Goal: Transaction & Acquisition: Purchase product/service

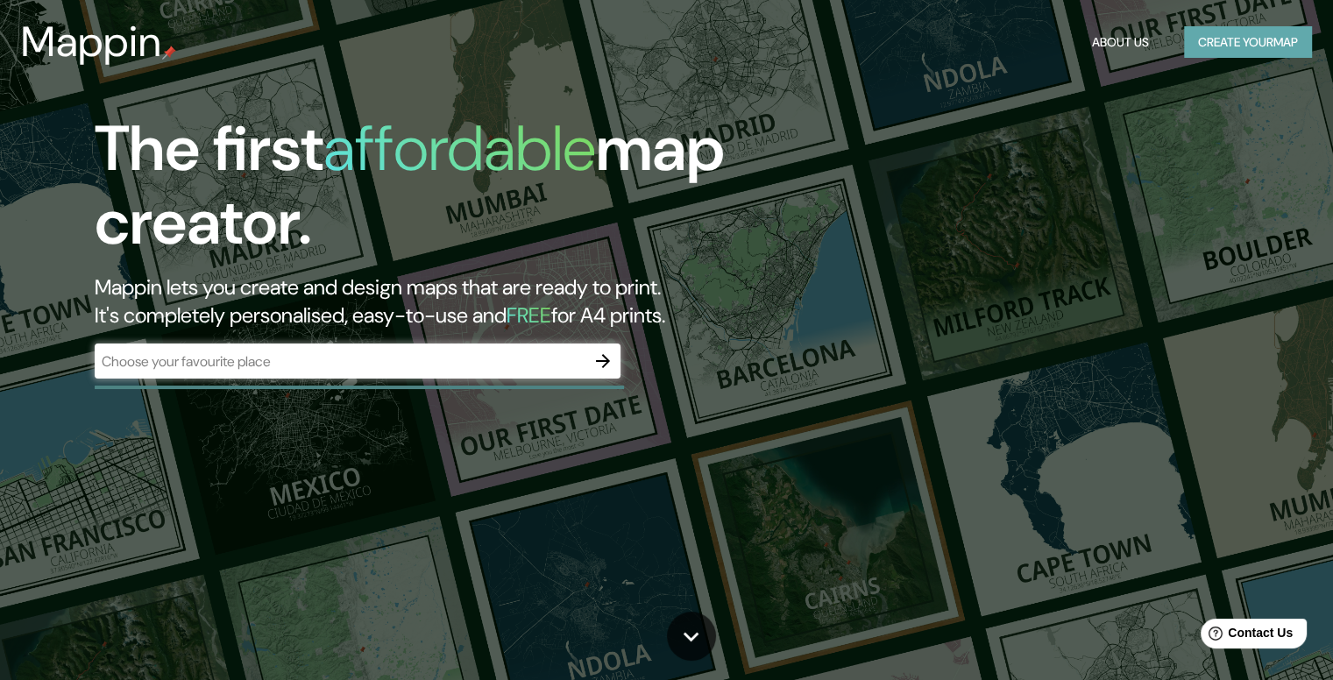
click at [1233, 43] on button "Create your map" at bounding box center [1248, 42] width 128 height 32
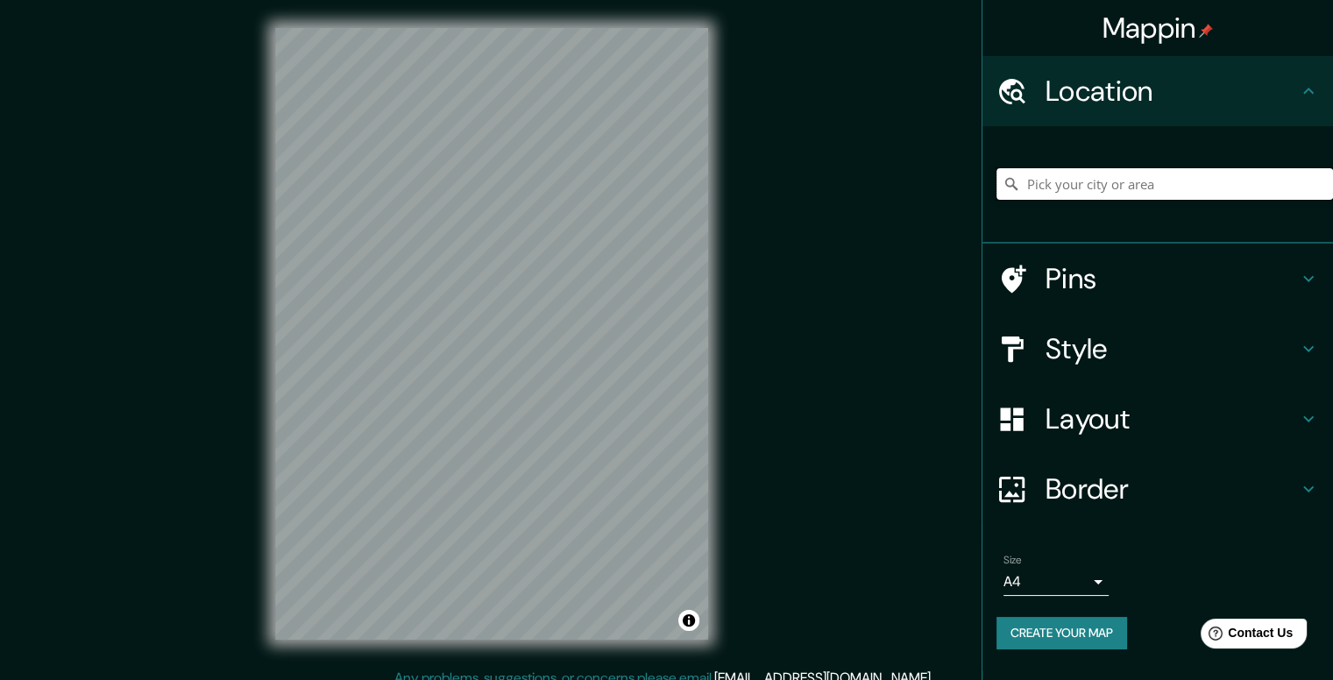
click at [1061, 183] on input "Pick your city or area" at bounding box center [1165, 184] width 337 height 32
paste input "[GEOGRAPHIC_DATA][PERSON_NAME], [GEOGRAPHIC_DATA], [GEOGRAPHIC_DATA]"
click at [1122, 346] on h4 "Style" at bounding box center [1172, 348] width 252 height 35
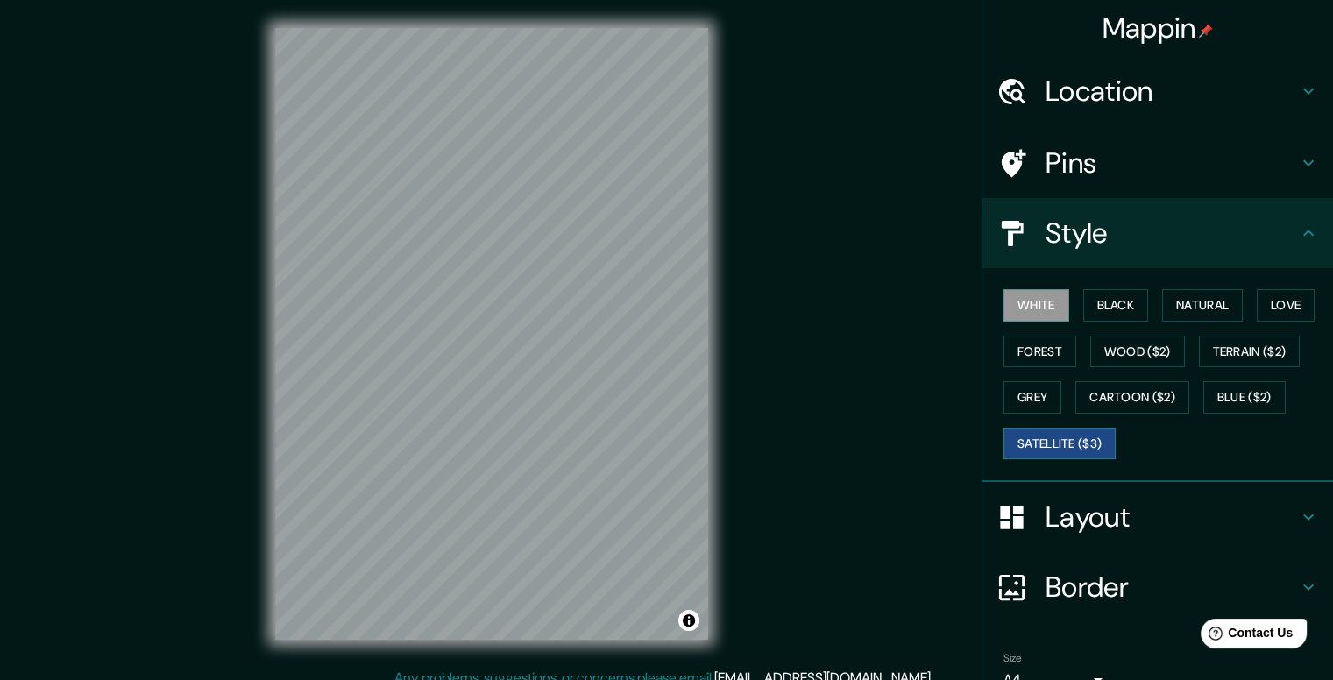
click at [1070, 431] on button "Satellite ($3)" at bounding box center [1060, 444] width 112 height 32
click at [1097, 89] on h4 "Location" at bounding box center [1172, 91] width 252 height 35
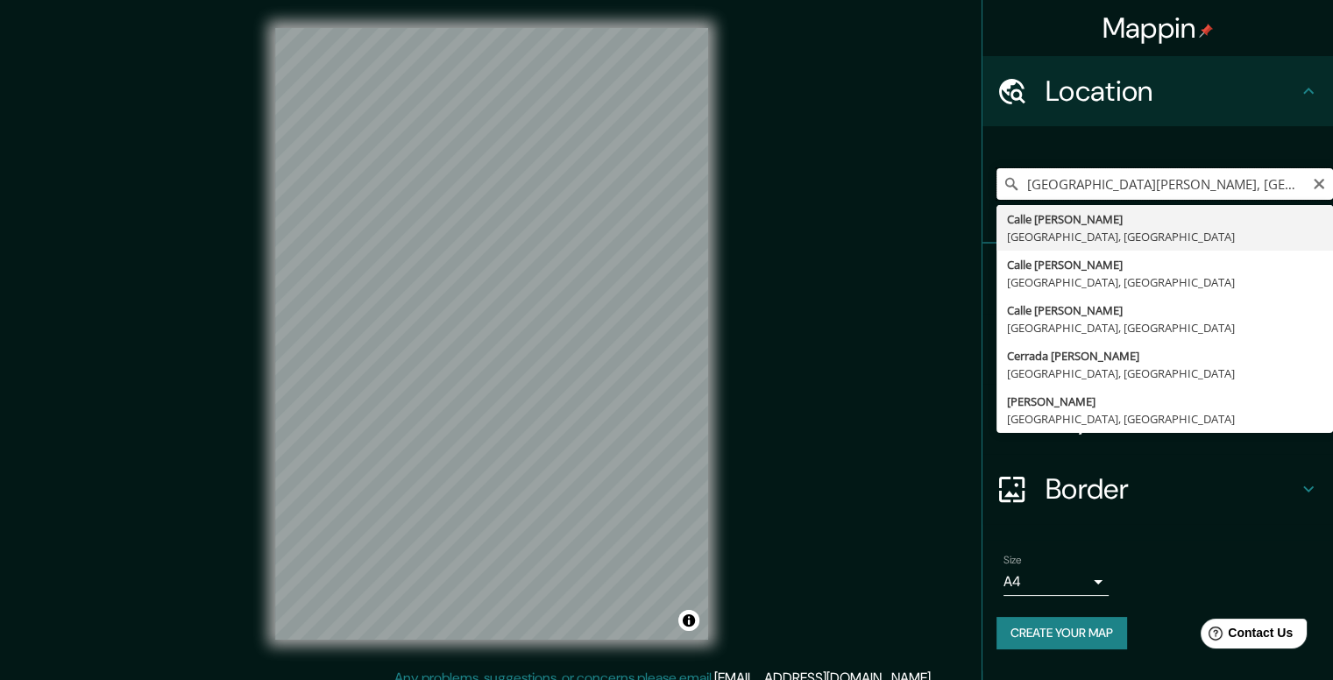
click at [1293, 187] on input "[GEOGRAPHIC_DATA][PERSON_NAME], [GEOGRAPHIC_DATA], [GEOGRAPHIC_DATA]" at bounding box center [1165, 184] width 337 height 32
drag, startPoint x: 1239, startPoint y: 190, endPoint x: 1340, endPoint y: 183, distance: 101.1
click at [1333, 183] on html "Mappin Location Calle Francisco Goitia, 16050 Ciudad de México, México Calle Fr…" at bounding box center [666, 340] width 1333 height 680
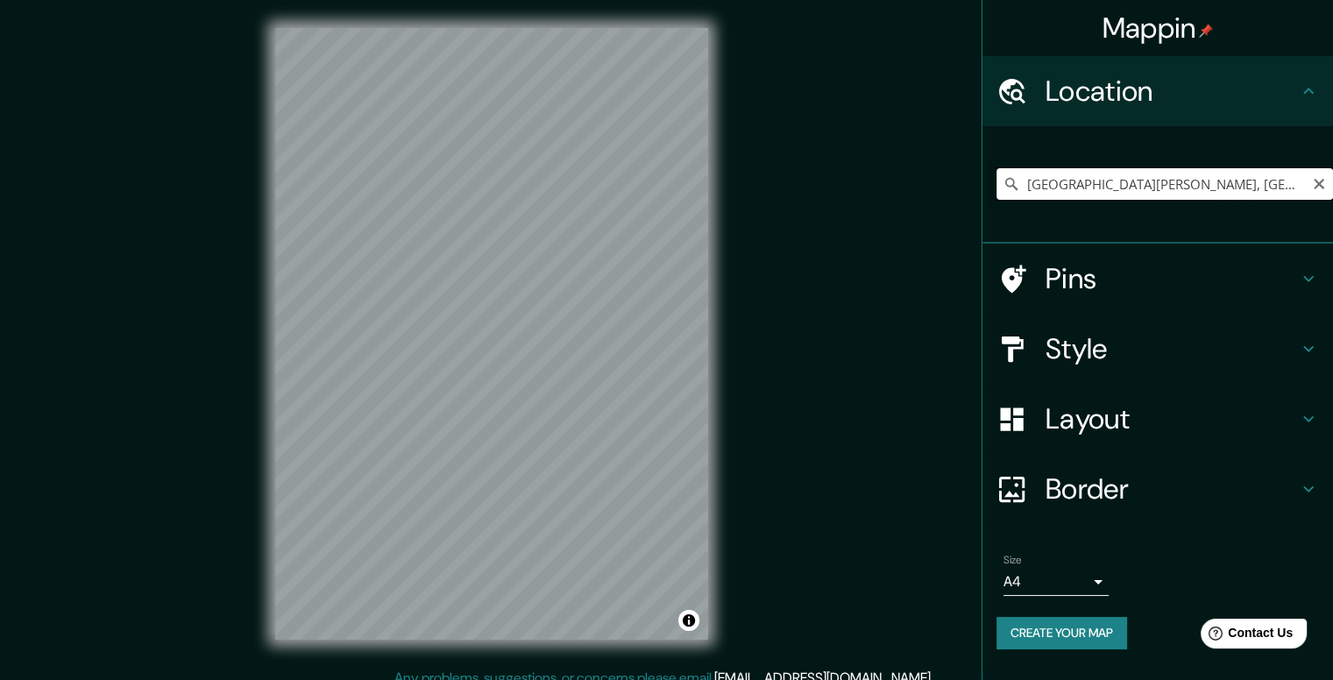
click at [1269, 173] on input "[GEOGRAPHIC_DATA][PERSON_NAME], [GEOGRAPHIC_DATA], [GEOGRAPHIC_DATA]" at bounding box center [1165, 184] width 337 height 32
drag, startPoint x: 1030, startPoint y: 176, endPoint x: 1346, endPoint y: 173, distance: 315.6
click at [1333, 173] on html "Mappin Location Calle Francisco Goitia, 16050 Ciudad de México, México Calle Fr…" at bounding box center [666, 340] width 1333 height 680
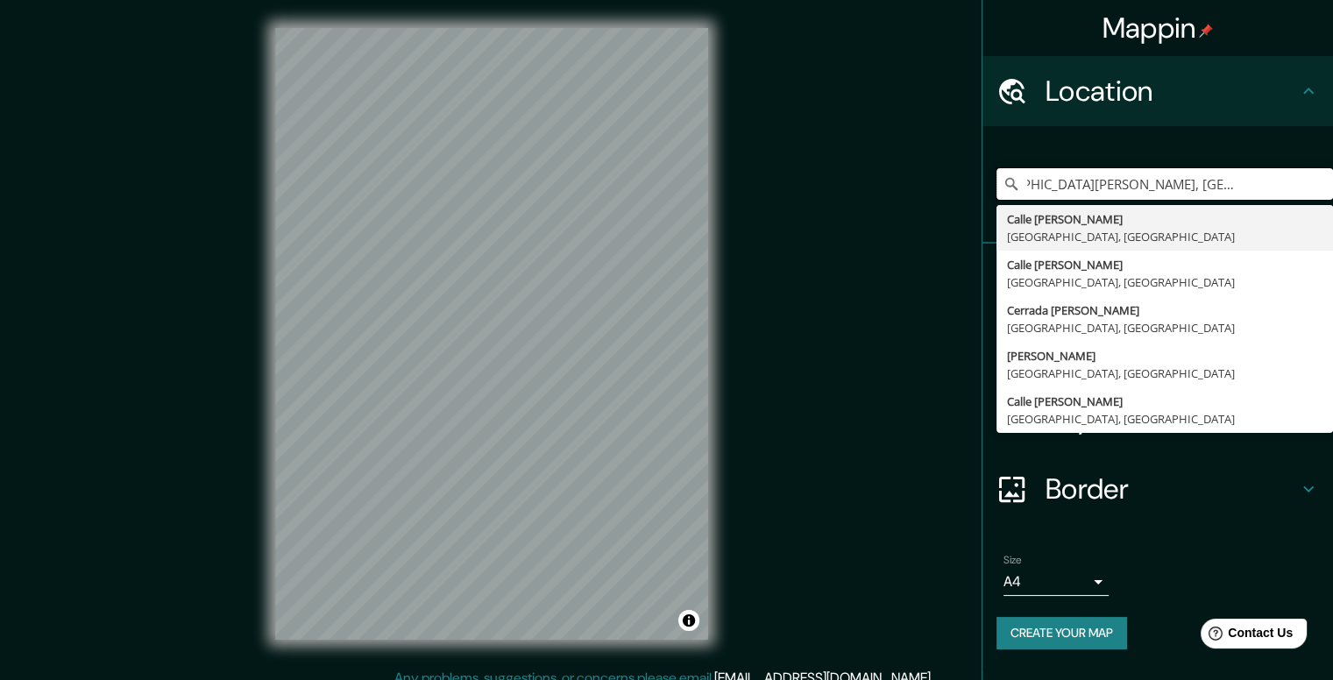
scroll to position [0, 65]
type input "[GEOGRAPHIC_DATA][PERSON_NAME], [GEOGRAPHIC_DATA], [GEOGRAPHIC_DATA] xochimilco"
drag, startPoint x: 1301, startPoint y: 178, endPoint x: 979, endPoint y: 225, distance: 325.2
click at [979, 225] on div "Mappin Location Calle Francisco Goitia, 16050 Ciudad de México, México xochimil…" at bounding box center [666, 348] width 1333 height 696
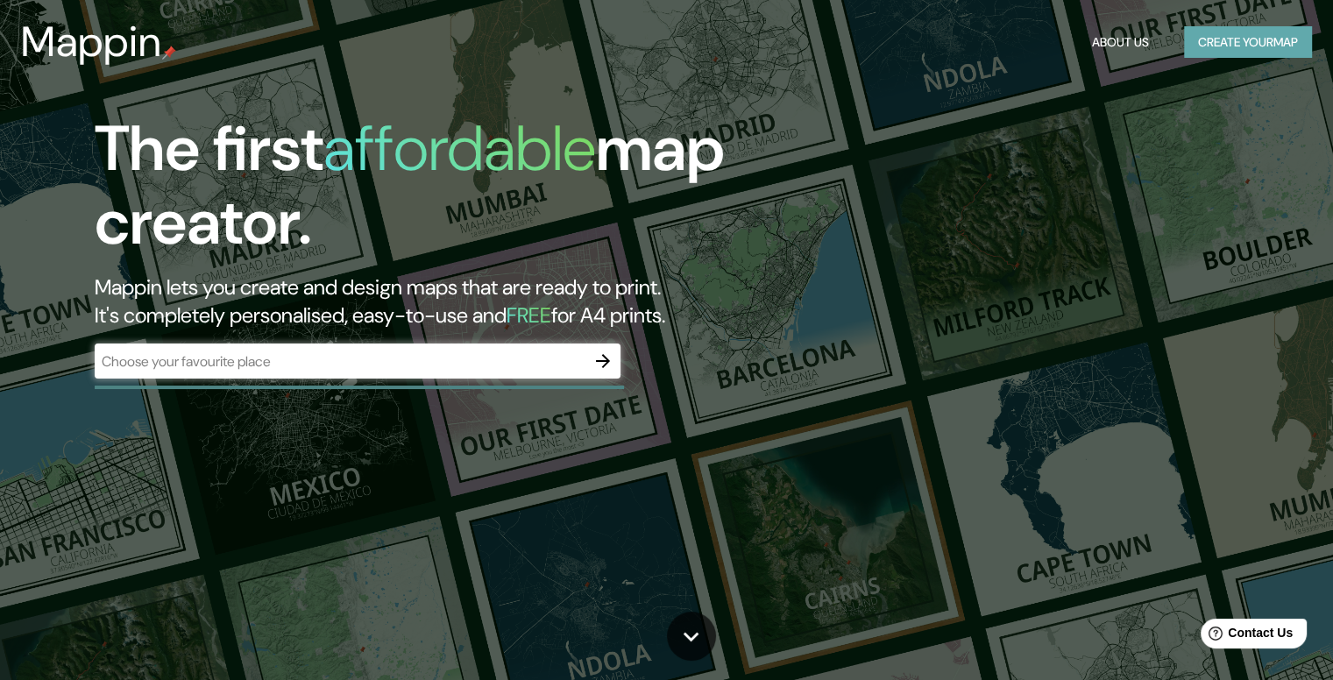
click at [1227, 32] on button "Create your map" at bounding box center [1248, 42] width 128 height 32
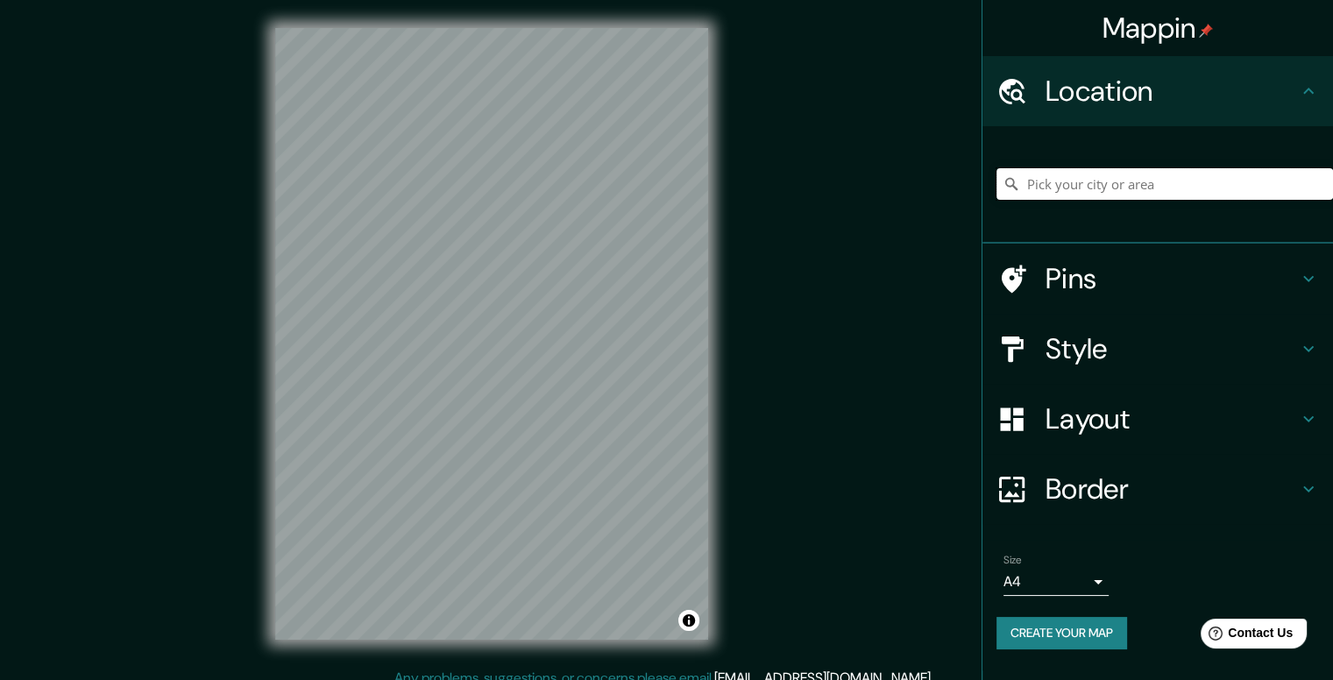
click at [1084, 182] on input "Pick your city or area" at bounding box center [1165, 184] width 337 height 32
paste input "[GEOGRAPHIC_DATA][PERSON_NAME], [GEOGRAPHIC_DATA], [GEOGRAPHIC_DATA] xochimilco"
click at [1084, 182] on input "[GEOGRAPHIC_DATA][PERSON_NAME], [GEOGRAPHIC_DATA], [GEOGRAPHIC_DATA] xochimilco" at bounding box center [1165, 184] width 337 height 32
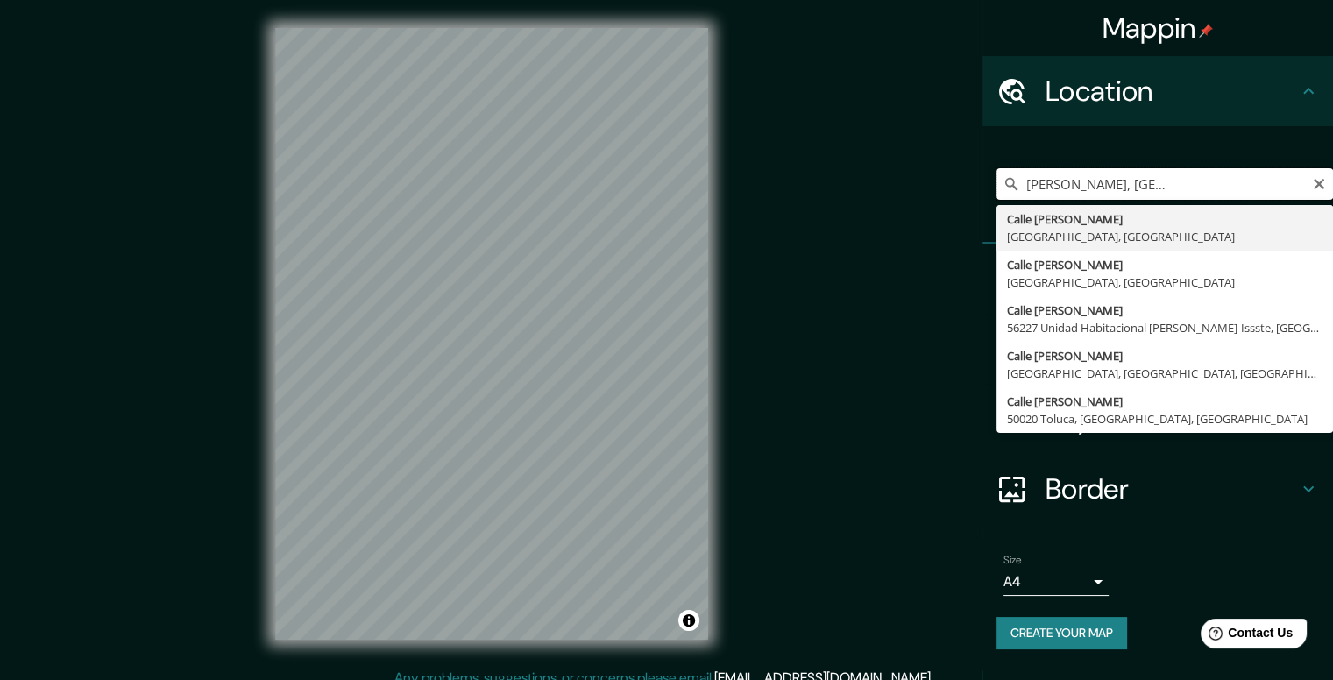
scroll to position [0, 0]
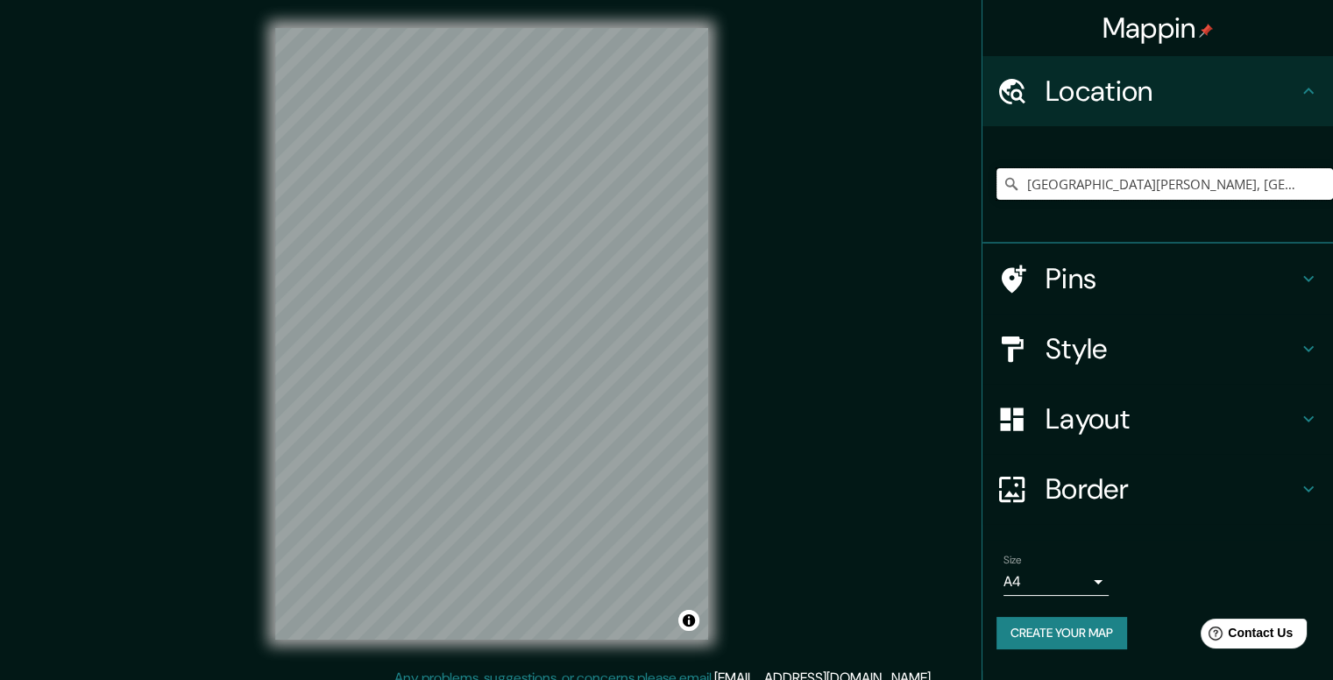
type input "[GEOGRAPHIC_DATA][PERSON_NAME], [GEOGRAPHIC_DATA], [GEOGRAPHIC_DATA]"
click at [1216, 339] on h4 "Style" at bounding box center [1172, 348] width 252 height 35
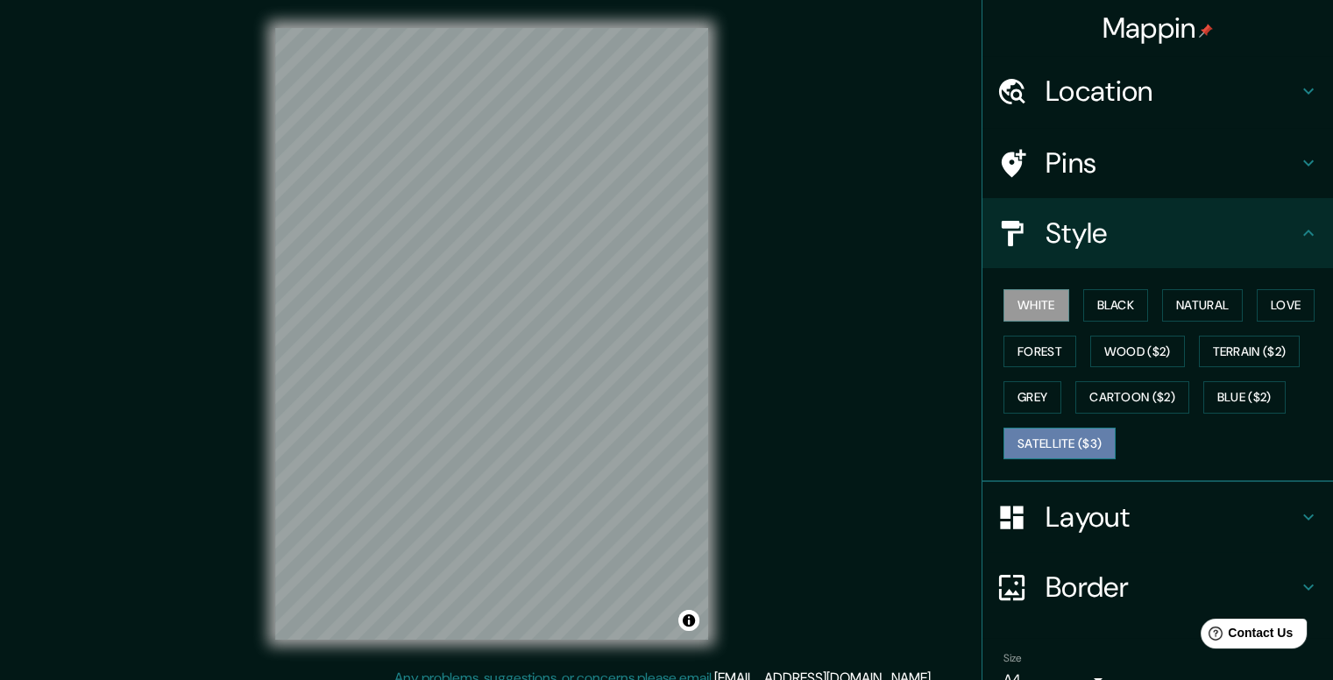
click at [1053, 445] on button "Satellite ($3)" at bounding box center [1060, 444] width 112 height 32
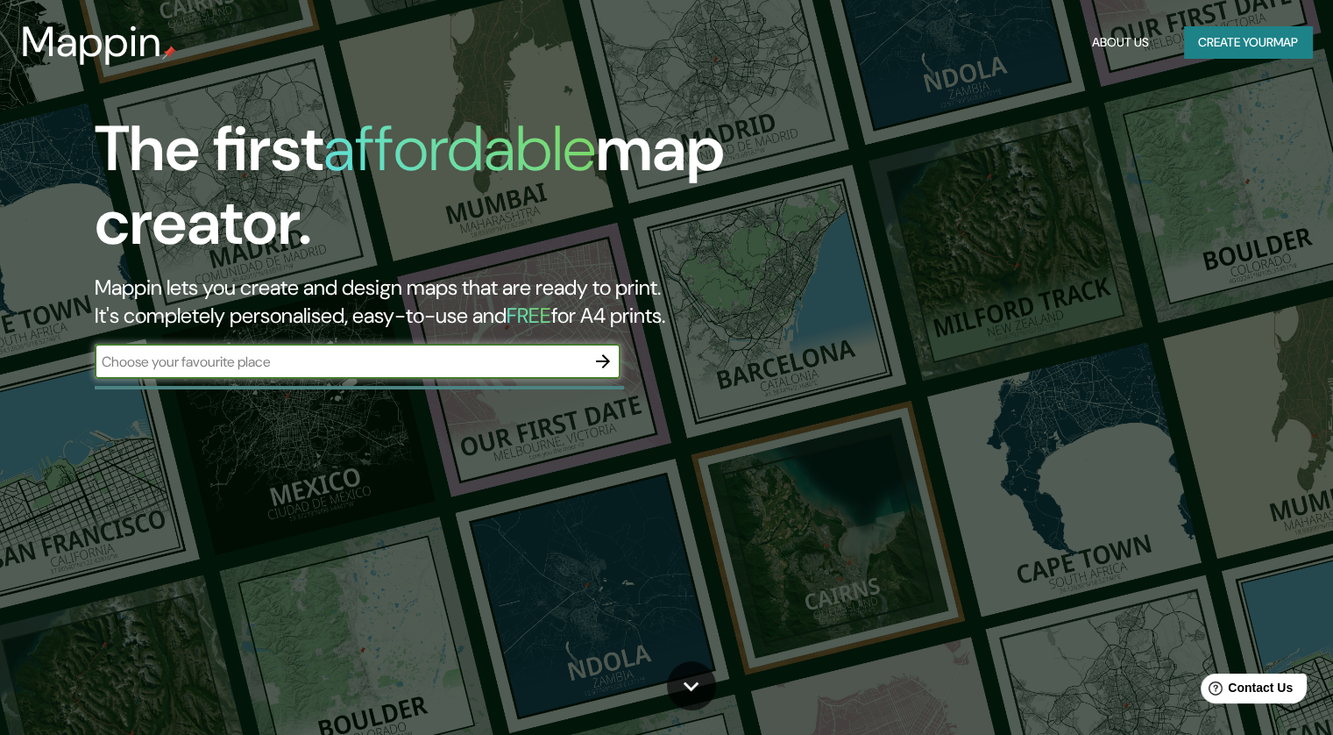
click at [896, 41] on button "Create your map" at bounding box center [1248, 42] width 128 height 32
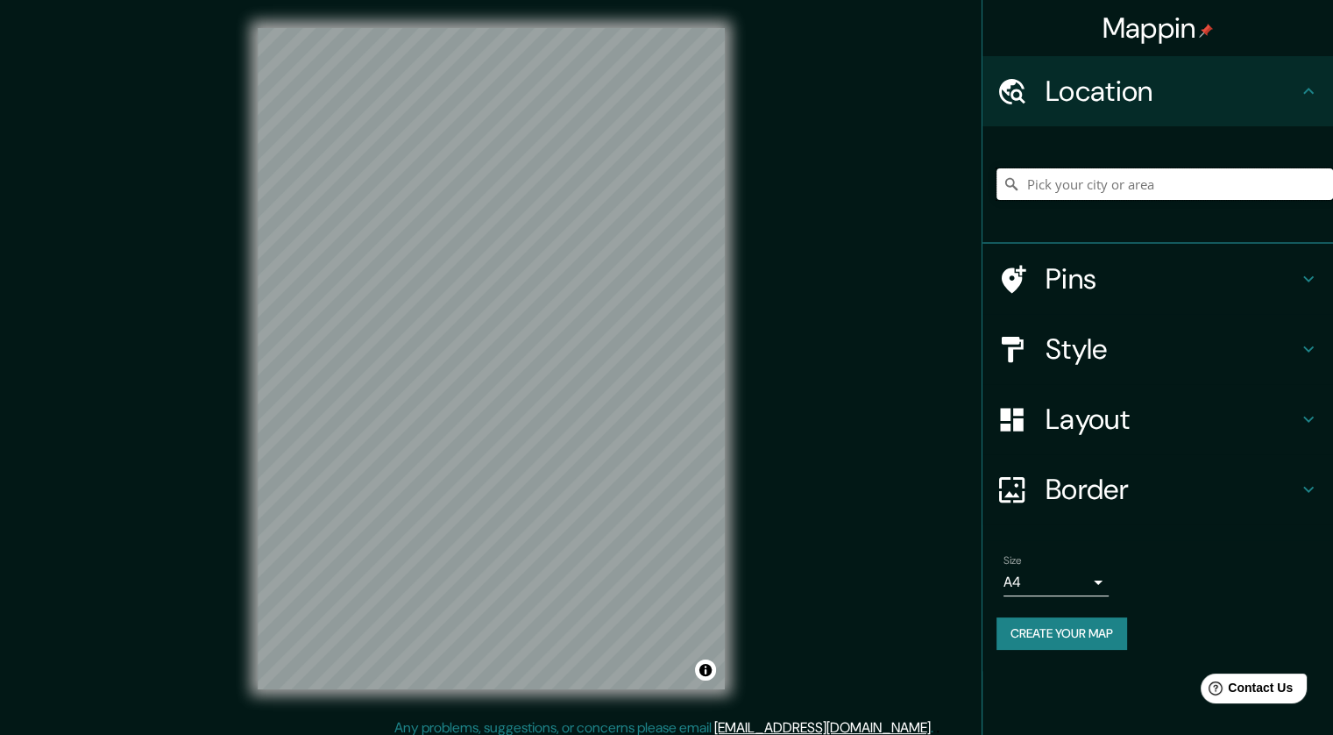
click at [896, 182] on input "Pick your city or area" at bounding box center [1165, 184] width 337 height 32
paste input "[GEOGRAPHIC_DATA][PERSON_NAME], [GEOGRAPHIC_DATA], [GEOGRAPHIC_DATA] xochimilco"
type input "[GEOGRAPHIC_DATA][PERSON_NAME], [GEOGRAPHIC_DATA], [GEOGRAPHIC_DATA]"
click at [896, 348] on h4 "Style" at bounding box center [1172, 348] width 252 height 35
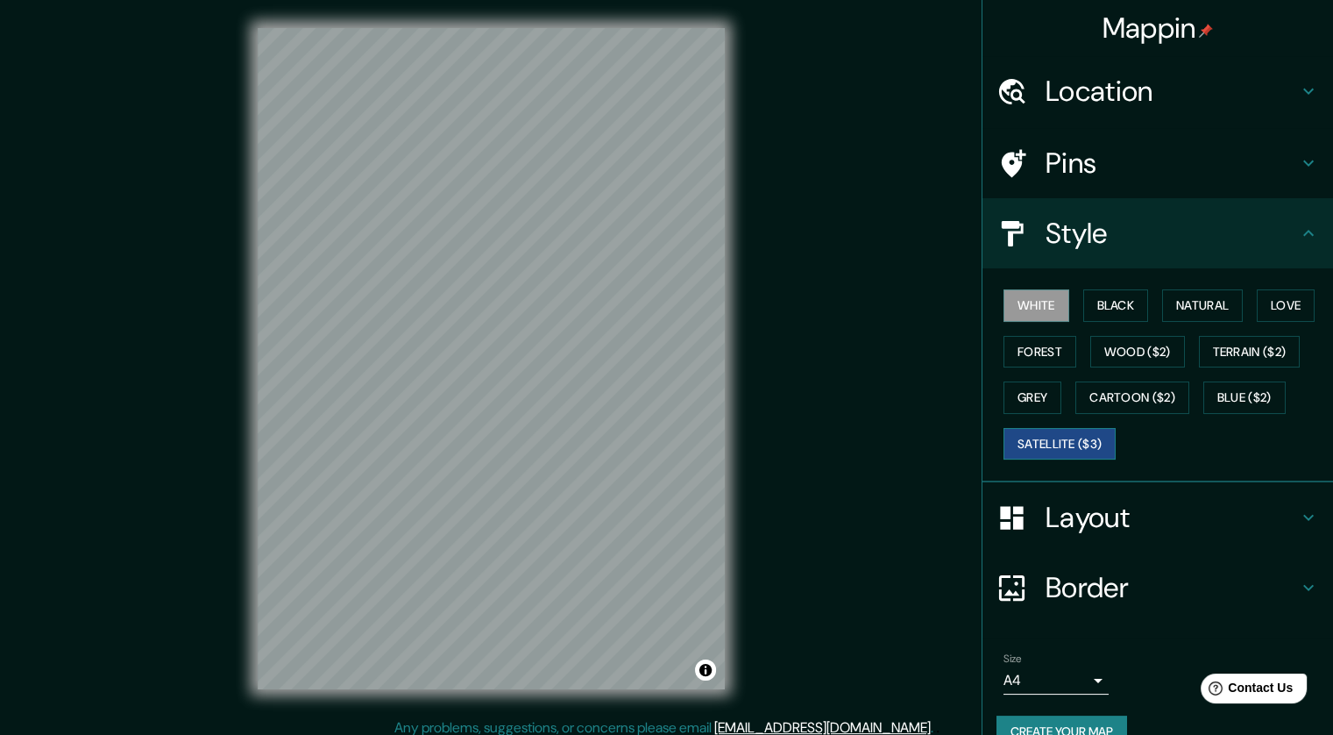
click at [896, 439] on button "Satellite ($3)" at bounding box center [1060, 444] width 112 height 32
click at [896, 359] on button "Wood ($2)" at bounding box center [1138, 352] width 95 height 32
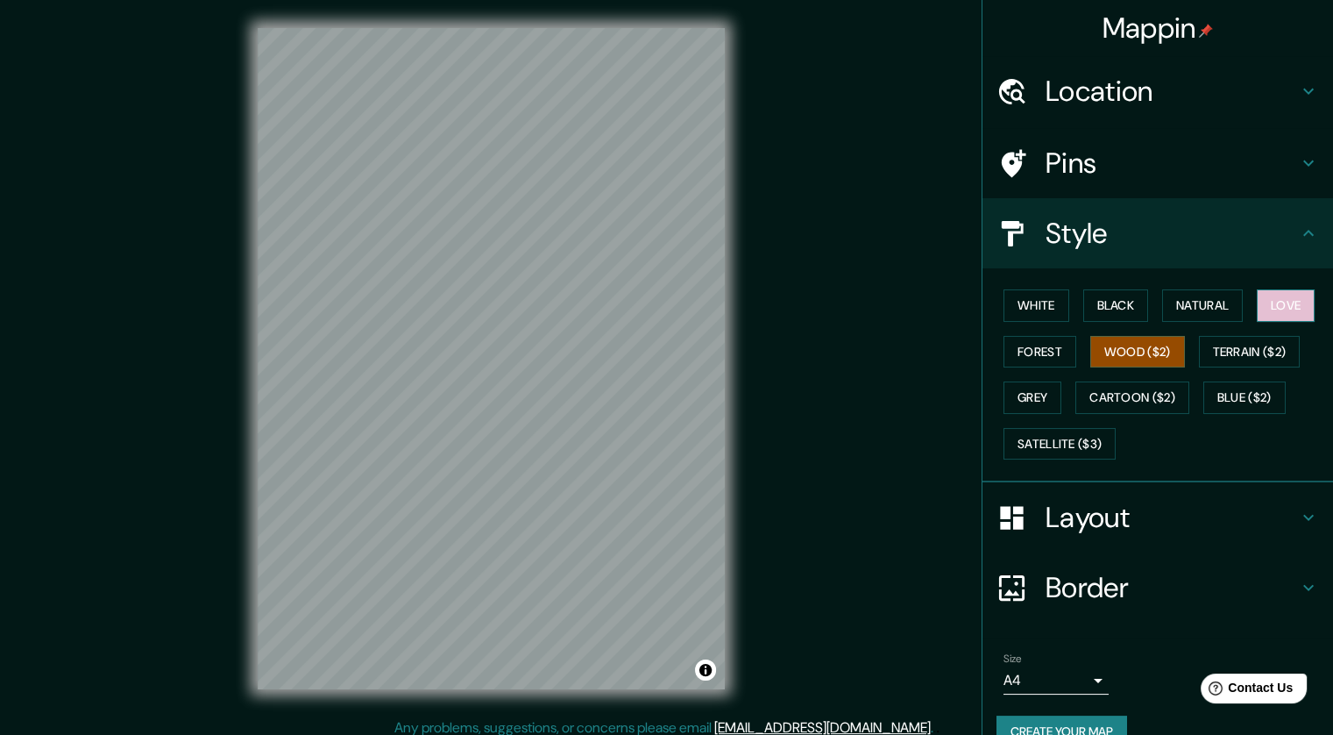
click at [896, 300] on button "Love" at bounding box center [1286, 305] width 58 height 32
click at [896, 442] on button "Satellite ($3)" at bounding box center [1060, 444] width 112 height 32
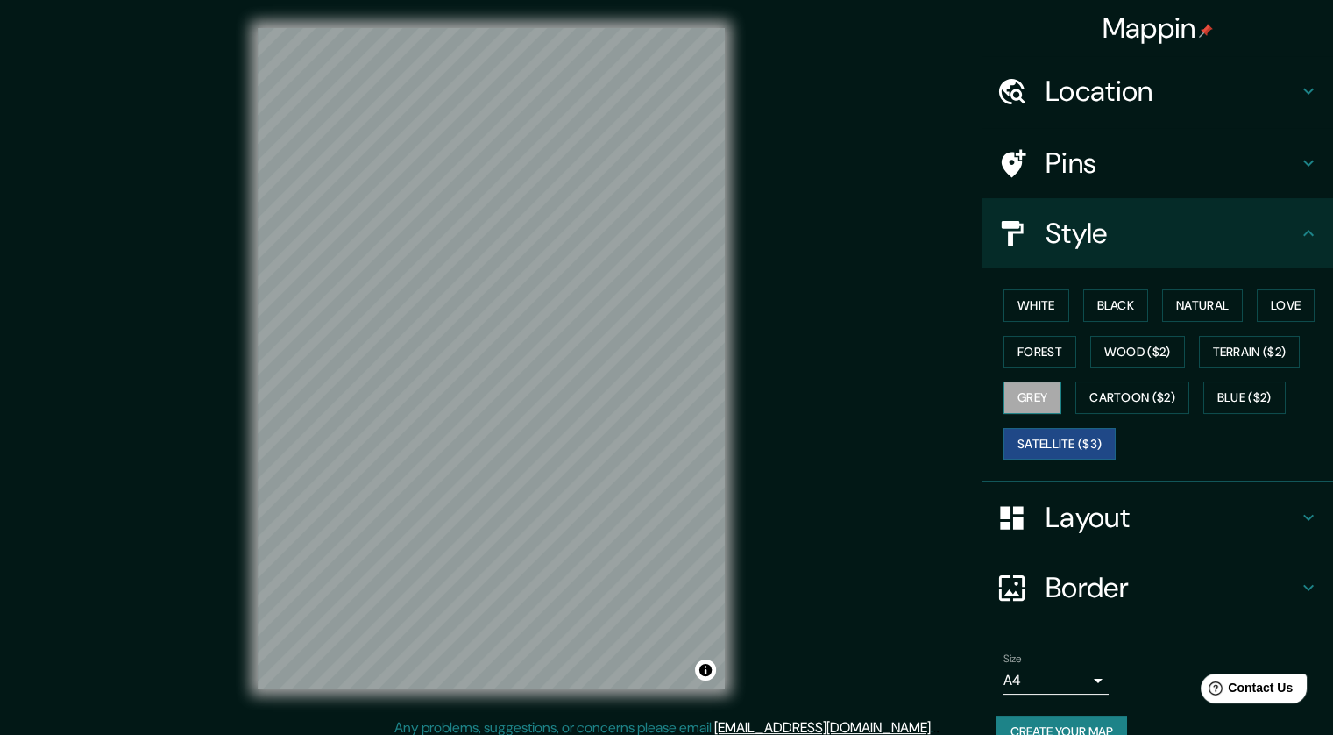
click at [896, 395] on button "Grey" at bounding box center [1033, 397] width 58 height 32
click at [896, 342] on button "Forest" at bounding box center [1040, 352] width 73 height 32
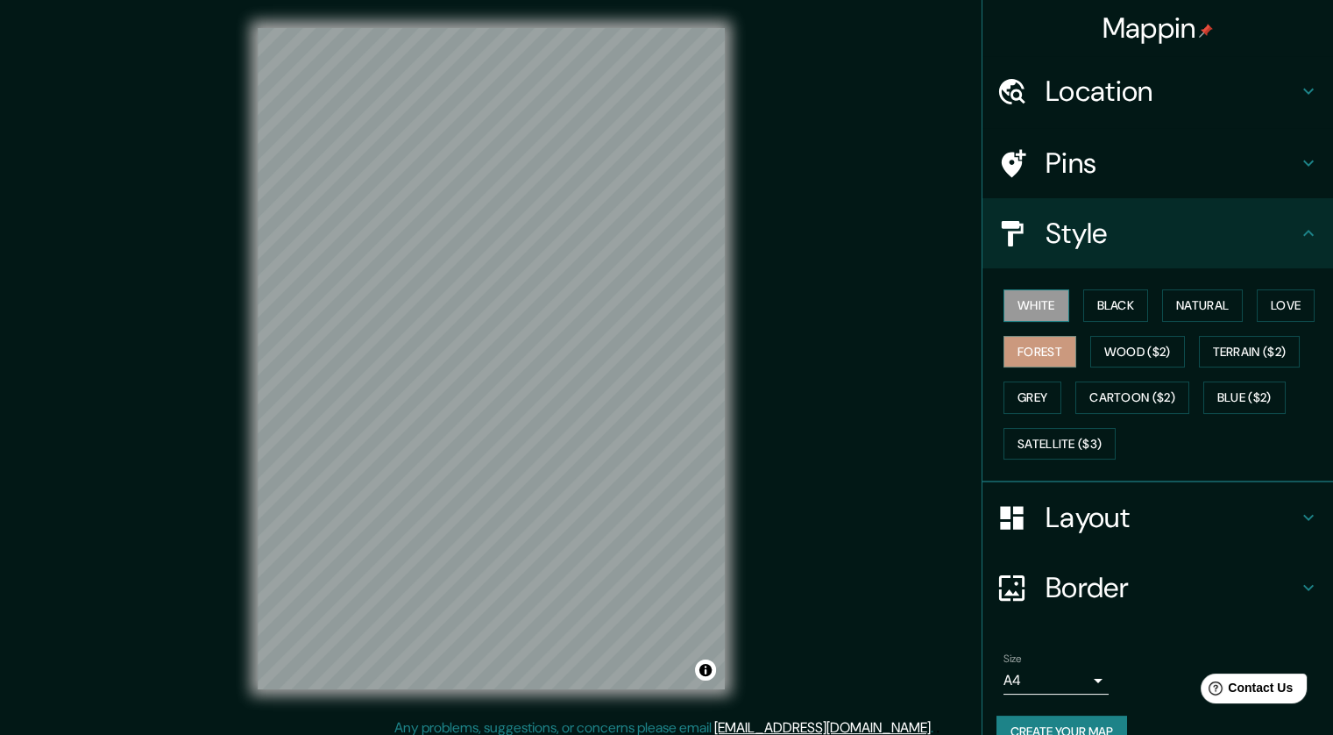
click at [896, 299] on button "White" at bounding box center [1037, 305] width 66 height 32
click at [896, 291] on button "Black" at bounding box center [1117, 305] width 66 height 32
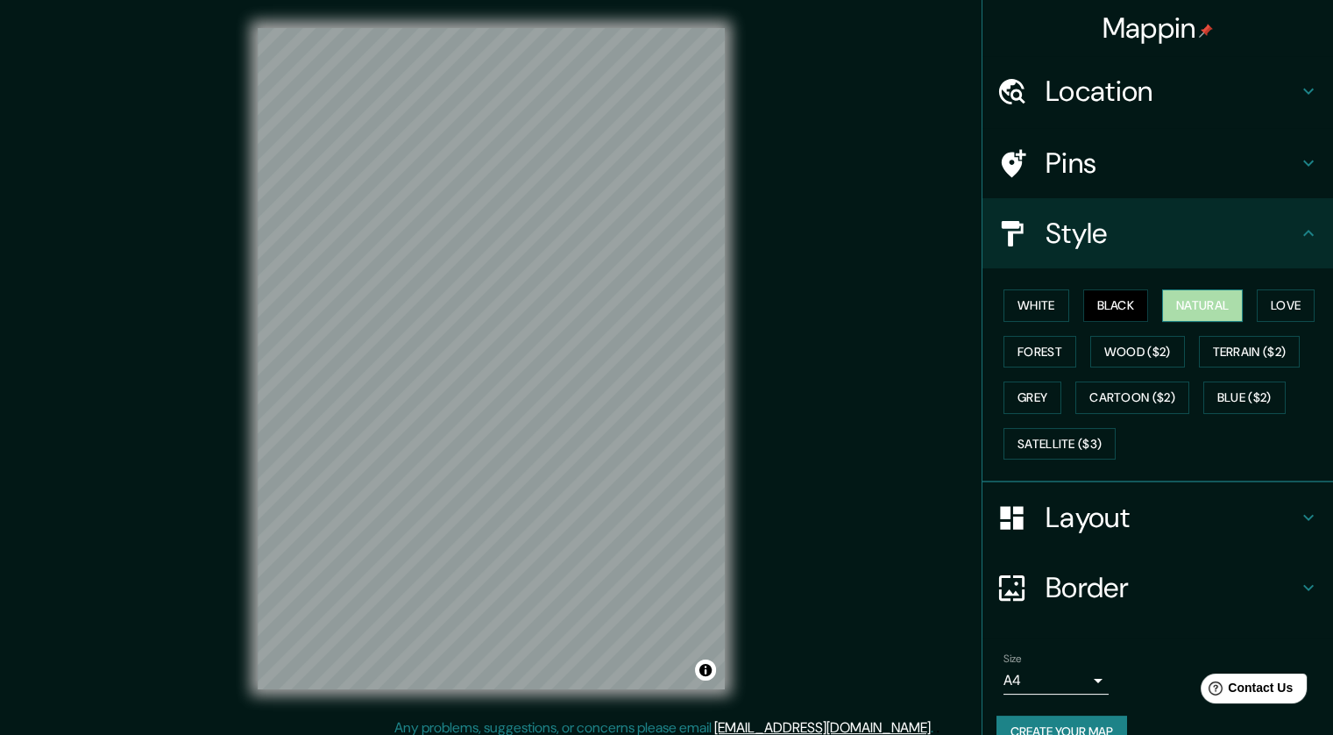
click at [896, 306] on button "Natural" at bounding box center [1203, 305] width 81 height 32
click at [896, 443] on button "Satellite ($3)" at bounding box center [1060, 444] width 112 height 32
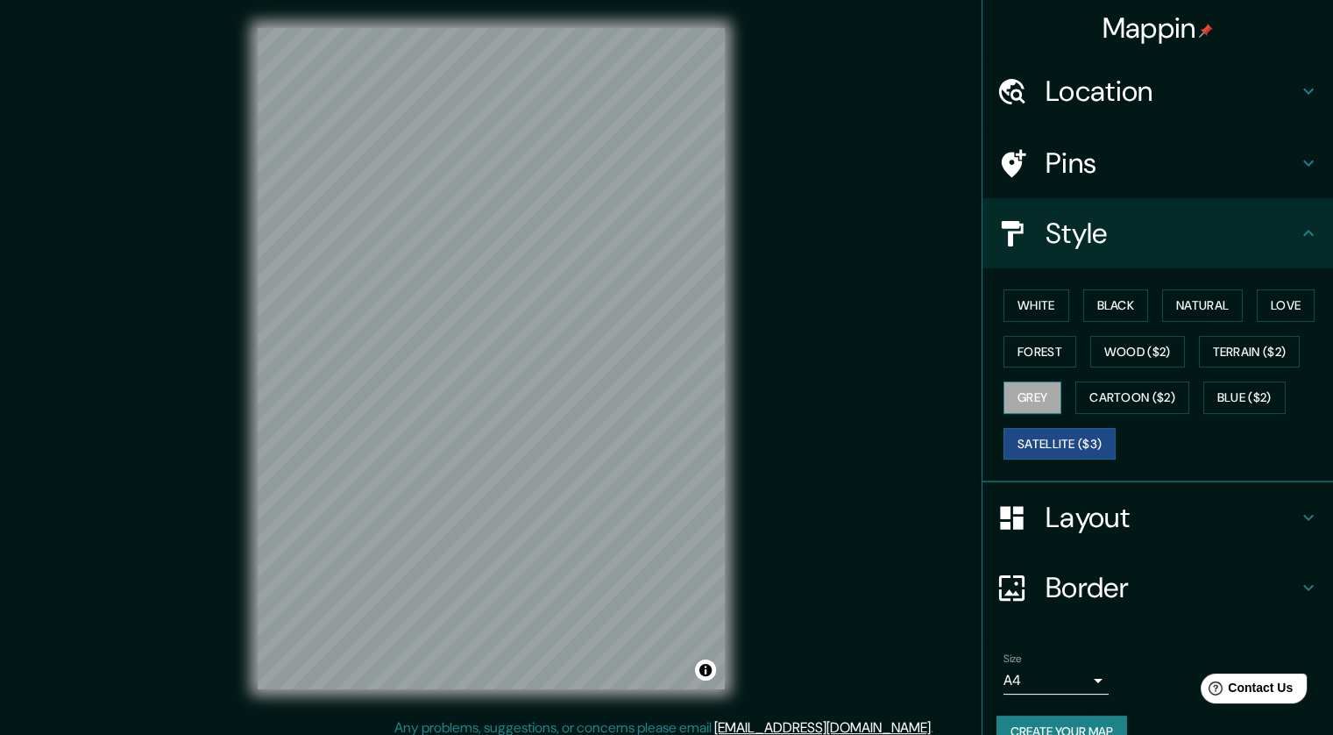
click at [896, 384] on button "Grey" at bounding box center [1033, 397] width 58 height 32
click at [896, 343] on button "Wood ($2)" at bounding box center [1138, 352] width 95 height 32
click at [896, 282] on div "White Black Natural Love Forest Wood ($2) Terrain ($2) Grey Cartoon ($2) Blue (…" at bounding box center [1165, 374] width 337 height 184
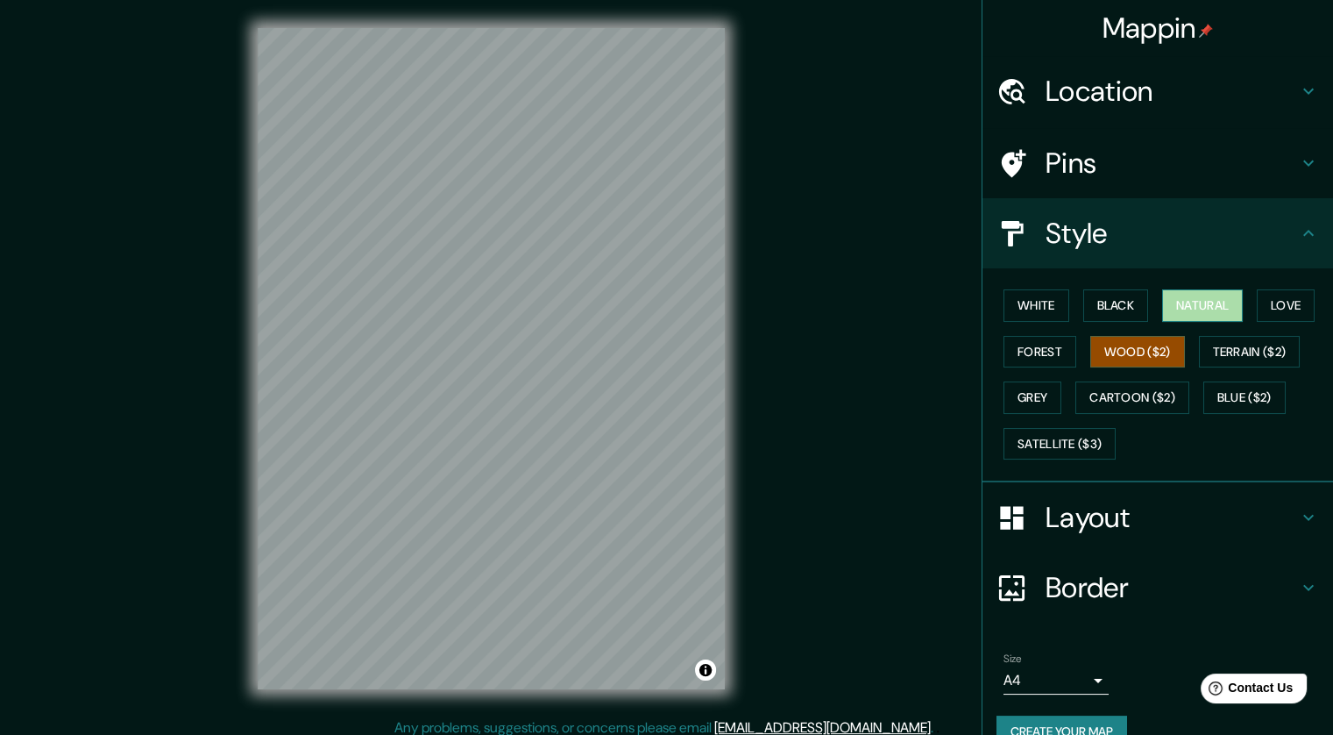
click at [896, 293] on button "Natural" at bounding box center [1203, 305] width 81 height 32
click at [896, 299] on button "Black" at bounding box center [1117, 305] width 66 height 32
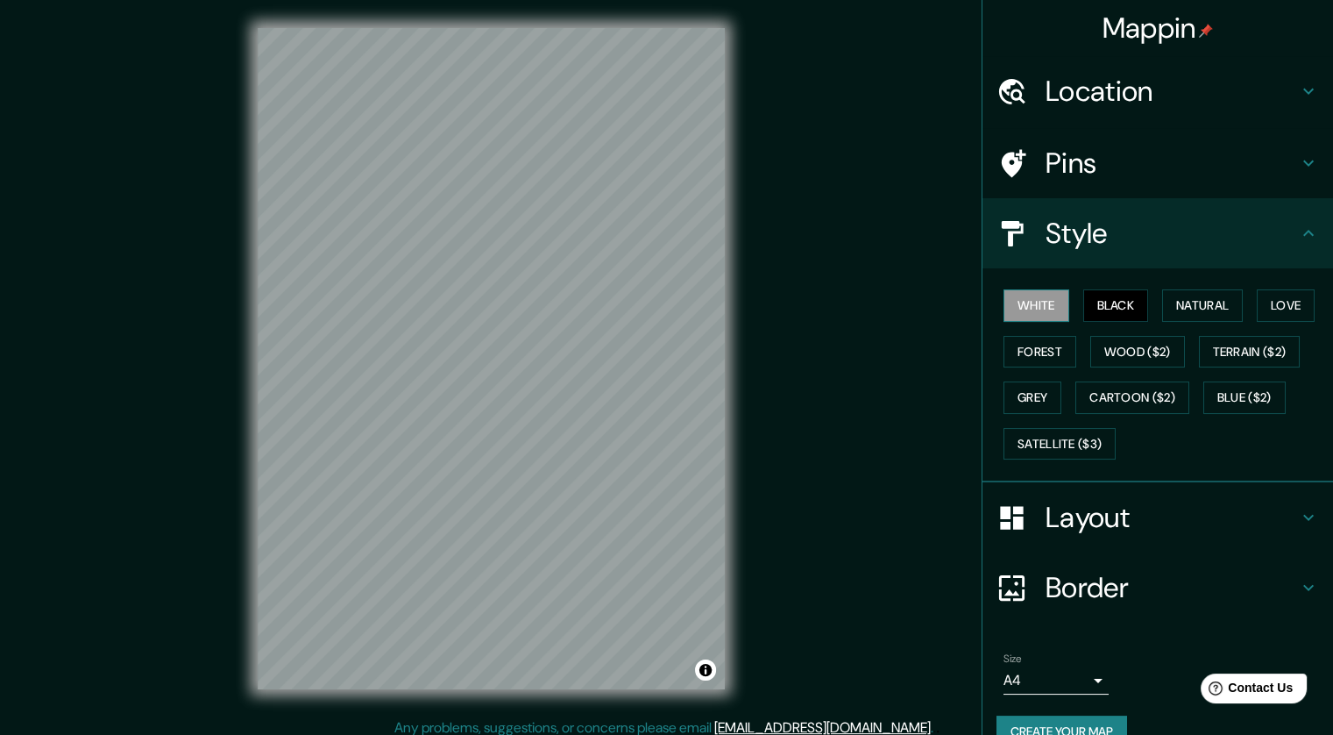
click at [896, 304] on button "White" at bounding box center [1037, 305] width 66 height 32
click at [896, 315] on button "Love" at bounding box center [1286, 305] width 58 height 32
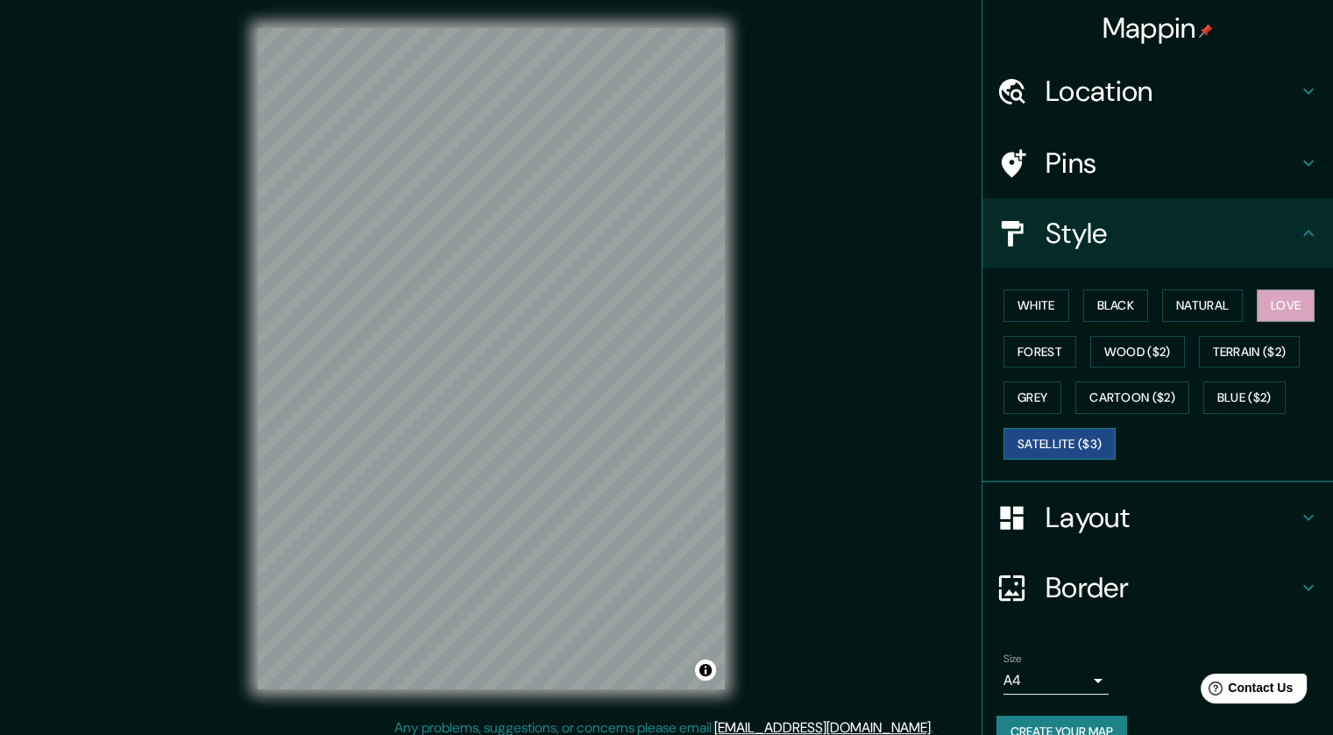
click at [896, 439] on button "Satellite ($3)" at bounding box center [1060, 444] width 112 height 32
click at [896, 298] on button "Natural" at bounding box center [1203, 305] width 81 height 32
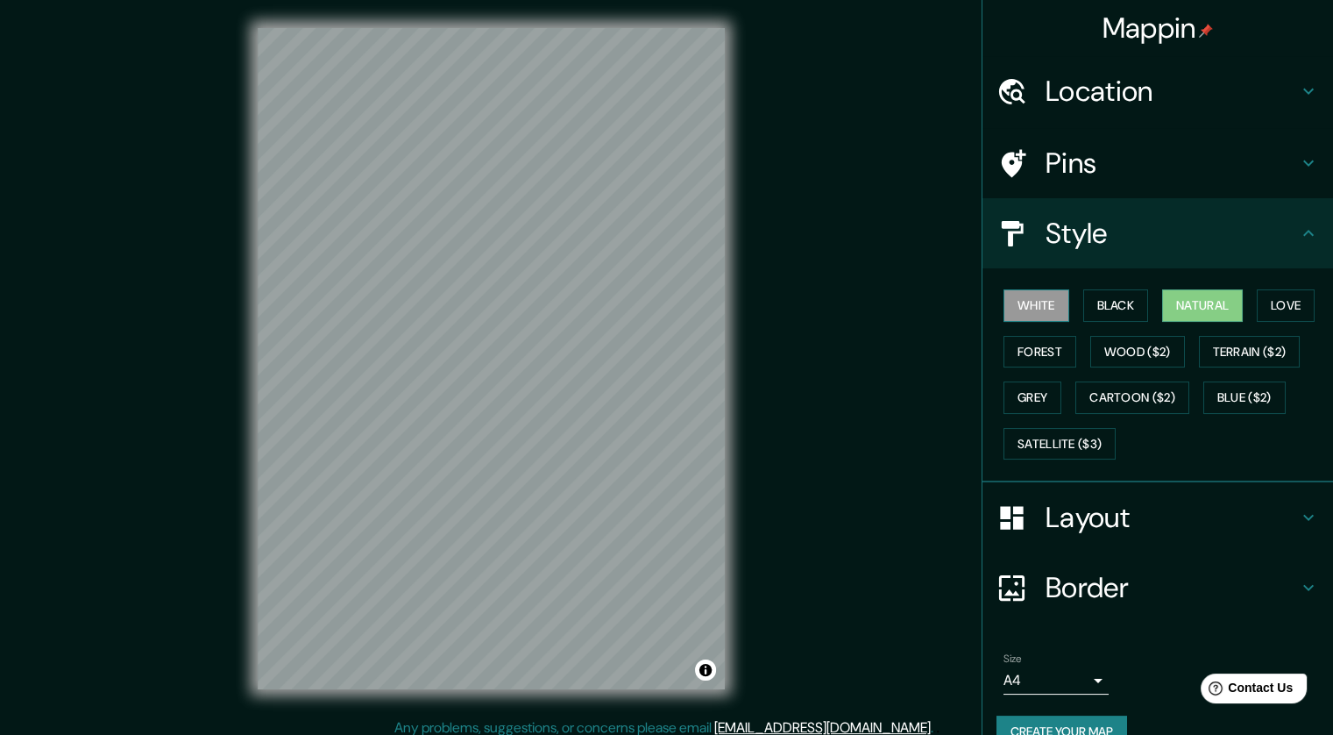
click at [896, 310] on button "White" at bounding box center [1037, 305] width 66 height 32
click at [896, 310] on button "Black" at bounding box center [1117, 305] width 66 height 32
click at [896, 309] on button "White" at bounding box center [1037, 305] width 66 height 32
click at [896, 299] on button "Love" at bounding box center [1286, 305] width 58 height 32
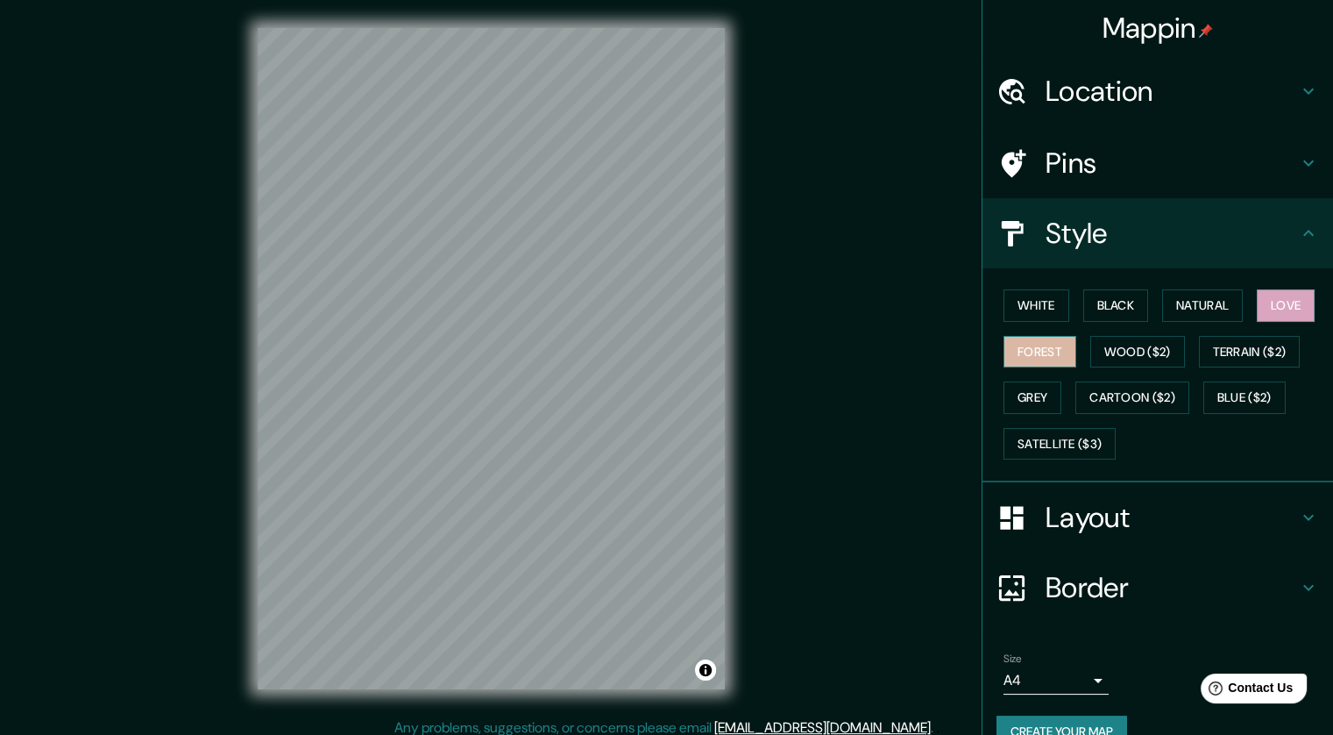
click at [896, 352] on button "Forest" at bounding box center [1040, 352] width 73 height 32
click at [896, 356] on button "Wood ($2)" at bounding box center [1138, 352] width 95 height 32
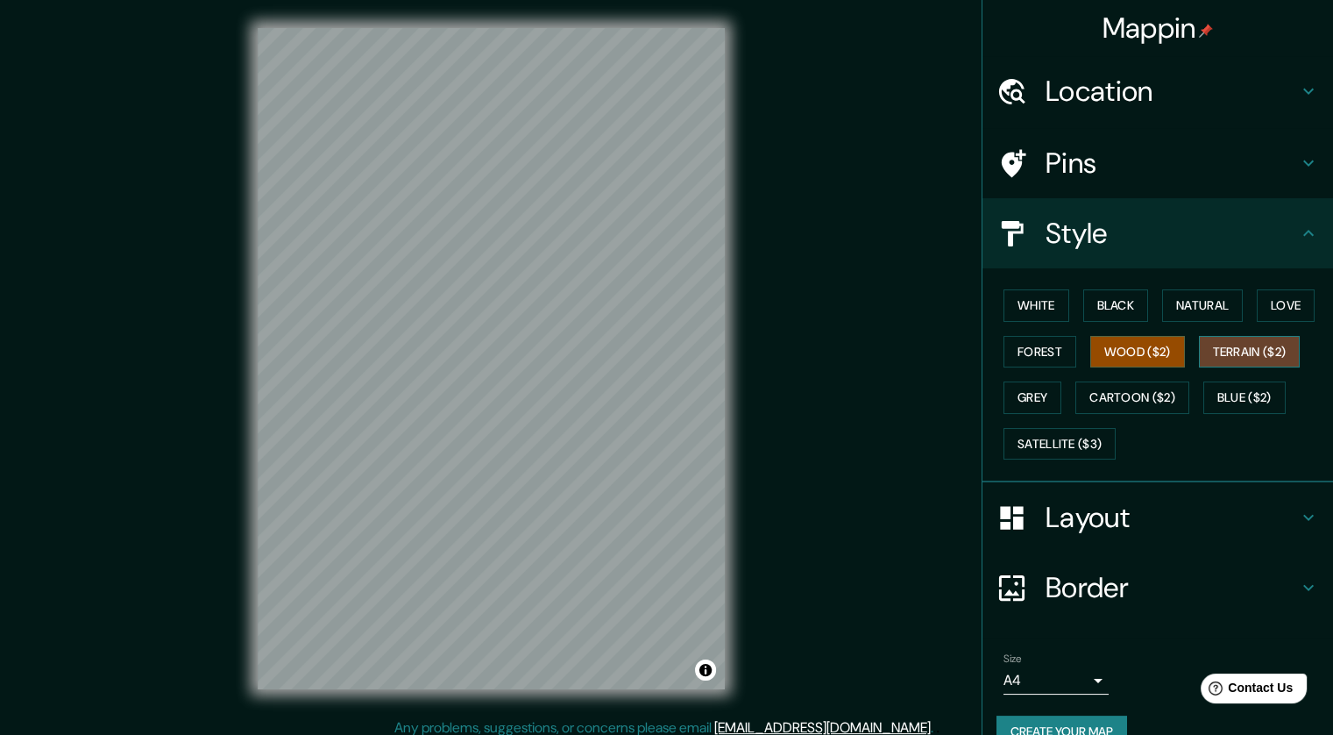
click at [896, 347] on button "Terrain ($2)" at bounding box center [1250, 352] width 102 height 32
click at [896, 391] on button "Grey" at bounding box center [1033, 397] width 58 height 32
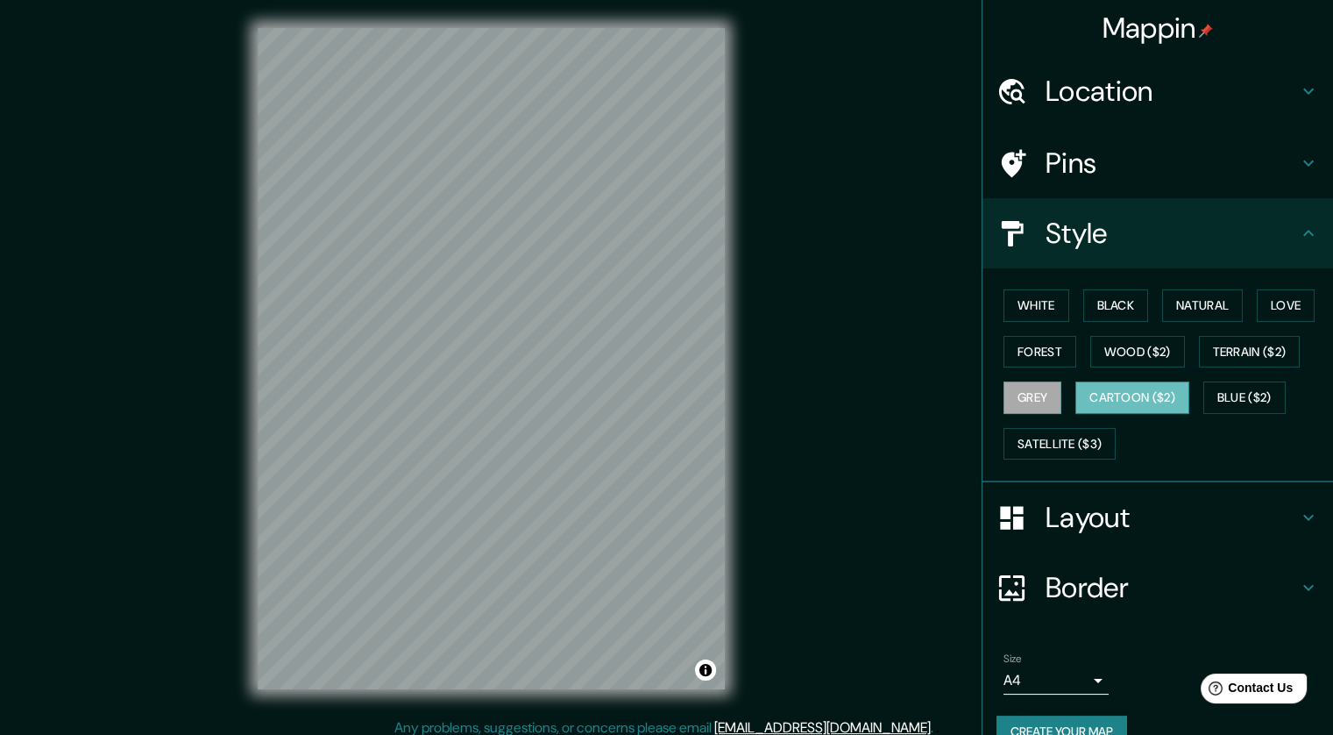
click at [896, 396] on button "Cartoon ($2)" at bounding box center [1133, 397] width 114 height 32
click at [896, 439] on button "Satellite ($3)" at bounding box center [1060, 444] width 112 height 32
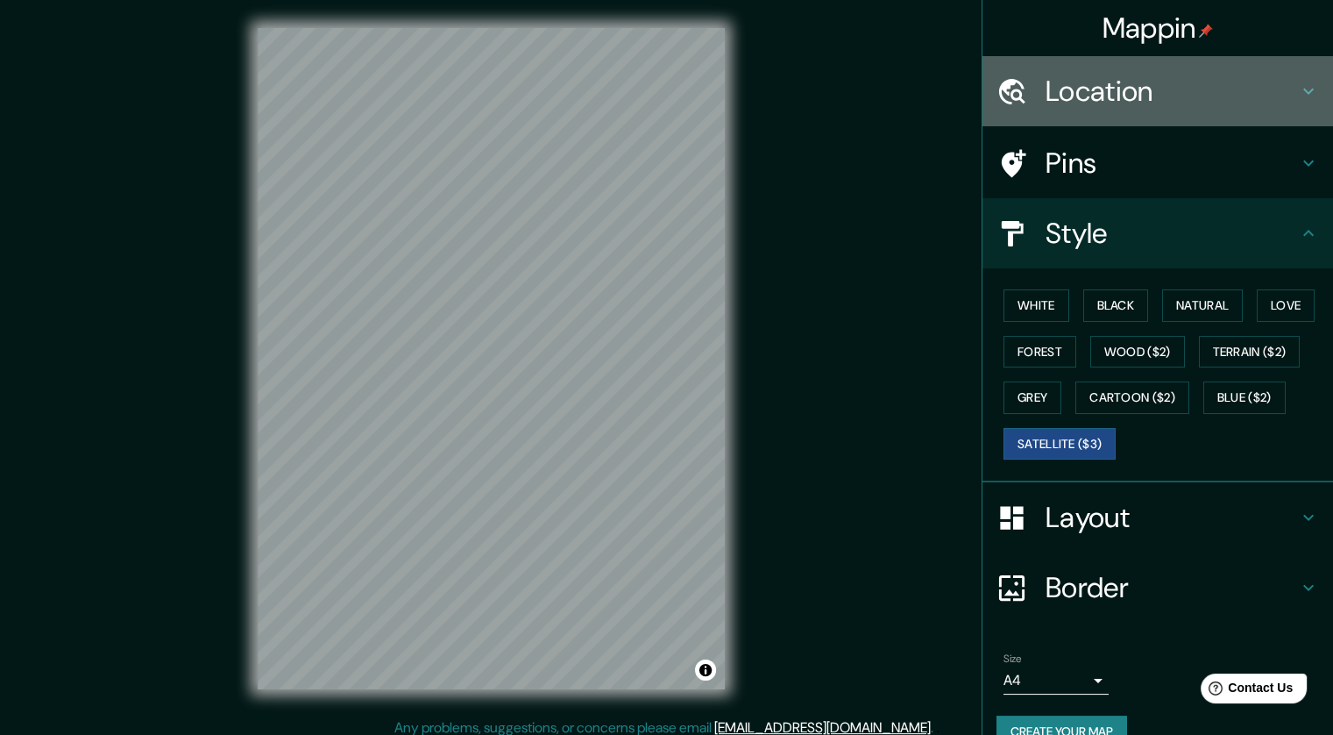
click at [896, 89] on h4 "Location" at bounding box center [1172, 91] width 252 height 35
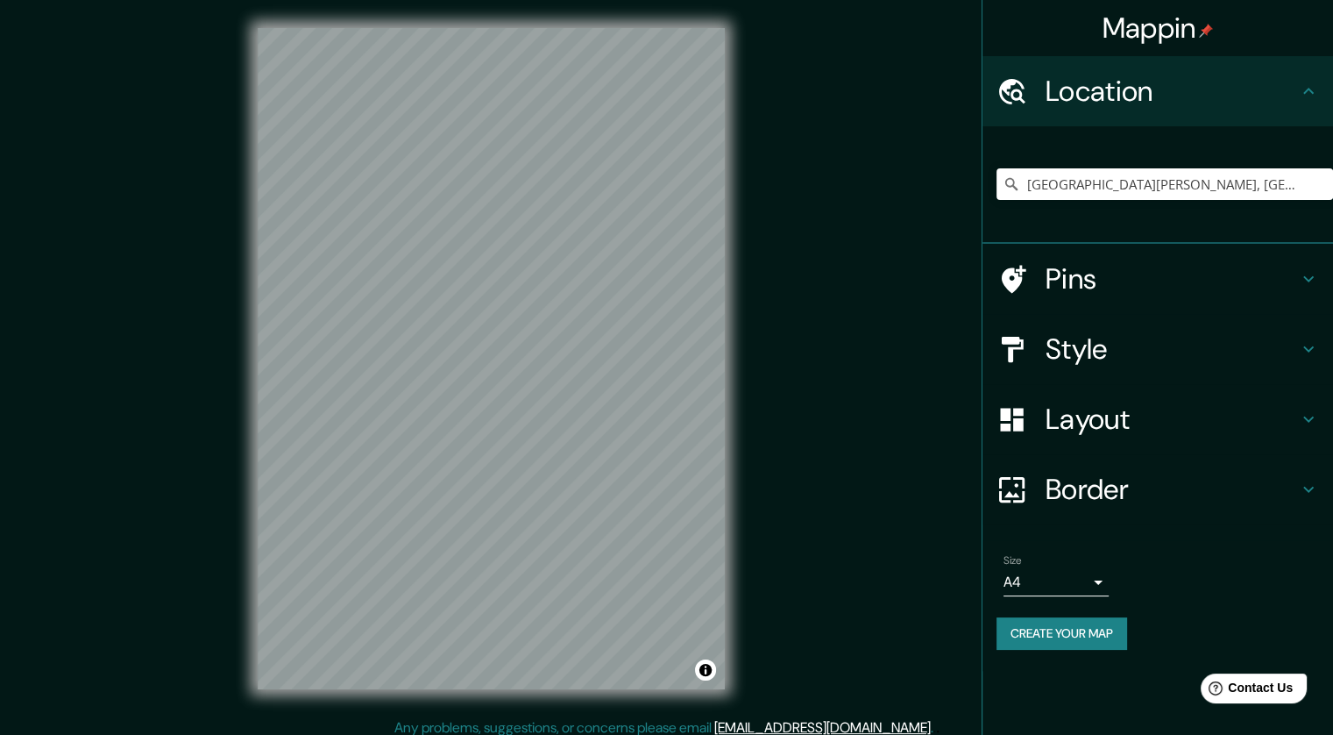
click at [562, 707] on div "Mappin Location [GEOGRAPHIC_DATA][PERSON_NAME], [GEOGRAPHIC_DATA] [GEOGRAPHIC_D…" at bounding box center [666, 372] width 1333 height 745
click at [896, 191] on input "[GEOGRAPHIC_DATA][PERSON_NAME], [GEOGRAPHIC_DATA], [GEOGRAPHIC_DATA]" at bounding box center [1165, 184] width 337 height 32
click at [896, 177] on icon at bounding box center [1012, 184] width 18 height 18
click at [896, 187] on icon at bounding box center [1012, 184] width 12 height 12
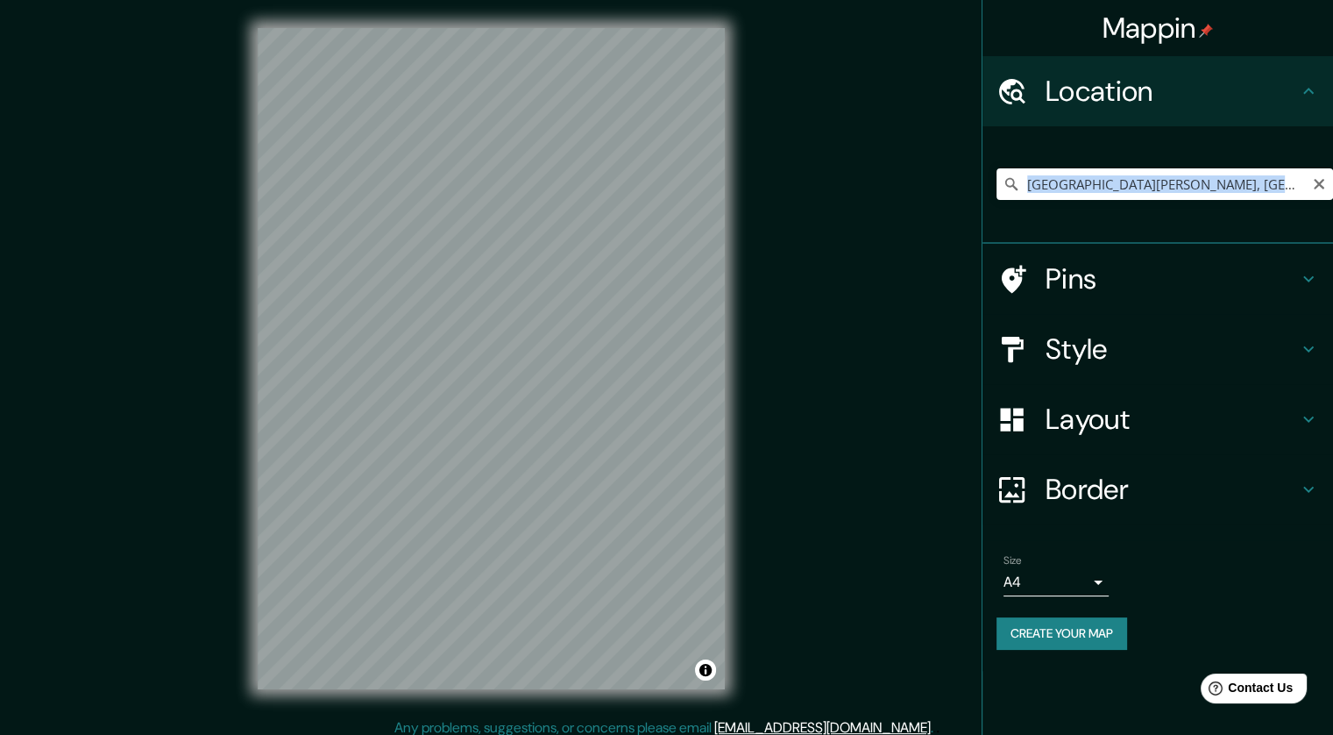
click at [896, 187] on icon at bounding box center [1012, 184] width 12 height 12
click at [896, 181] on icon "Clear" at bounding box center [1319, 184] width 11 height 11
paste input "[GEOGRAPHIC_DATA][PERSON_NAME], [GEOGRAPHIC_DATA], [GEOGRAPHIC_DATA] xochimilco"
type input "[GEOGRAPHIC_DATA][PERSON_NAME], [GEOGRAPHIC_DATA], [GEOGRAPHIC_DATA]"
click at [373, 18] on div "© Mapbox © OpenStreetMap Improve this map © Maxar" at bounding box center [491, 358] width 523 height 717
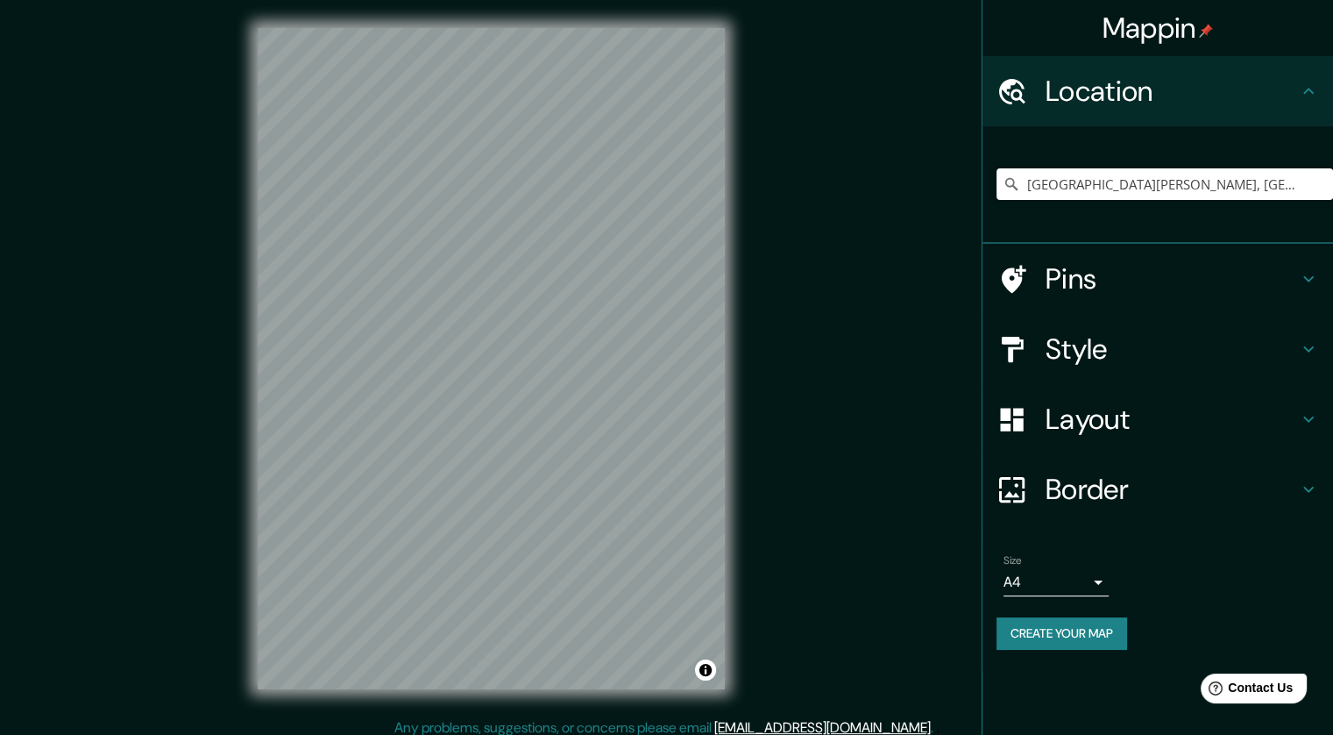
click at [896, 271] on h4 "Pins" at bounding box center [1172, 278] width 252 height 35
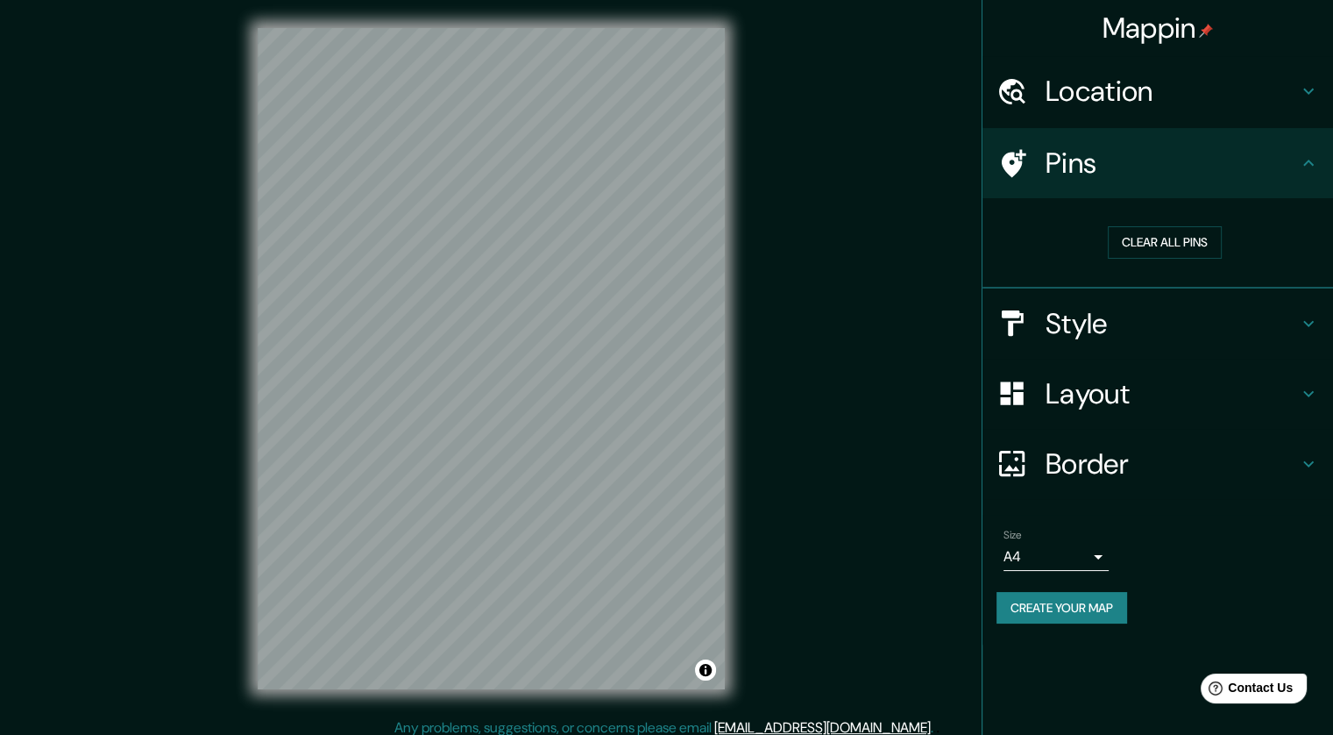
click at [889, 278] on div "Mappin Location [GEOGRAPHIC_DATA][PERSON_NAME], [GEOGRAPHIC_DATA] [GEOGRAPHIC_D…" at bounding box center [666, 372] width 1333 height 745
click at [896, 310] on h4 "Style" at bounding box center [1172, 323] width 252 height 35
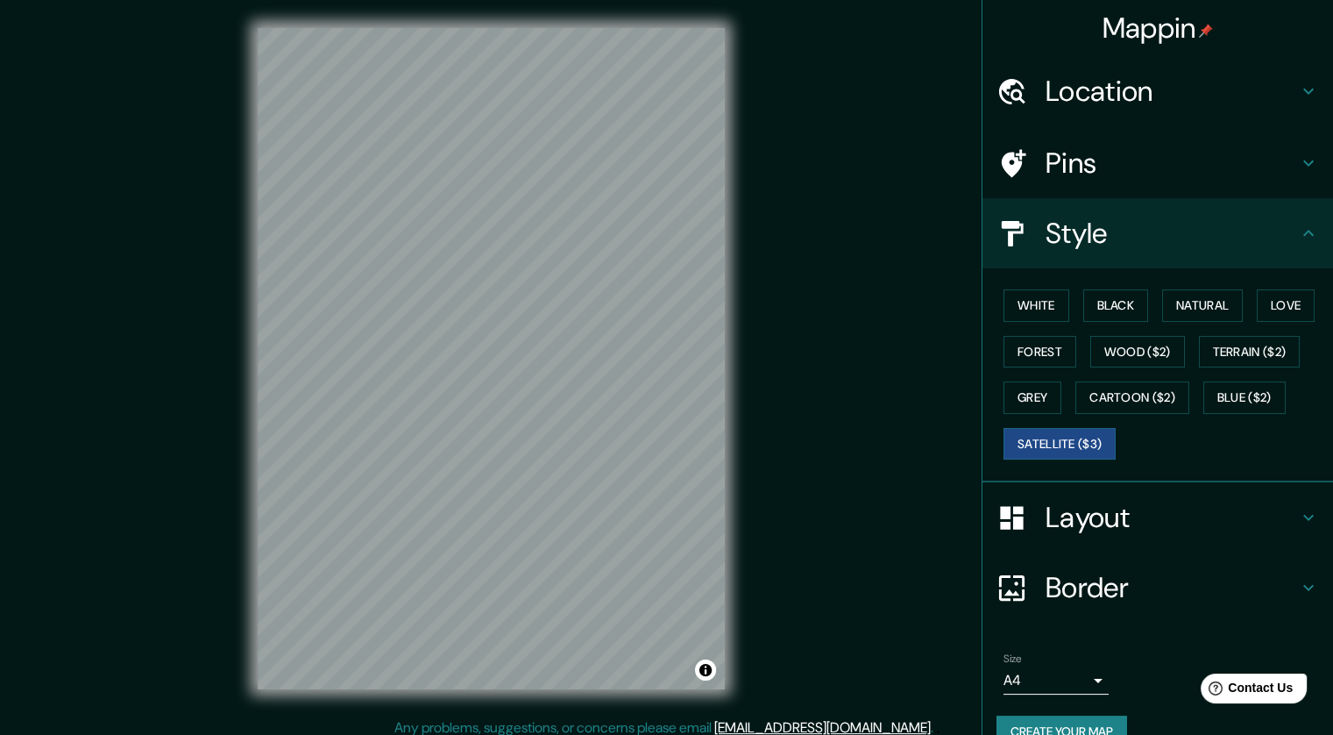
click at [856, 358] on div "Mappin Location [GEOGRAPHIC_DATA][PERSON_NAME], [GEOGRAPHIC_DATA] [GEOGRAPHIC_D…" at bounding box center [666, 372] width 1333 height 745
click at [896, 514] on h4 "Layout" at bounding box center [1172, 517] width 252 height 35
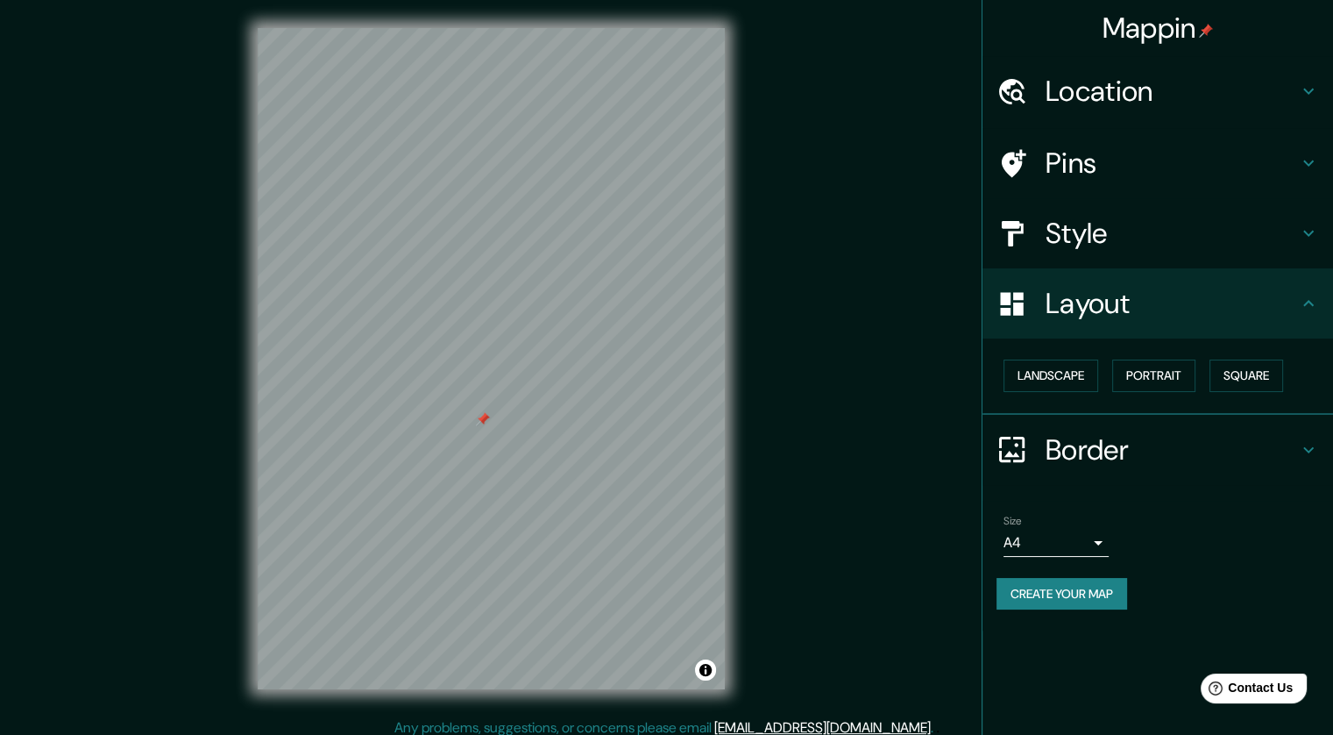
click at [896, 537] on div "Size A4 single" at bounding box center [1158, 536] width 323 height 56
click at [896, 443] on div "Mappin Location [GEOGRAPHIC_DATA][PERSON_NAME], [GEOGRAPHIC_DATA] [GEOGRAPHIC_D…" at bounding box center [666, 372] width 1333 height 745
click at [896, 380] on button "Landscape" at bounding box center [1051, 375] width 95 height 32
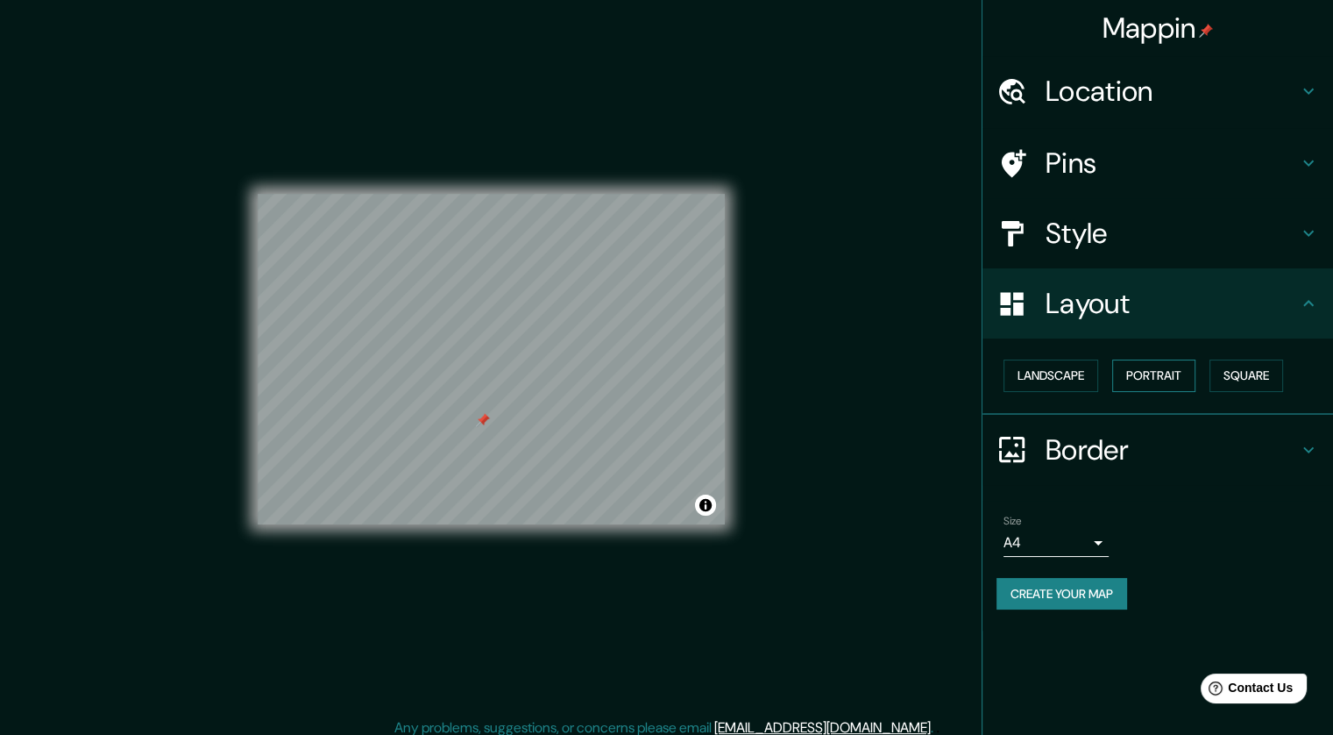
click at [896, 373] on button "Portrait" at bounding box center [1154, 375] width 83 height 32
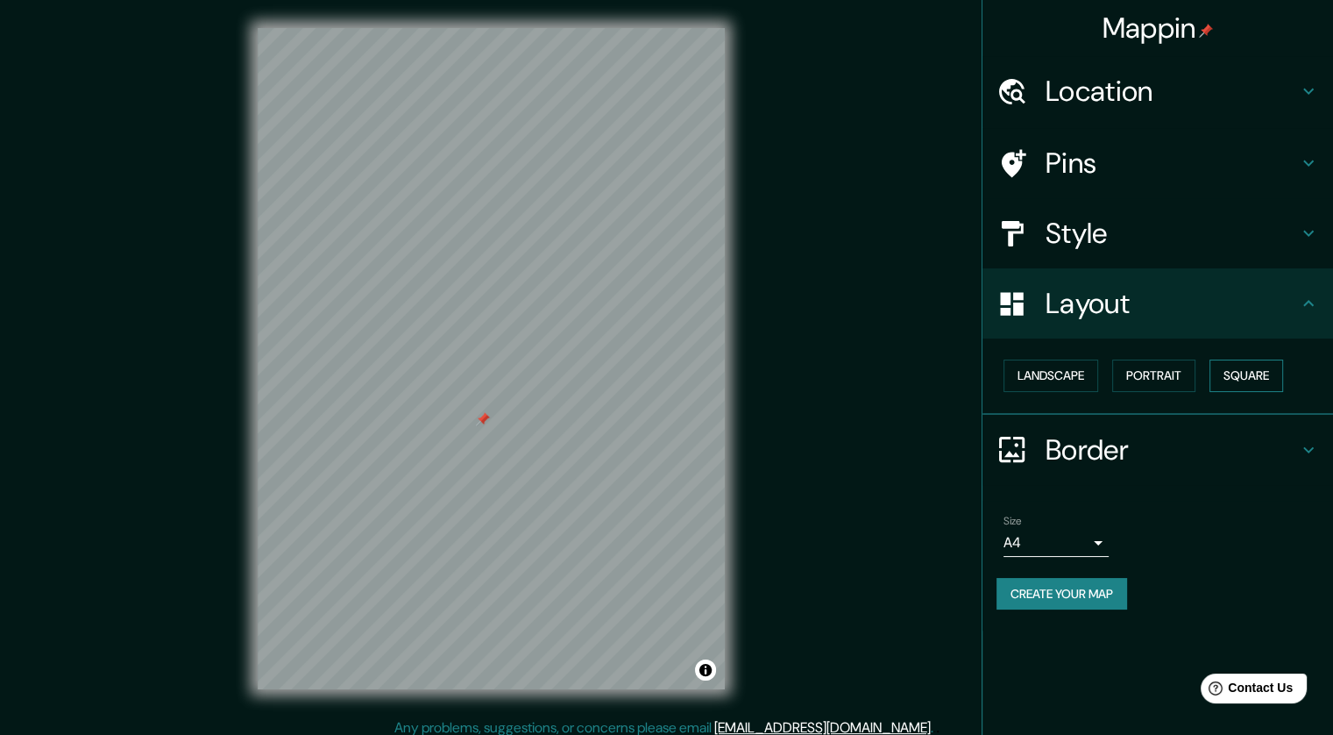
click at [896, 366] on button "Square" at bounding box center [1247, 375] width 74 height 32
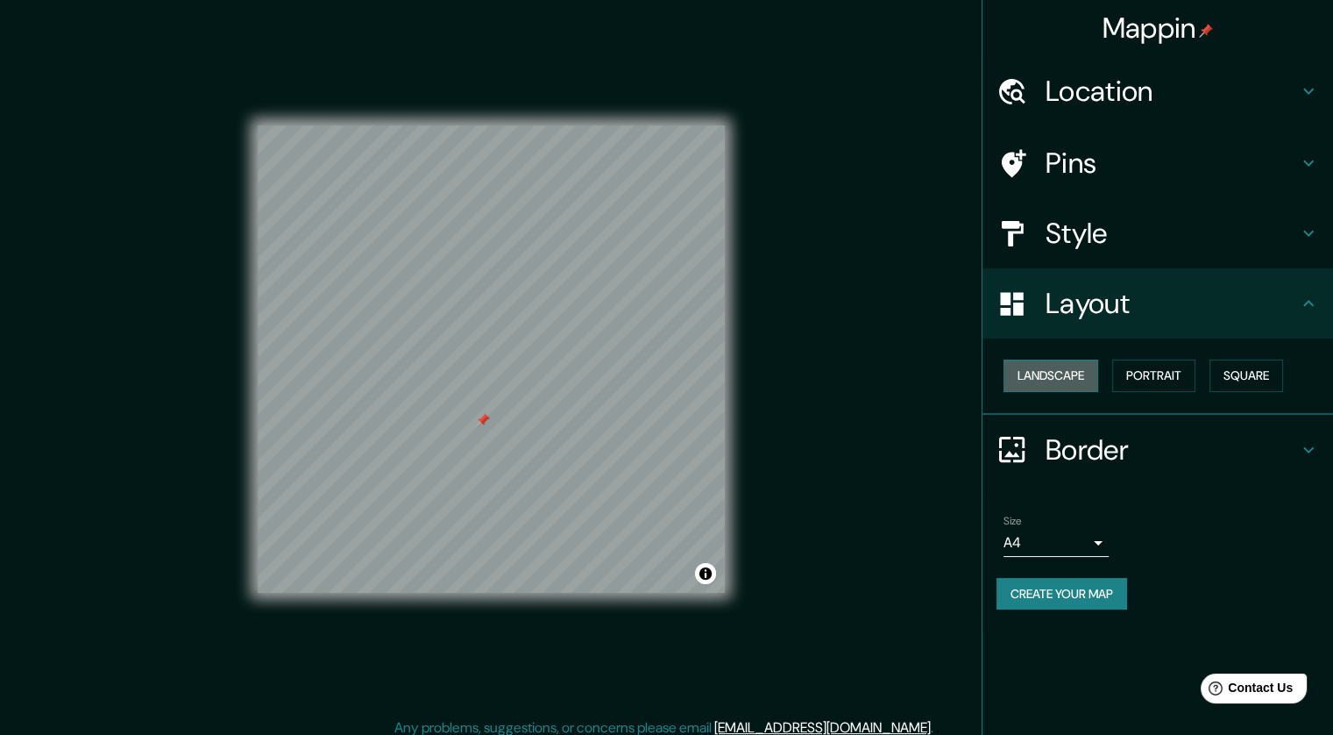
click at [896, 377] on button "Landscape" at bounding box center [1051, 375] width 95 height 32
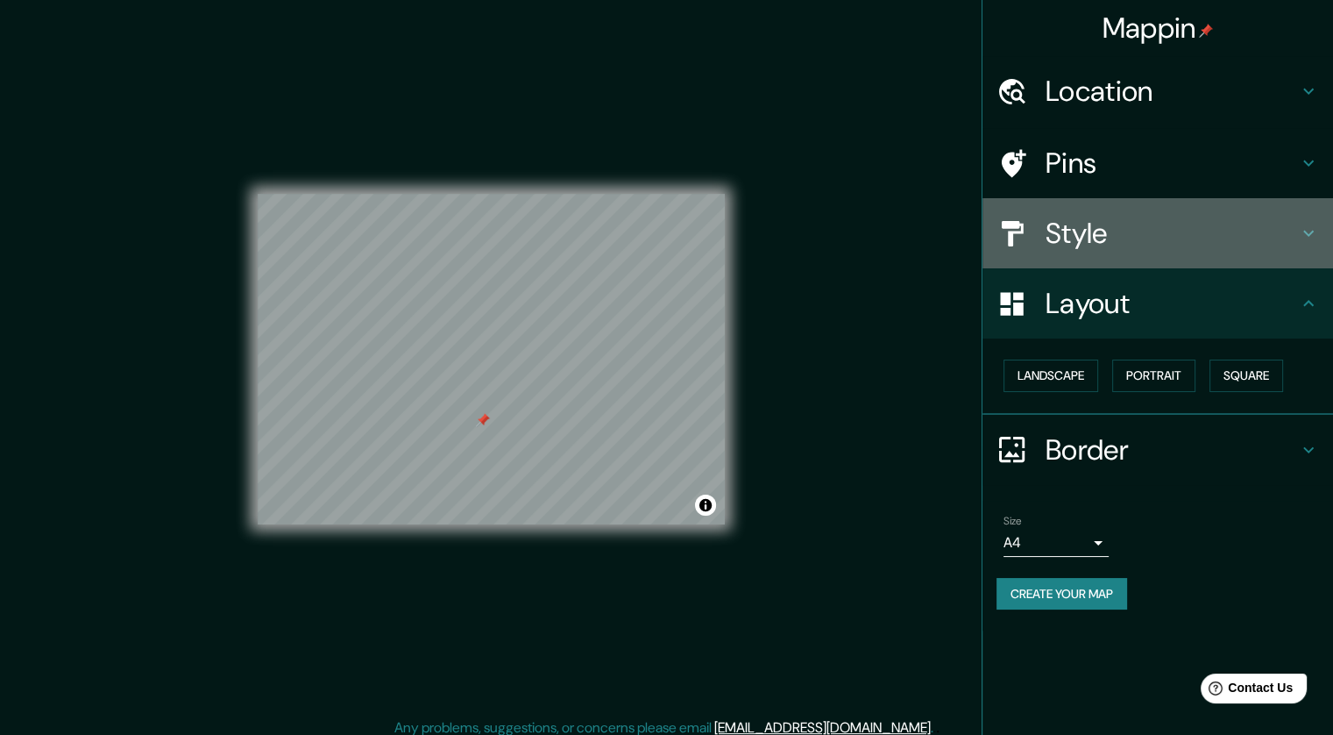
click at [896, 230] on h4 "Style" at bounding box center [1172, 233] width 252 height 35
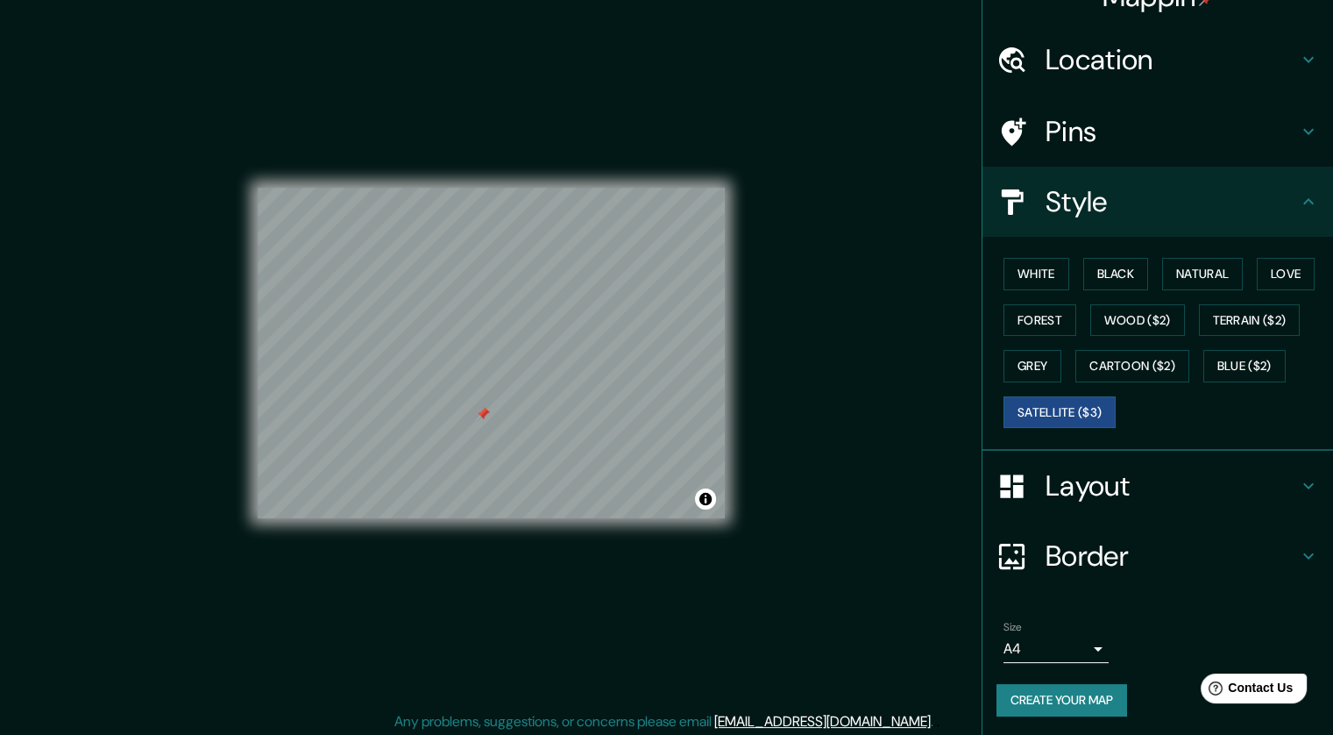
scroll to position [11, 0]
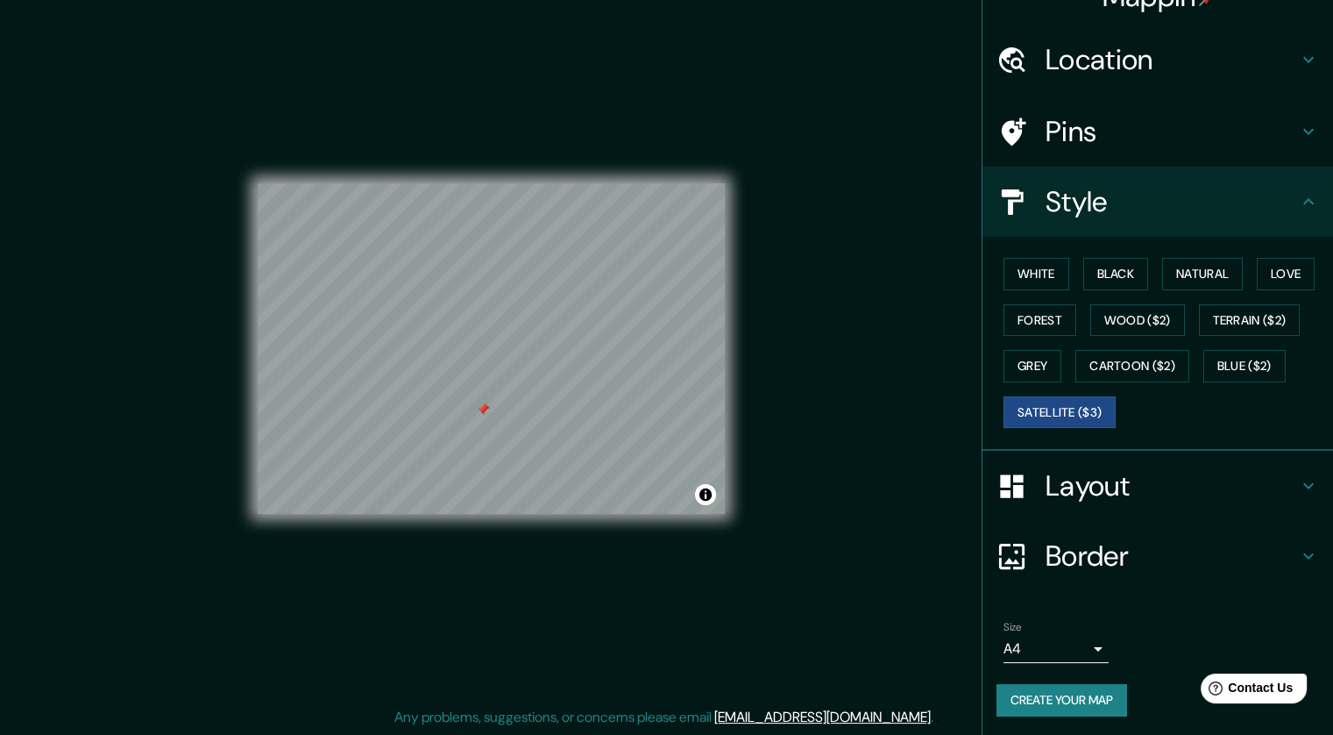
click at [896, 545] on h4 "Border" at bounding box center [1172, 555] width 252 height 35
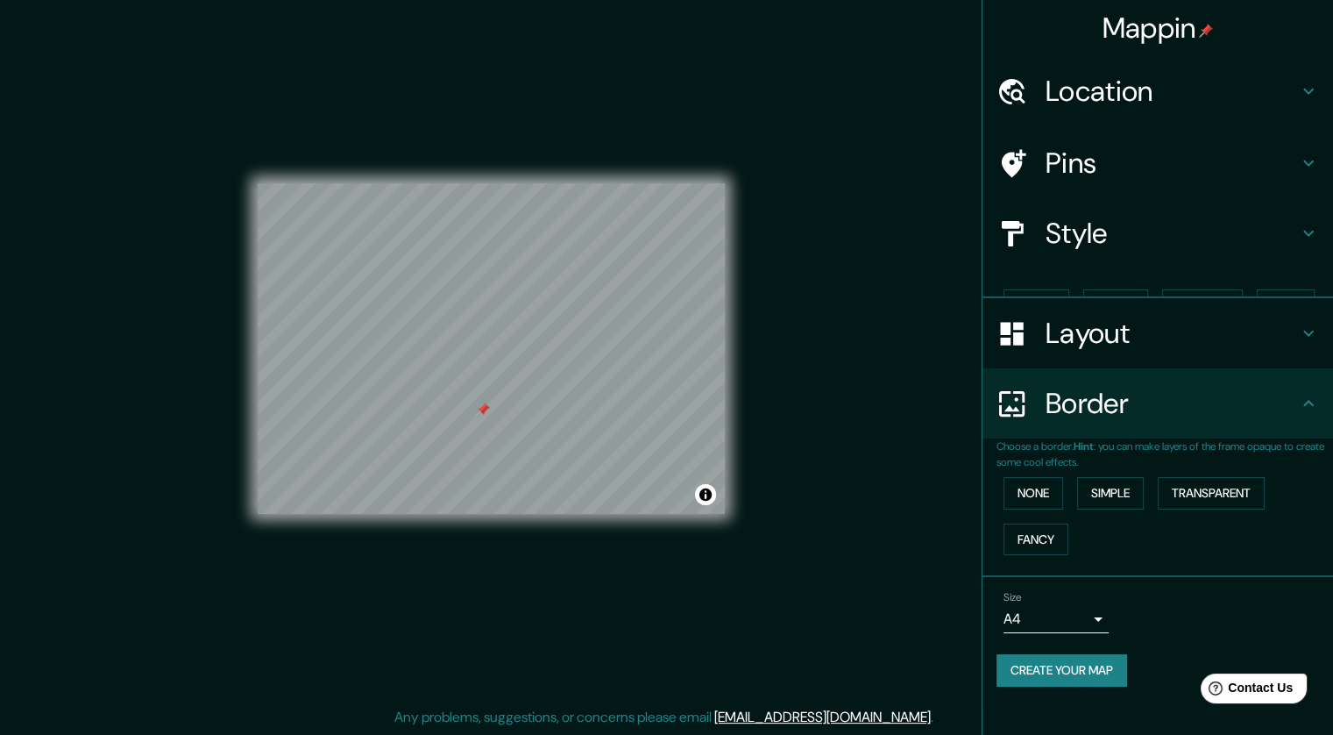
scroll to position [0, 0]
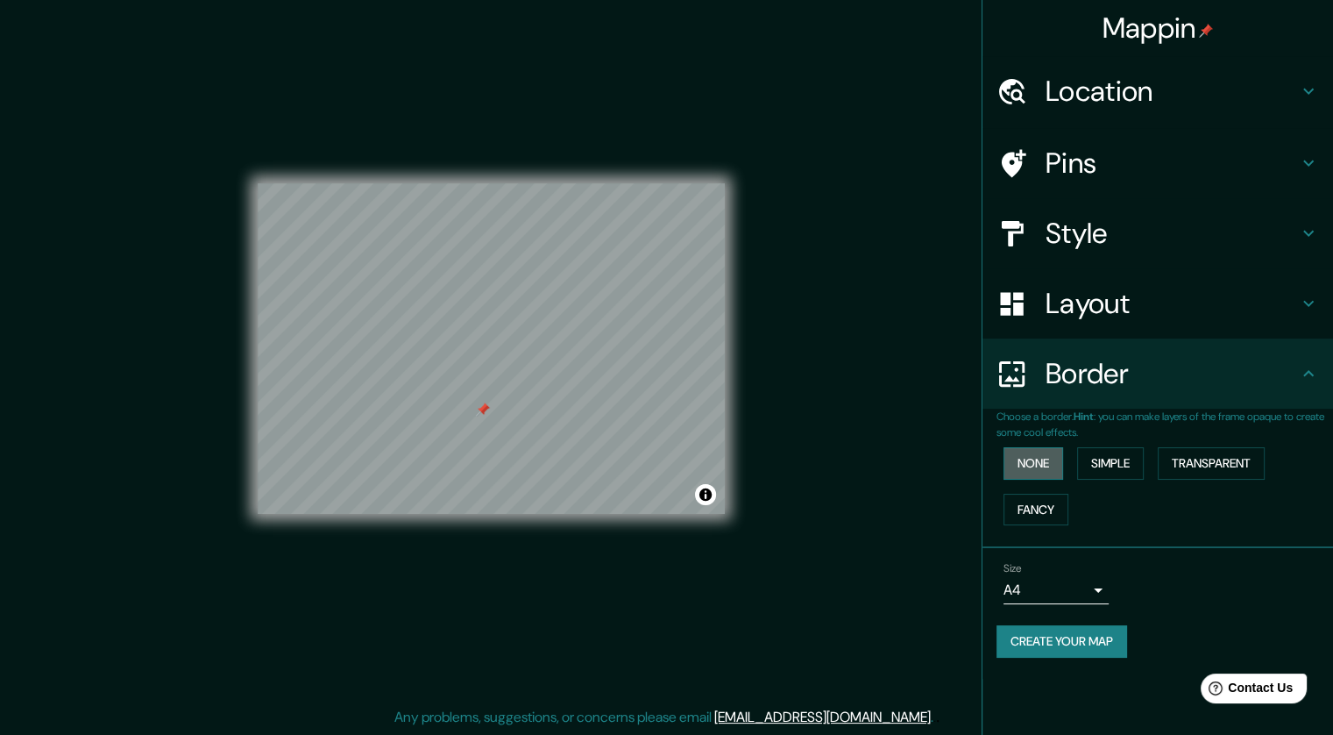
click at [896, 461] on button "None" at bounding box center [1034, 463] width 60 height 32
click at [896, 472] on button "Simple" at bounding box center [1110, 463] width 67 height 32
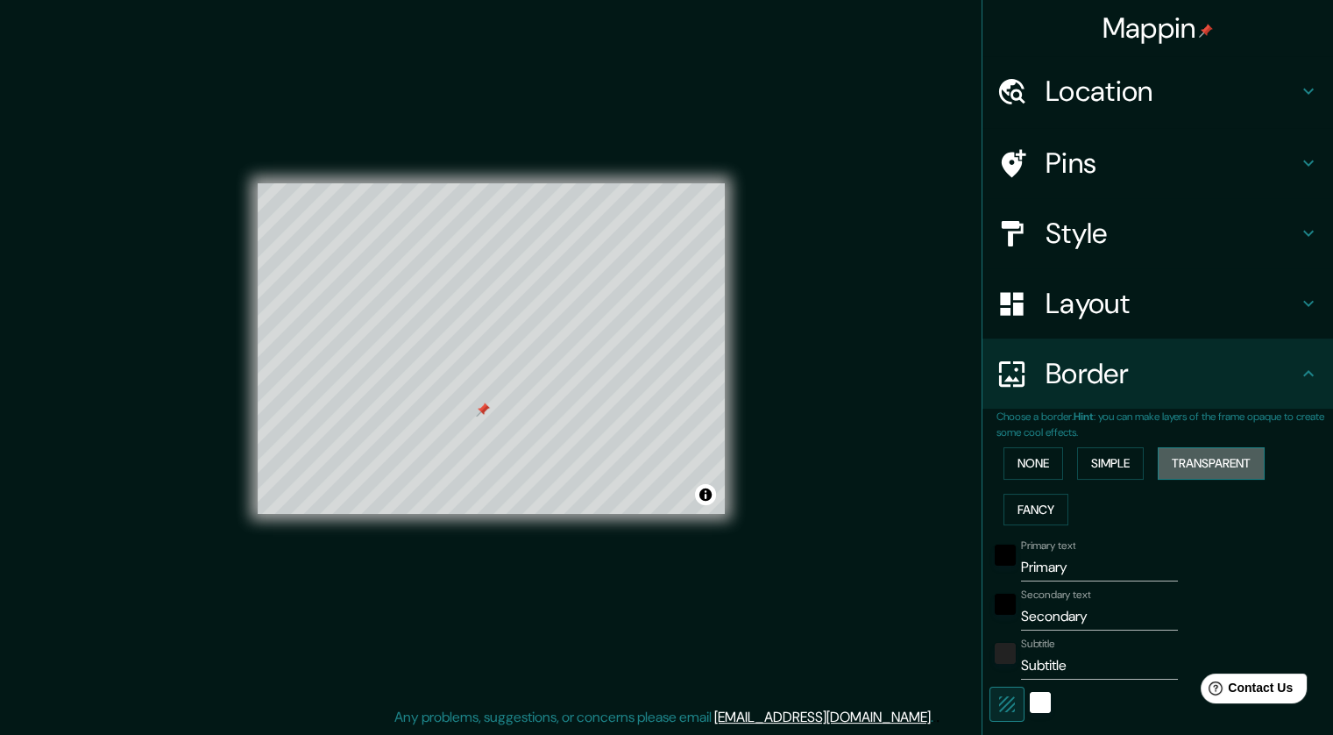
click at [896, 463] on button "Transparent" at bounding box center [1211, 463] width 107 height 32
click at [896, 506] on button "Fancy" at bounding box center [1036, 510] width 65 height 32
click at [896, 464] on button "None" at bounding box center [1034, 463] width 60 height 32
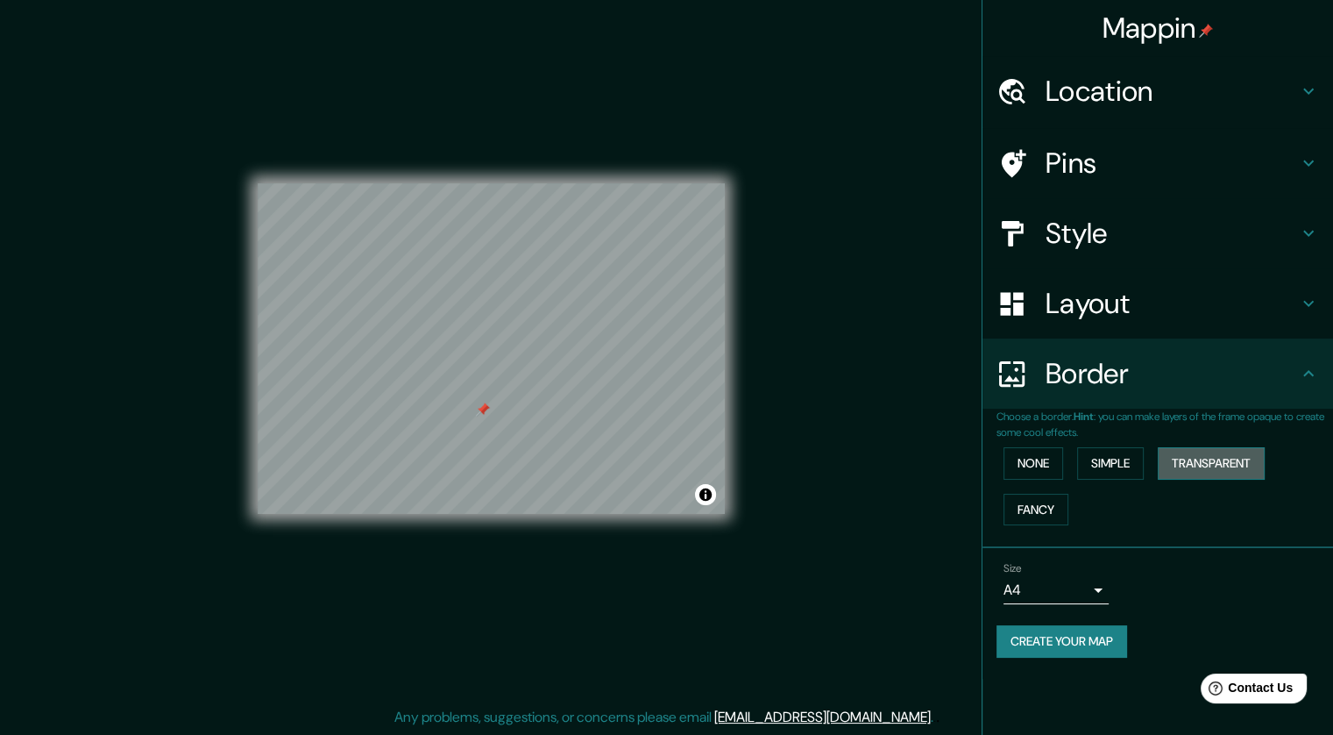
click at [896, 457] on button "Transparent" at bounding box center [1211, 463] width 107 height 32
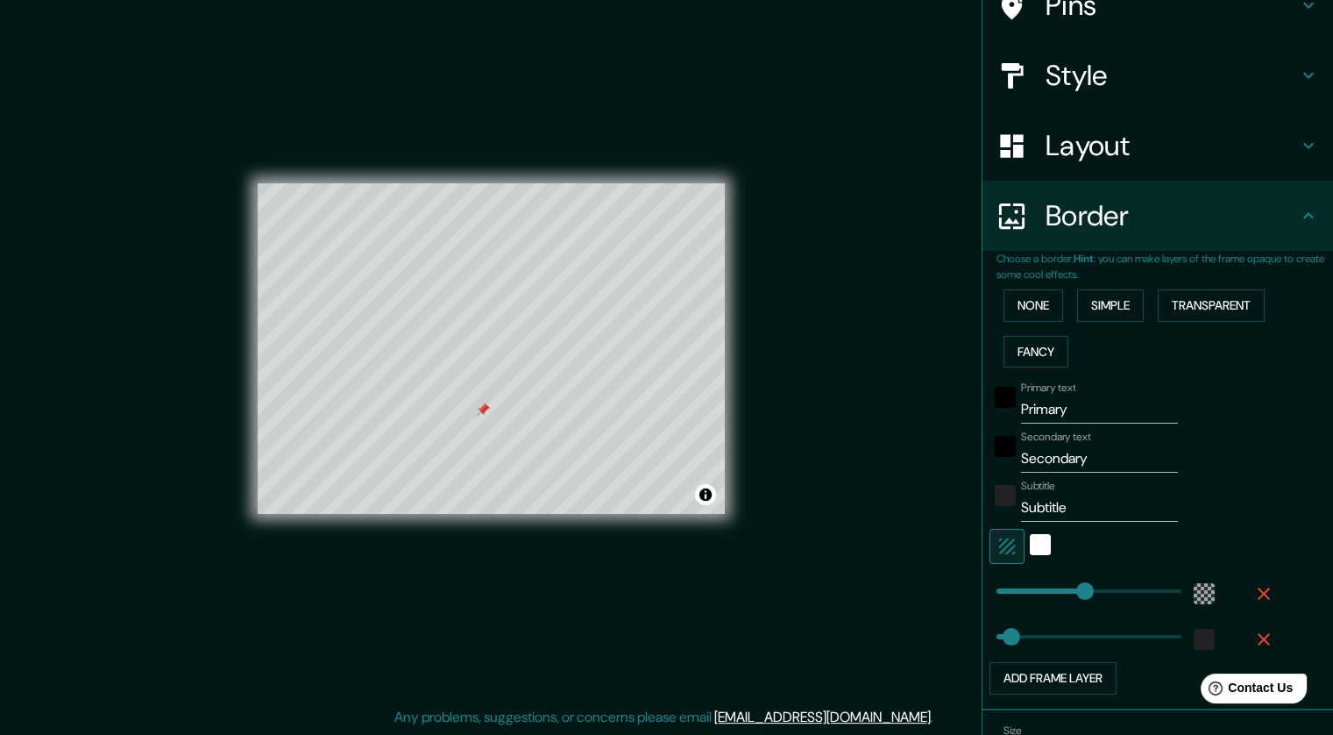
scroll to position [175, 0]
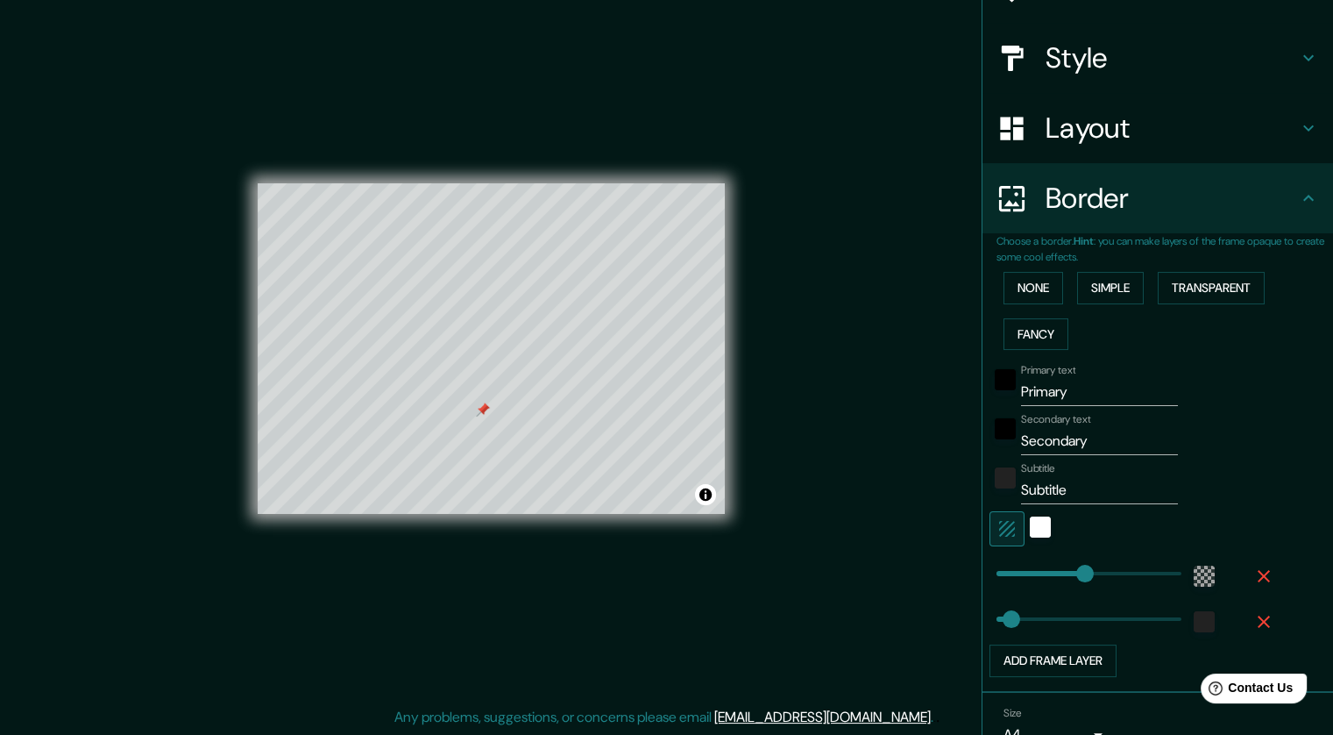
click at [896, 536] on icon "button" at bounding box center [1007, 528] width 21 height 21
type input "256"
type input "43"
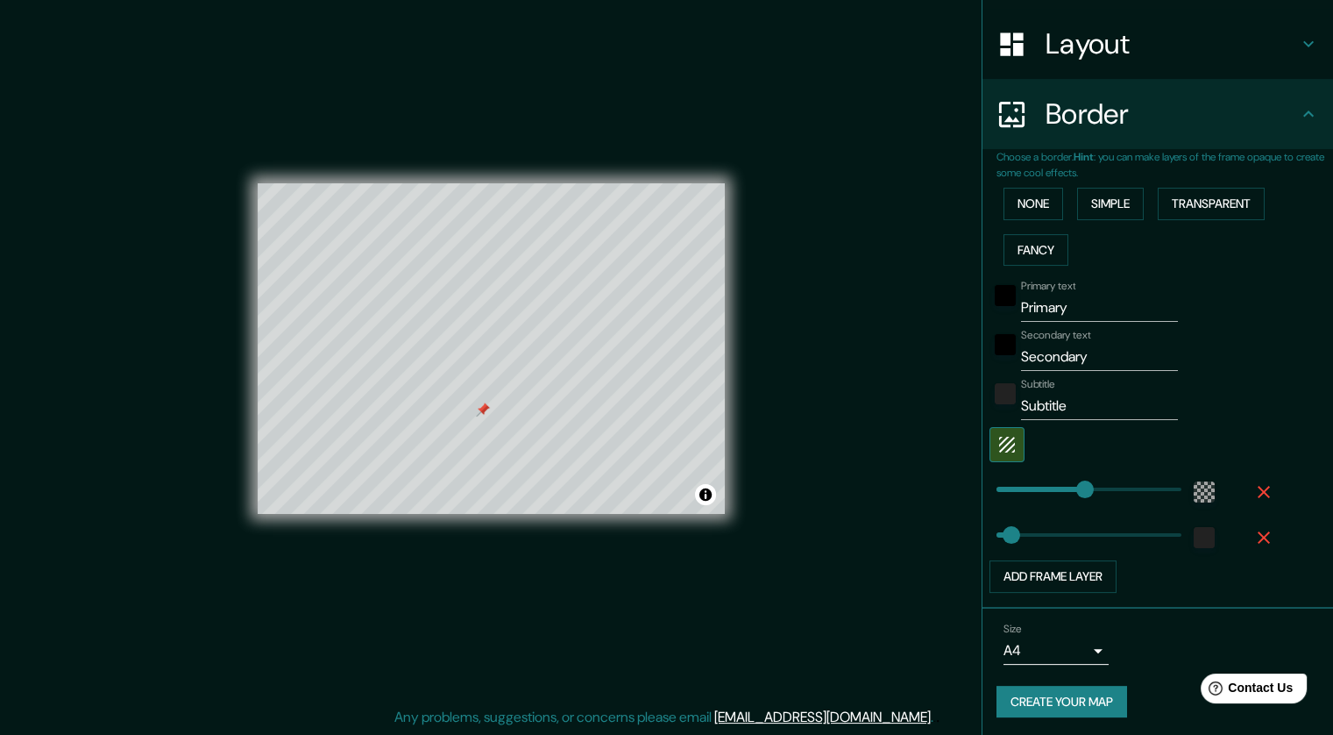
scroll to position [260, 0]
type input "256"
drag, startPoint x: 1059, startPoint y: 307, endPoint x: 910, endPoint y: 303, distance: 149.1
click at [896, 303] on div "Mappin Location [GEOGRAPHIC_DATA][PERSON_NAME], [GEOGRAPHIC_DATA] [GEOGRAPHIC_D…" at bounding box center [666, 361] width 1333 height 745
type input "256"
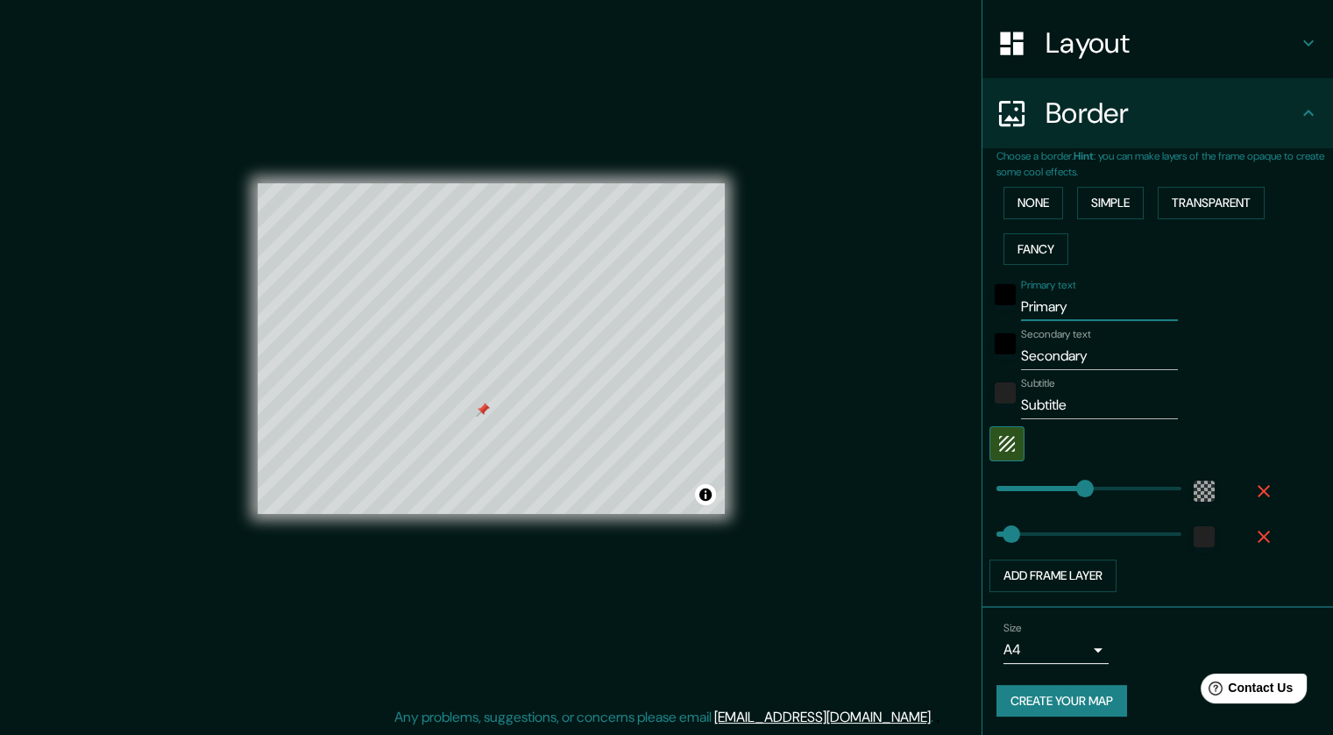
type input "43"
drag, startPoint x: 1084, startPoint y: 352, endPoint x: 903, endPoint y: 356, distance: 180.7
click at [896, 356] on div "Mappin Location [GEOGRAPHIC_DATA][PERSON_NAME], [GEOGRAPHIC_DATA] [GEOGRAPHIC_D…" at bounding box center [666, 361] width 1333 height 745
type input "256"
type input "43"
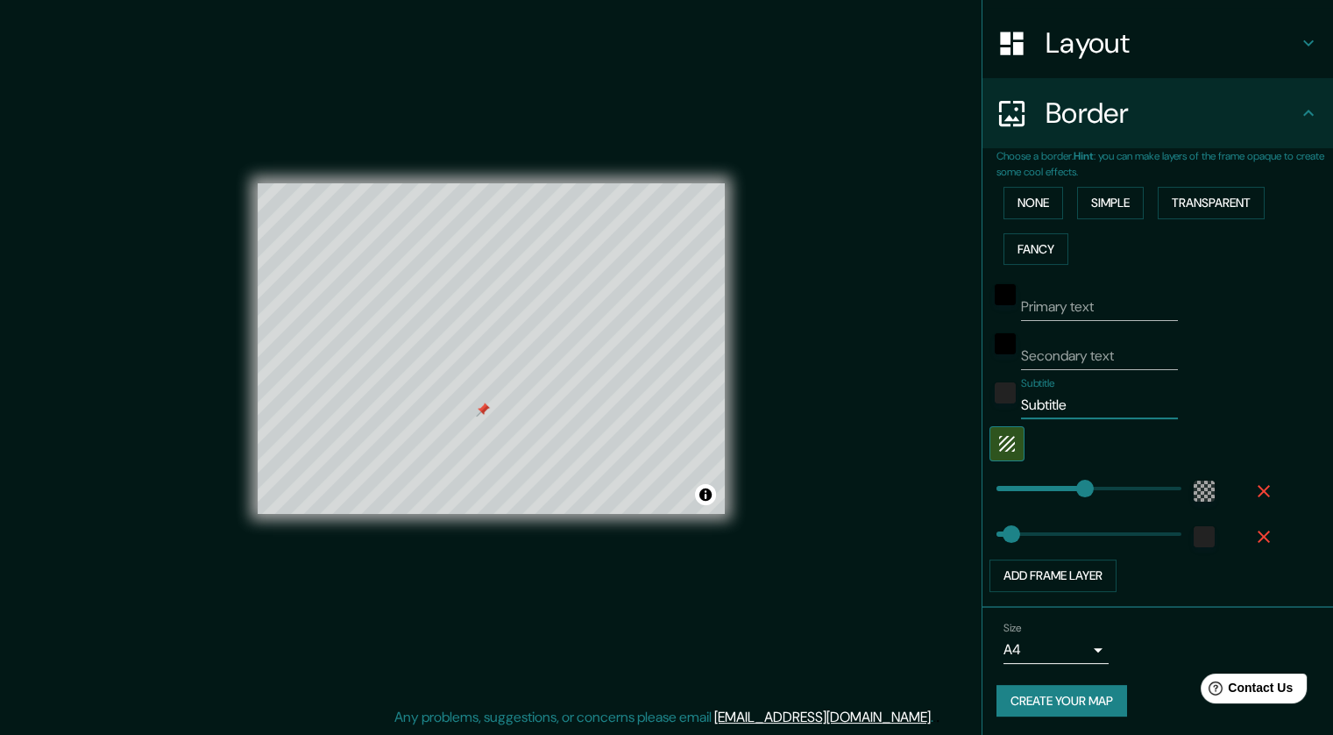
drag, startPoint x: 1077, startPoint y: 401, endPoint x: 900, endPoint y: 405, distance: 176.3
click at [896, 405] on div "Mappin Location [GEOGRAPHIC_DATA][PERSON_NAME], [GEOGRAPHIC_DATA] [GEOGRAPHIC_D…" at bounding box center [666, 361] width 1333 height 745
type input "256"
type input "43"
type input "256"
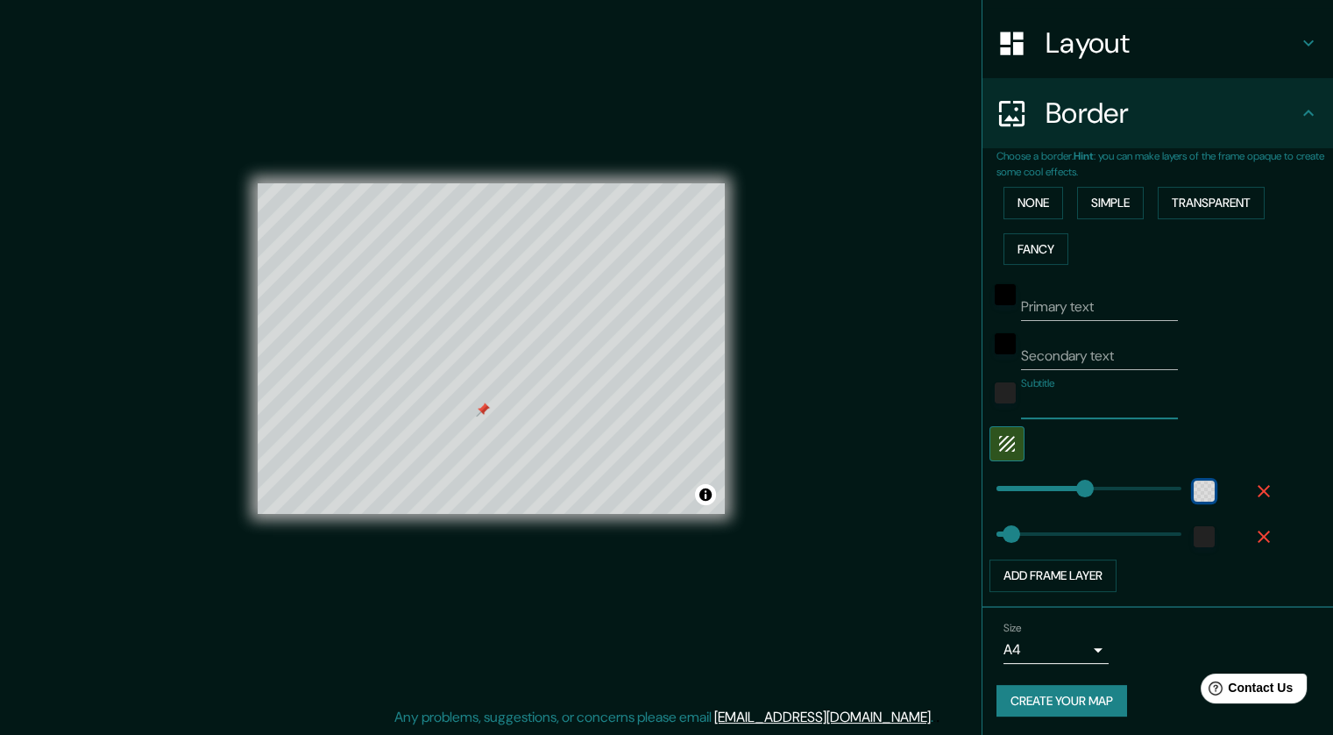
click at [896, 485] on div "color-55555544" at bounding box center [1204, 490] width 21 height 21
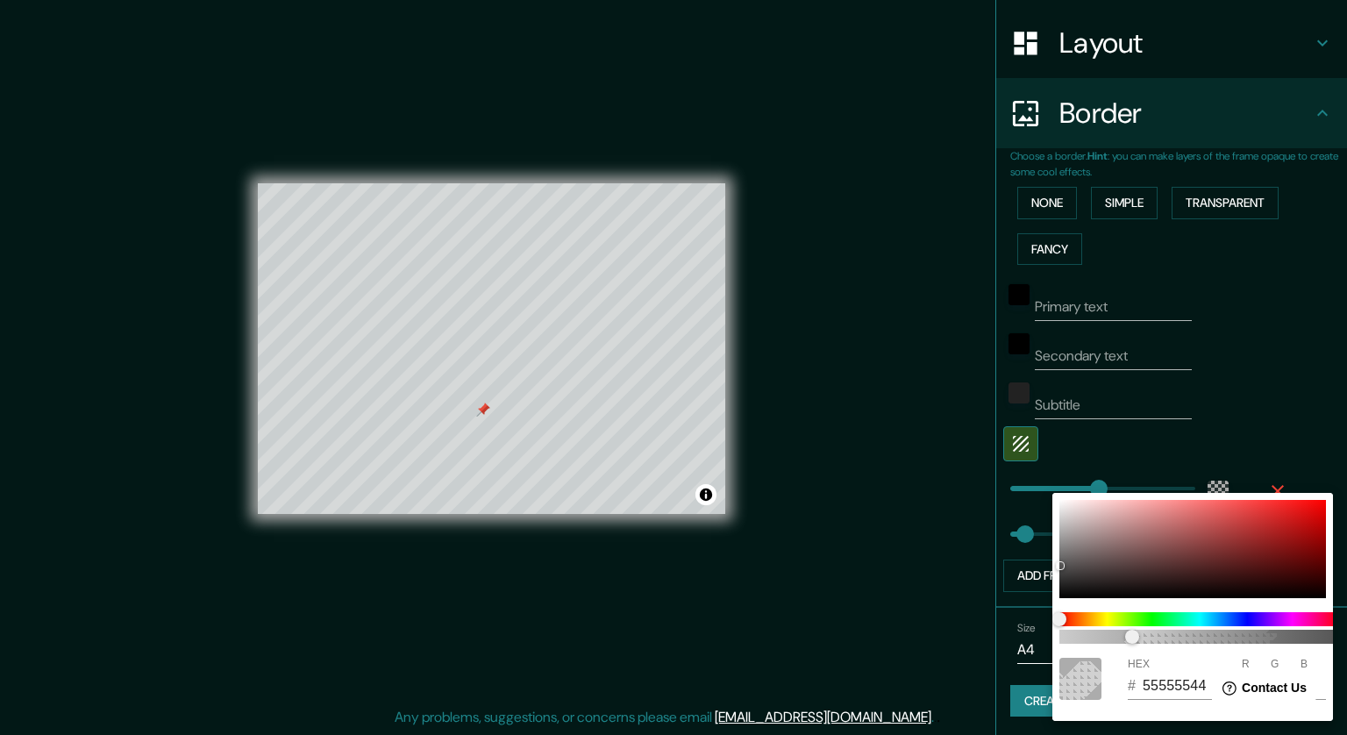
click at [896, 480] on div at bounding box center [673, 367] width 1347 height 735
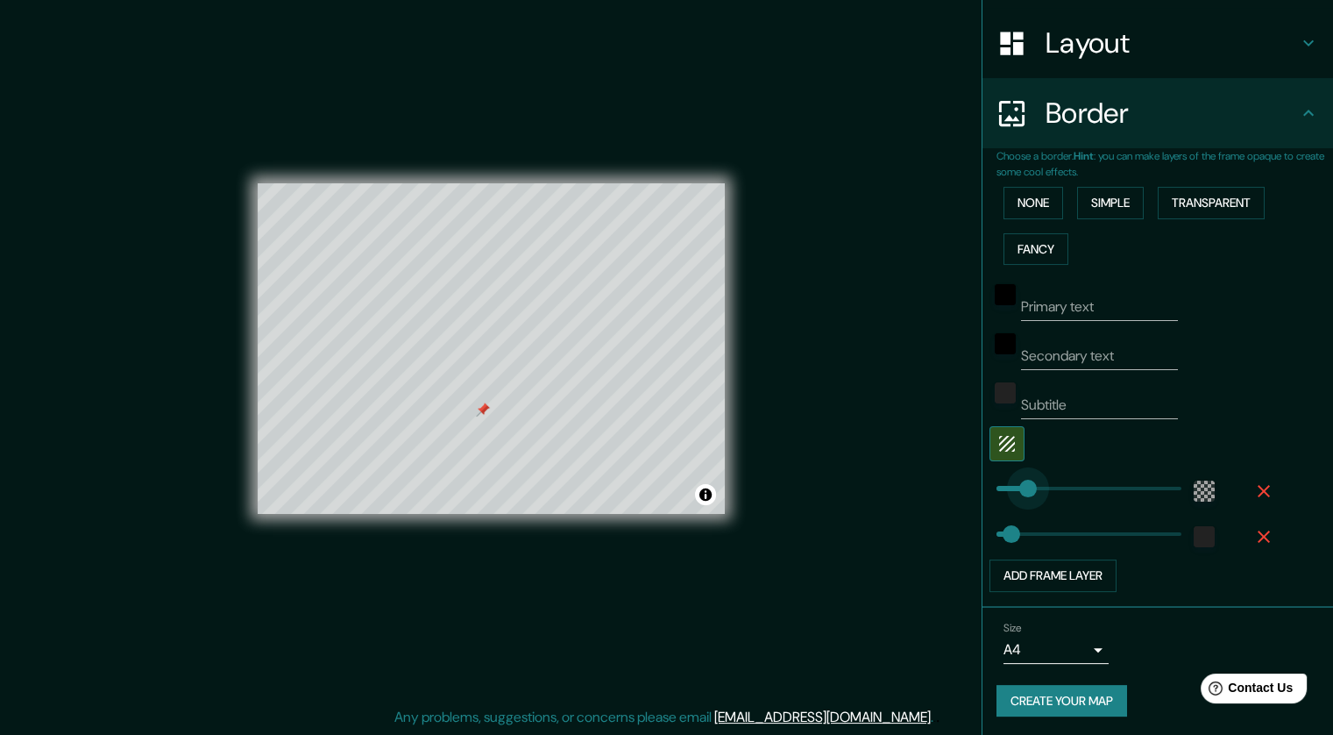
type input "16"
drag, startPoint x: 1072, startPoint y: 487, endPoint x: 989, endPoint y: 488, distance: 83.3
type input "43"
type input "168"
drag, startPoint x: 989, startPoint y: 488, endPoint x: 1042, endPoint y: 485, distance: 52.7
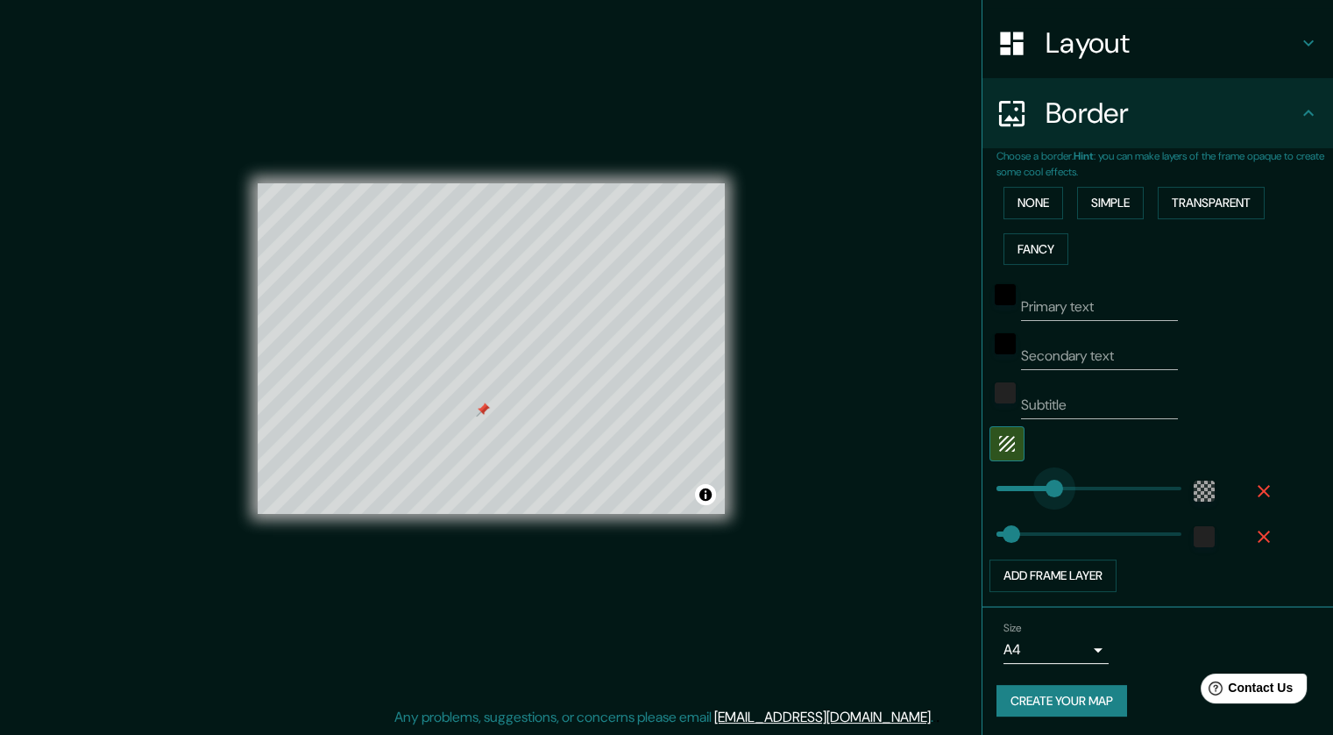
type input "43"
type input "52"
drag, startPoint x: 1034, startPoint y: 485, endPoint x: 1001, endPoint y: 490, distance: 32.9
type input "221"
drag, startPoint x: 1004, startPoint y: 531, endPoint x: 1060, endPoint y: 535, distance: 56.2
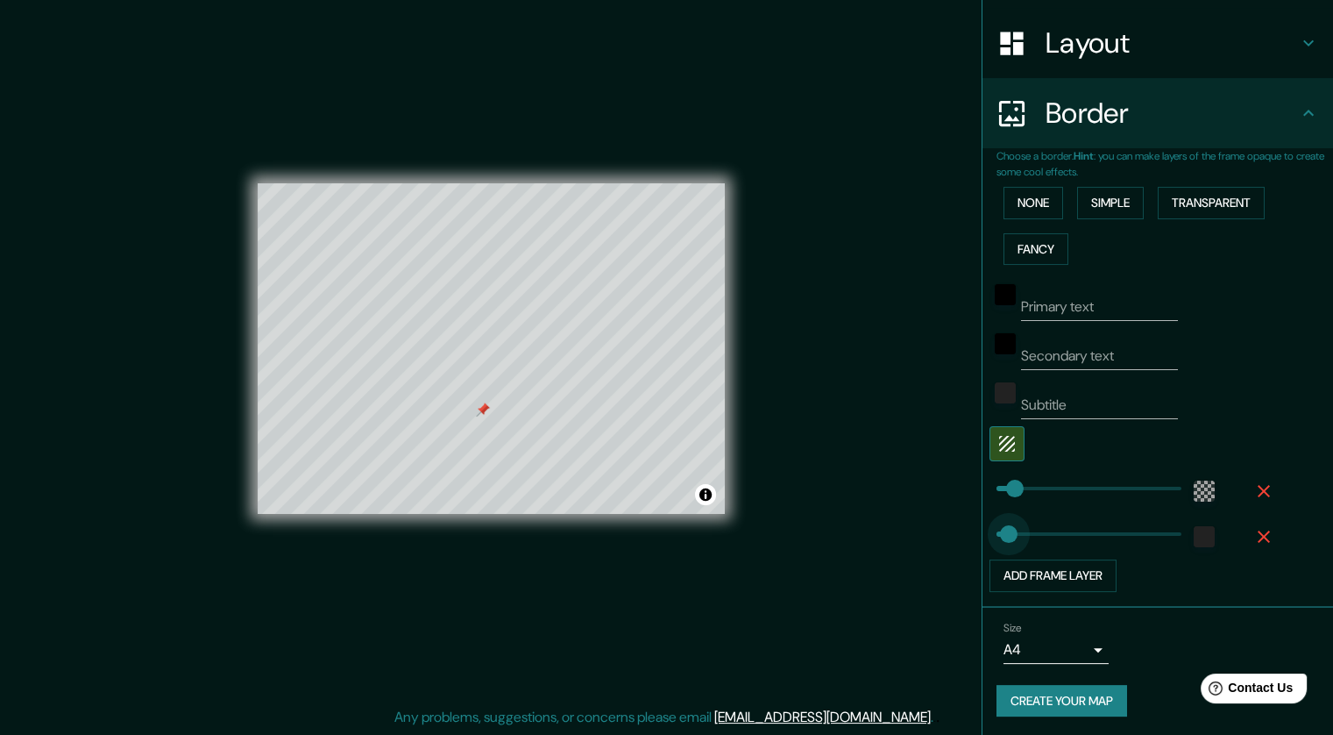
type input "54"
drag, startPoint x: 1057, startPoint y: 540, endPoint x: 1002, endPoint y: 551, distance: 56.2
type input "52"
type input "219"
drag, startPoint x: 1000, startPoint y: 483, endPoint x: 1059, endPoint y: 482, distance: 58.7
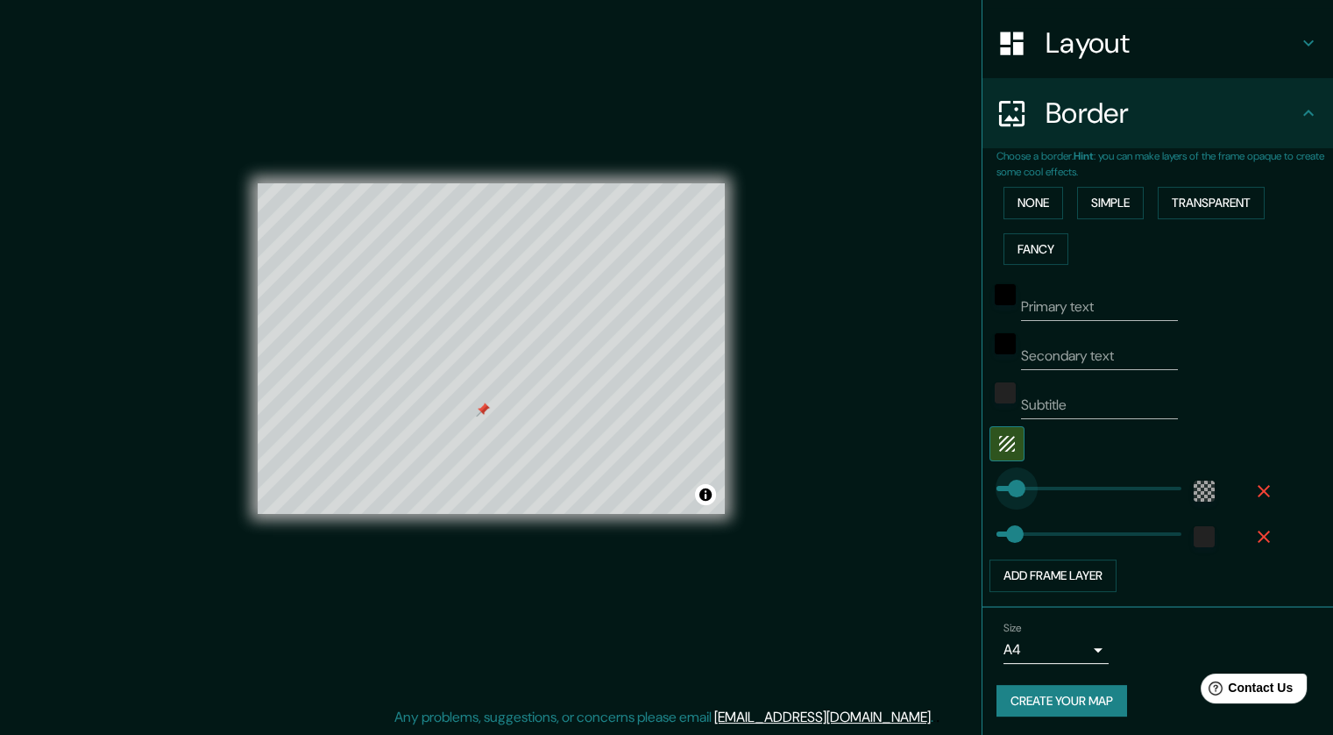
type input "41"
drag, startPoint x: 1055, startPoint y: 486, endPoint x: 998, endPoint y: 493, distance: 57.4
click at [896, 487] on div "color-55555544" at bounding box center [1204, 490] width 21 height 21
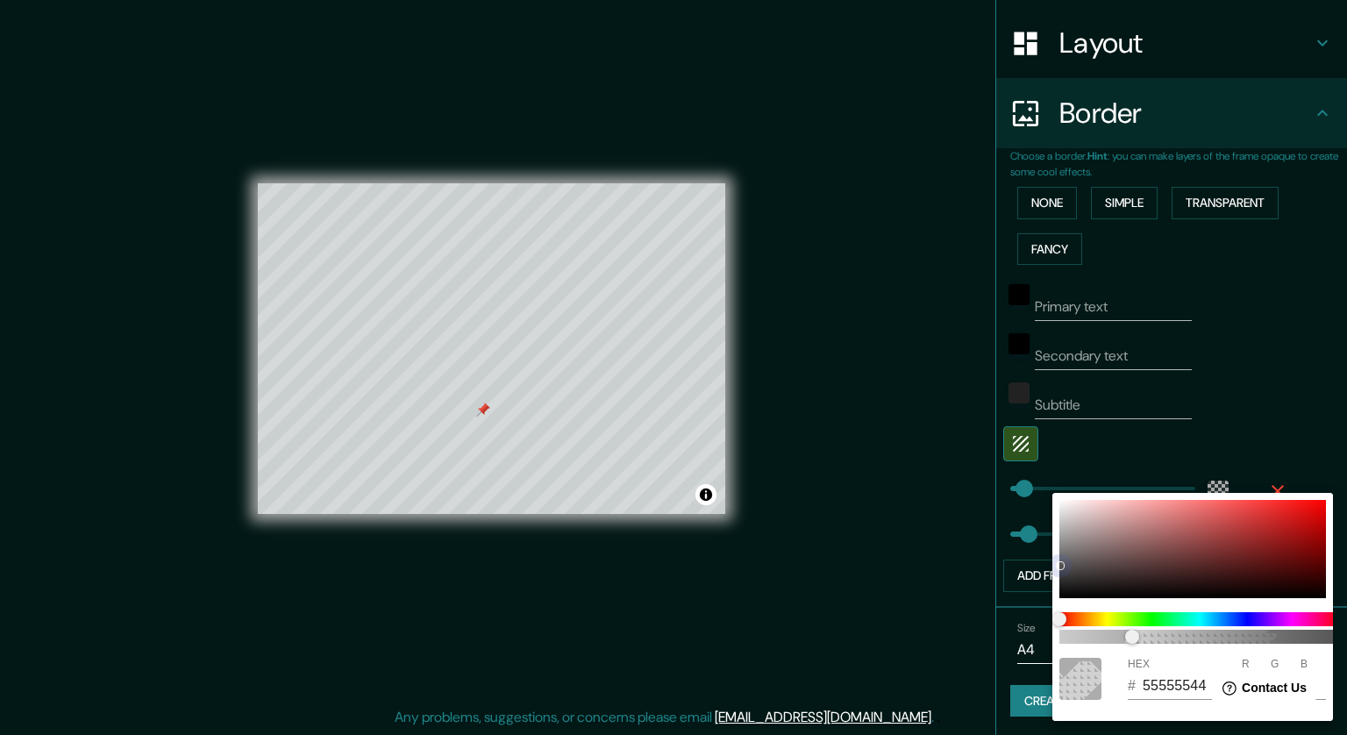
type input "DADADA"
type input "218"
type input "8A6A6A"
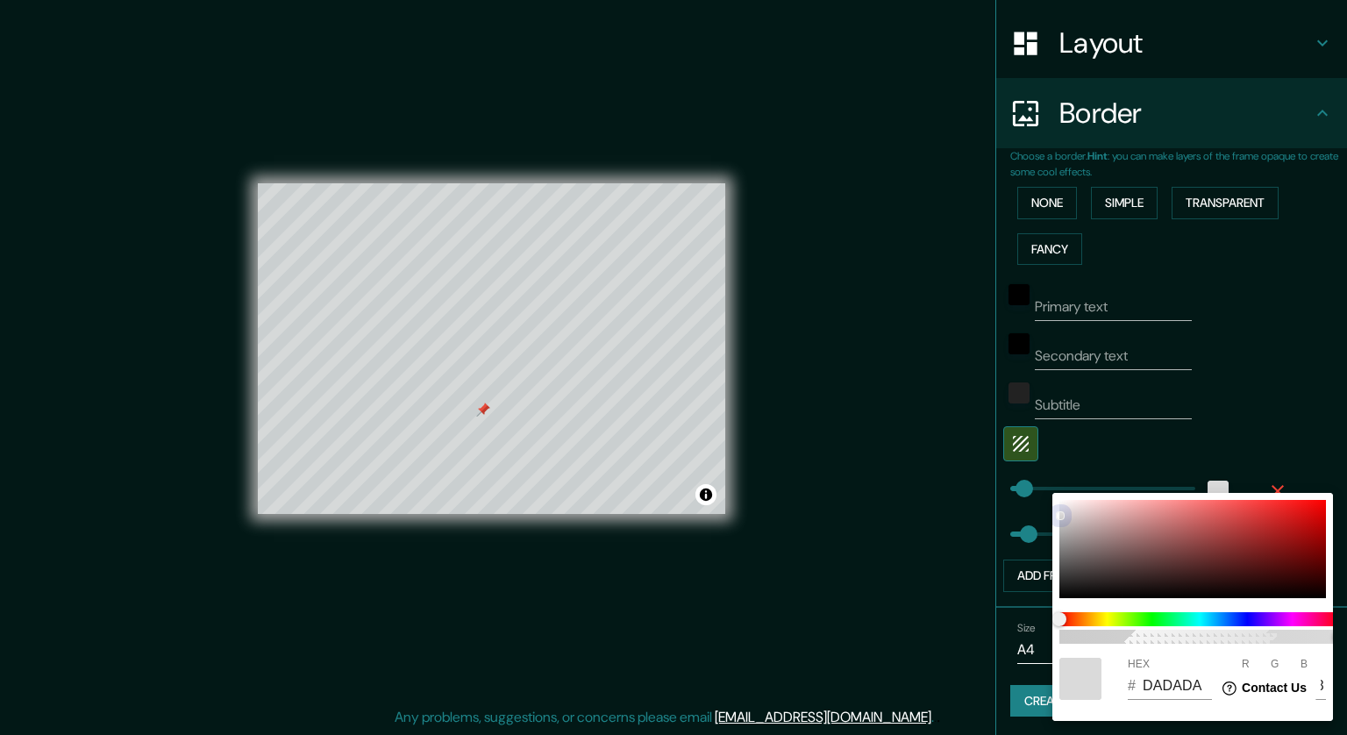
type input "138"
type input "106"
drag, startPoint x: 1054, startPoint y: 509, endPoint x: 1120, endPoint y: 544, distance: 74.5
click at [896, 544] on div at bounding box center [1192, 549] width 267 height 98
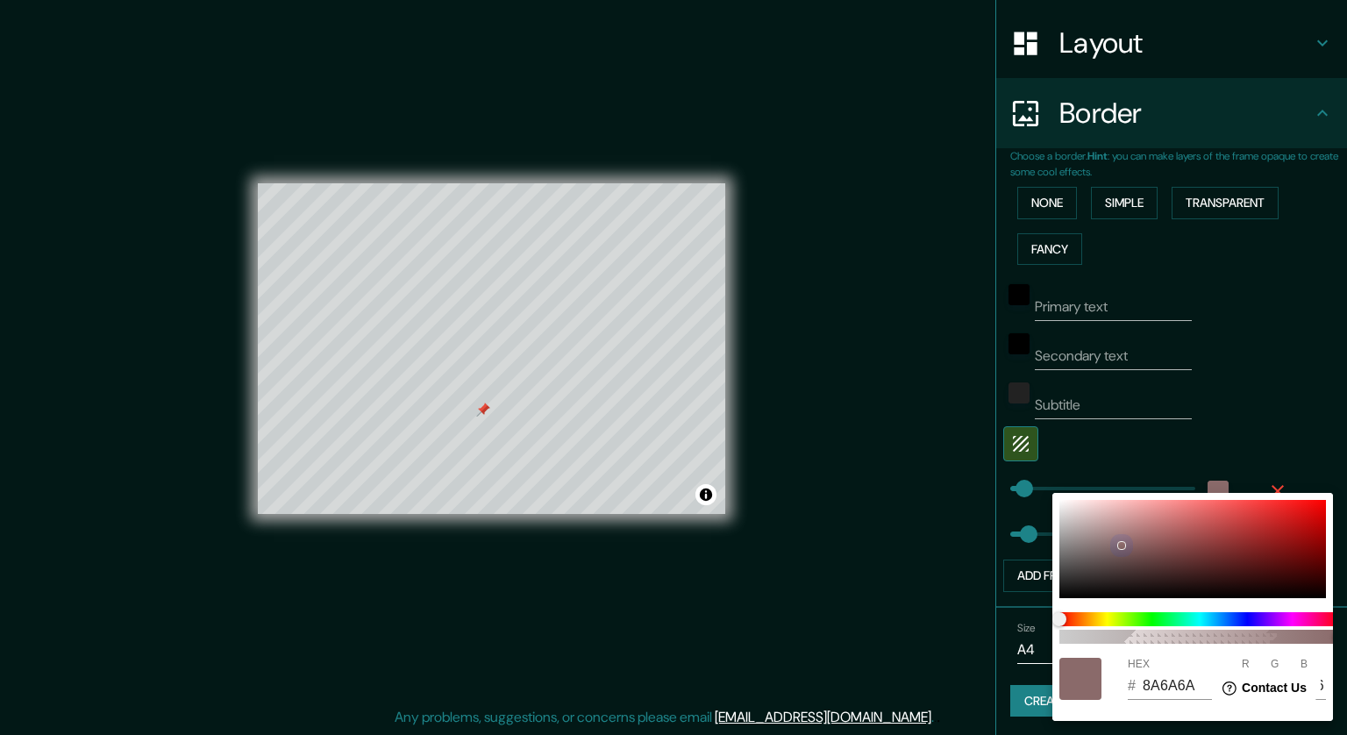
type input "E6E3E3"
type input "230"
type input "227"
drag, startPoint x: 1101, startPoint y: 531, endPoint x: 1035, endPoint y: 466, distance: 93.6
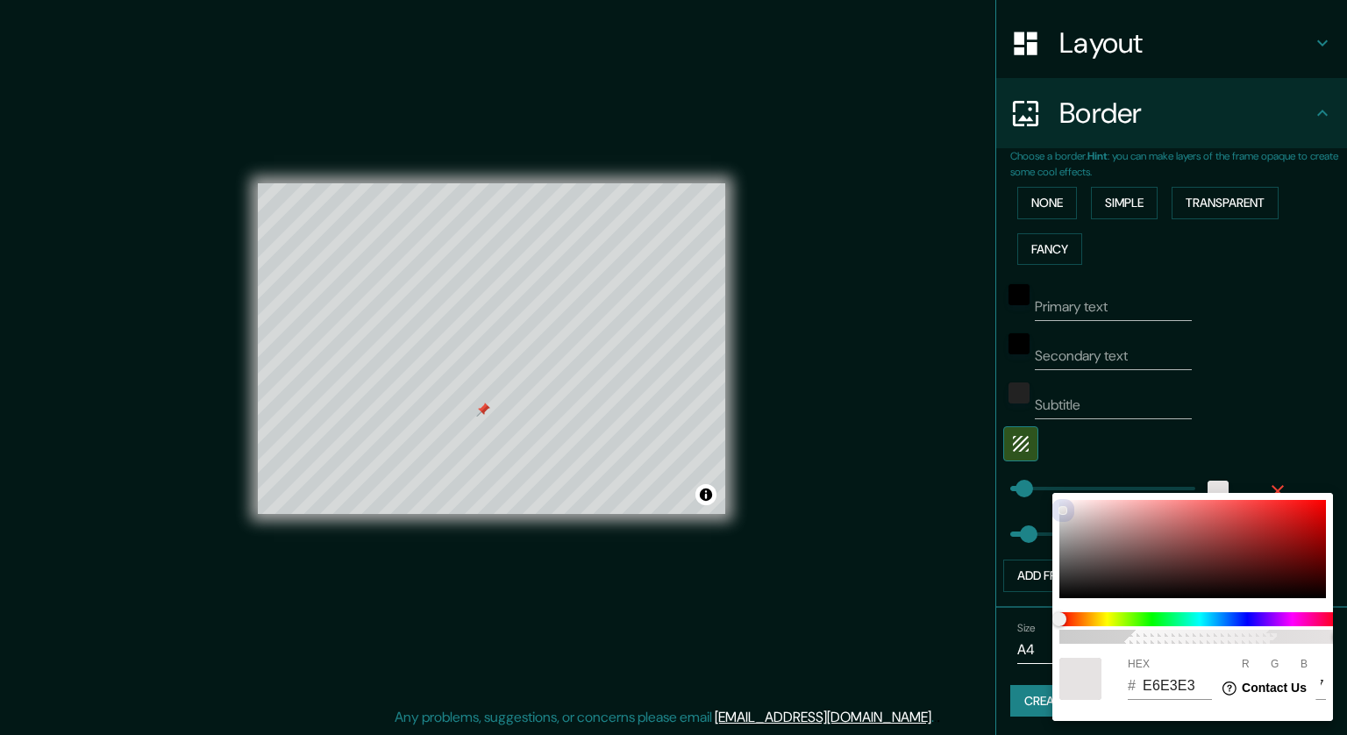
click at [896, 466] on div "100 HEX # E6E3E3 R 230 G 227 B 227" at bounding box center [673, 367] width 1347 height 735
type input "FF8F8F"
type input "255"
type input "143"
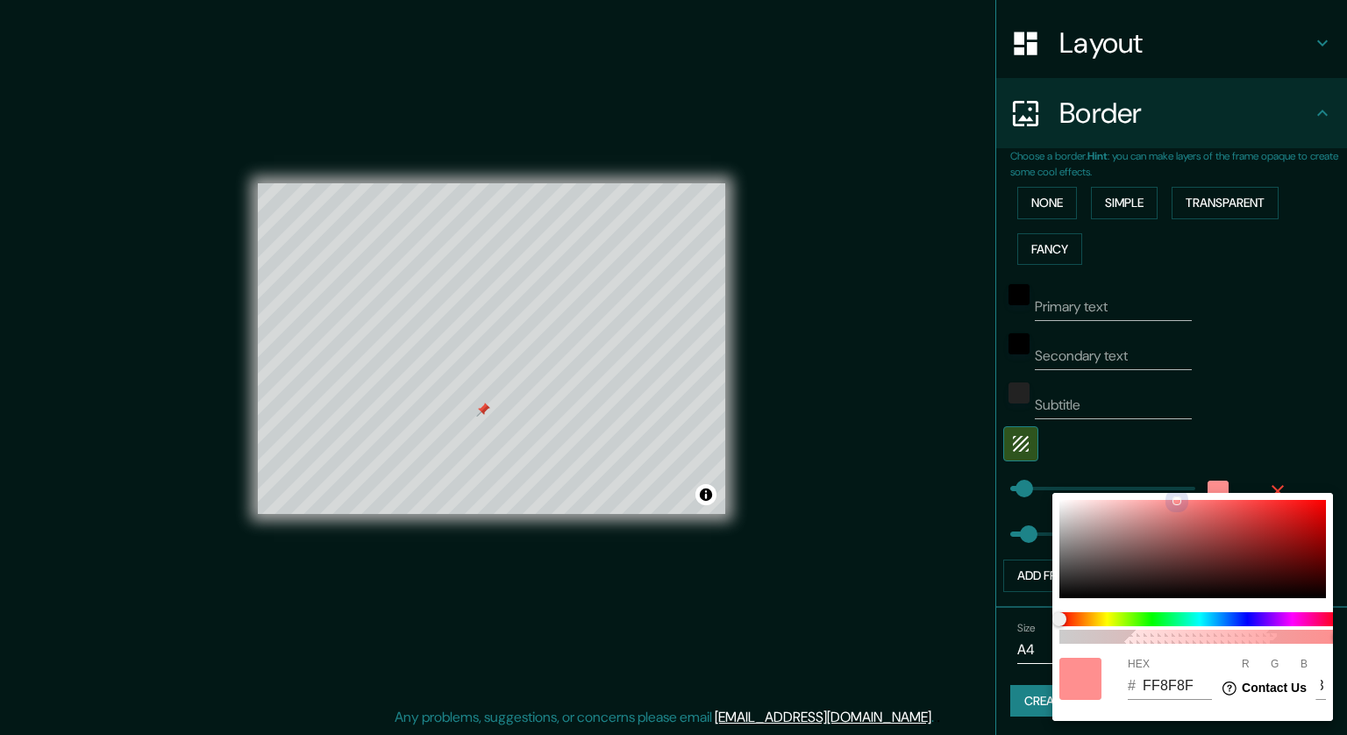
drag, startPoint x: 1059, startPoint y: 507, endPoint x: 1346, endPoint y: 471, distance: 288.9
click at [896, 476] on div "100 HEX # FF8F8F R 255 G 143 B 143" at bounding box center [673, 367] width 1347 height 735
type input "F41919"
type input "244"
type input "25"
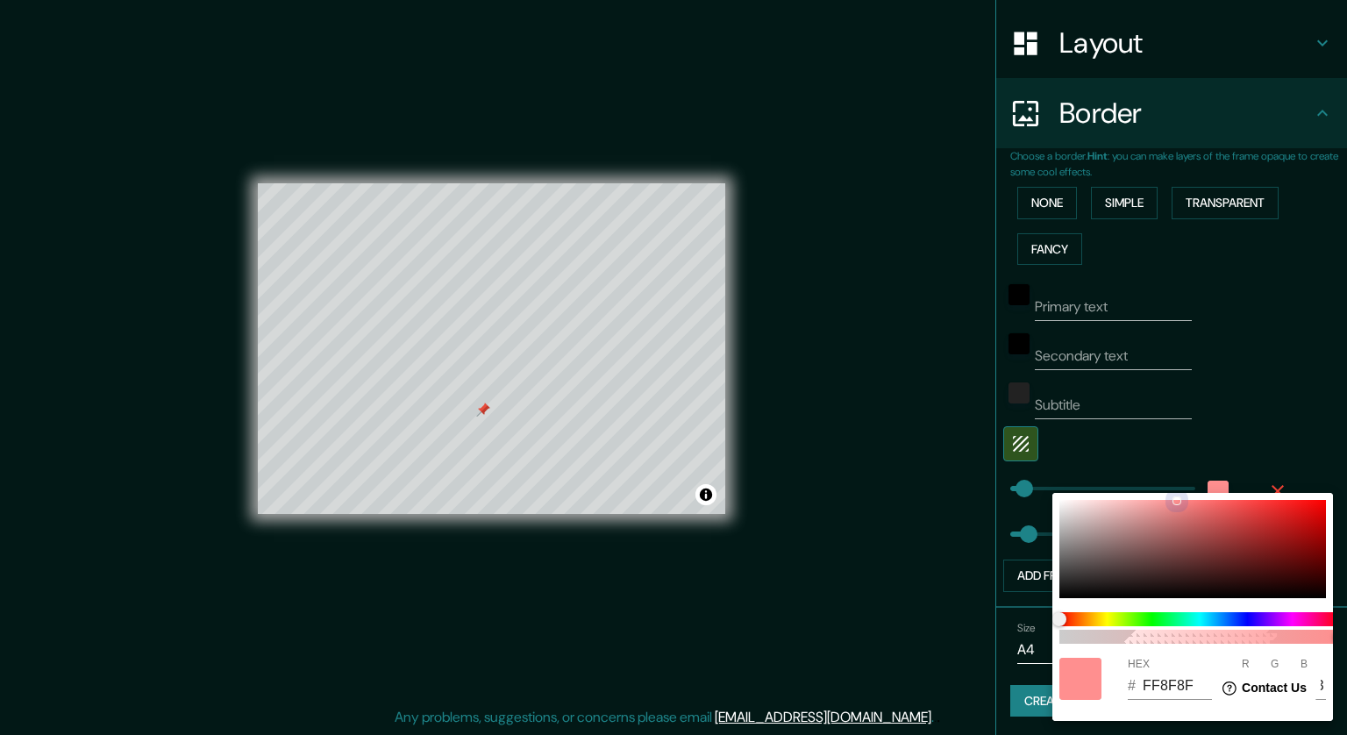
type input "25"
type input "F40909"
type input "9"
drag, startPoint x: 1298, startPoint y: 504, endPoint x: 1346, endPoint y: 451, distance: 72.0
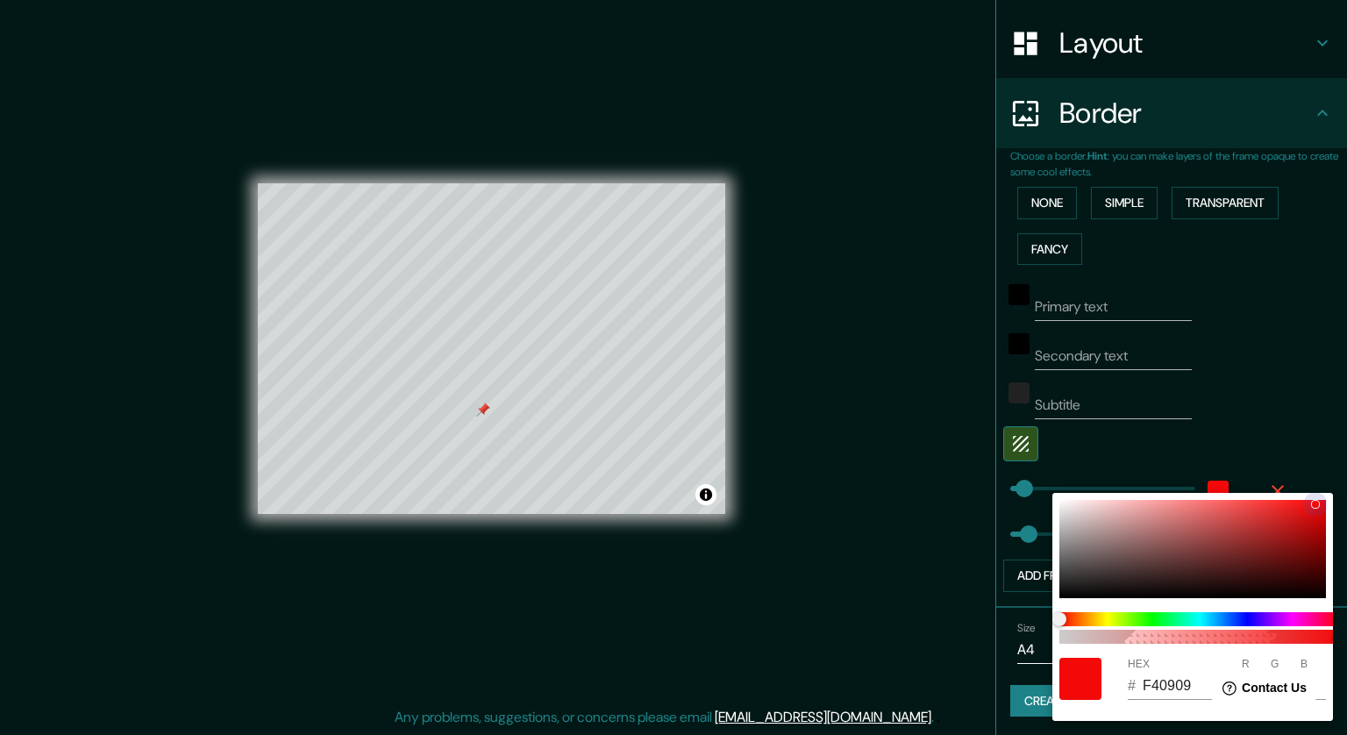
click at [896, 456] on div "100 HEX # F40909 R 244 G 9 B 9" at bounding box center [673, 367] width 1347 height 735
type input "120AF5"
type input "18"
type input "10"
type input "245"
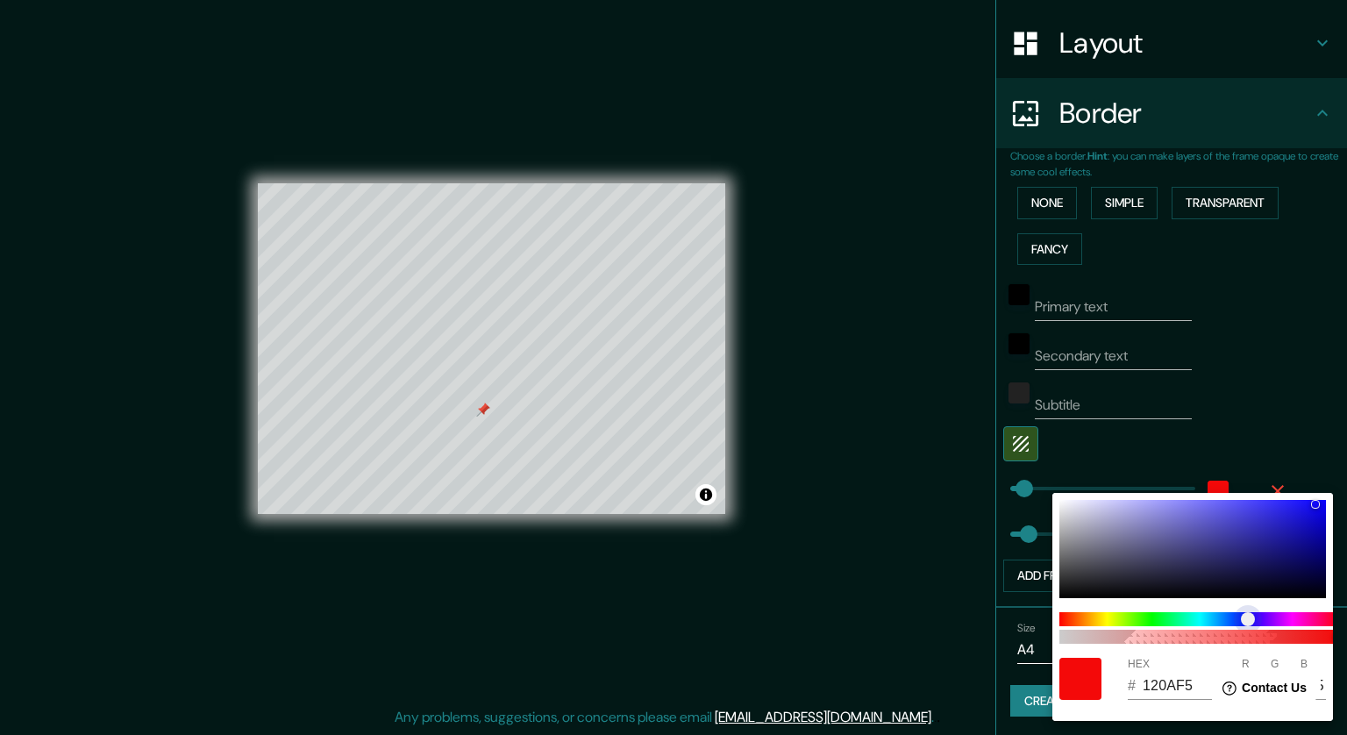
click at [896, 620] on span at bounding box center [1199, 619] width 281 height 14
type input "140CF1"
type input "20"
type input "12"
type input "241"
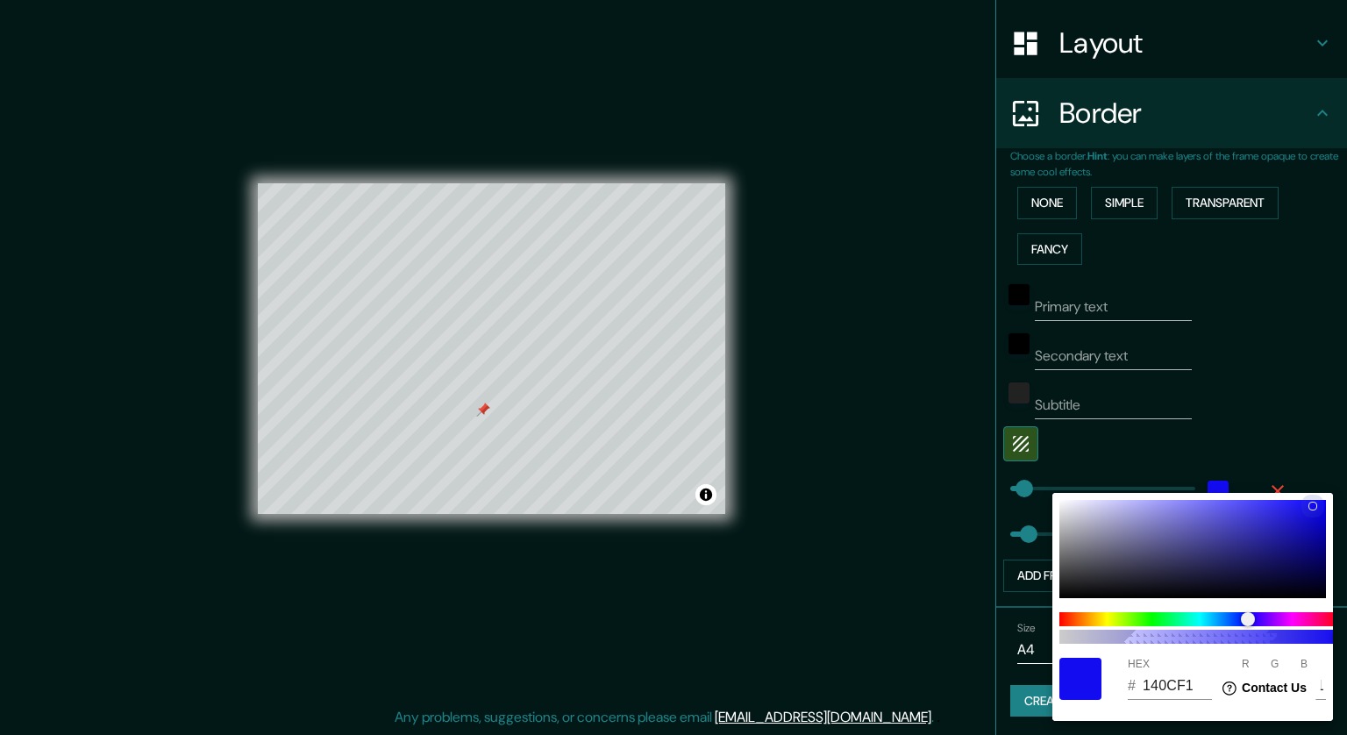
type input "0800EA"
type input "8"
type input "0"
type input "234"
drag, startPoint x: 1312, startPoint y: 504, endPoint x: 1334, endPoint y: 460, distance: 49.4
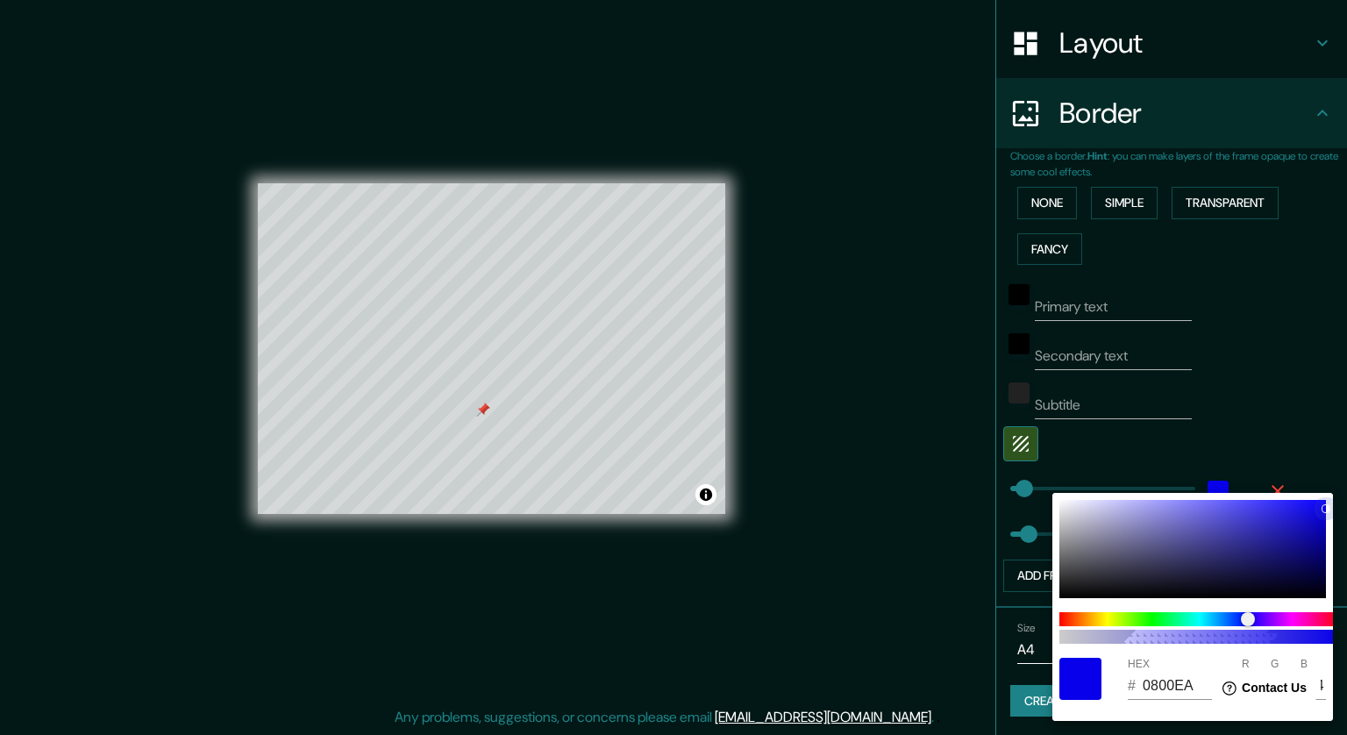
click at [896, 461] on div "100 HEX # 0800EA R 8 G 0 B 234" at bounding box center [673, 367] width 1347 height 735
type input "0802A3"
type input "2"
type input "163"
type input "07029F"
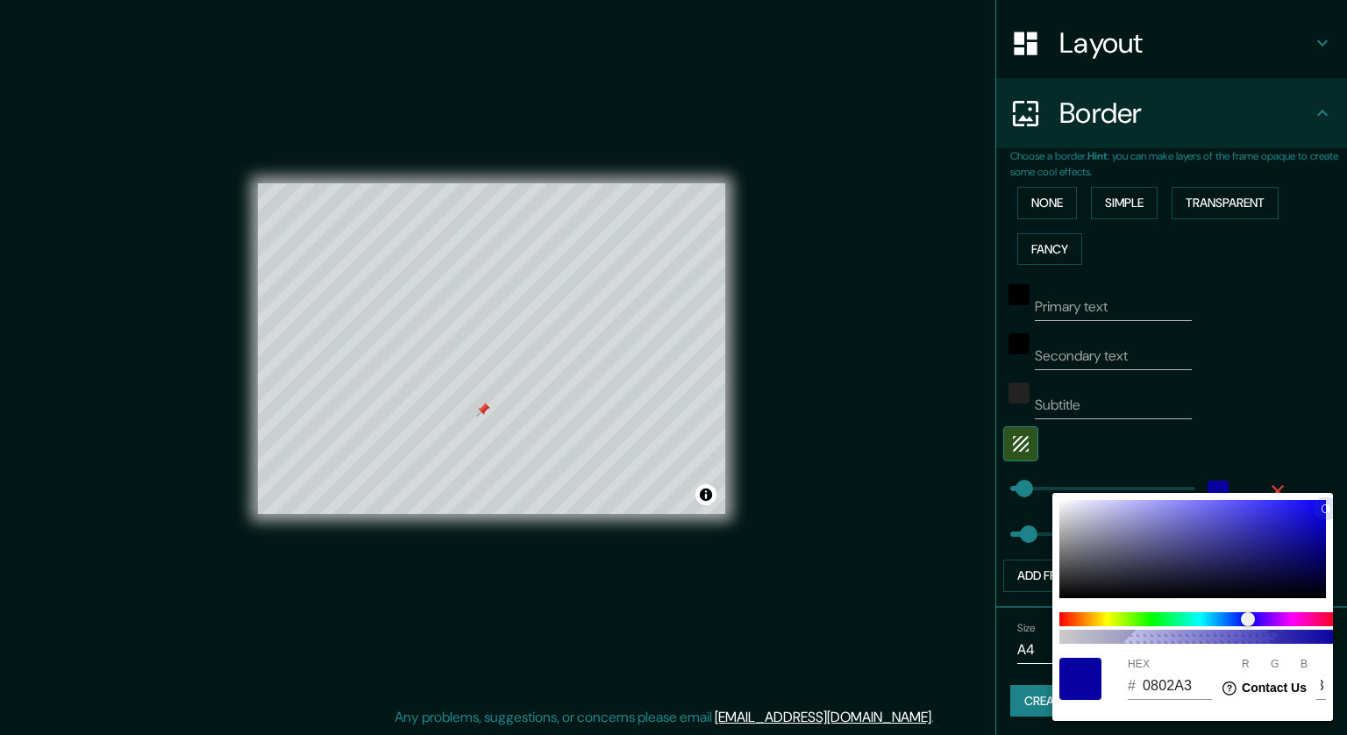
type input "7"
type input "159"
drag, startPoint x: 1319, startPoint y: 535, endPoint x: 1336, endPoint y: 539, distance: 17.2
click at [896, 539] on div "100 HEX # 07029F R 7 G 2 B 159" at bounding box center [673, 367] width 1347 height 735
type input "09057A"
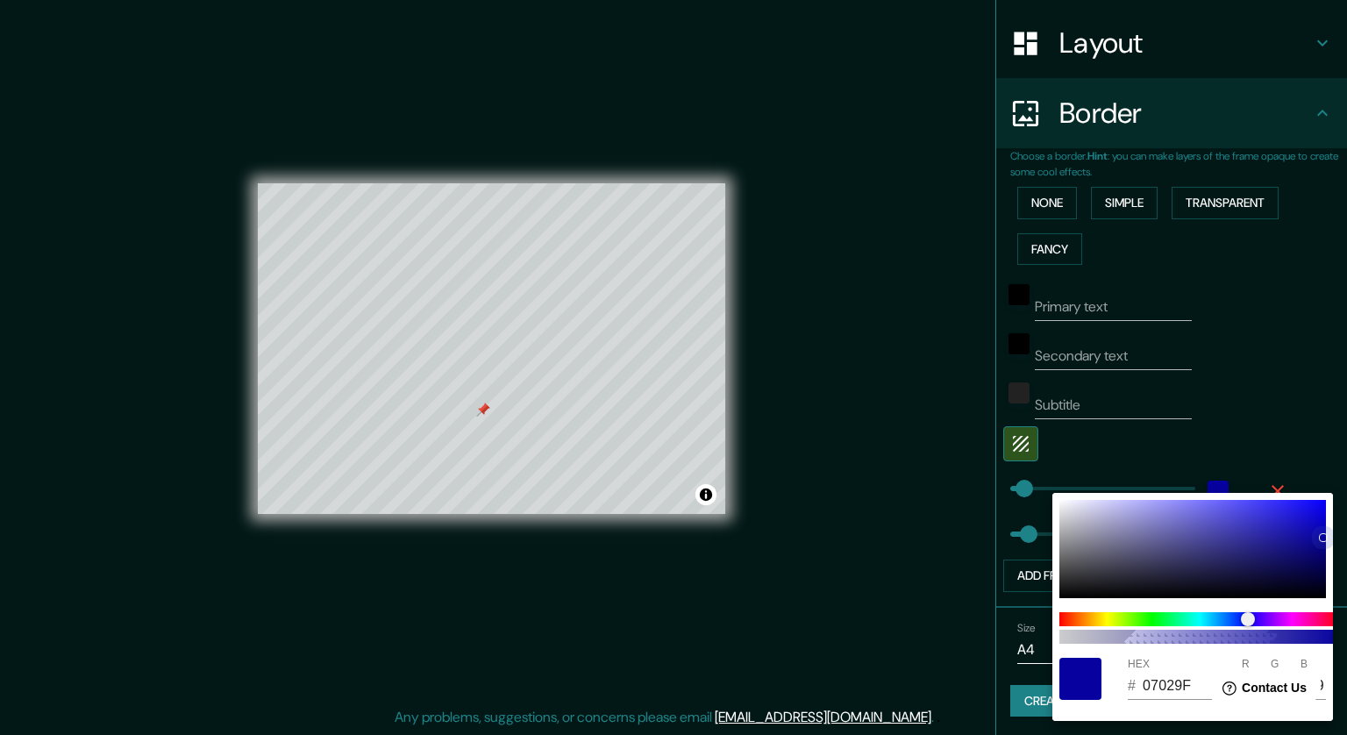
type input "9"
type input "5"
type input "122"
type input "08047A"
type input "8"
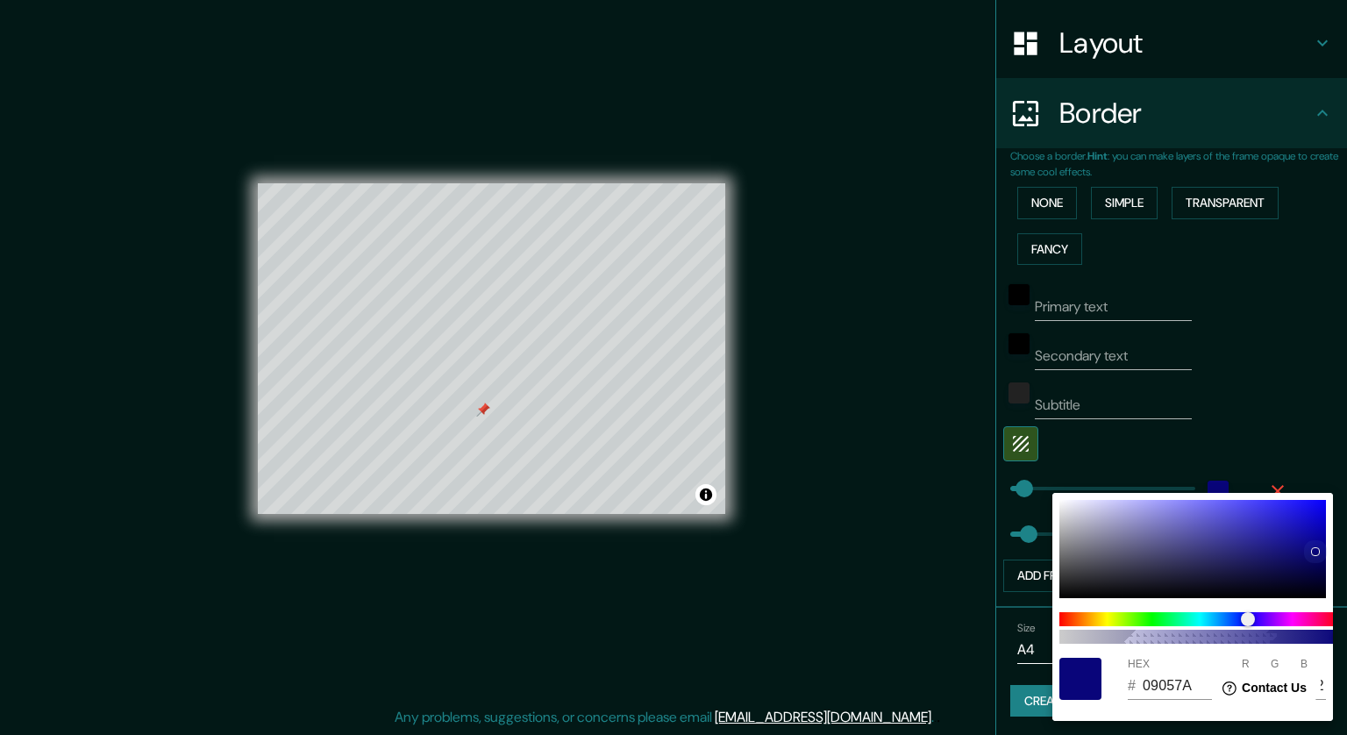
type input "4"
drag, startPoint x: 1313, startPoint y: 549, endPoint x: 1346, endPoint y: 558, distance: 33.6
click at [896, 558] on div "100 HEX # 08047A R 8 G 4 B 122" at bounding box center [673, 367] width 1347 height 735
type input "030063"
type input "3"
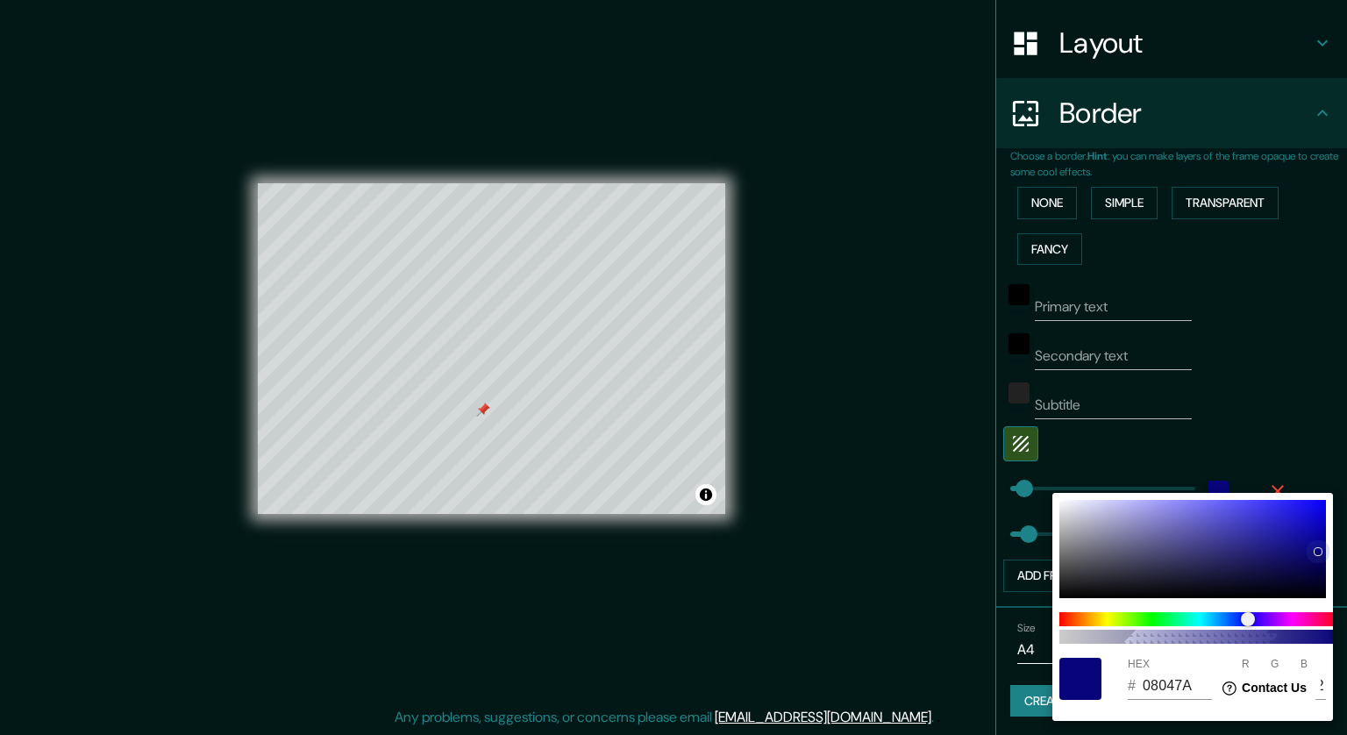
type input "0"
type input "99"
drag, startPoint x: 1312, startPoint y: 558, endPoint x: 1332, endPoint y: 552, distance: 21.1
click at [896, 552] on div "100 HEX # 030063 R 3 G 0 B 99" at bounding box center [1192, 607] width 281 height 228
click at [896, 423] on div at bounding box center [673, 367] width 1347 height 735
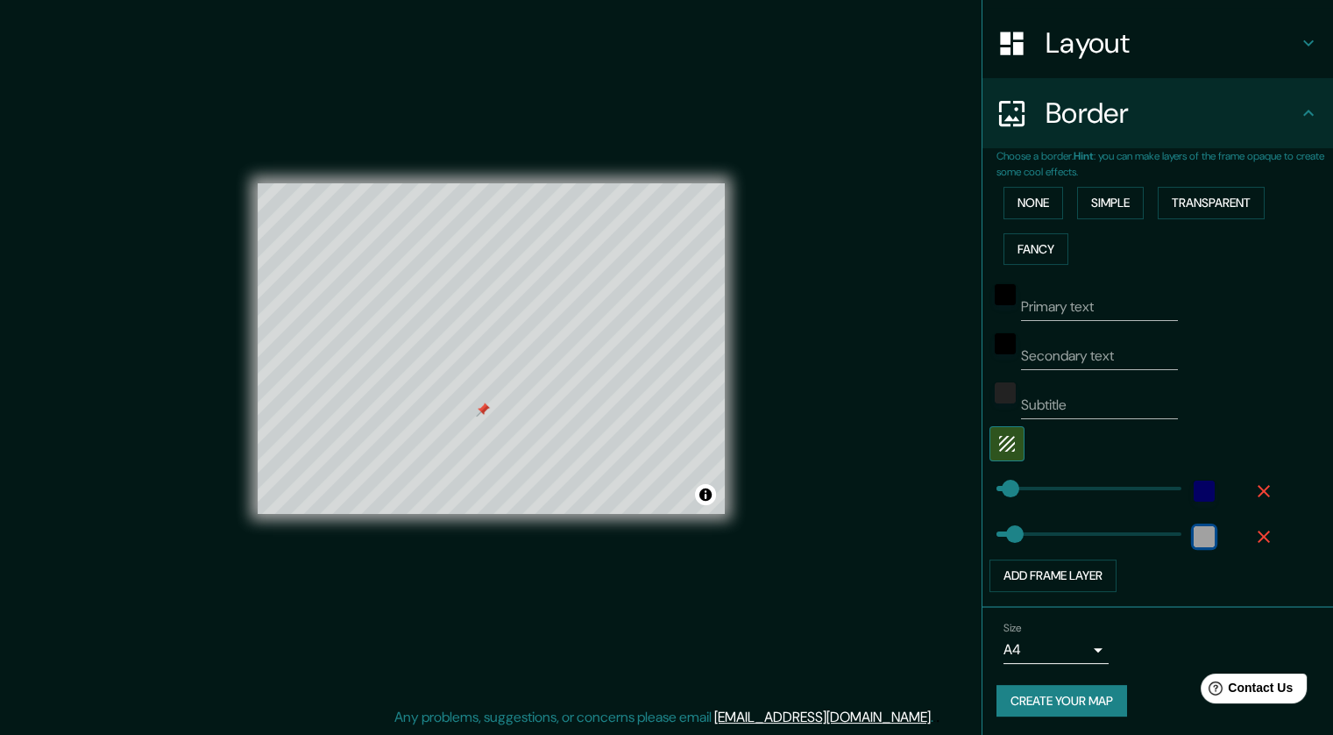
click at [896, 531] on div "color-222222" at bounding box center [1204, 536] width 21 height 21
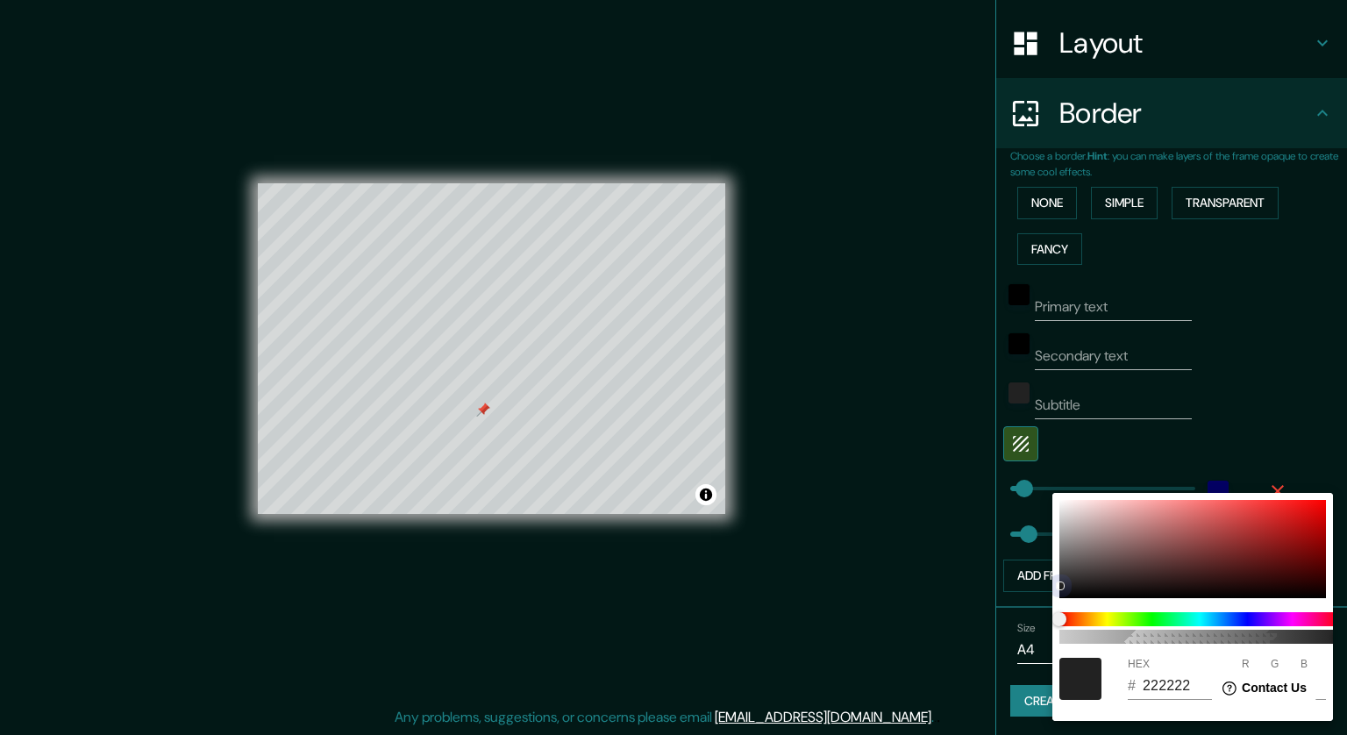
drag, startPoint x: 1059, startPoint y: 586, endPoint x: 1066, endPoint y: 477, distance: 108.9
click at [896, 477] on div "100 HEX # 222222 R 34 G 34 B 34" at bounding box center [673, 367] width 1347 height 735
click at [896, 507] on div "100 HEX # 222222 R 34 G 34 B 34" at bounding box center [1192, 607] width 281 height 228
click at [896, 513] on div at bounding box center [1192, 549] width 267 height 98
type input "DDD7D7"
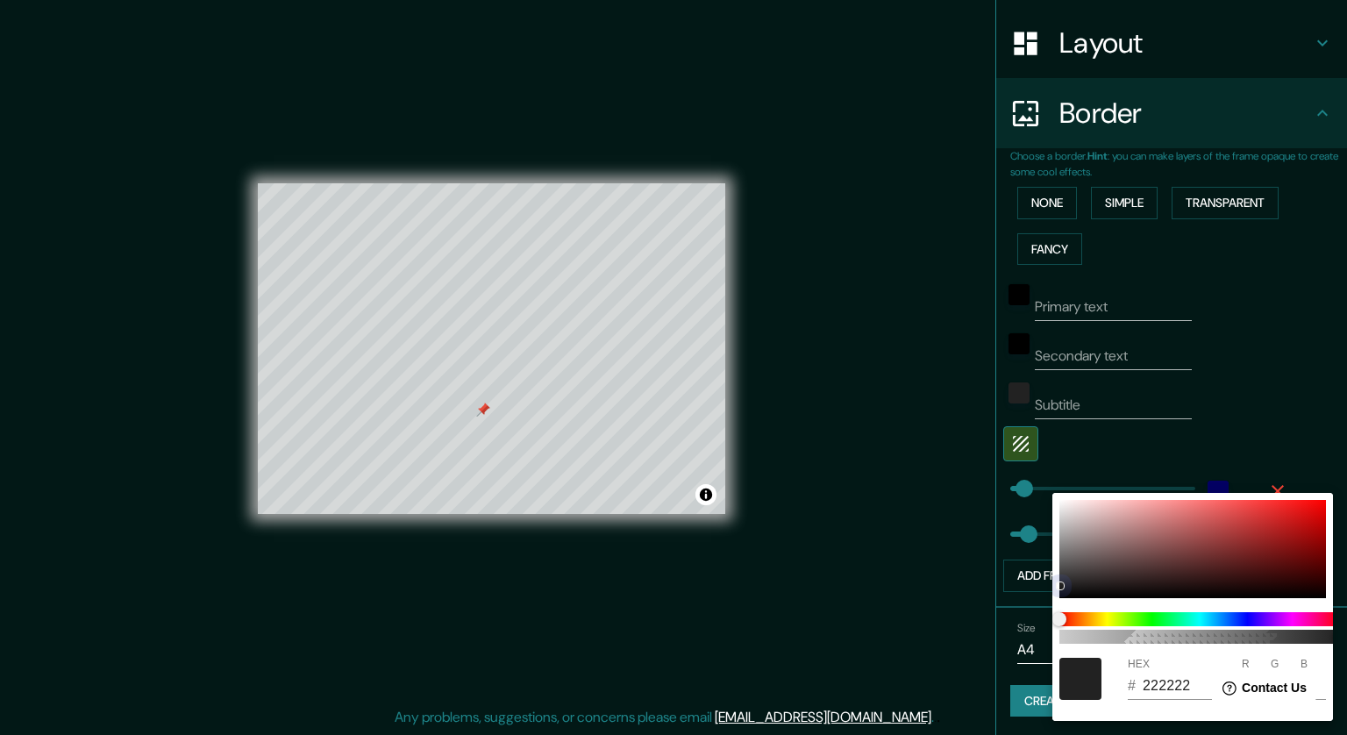
type input "221"
type input "215"
type input "EDEAEA"
type input "237"
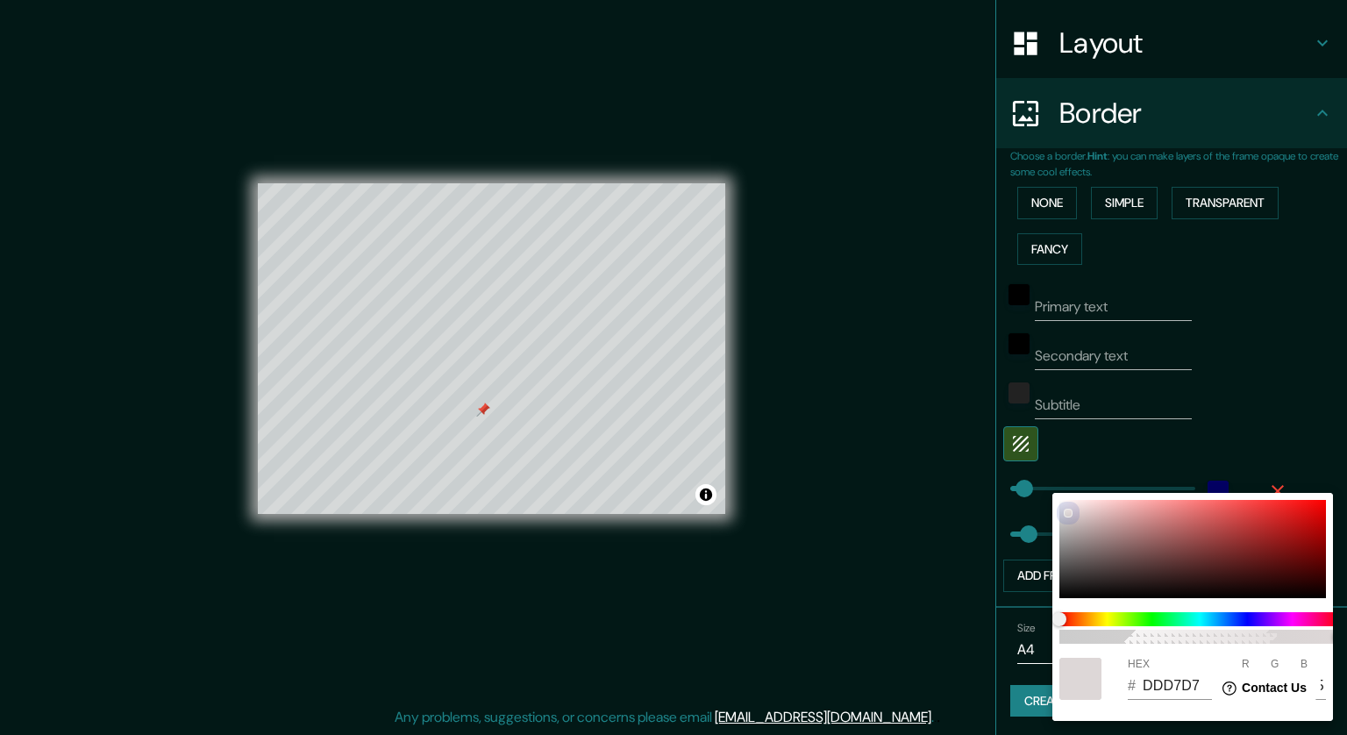
type input "234"
drag, startPoint x: 1066, startPoint y: 513, endPoint x: 1018, endPoint y: 465, distance: 68.2
click at [896, 465] on div "100 HEX # EDEAEA R 237 G 234 B 234" at bounding box center [673, 367] width 1347 height 735
click at [825, 486] on div at bounding box center [673, 367] width 1347 height 735
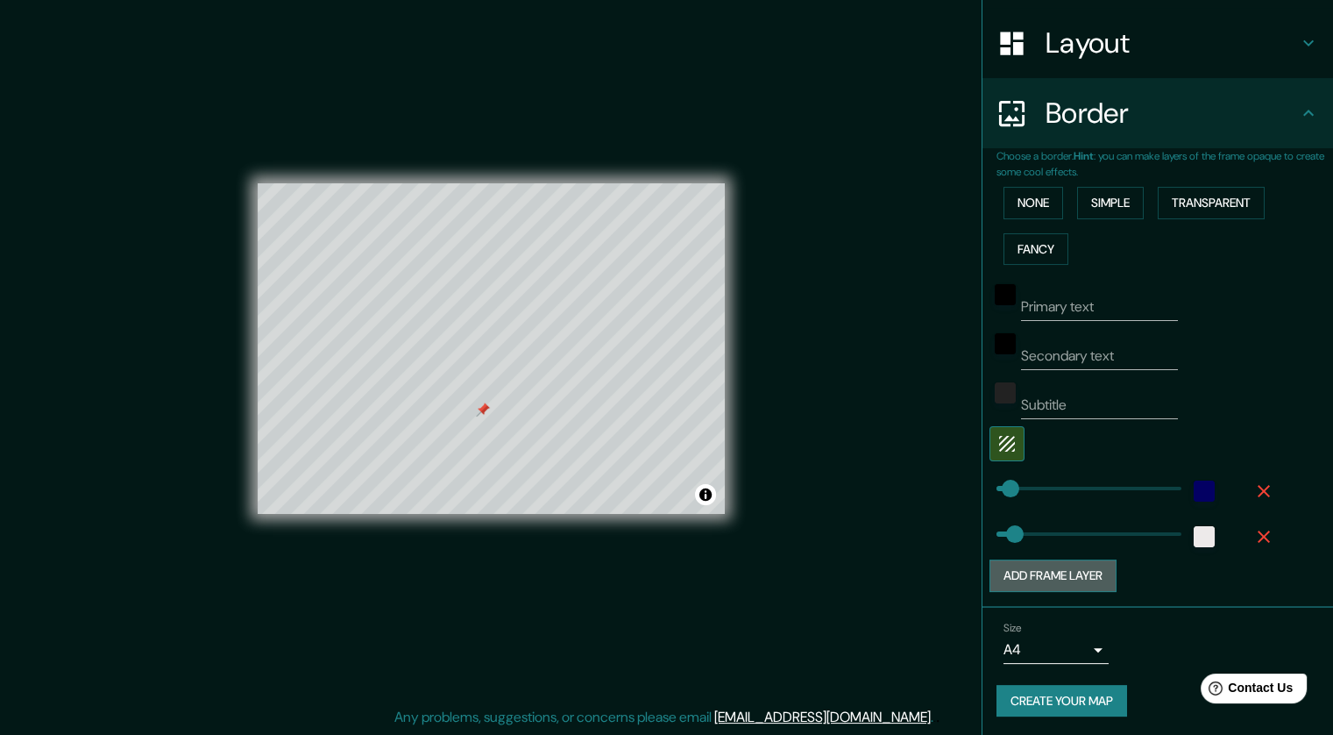
click at [896, 572] on button "Add frame layer" at bounding box center [1053, 575] width 127 height 32
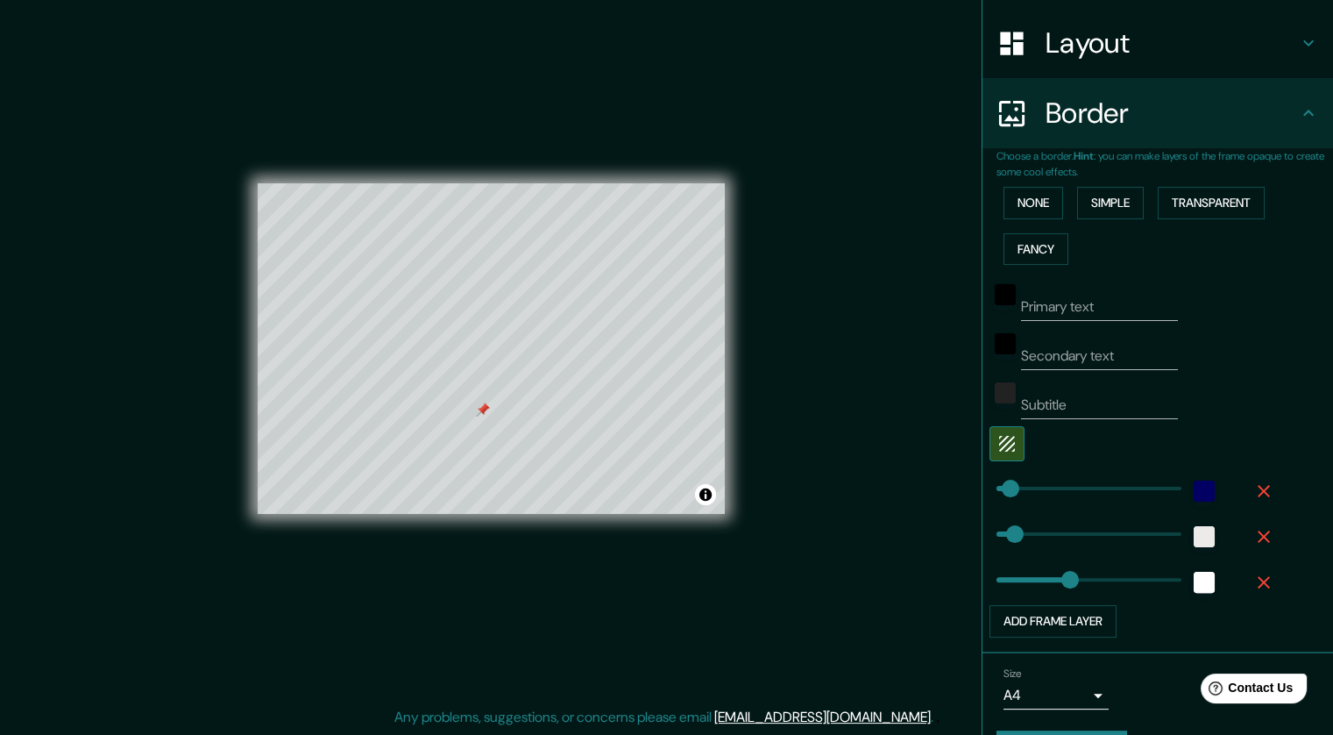
type input "213"
click at [896, 579] on icon "button" at bounding box center [1264, 582] width 12 height 12
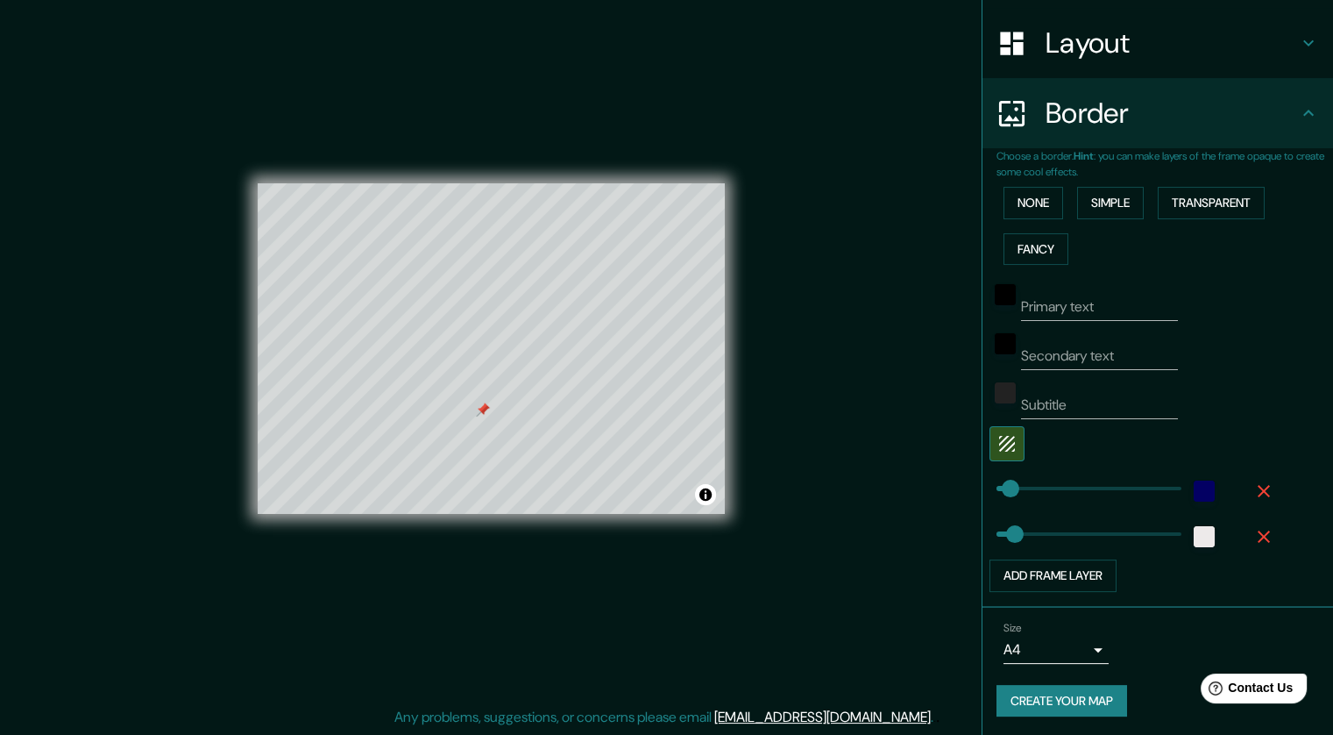
click at [866, 423] on div "Mappin Location [GEOGRAPHIC_DATA][PERSON_NAME], [GEOGRAPHIC_DATA] [GEOGRAPHIC_D…" at bounding box center [666, 361] width 1333 height 745
click at [891, 291] on div "Mappin Location [GEOGRAPHIC_DATA][PERSON_NAME], [GEOGRAPHIC_DATA] [GEOGRAPHIC_D…" at bounding box center [666, 361] width 1333 height 745
click at [896, 697] on button "Create your map" at bounding box center [1062, 701] width 131 height 32
click at [896, 692] on span "Contact Us" at bounding box center [1261, 687] width 68 height 15
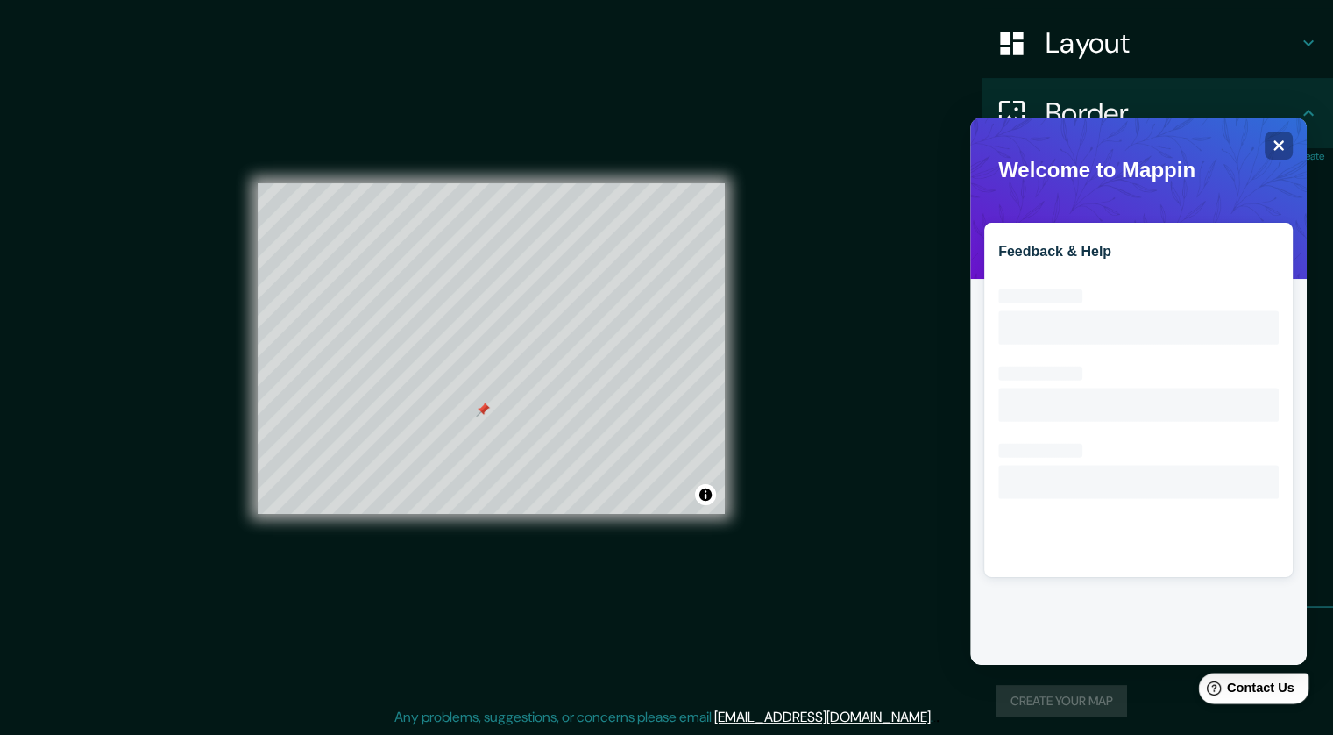
scroll to position [0, 0]
click at [896, 148] on icon "Close" at bounding box center [1278, 145] width 13 height 13
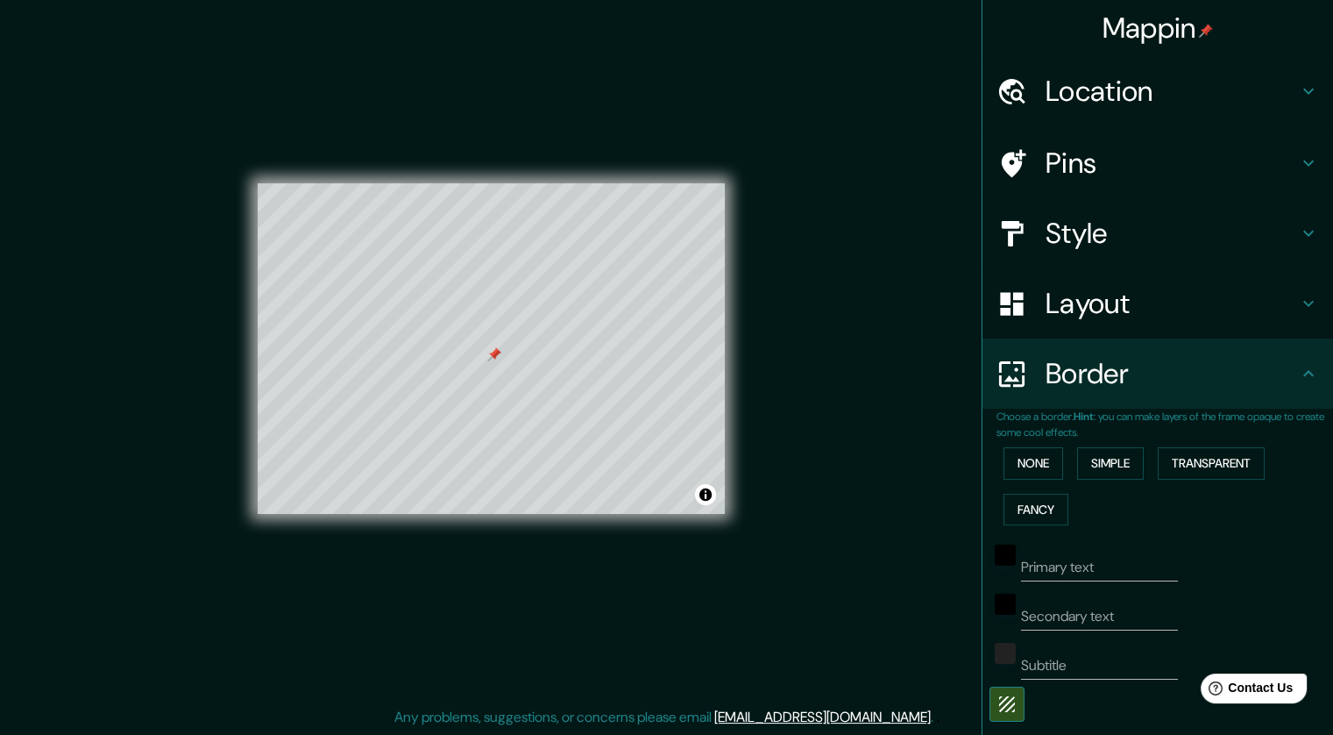
click at [896, 237] on h4 "Style" at bounding box center [1172, 233] width 252 height 35
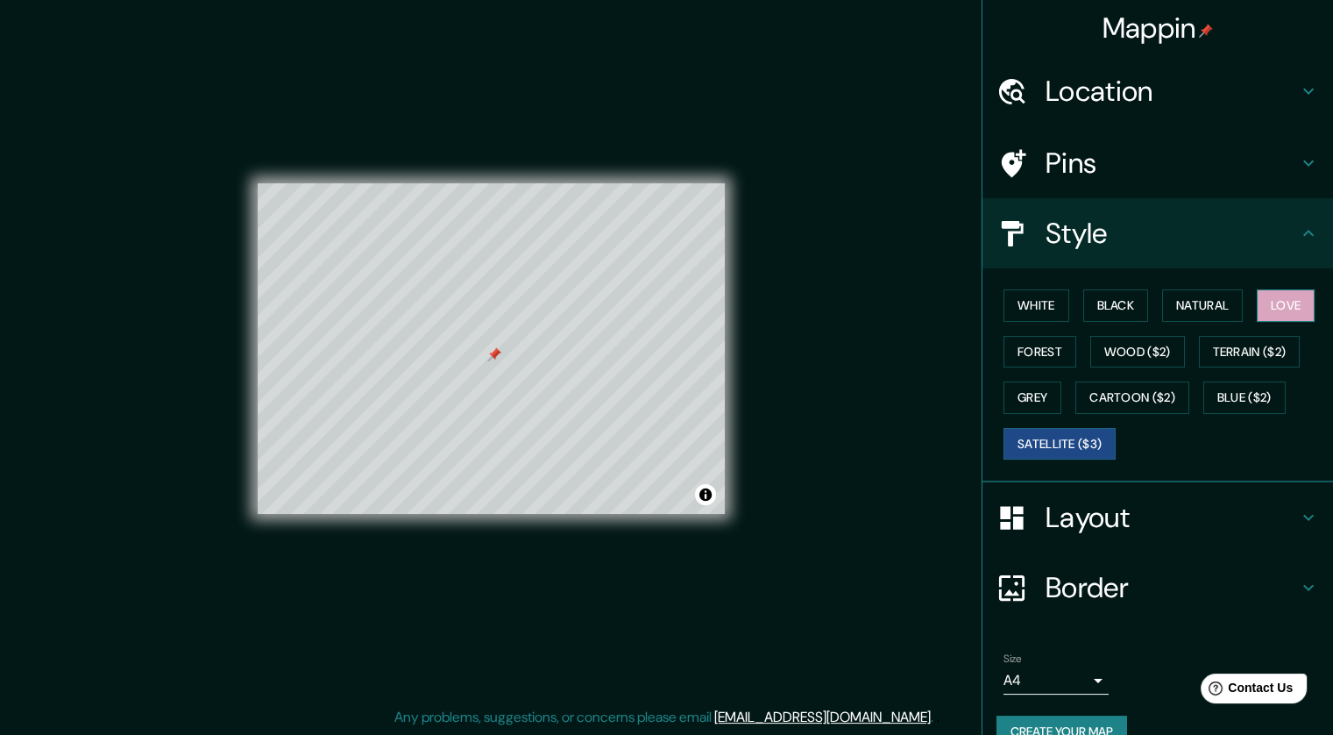
click at [896, 303] on button "Love" at bounding box center [1286, 305] width 58 height 32
click at [896, 517] on h4 "Layout" at bounding box center [1172, 517] width 252 height 35
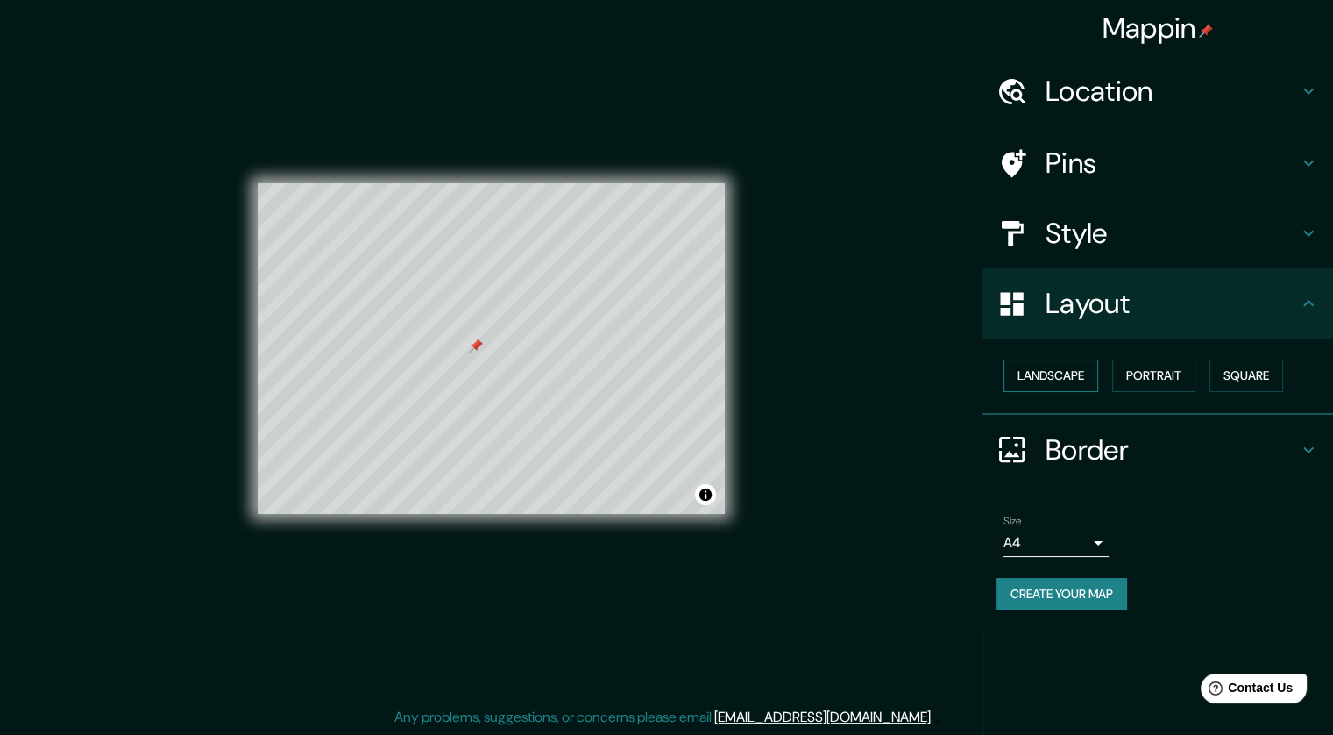
click at [896, 375] on button "Landscape" at bounding box center [1051, 375] width 95 height 32
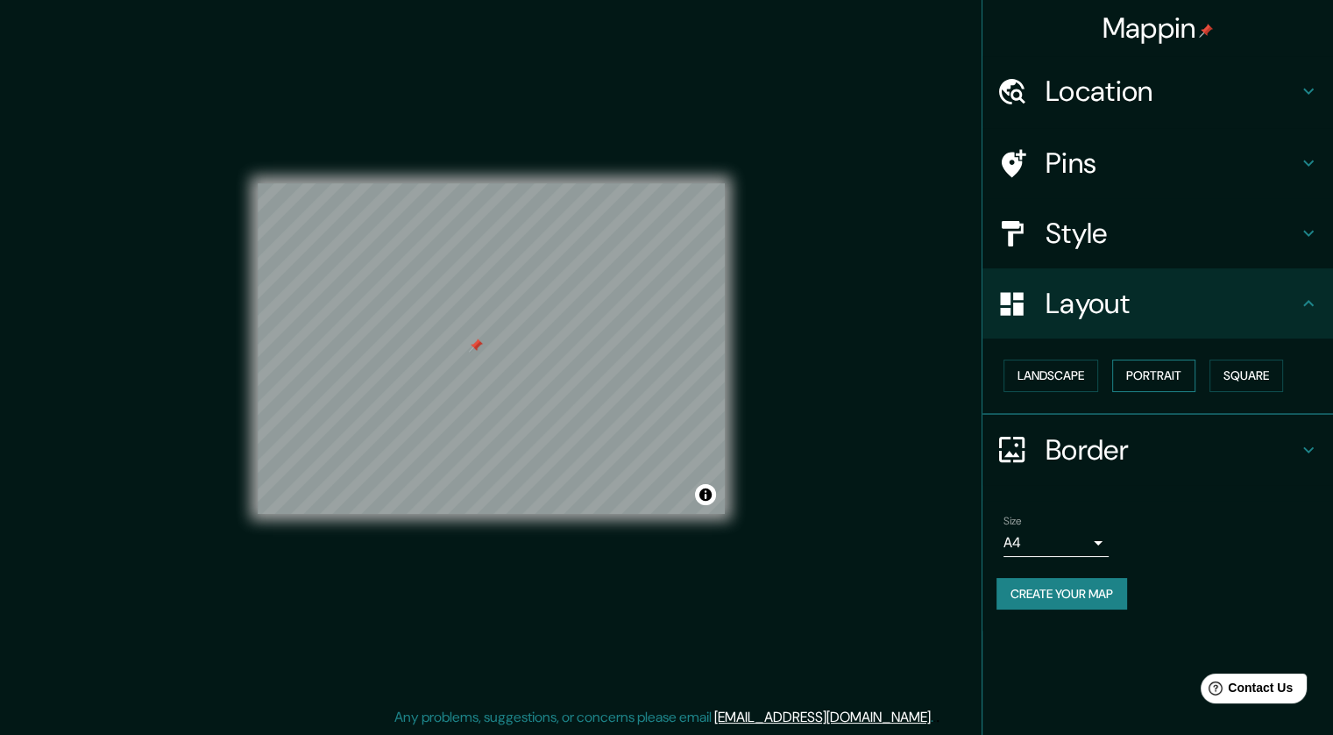
click at [896, 373] on button "Portrait" at bounding box center [1154, 375] width 83 height 32
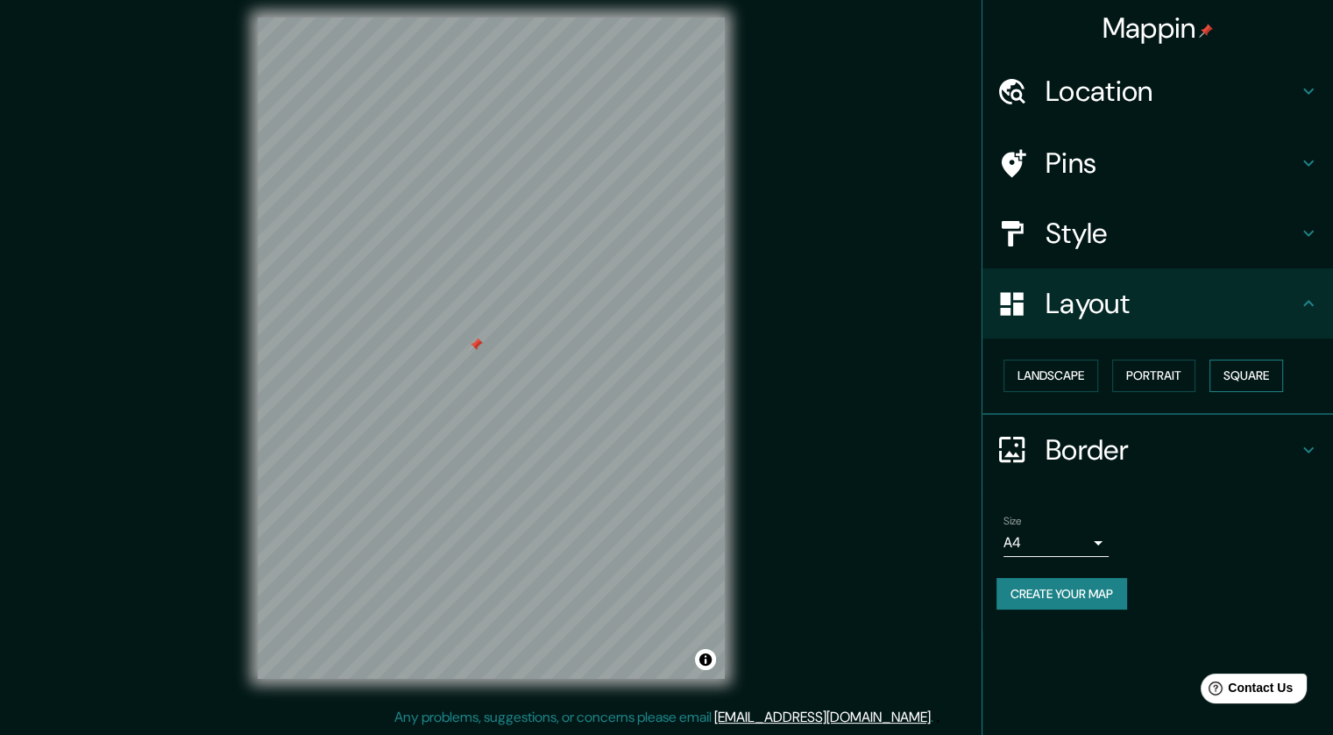
click at [896, 380] on button "Square" at bounding box center [1247, 375] width 74 height 32
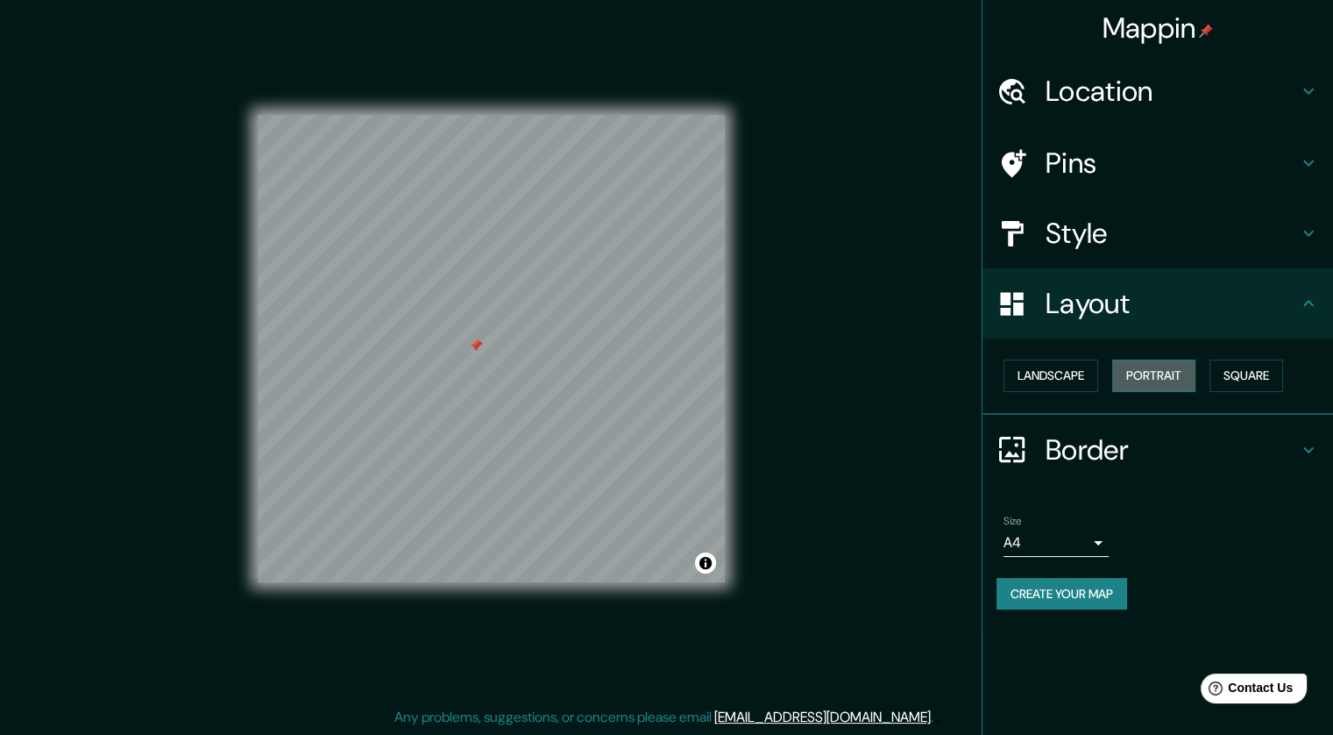
click at [896, 369] on button "Portrait" at bounding box center [1154, 375] width 83 height 32
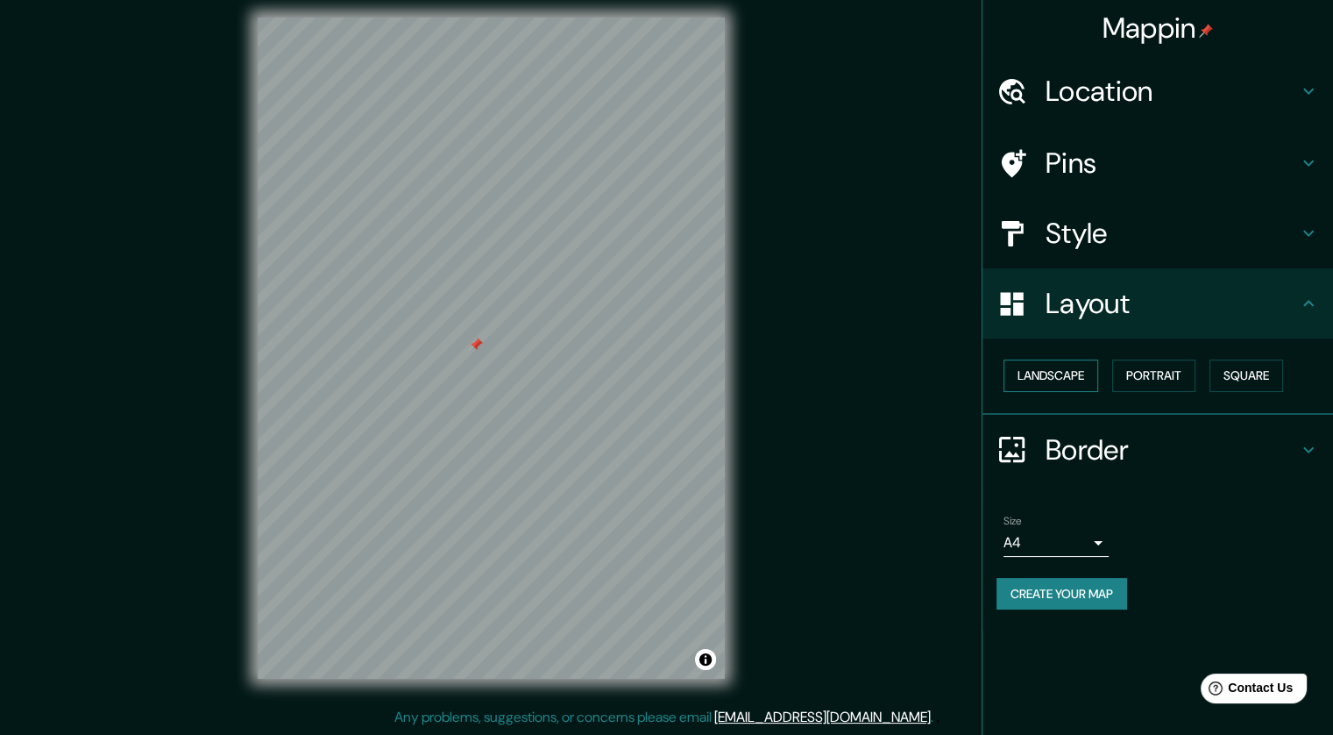
click at [896, 375] on button "Landscape" at bounding box center [1051, 375] width 95 height 32
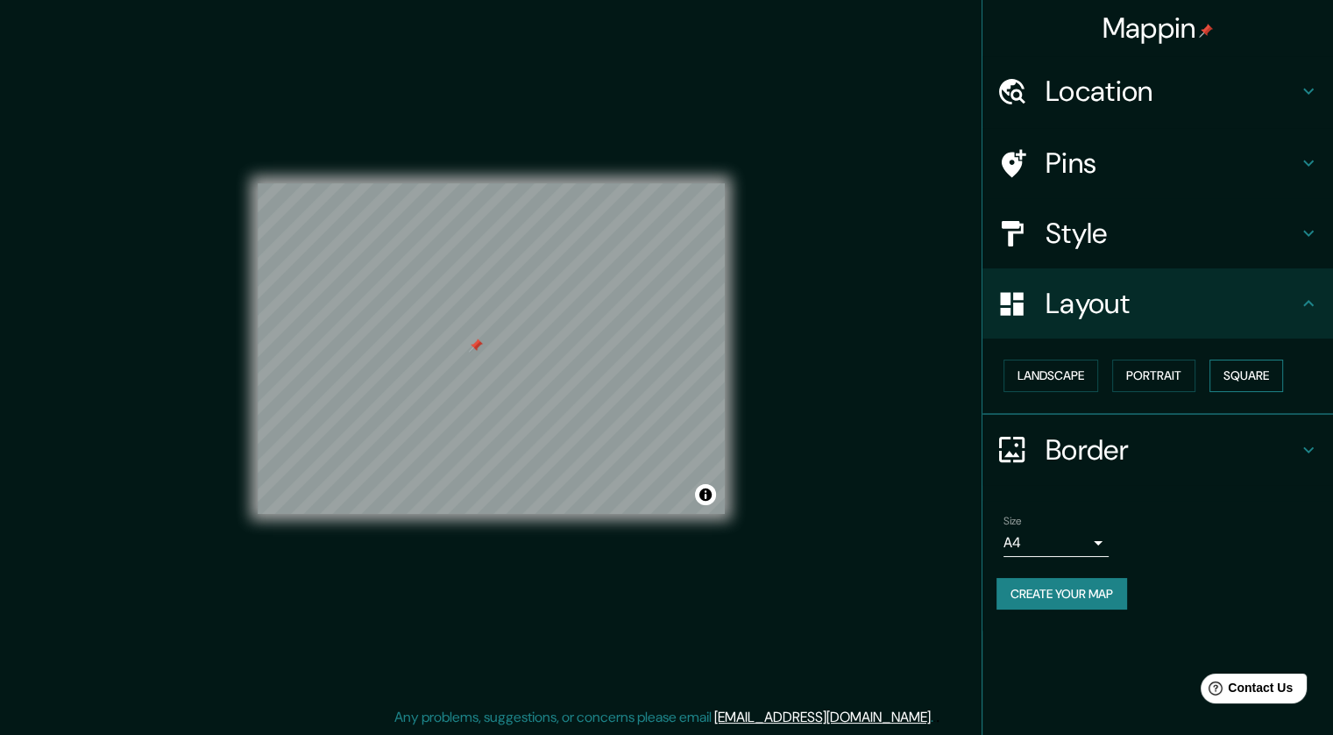
click at [896, 380] on button "Square" at bounding box center [1247, 375] width 74 height 32
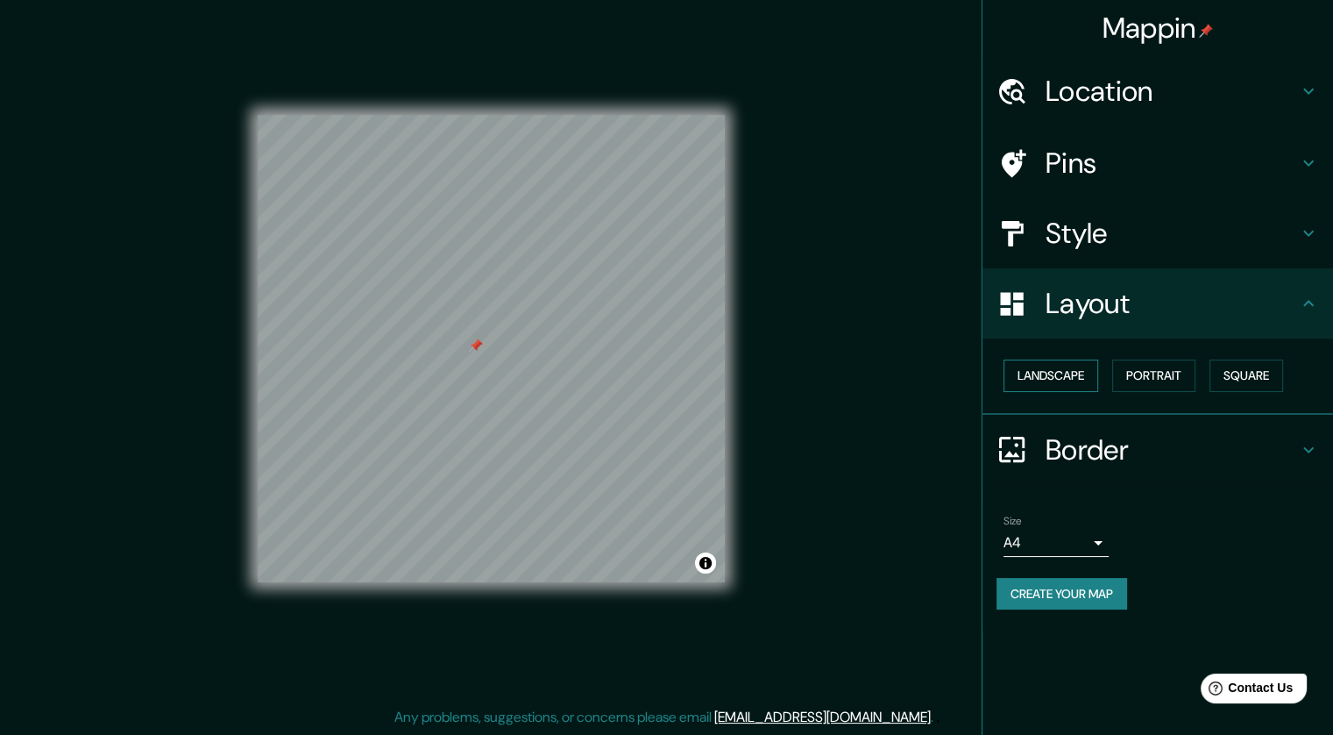
click at [896, 371] on button "Landscape" at bounding box center [1051, 375] width 95 height 32
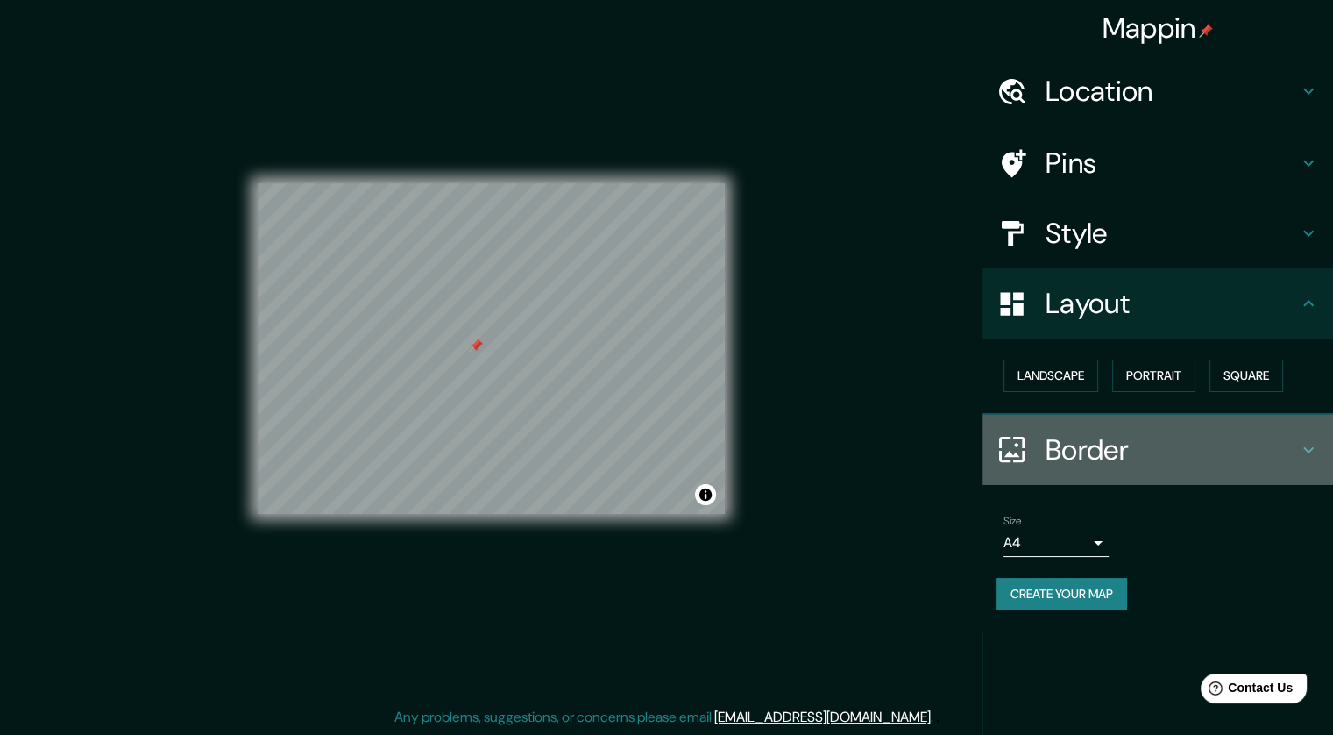
click at [896, 449] on h4 "Border" at bounding box center [1172, 449] width 252 height 35
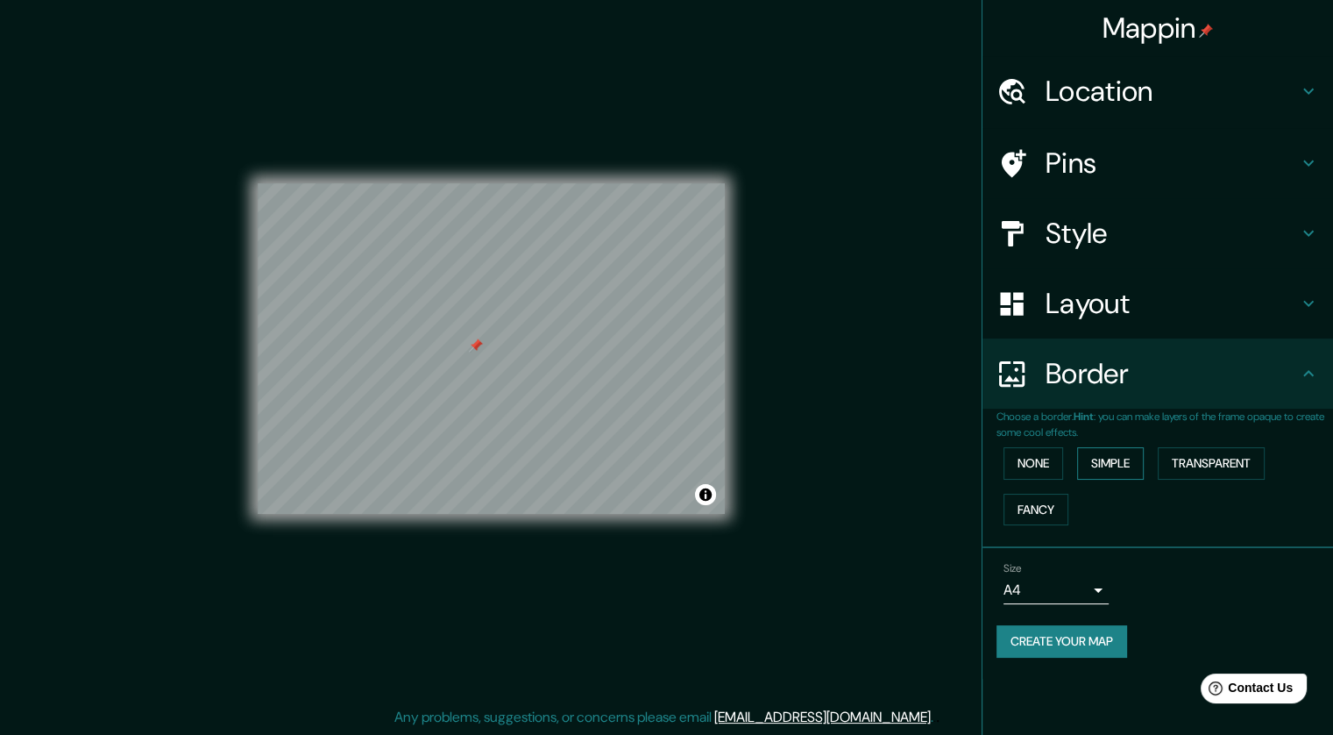
click at [896, 460] on button "Simple" at bounding box center [1110, 463] width 67 height 32
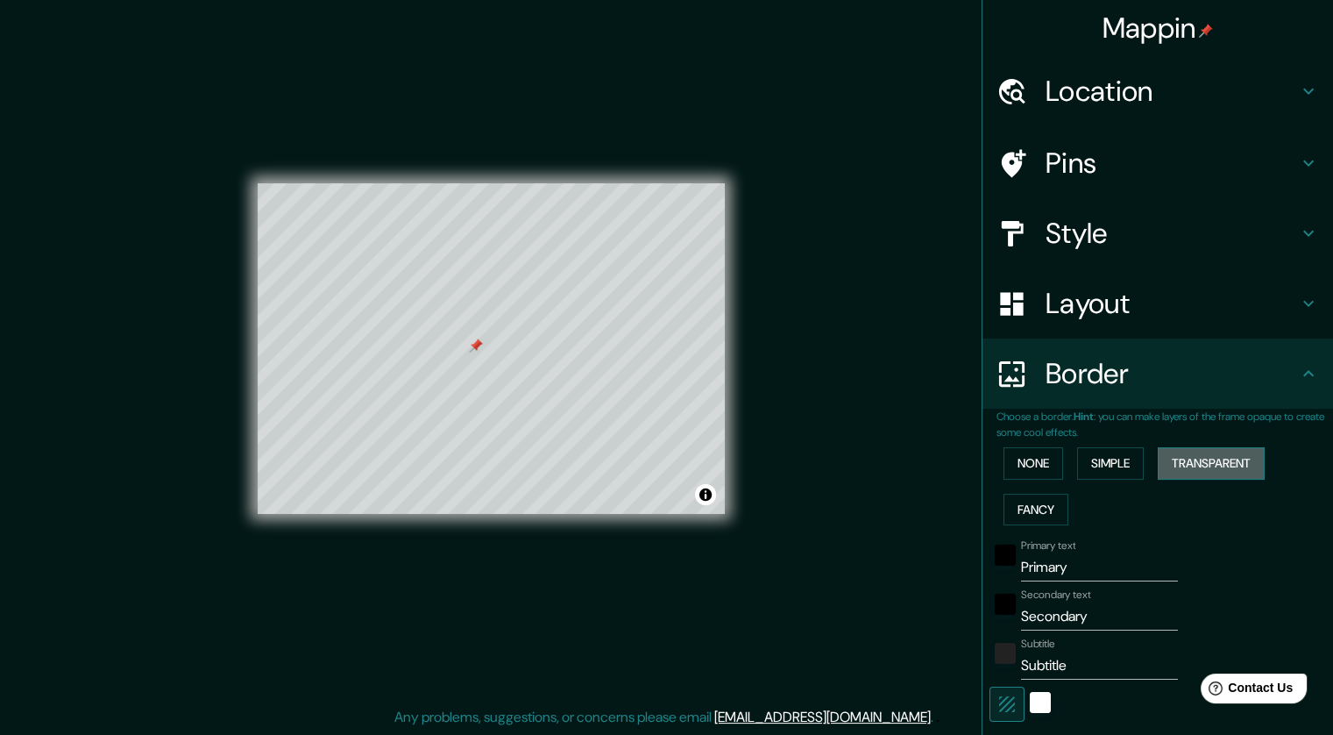
click at [896, 465] on button "Transparent" at bounding box center [1211, 463] width 107 height 32
click at [896, 508] on button "Fancy" at bounding box center [1036, 510] width 65 height 32
click at [896, 454] on button "Simple" at bounding box center [1110, 463] width 67 height 32
click at [896, 458] on button "Transparent" at bounding box center [1211, 463] width 107 height 32
click at [896, 510] on div "None Simple Transparent Fancy" at bounding box center [1165, 486] width 337 height 92
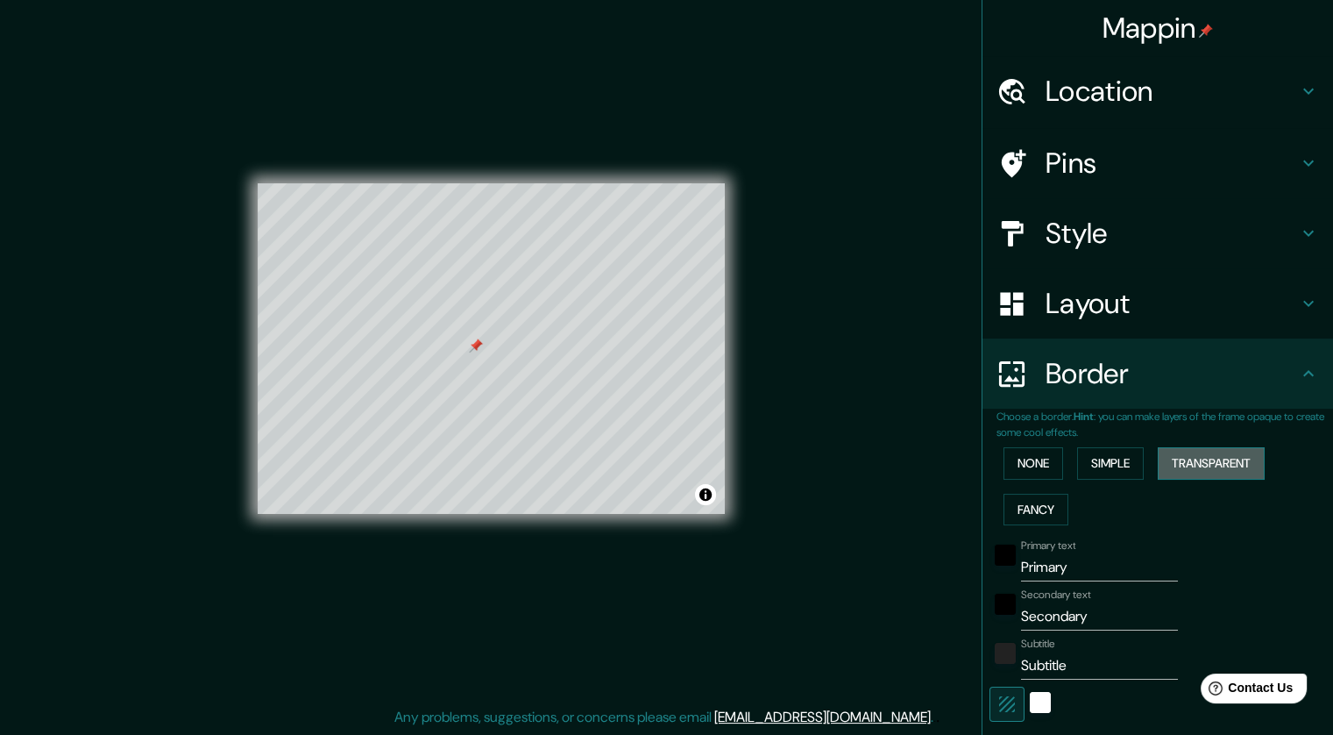
click at [896, 466] on button "Transparent" at bounding box center [1211, 463] width 107 height 32
click at [896, 466] on button "Simple" at bounding box center [1110, 463] width 67 height 32
click at [896, 506] on button "Fancy" at bounding box center [1036, 510] width 65 height 32
drag, startPoint x: 1020, startPoint y: 568, endPoint x: 925, endPoint y: 567, distance: 95.6
click at [896, 566] on div "Mappin Location [GEOGRAPHIC_DATA][PERSON_NAME], [GEOGRAPHIC_DATA] [GEOGRAPHIC_D…" at bounding box center [666, 361] width 1333 height 745
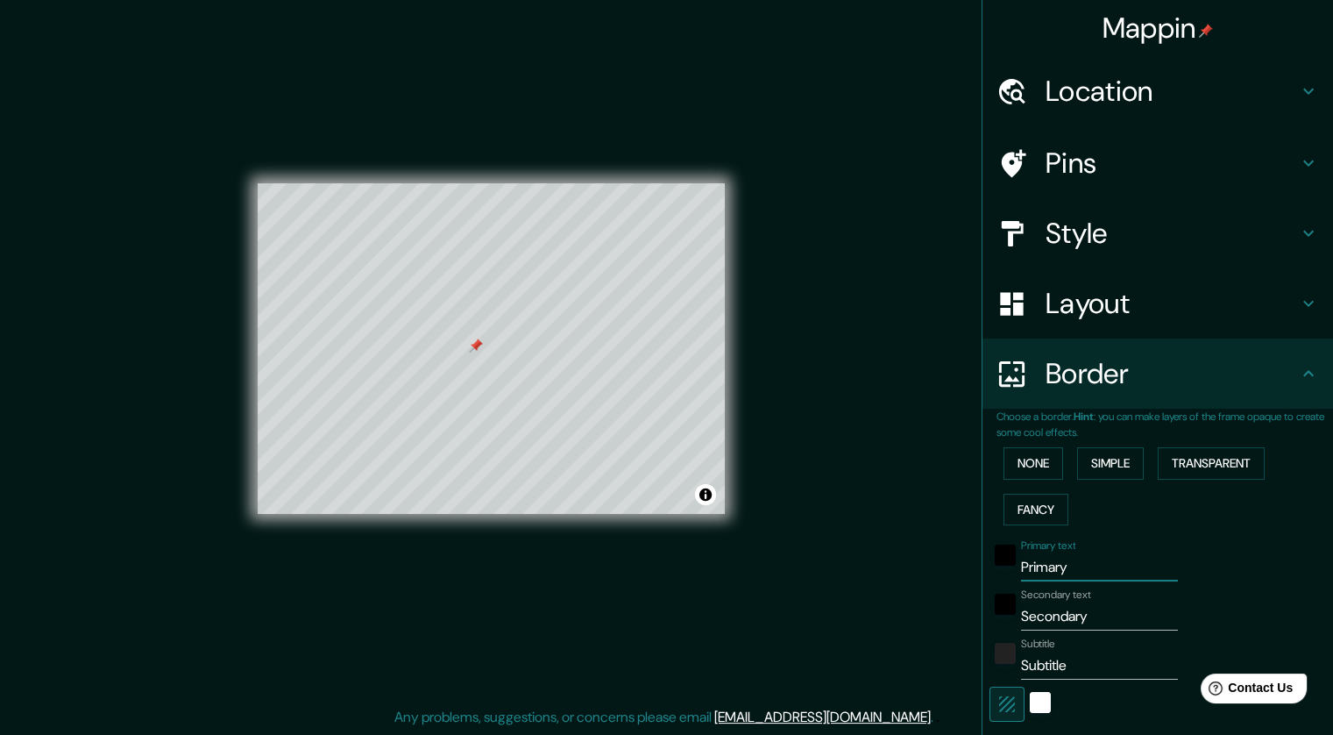
type input "213"
type input "43"
type input "21"
drag, startPoint x: 1103, startPoint y: 622, endPoint x: 1031, endPoint y: 644, distance: 75.4
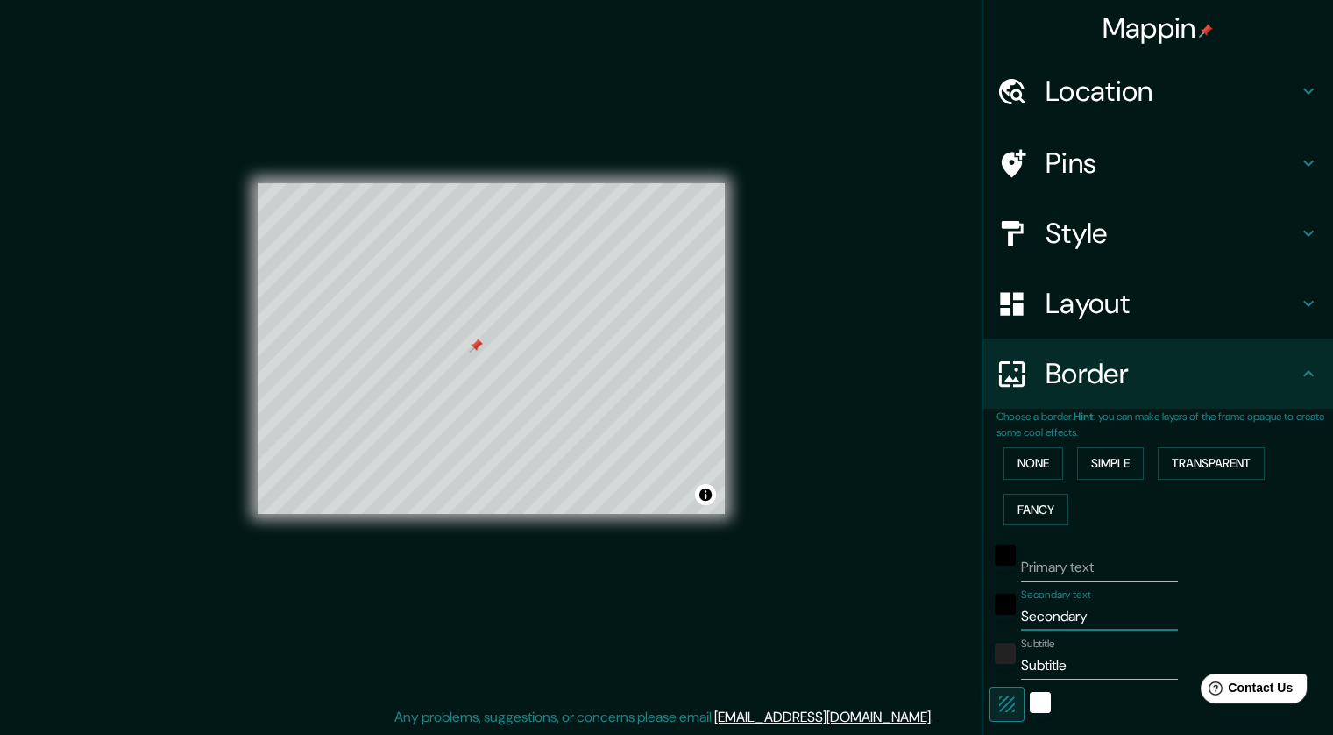
click at [896, 621] on div "Mappin Location [GEOGRAPHIC_DATA][PERSON_NAME], [GEOGRAPHIC_DATA] [GEOGRAPHIC_D…" at bounding box center [666, 361] width 1333 height 745
type input "213"
type input "43"
type input "21"
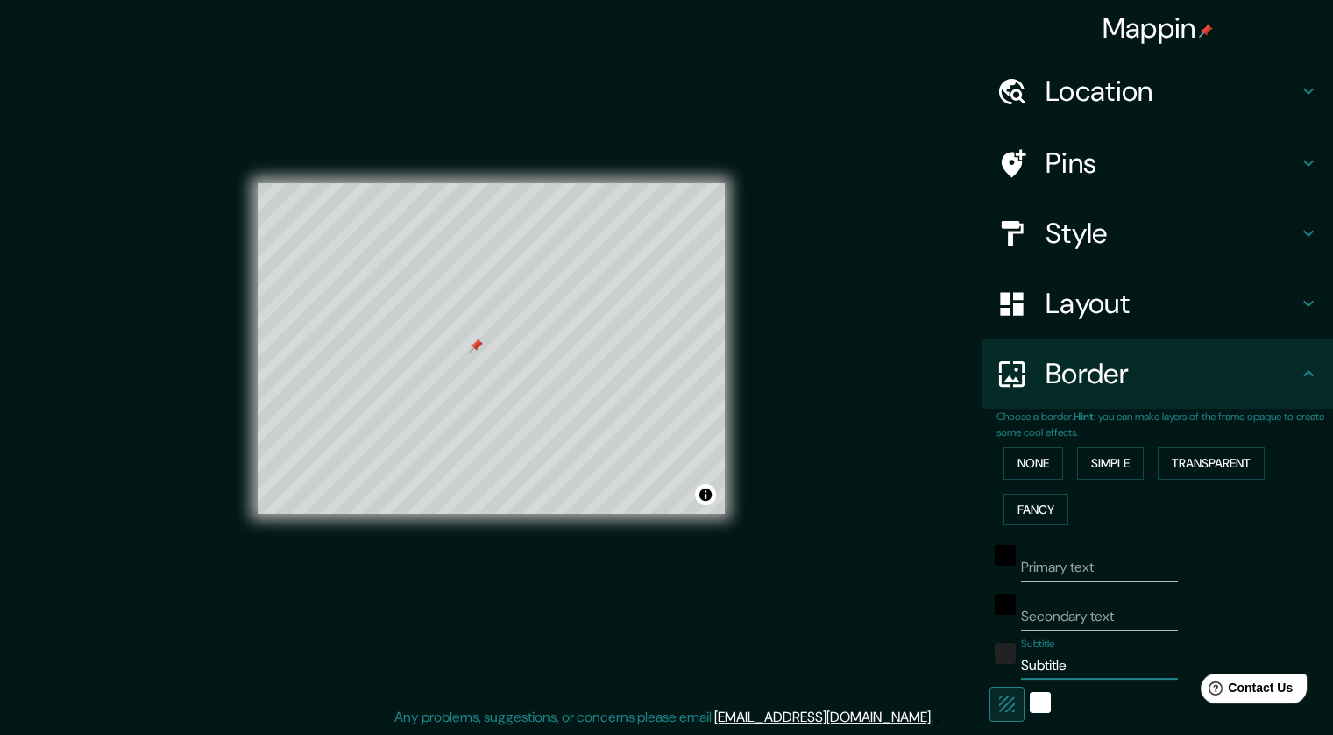
drag, startPoint x: 1077, startPoint y: 665, endPoint x: 895, endPoint y: 669, distance: 181.5
click at [887, 666] on div "Mappin Location [GEOGRAPHIC_DATA][PERSON_NAME], [GEOGRAPHIC_DATA] [GEOGRAPHIC_D…" at bounding box center [666, 361] width 1333 height 745
type input "213"
type input "43"
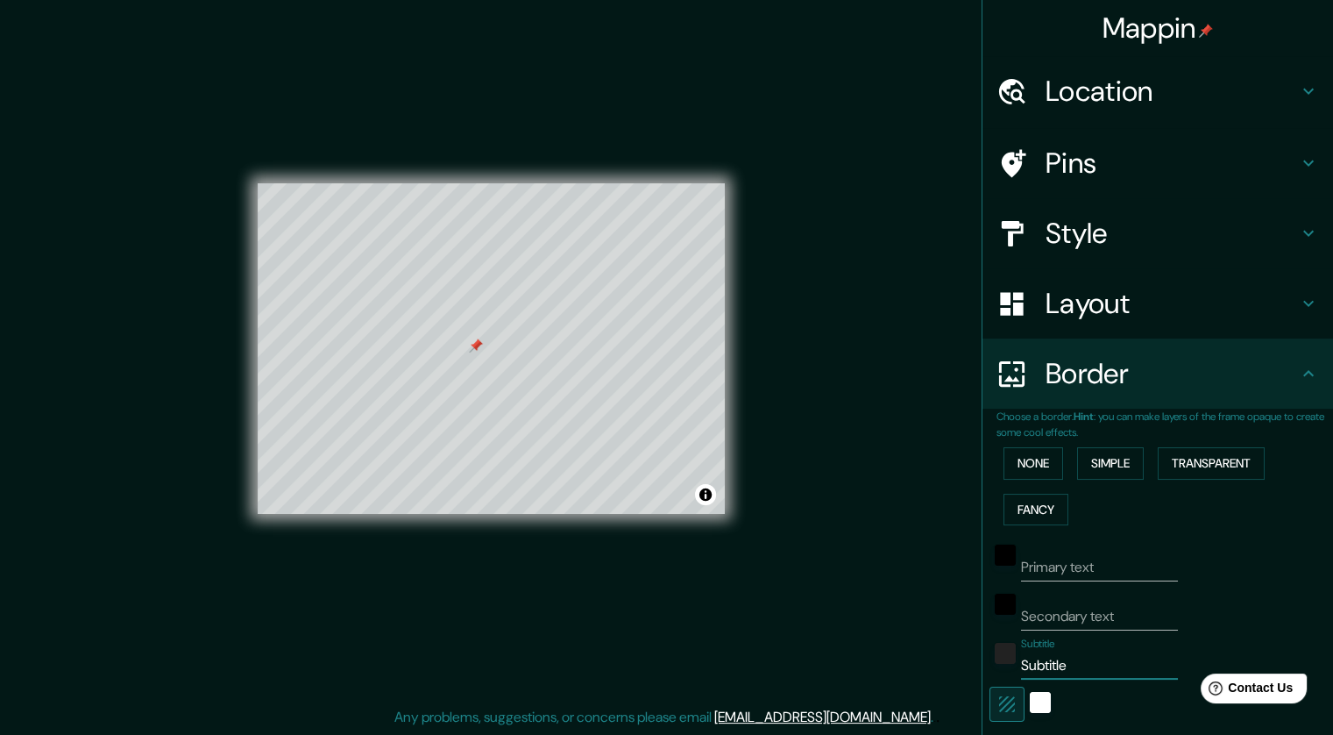
type input "21"
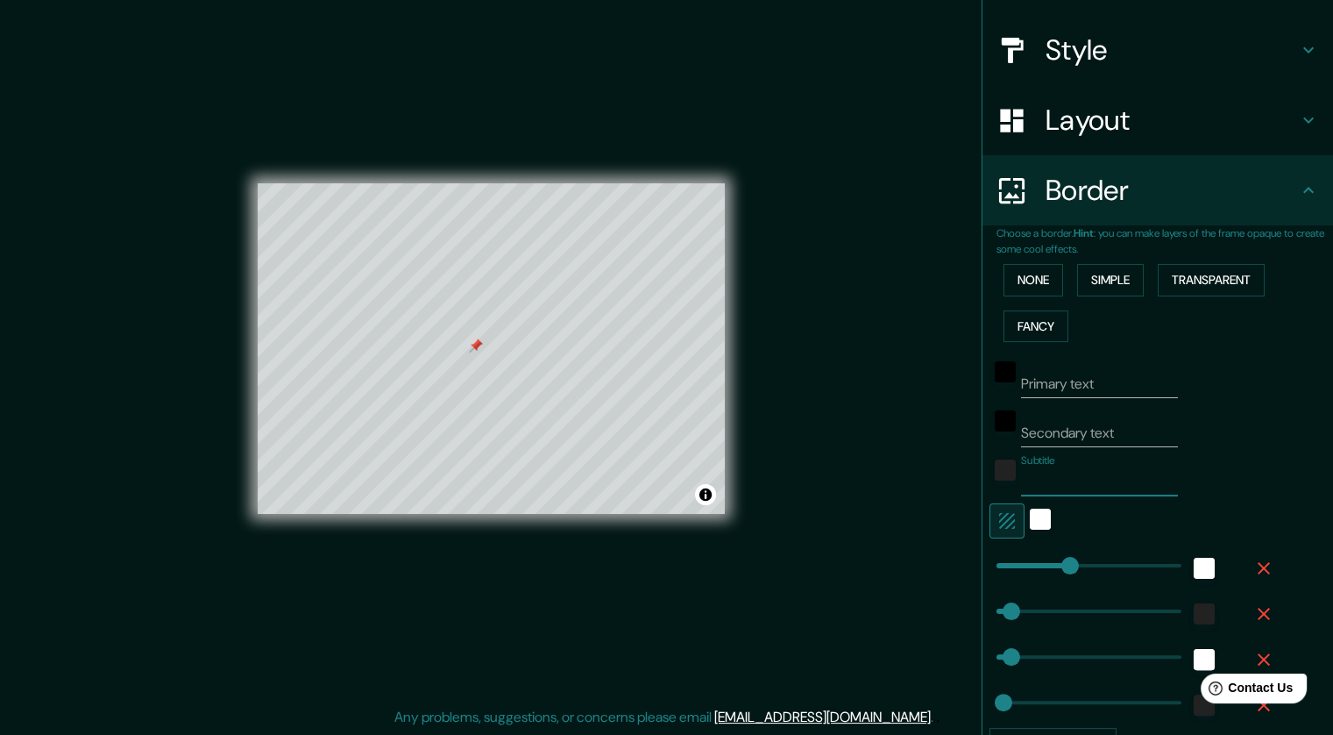
scroll to position [175, 0]
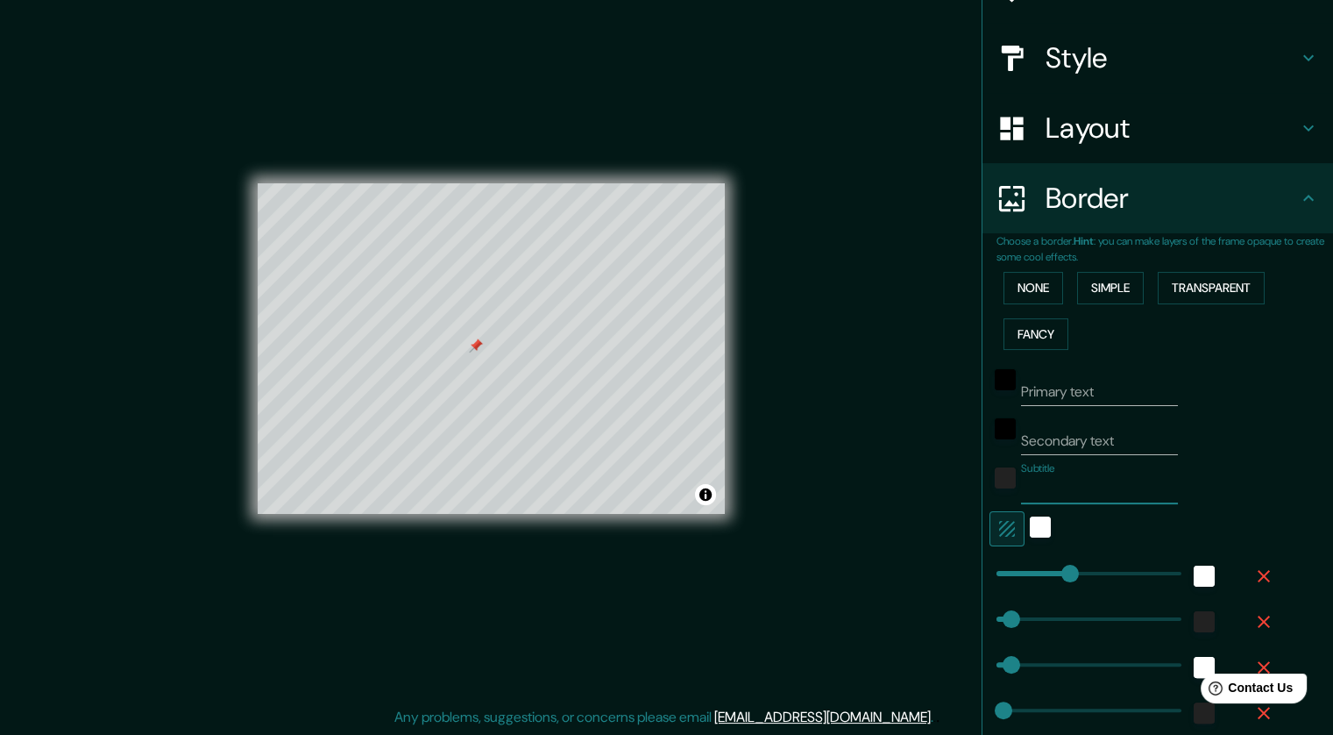
click at [896, 526] on icon "button" at bounding box center [1007, 528] width 21 height 21
type input "213"
type input "43"
type input "21"
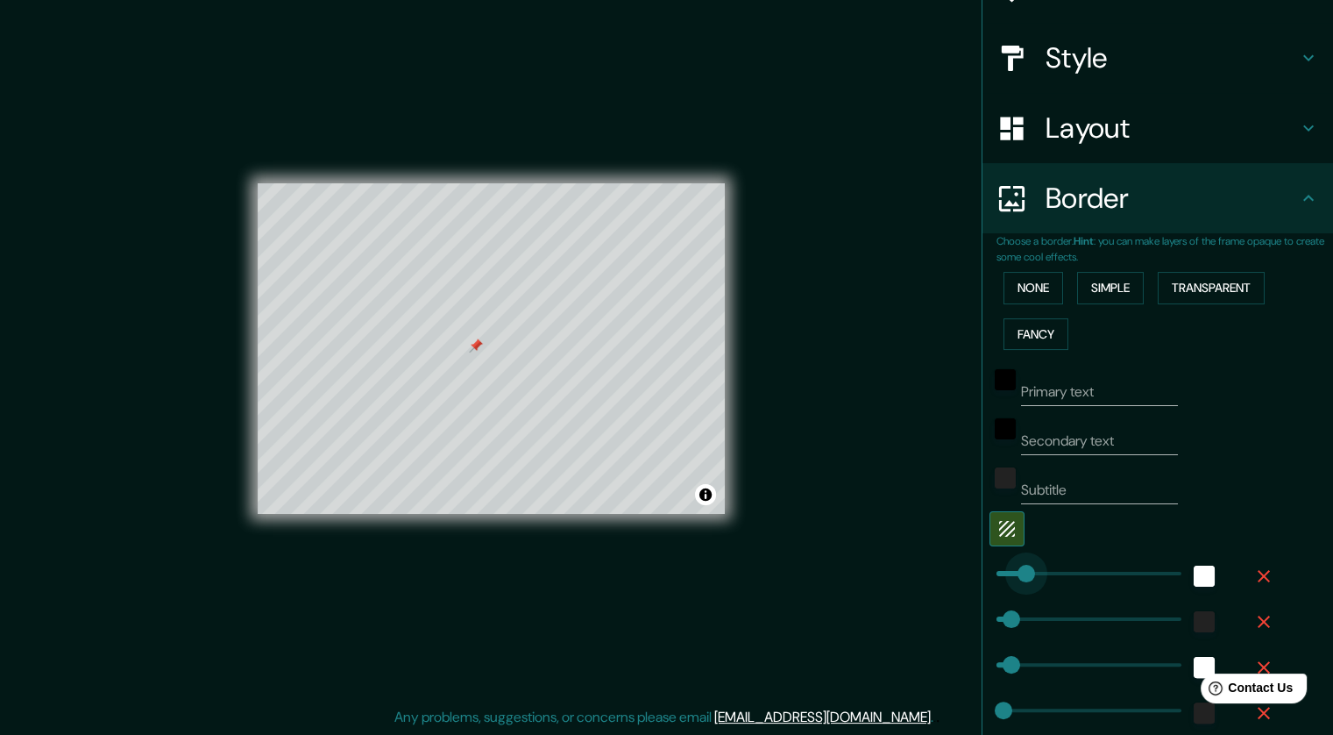
type input "64"
drag, startPoint x: 1052, startPoint y: 569, endPoint x: 1006, endPoint y: 569, distance: 46.5
type input "43"
type input "21"
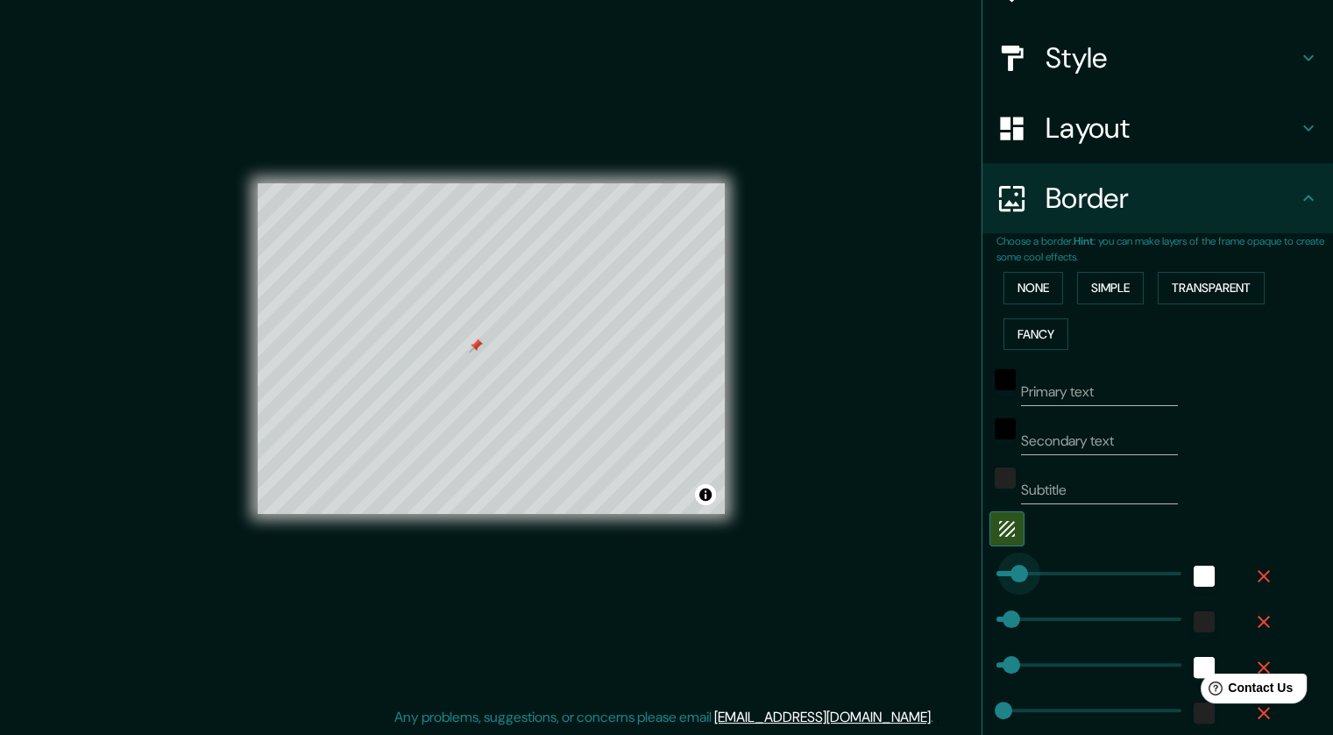
type input "128"
drag, startPoint x: 1006, startPoint y: 569, endPoint x: 1028, endPoint y: 569, distance: 21.0
type input "43"
type input "21"
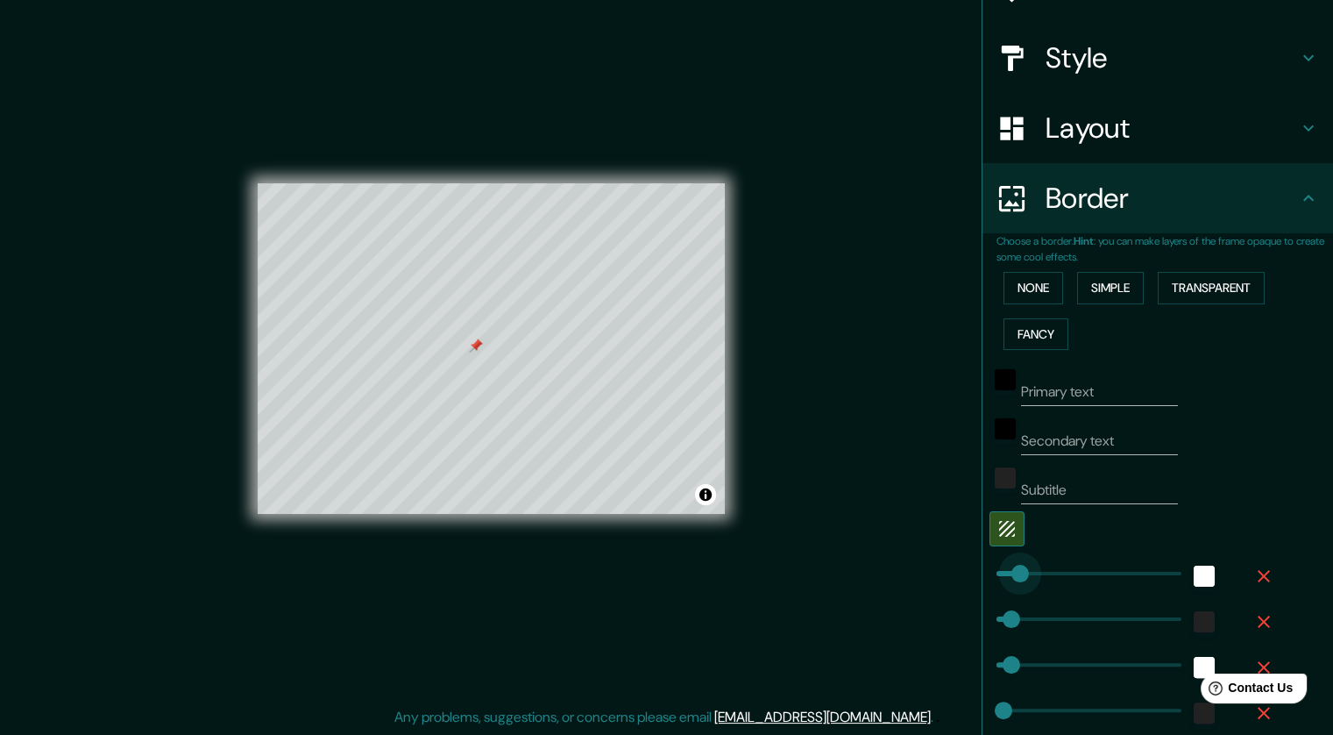
type input "57"
drag, startPoint x: 1028, startPoint y: 569, endPoint x: 1003, endPoint y: 570, distance: 24.6
type input "43"
type input "21"
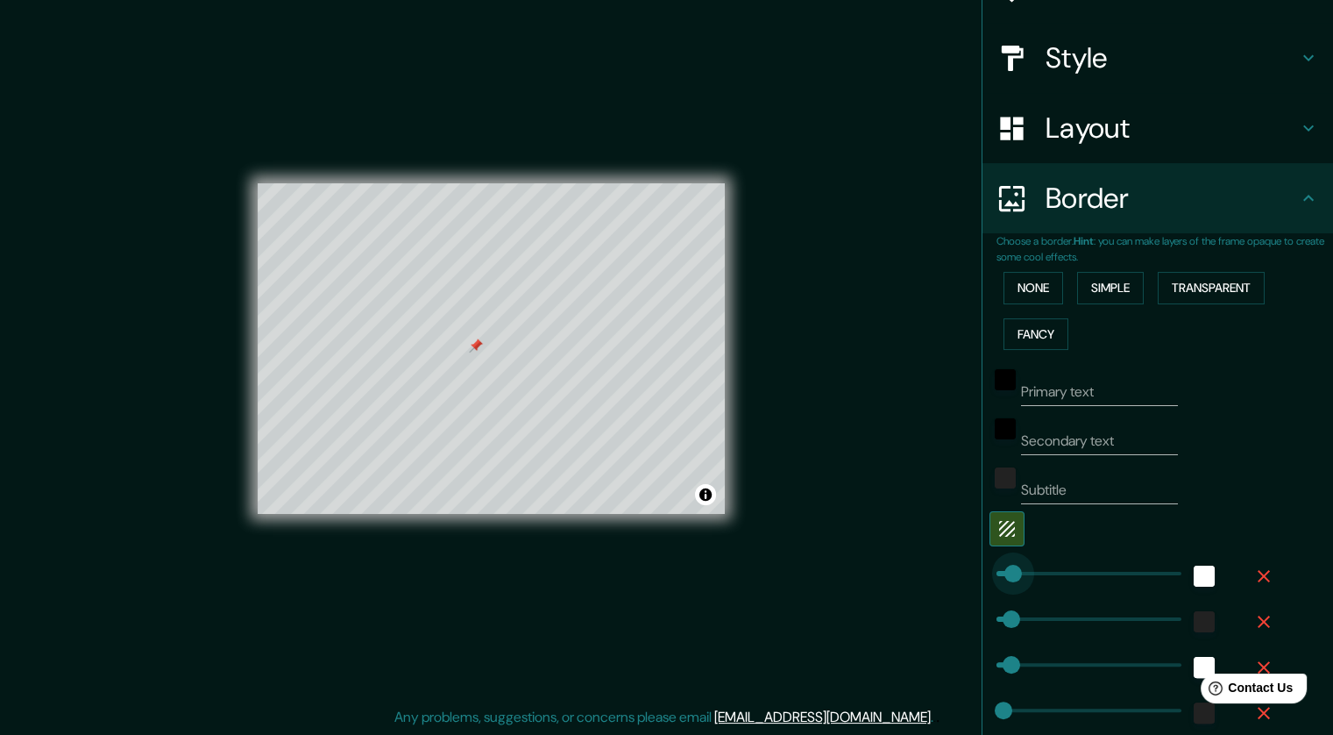
type input "31"
drag, startPoint x: 1003, startPoint y: 570, endPoint x: 994, endPoint y: 571, distance: 8.8
type input "43"
type input "21"
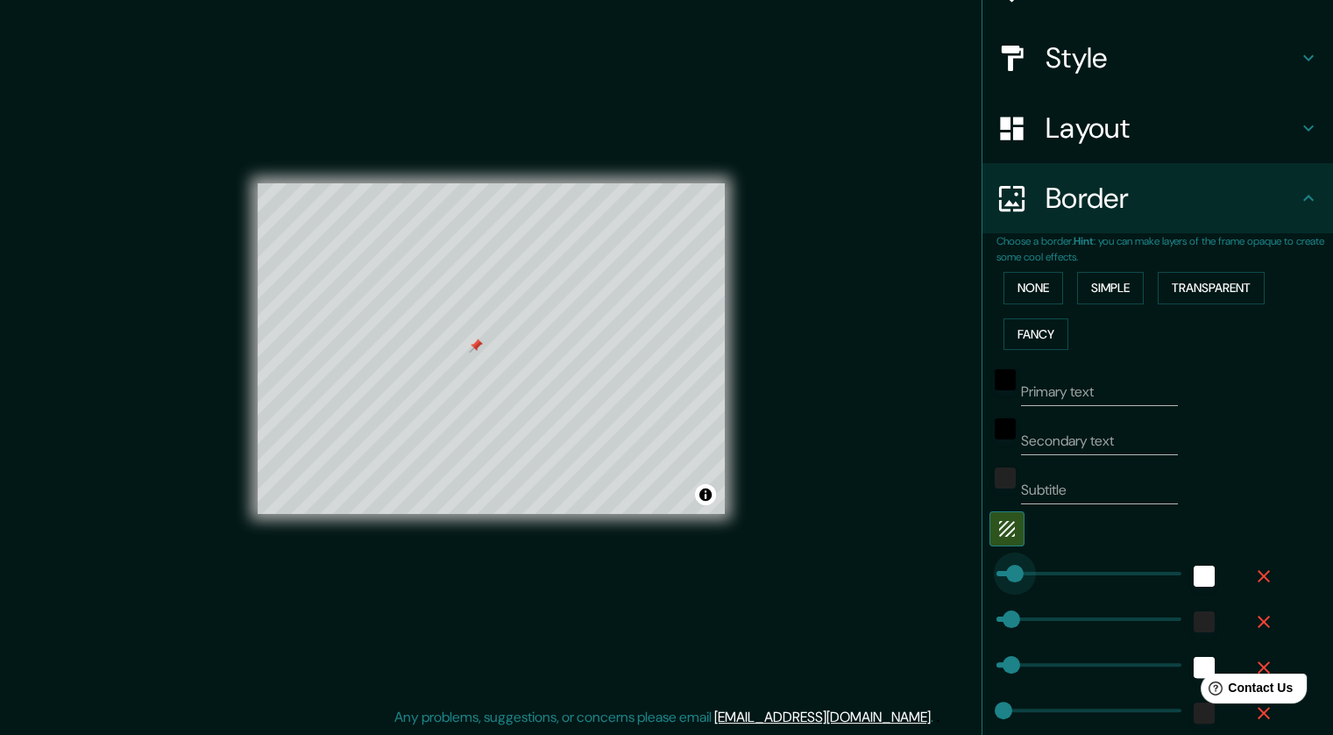
type input "47"
type input "43"
type input "21"
click at [896, 570] on div "white" at bounding box center [1204, 575] width 21 height 21
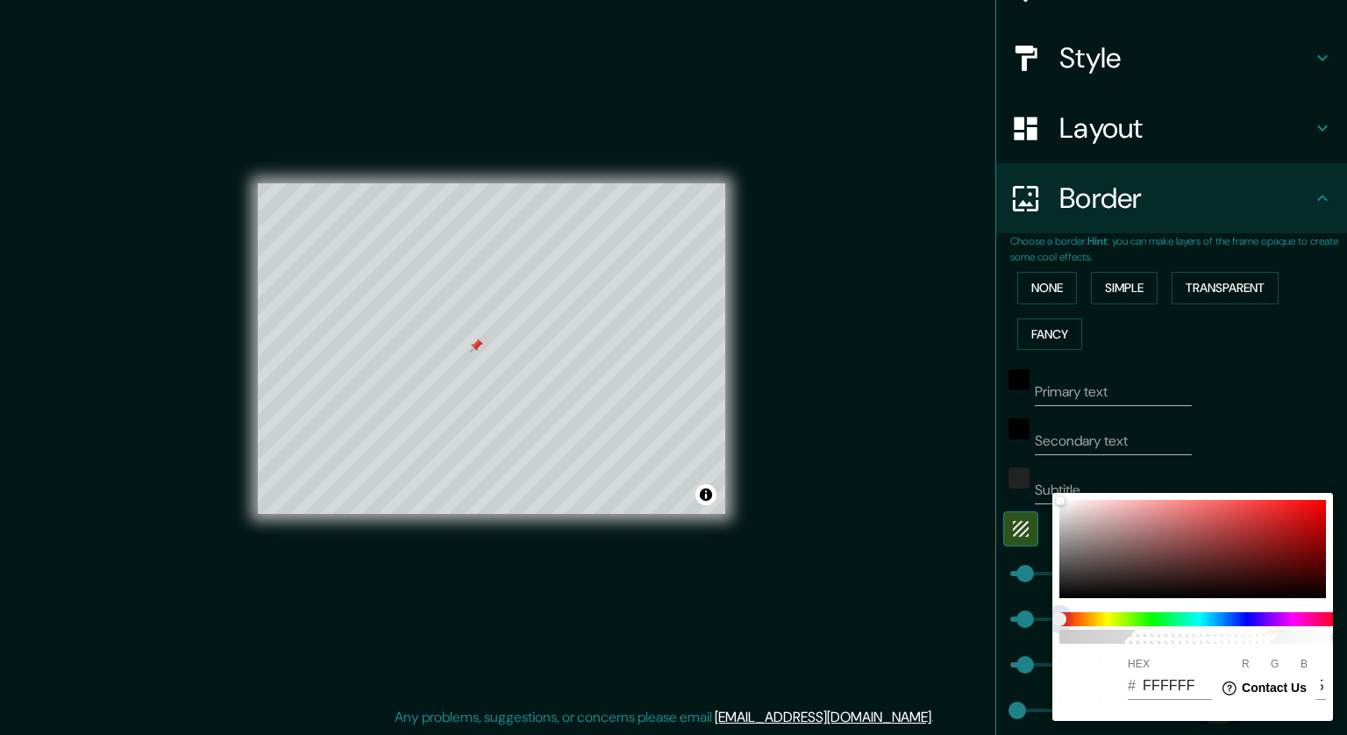
type input "43"
type input "21"
click at [896, 618] on span at bounding box center [1199, 619] width 281 height 14
click at [896, 626] on div "100" at bounding box center [1199, 628] width 295 height 46
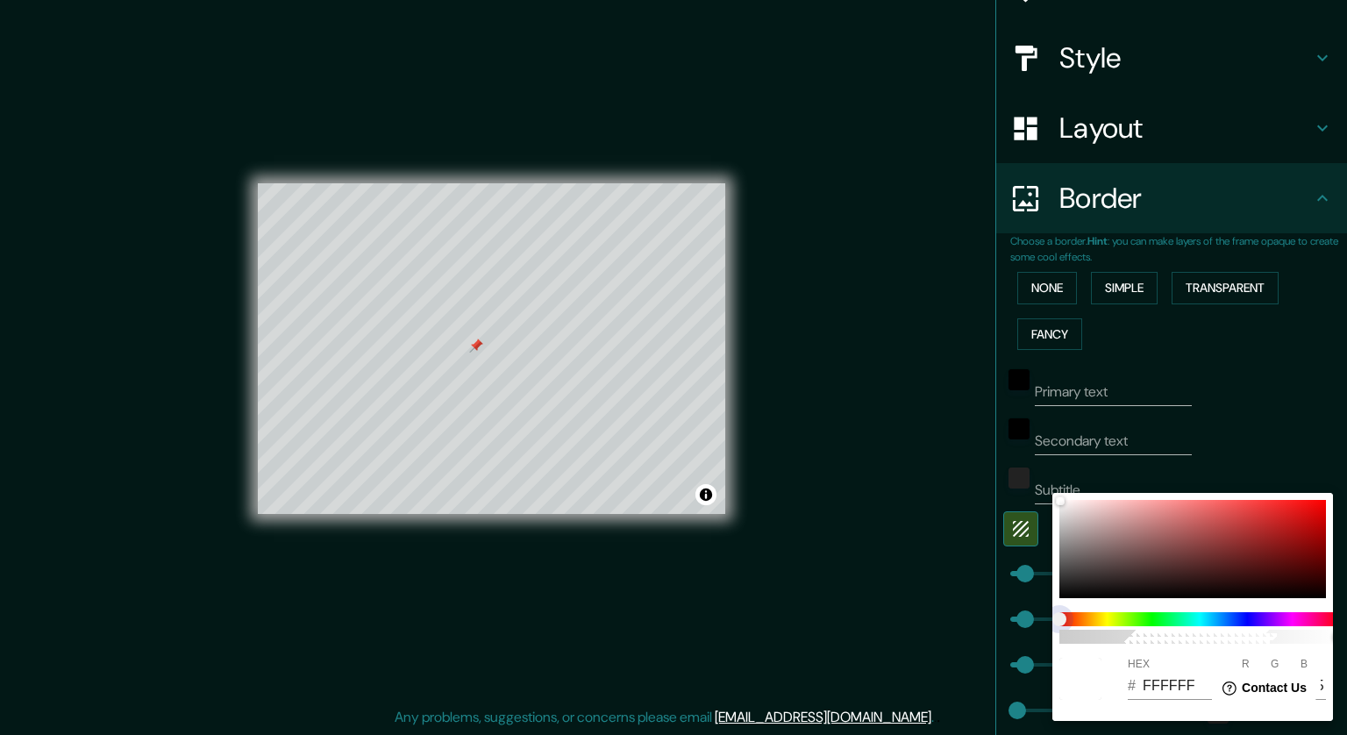
type input "43"
type input "21"
click at [896, 618] on span at bounding box center [1199, 619] width 281 height 14
type input "43"
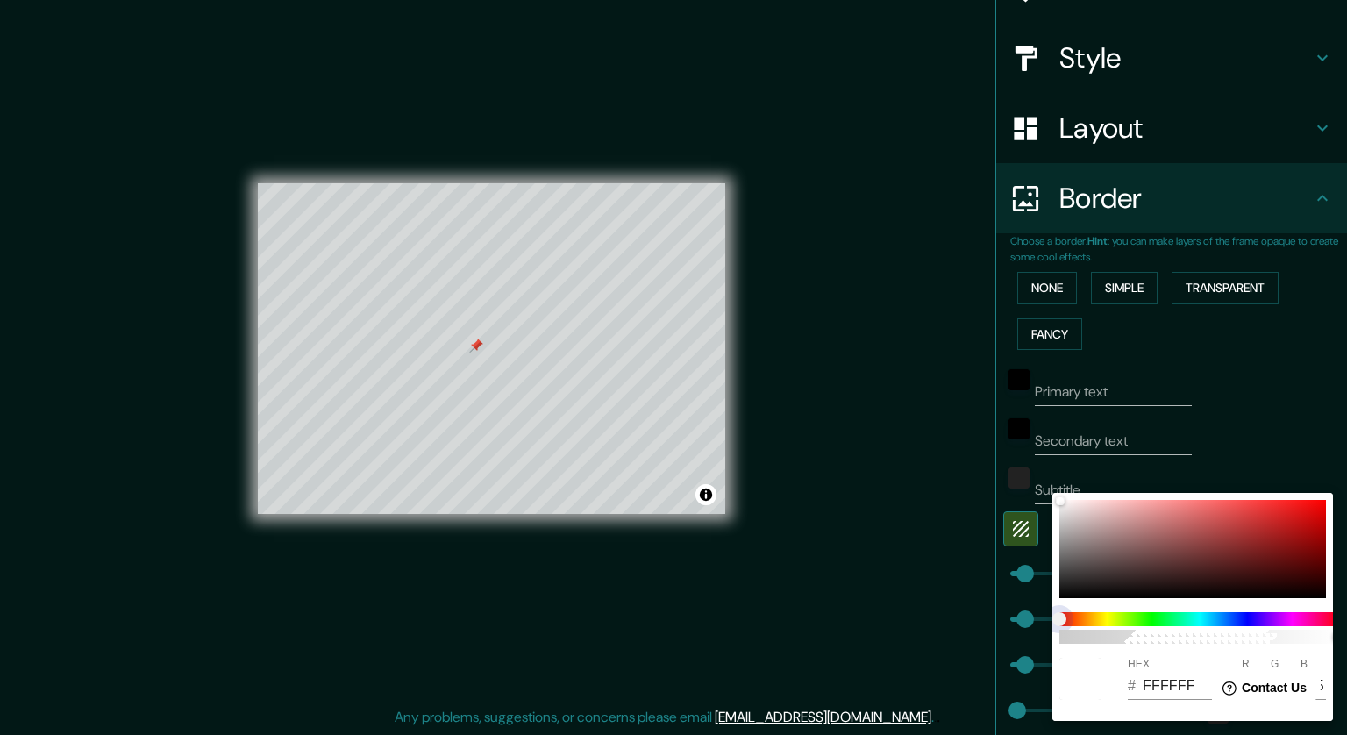
type input "43"
type input "21"
click at [896, 619] on span at bounding box center [1199, 619] width 281 height 14
type input "43"
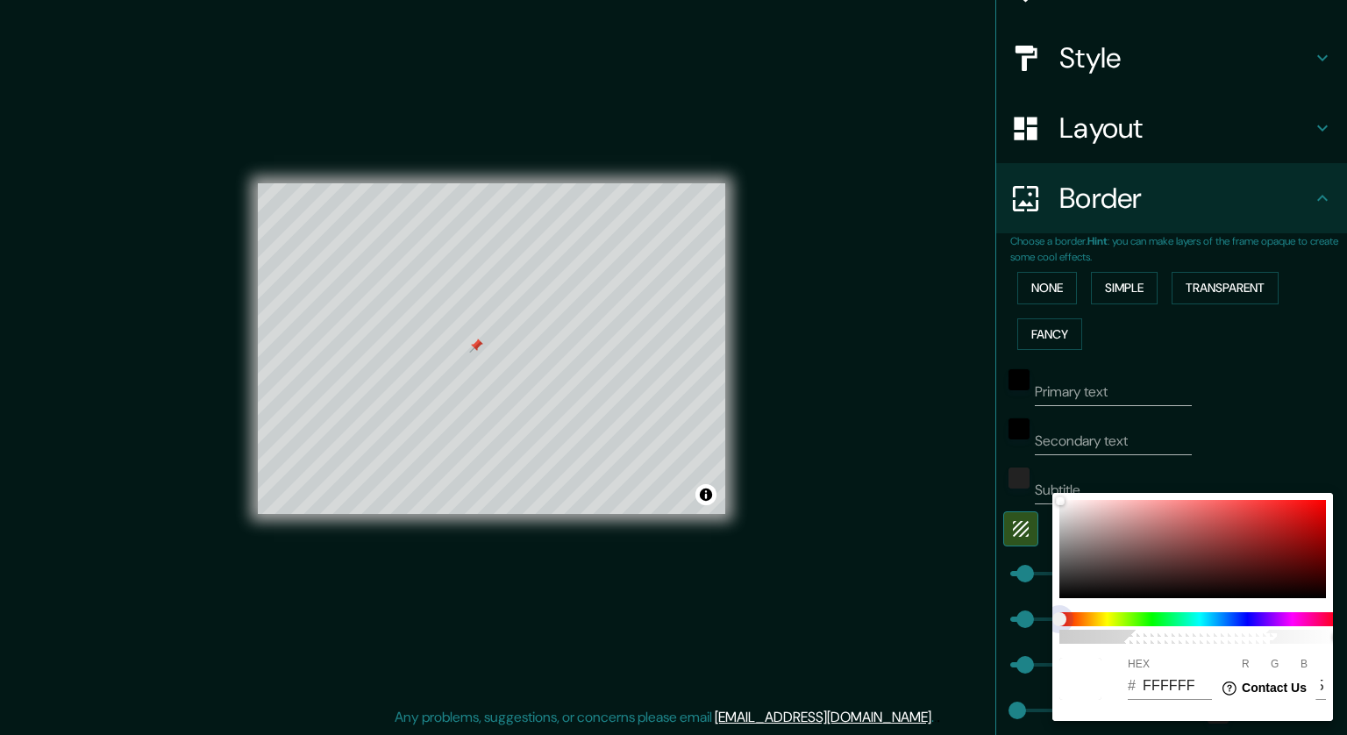
type input "21"
click at [896, 620] on span at bounding box center [1199, 619] width 281 height 14
drag, startPoint x: 1231, startPoint y: 615, endPoint x: 1208, endPoint y: 622, distance: 23.6
click at [896, 615] on span at bounding box center [1199, 619] width 281 height 14
type input "43"
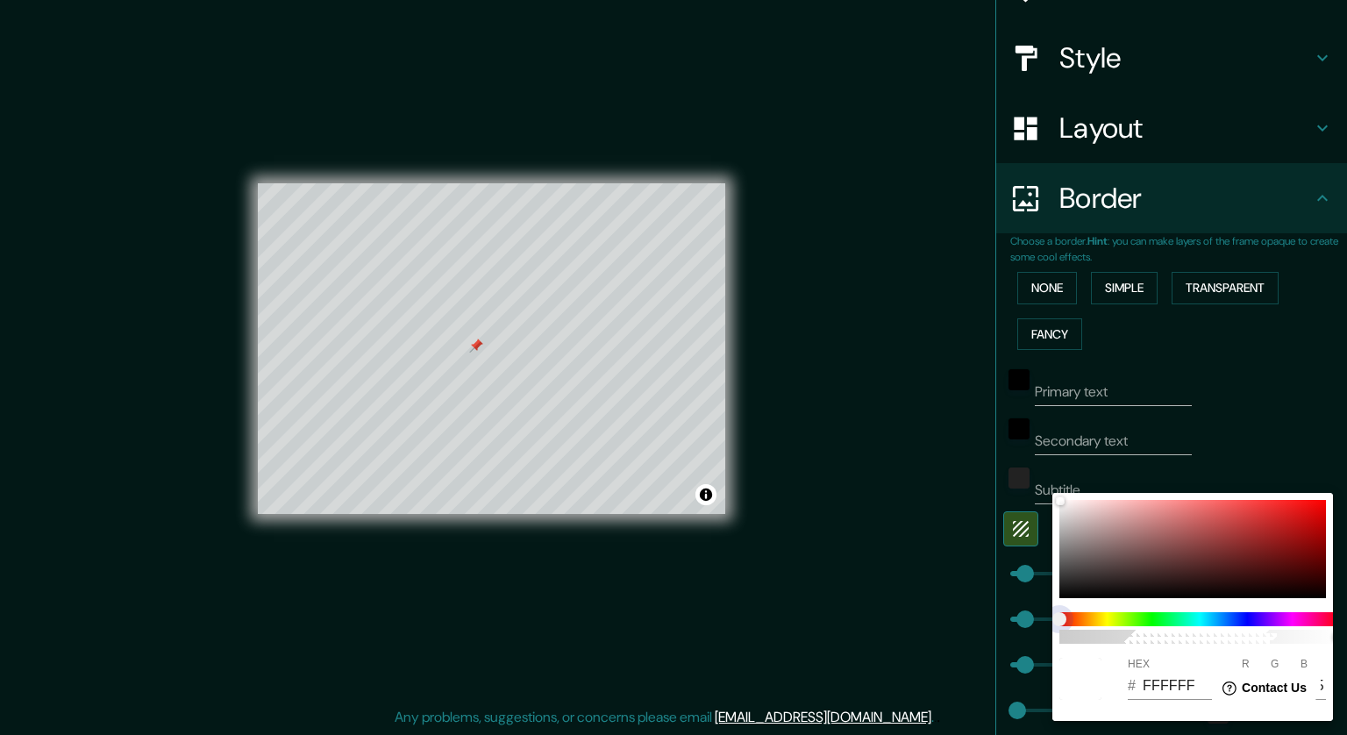
type input "43"
type input "21"
click at [896, 556] on div at bounding box center [1192, 549] width 267 height 98
type input "43"
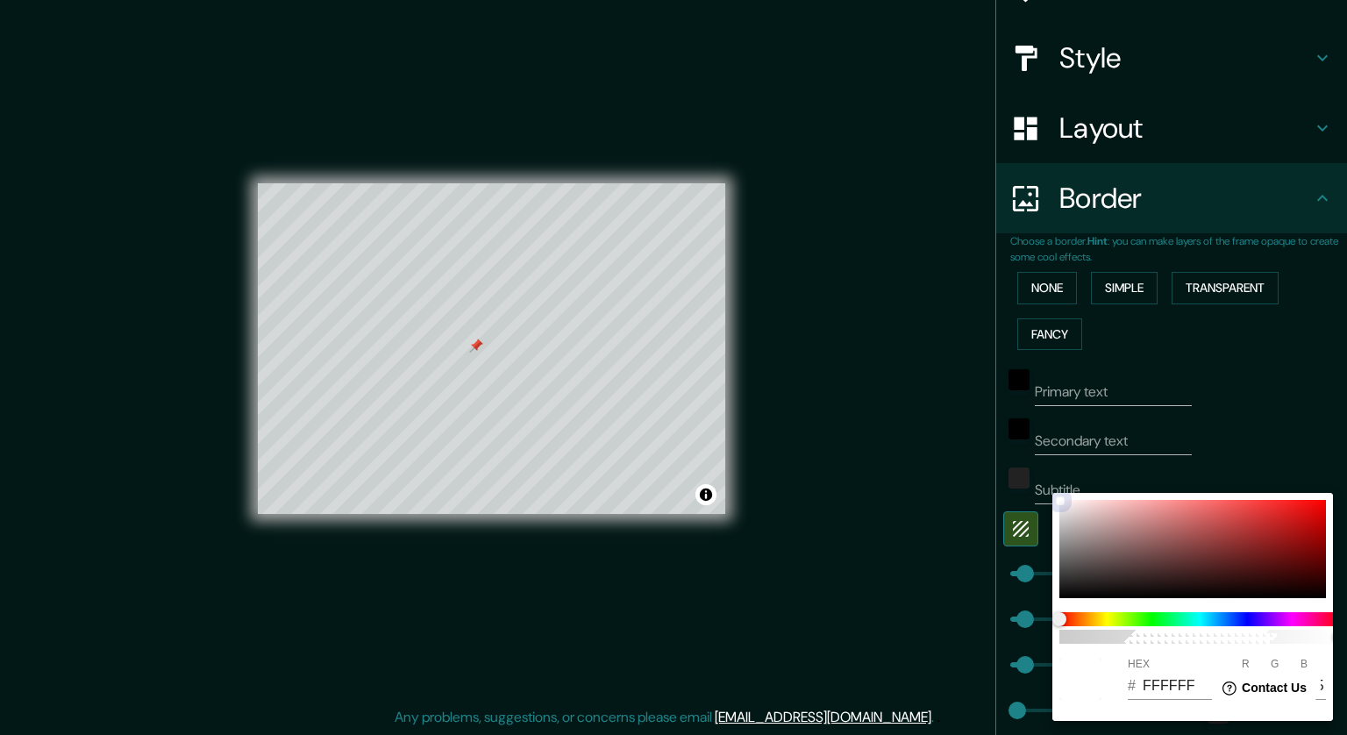
type input "21"
type input "6C5858"
type input "108"
type input "88"
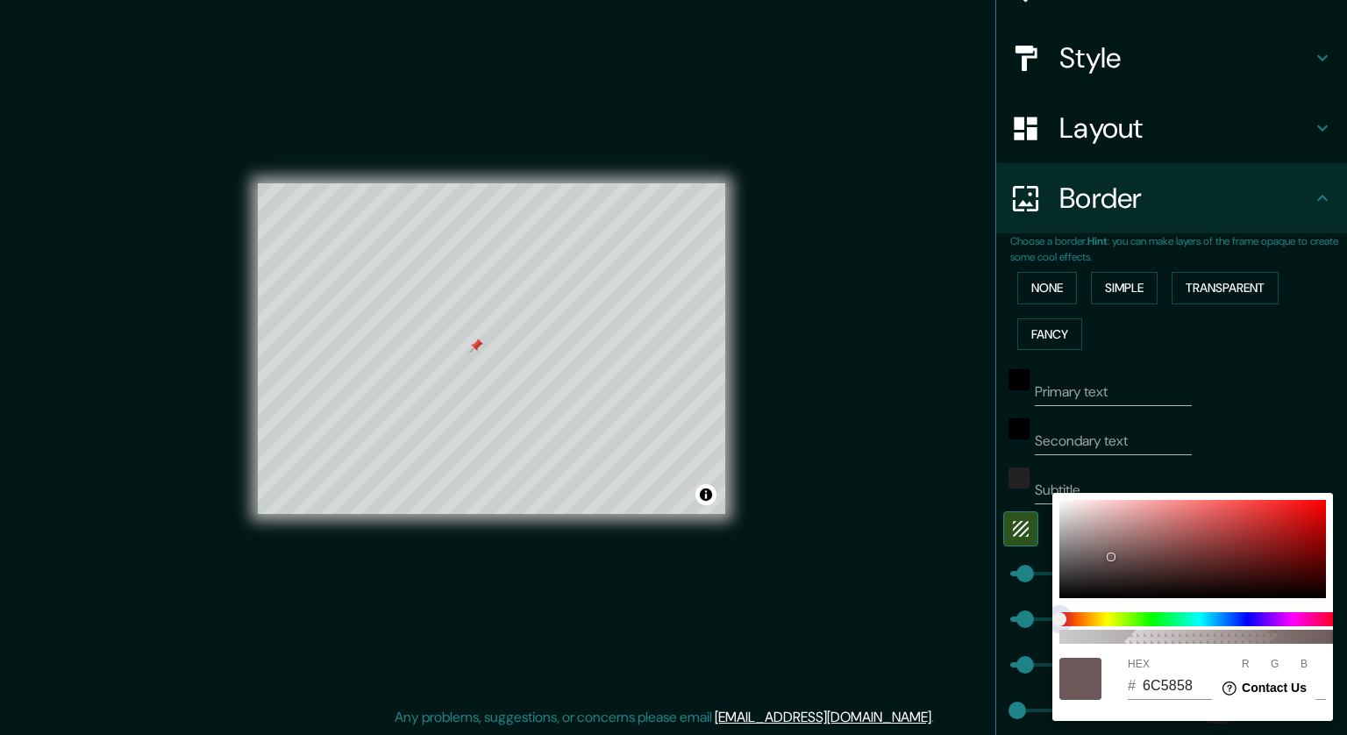
type input "43"
type input "21"
type input "57606B"
type input "87"
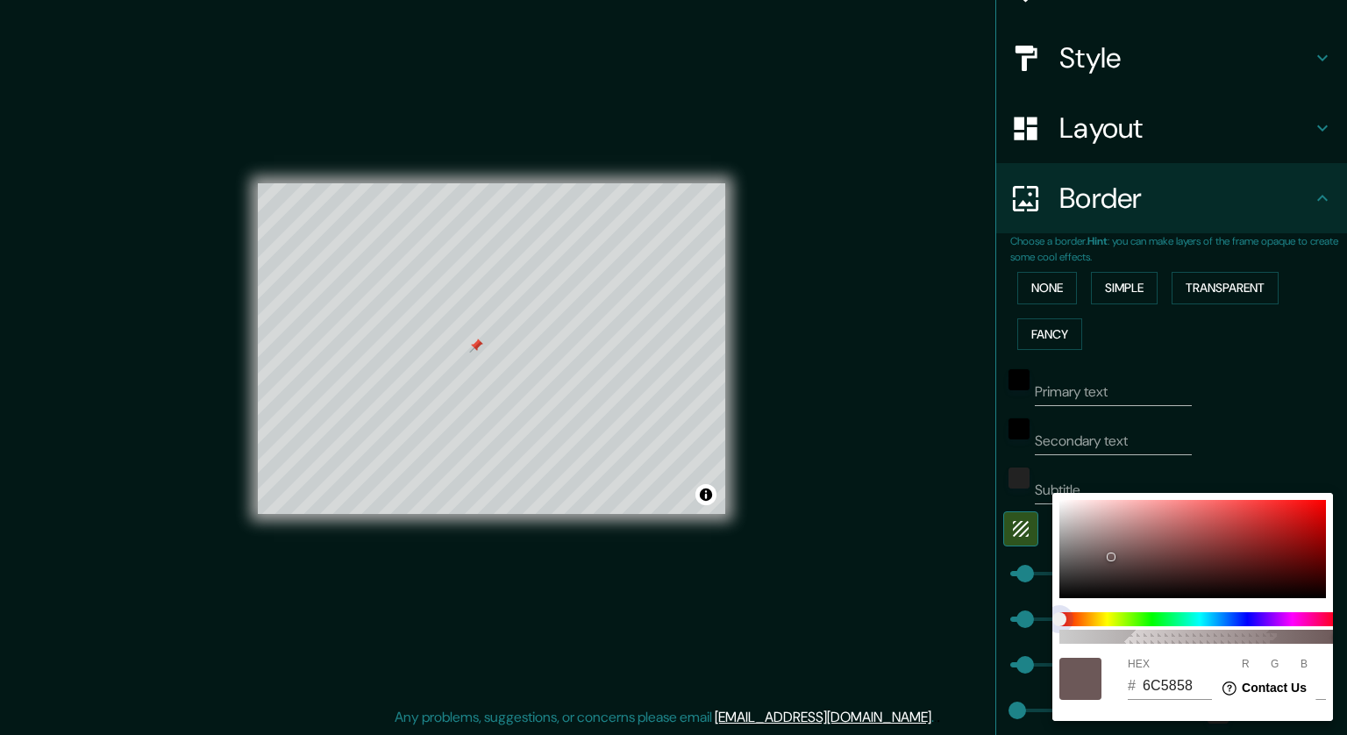
type input "96"
type input "107"
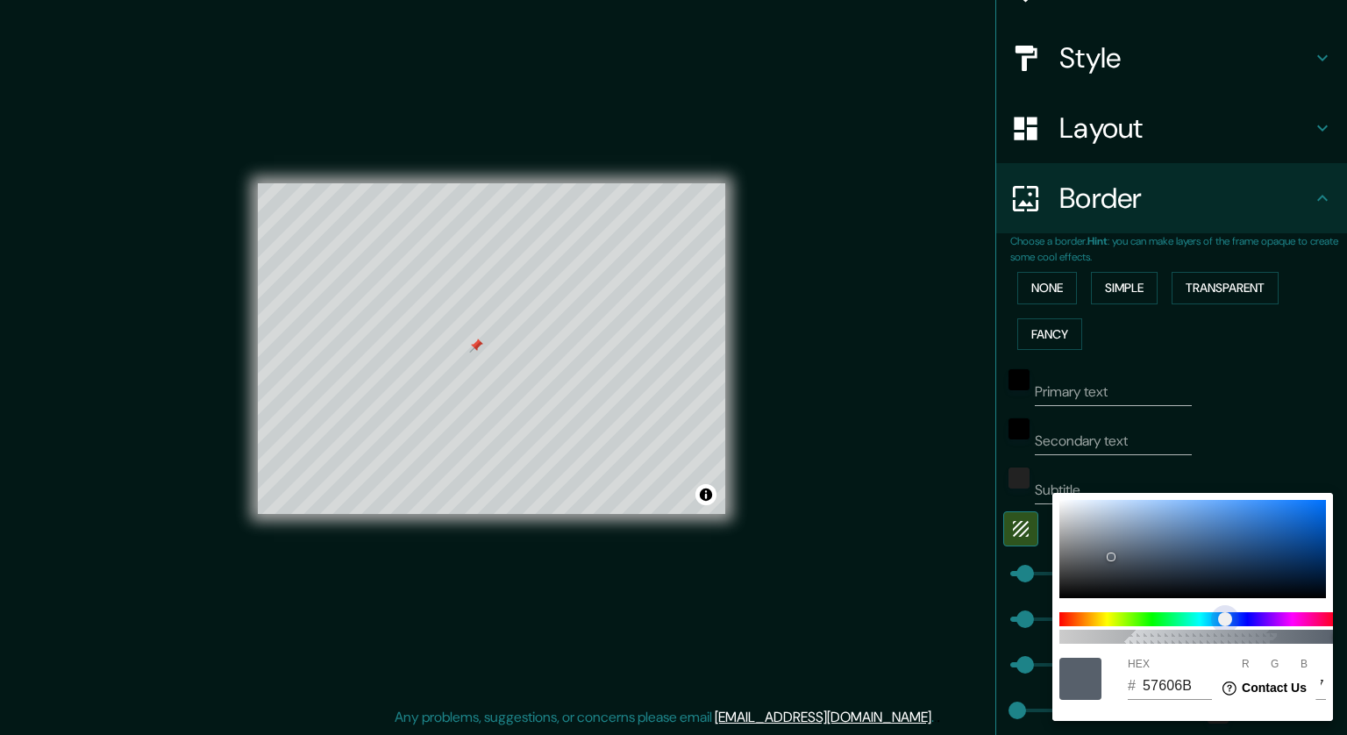
click at [896, 621] on span at bounding box center [1199, 619] width 281 height 14
type input "43"
type input "21"
type input "042550"
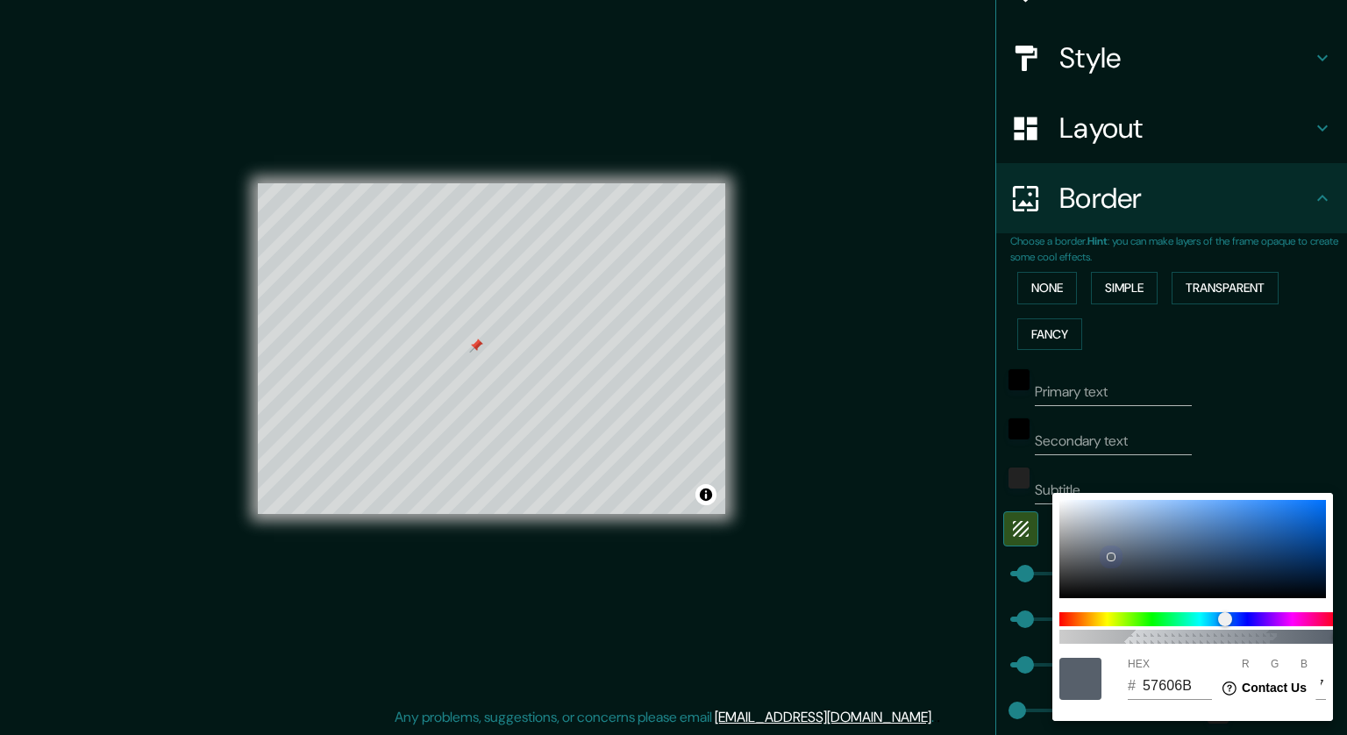
type input "4"
type input "37"
type input "80"
drag, startPoint x: 1112, startPoint y: 556, endPoint x: 1346, endPoint y: 565, distance: 234.3
click at [896, 565] on div "100 HEX # 042550 R 4 G 37 B 80" at bounding box center [673, 367] width 1347 height 735
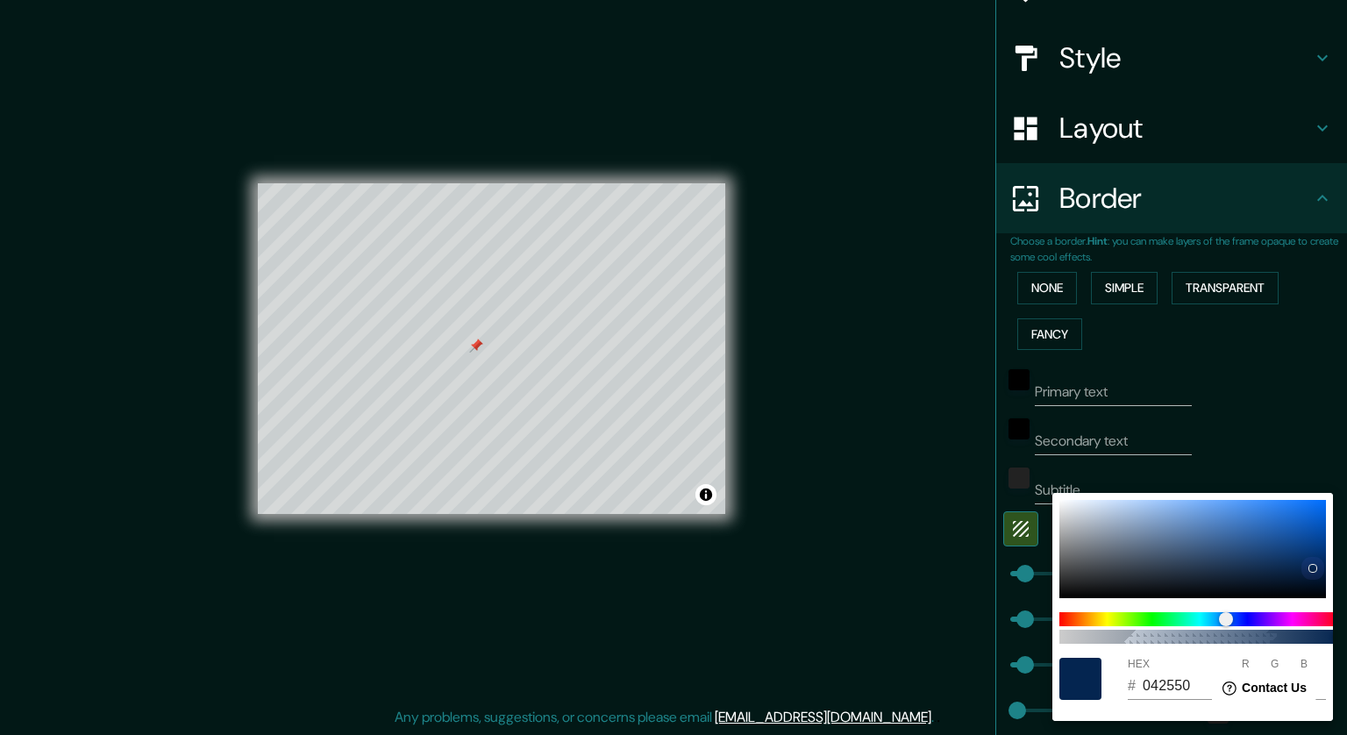
click at [896, 551] on div at bounding box center [1192, 549] width 267 height 98
type input "43"
type input "21"
type input "043677"
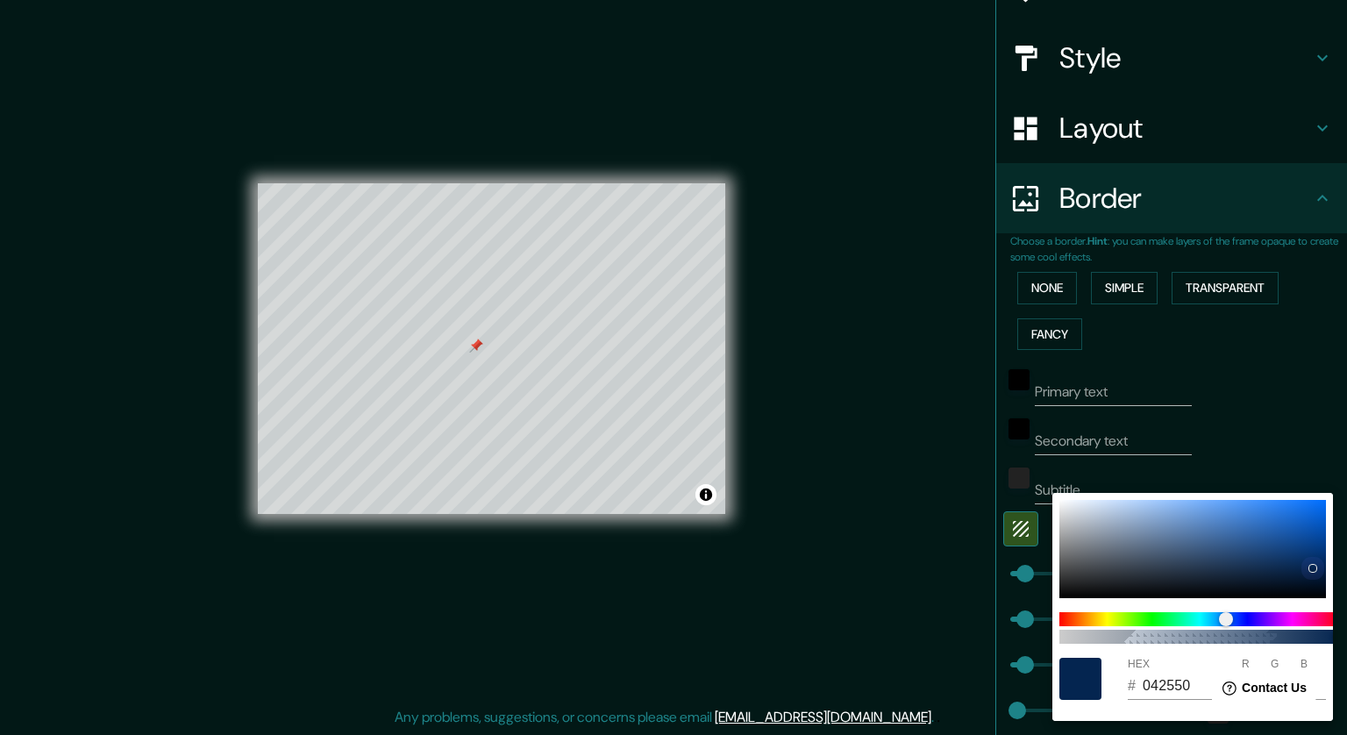
type input "54"
type input "119"
click at [896, 551] on div at bounding box center [1317, 552] width 7 height 7
type input "43"
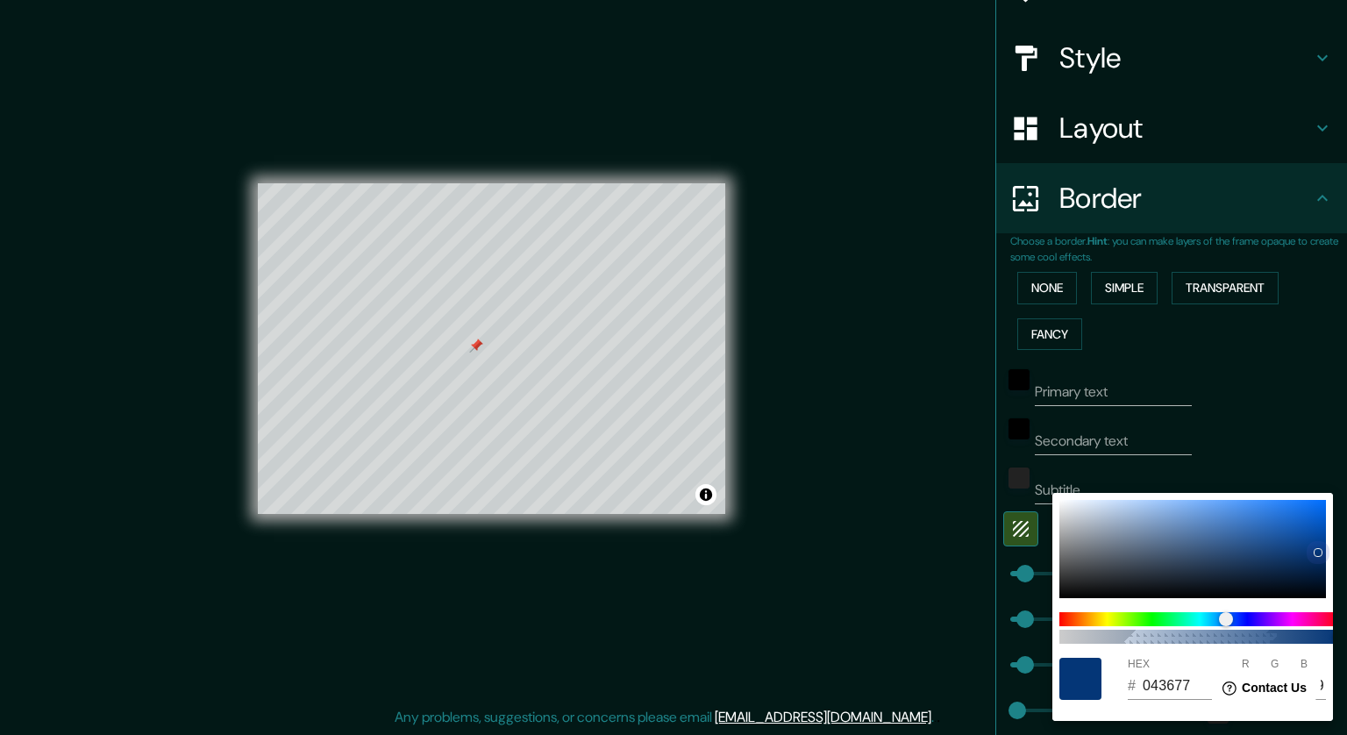
type input "21"
type input "05387A"
type input "5"
type input "56"
type input "122"
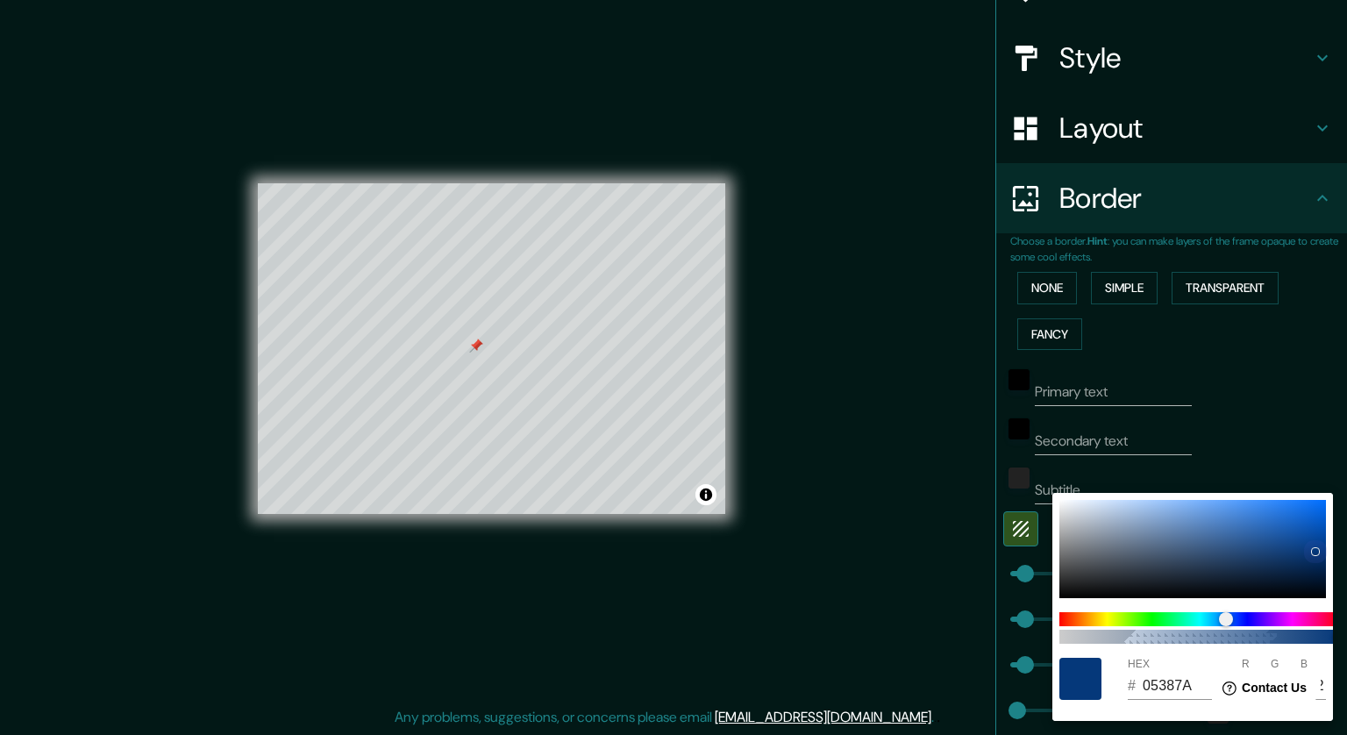
type input "43"
type input "21"
type input "00377E"
type input "0"
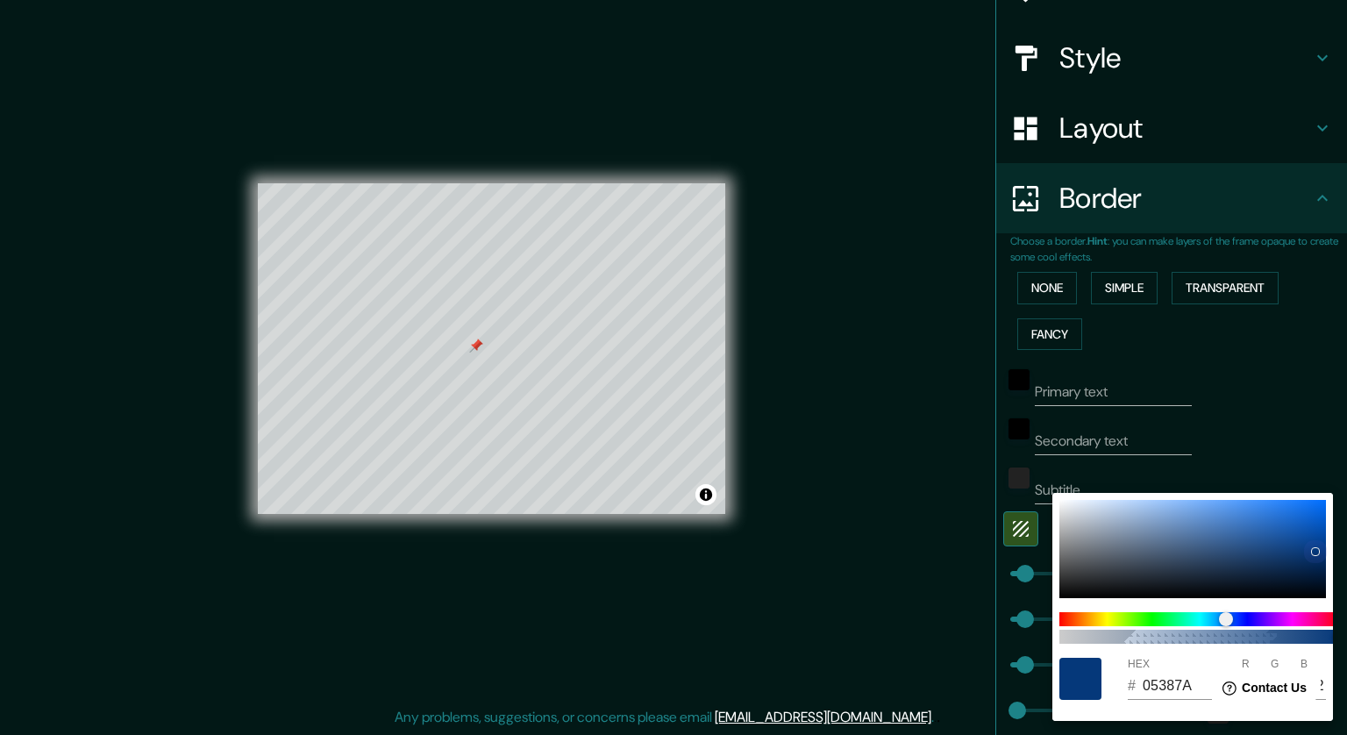
type input "55"
type input "126"
type input "43"
type input "21"
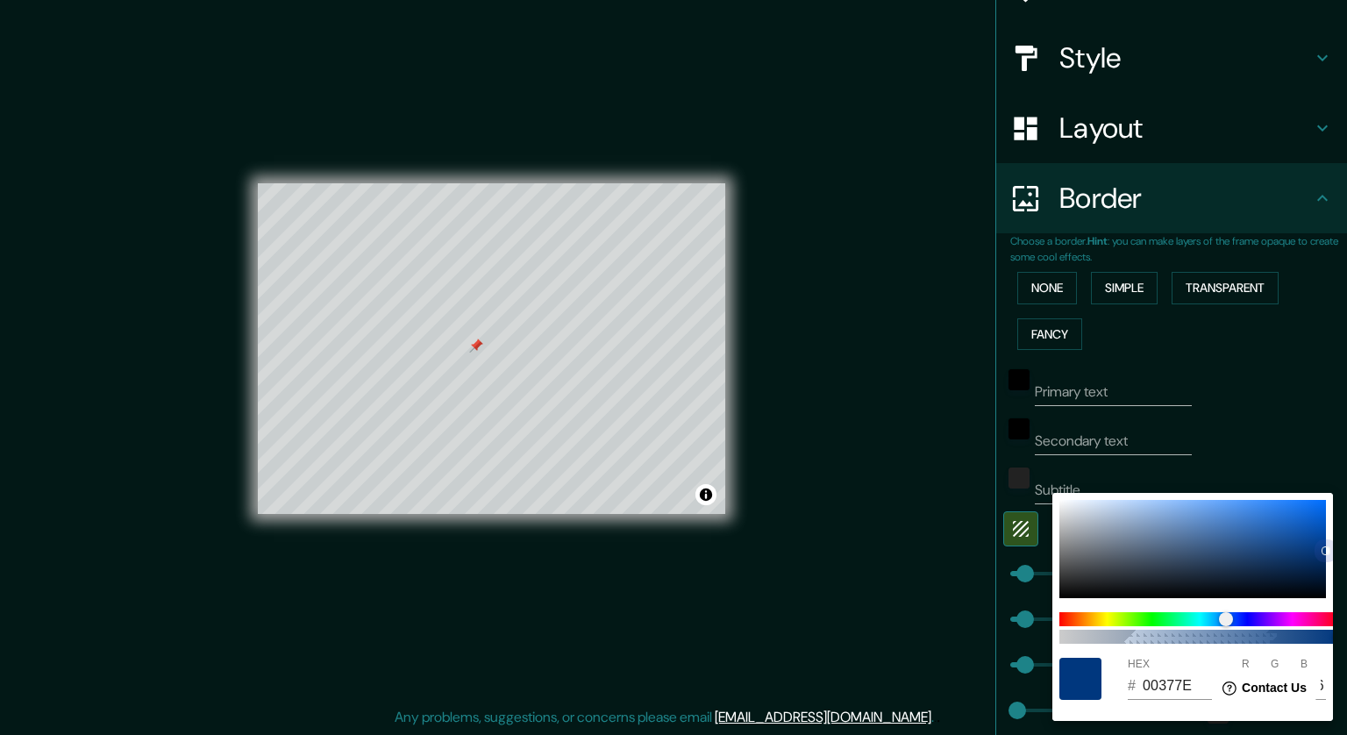
type input "43"
type input "21"
type input "003983"
type input "57"
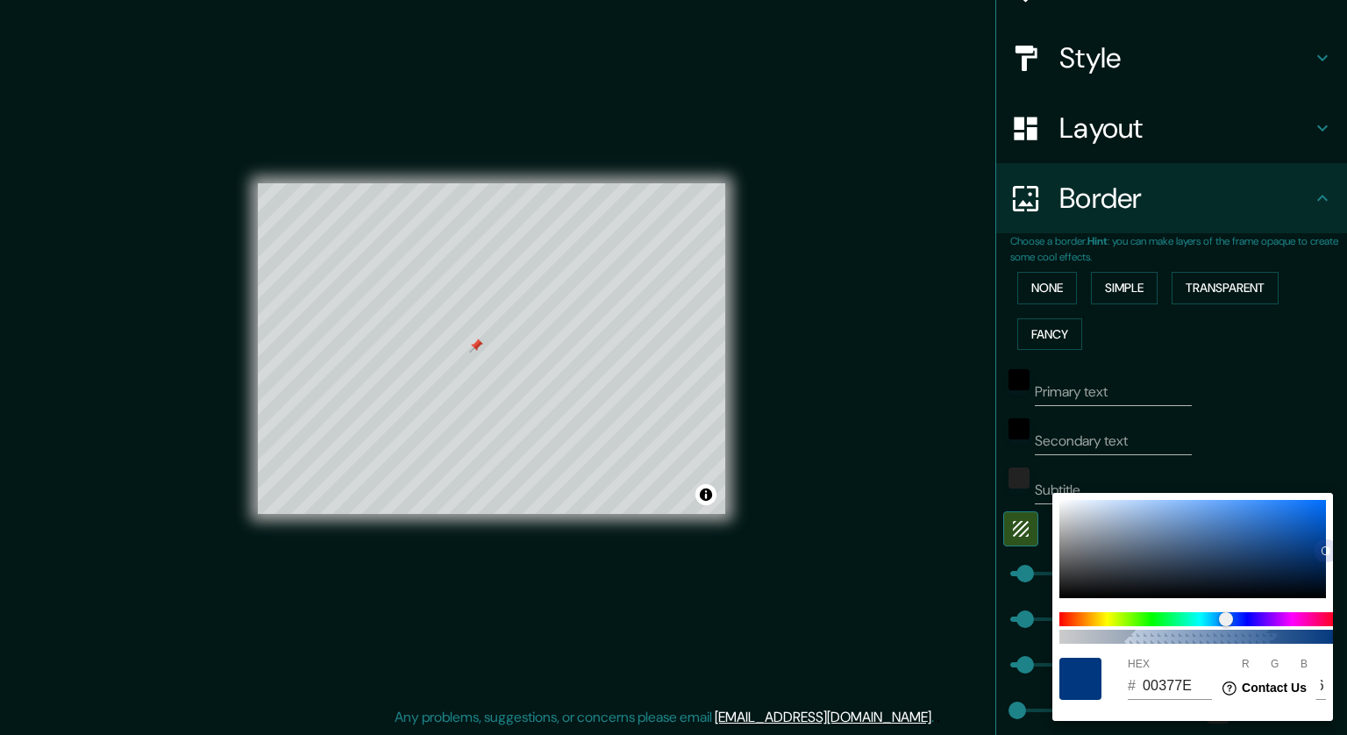
type input "131"
type input "43"
type input "21"
type input "013B88"
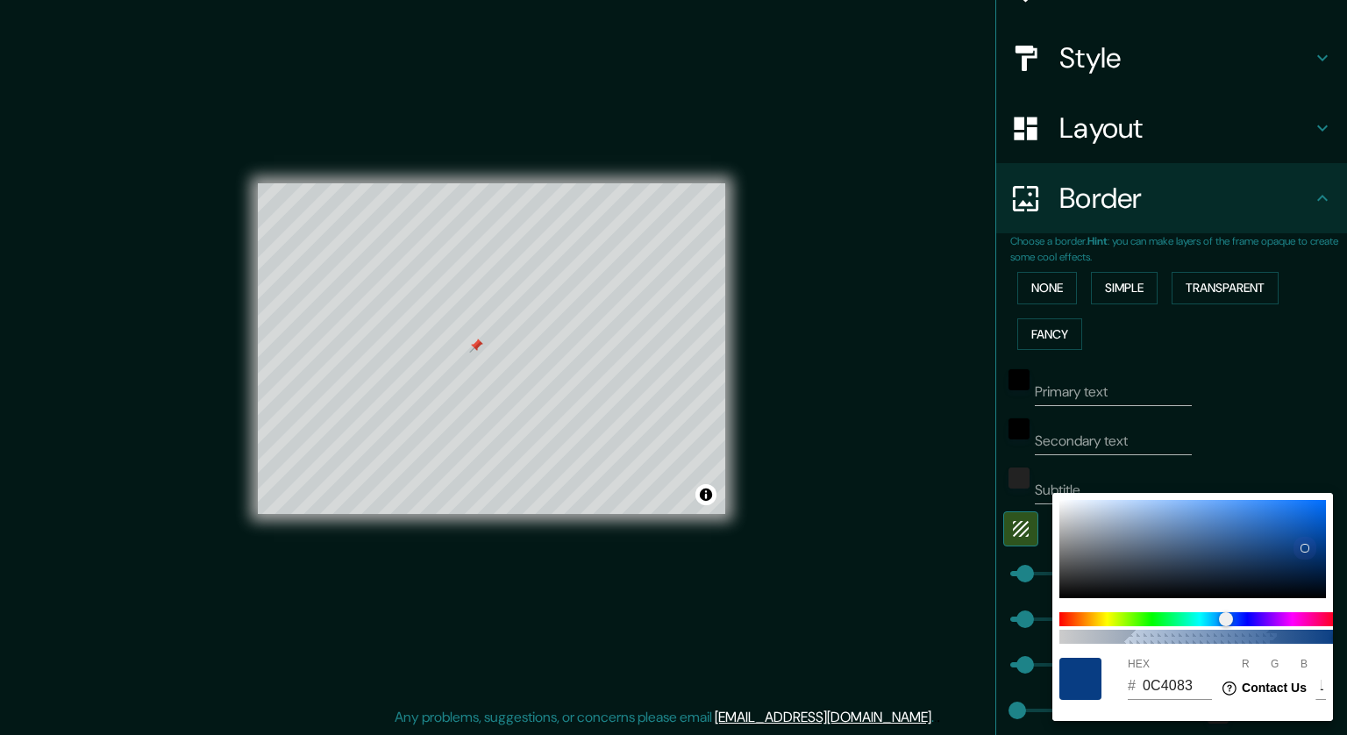
drag, startPoint x: 1313, startPoint y: 551, endPoint x: 1298, endPoint y: 549, distance: 15.0
click at [896, 547] on div at bounding box center [1304, 547] width 7 height 7
click at [896, 559] on div at bounding box center [1192, 549] width 267 height 98
click at [896, 532] on div at bounding box center [1192, 549] width 267 height 98
click at [896, 524] on div at bounding box center [1192, 549] width 267 height 98
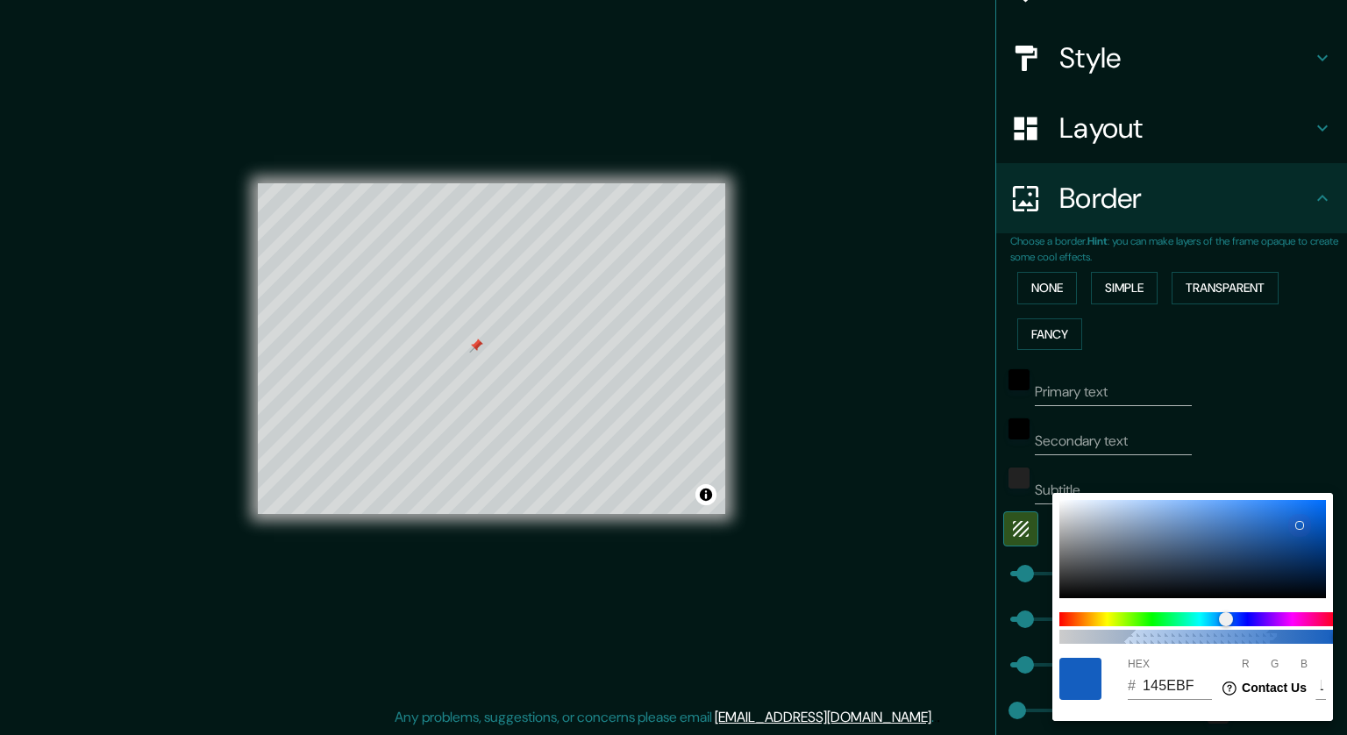
click at [896, 552] on div at bounding box center [1192, 549] width 267 height 98
click at [896, 533] on div at bounding box center [1192, 549] width 267 height 98
drag, startPoint x: 1316, startPoint y: 533, endPoint x: 1336, endPoint y: 544, distance: 22.7
click at [896, 544] on div "100 HEX # 0149A8 R 1 G 73 B 168" at bounding box center [673, 367] width 1347 height 735
click at [896, 331] on div at bounding box center [673, 367] width 1347 height 735
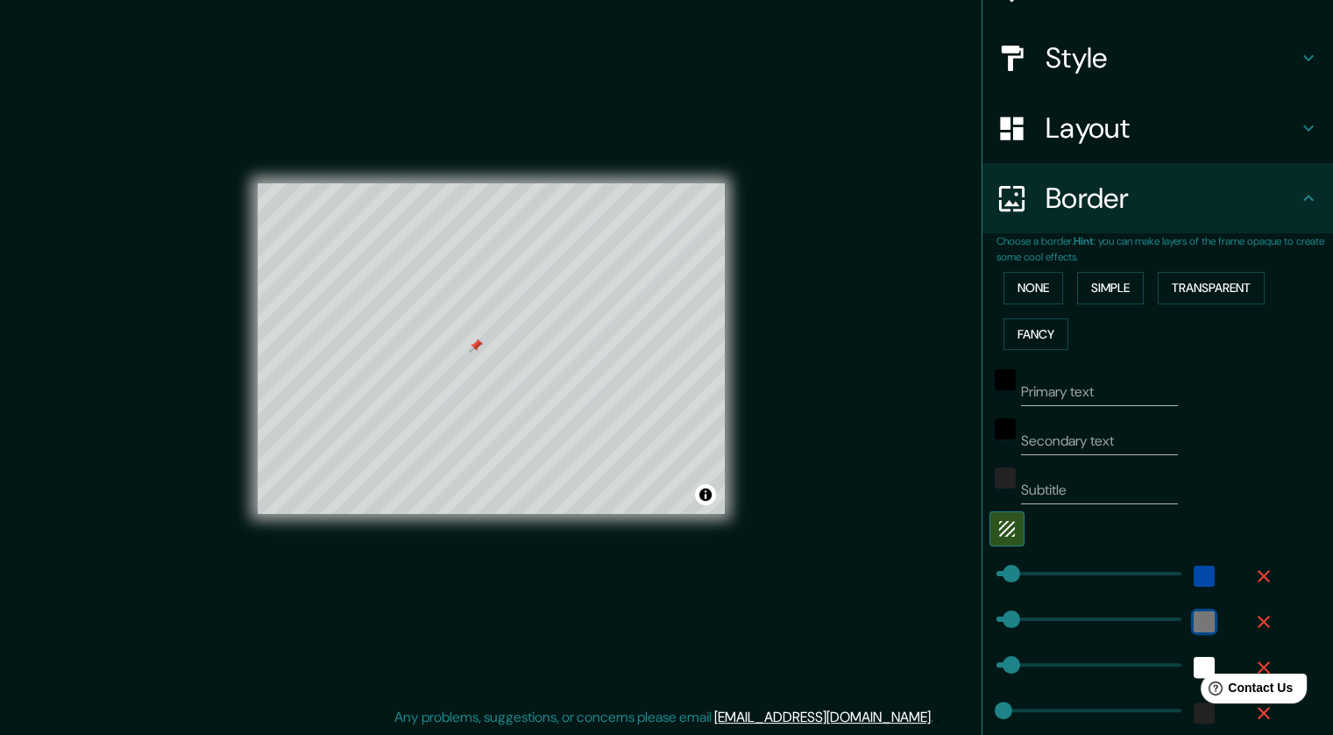
click at [896, 618] on div "color-222222" at bounding box center [1204, 621] width 21 height 21
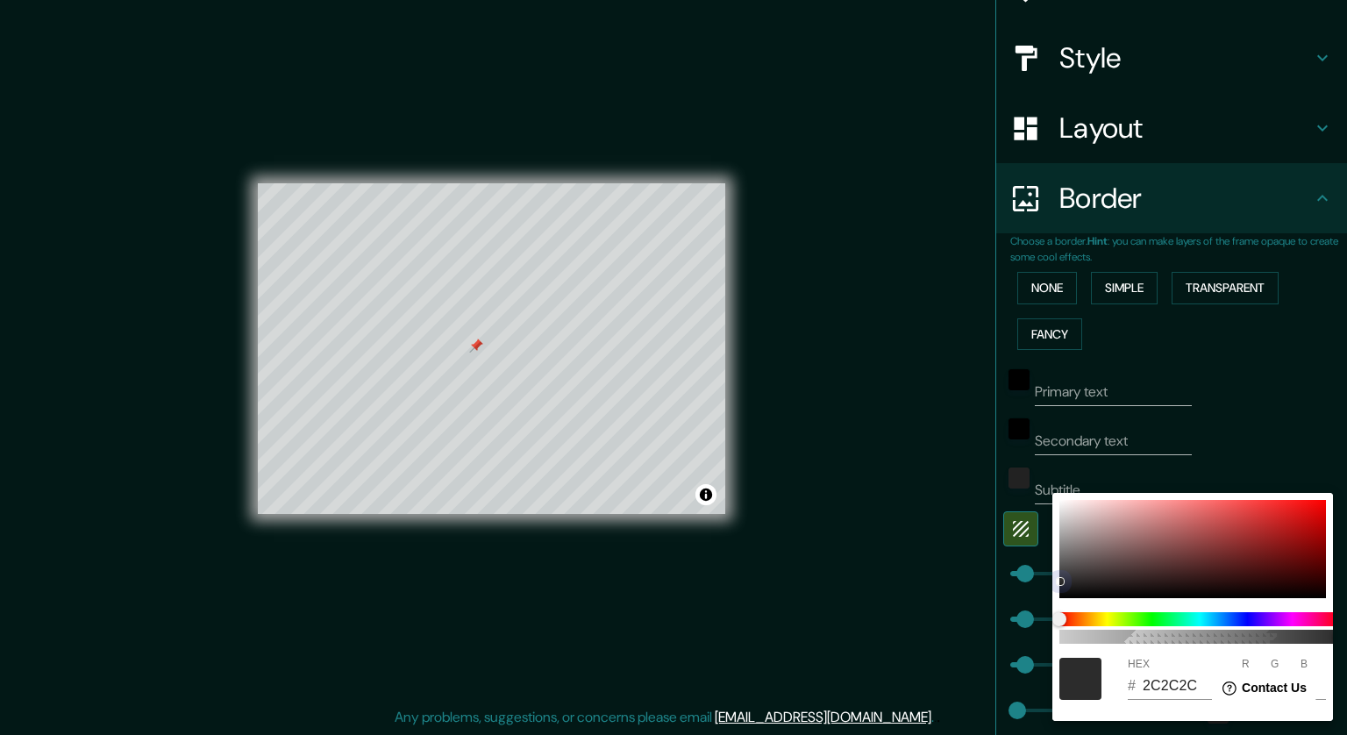
drag, startPoint x: 1061, startPoint y: 581, endPoint x: 1072, endPoint y: 488, distance: 93.6
click at [896, 473] on div "100 HEX # 2C2C2C R 44 G 44 B 44" at bounding box center [673, 367] width 1347 height 735
click at [896, 502] on div at bounding box center [1192, 549] width 267 height 98
drag, startPoint x: 1065, startPoint y: 503, endPoint x: 1029, endPoint y: 483, distance: 41.2
click at [896, 483] on div "100 HEX # F6F1F1 R 246 G 241 B 241" at bounding box center [673, 367] width 1347 height 735
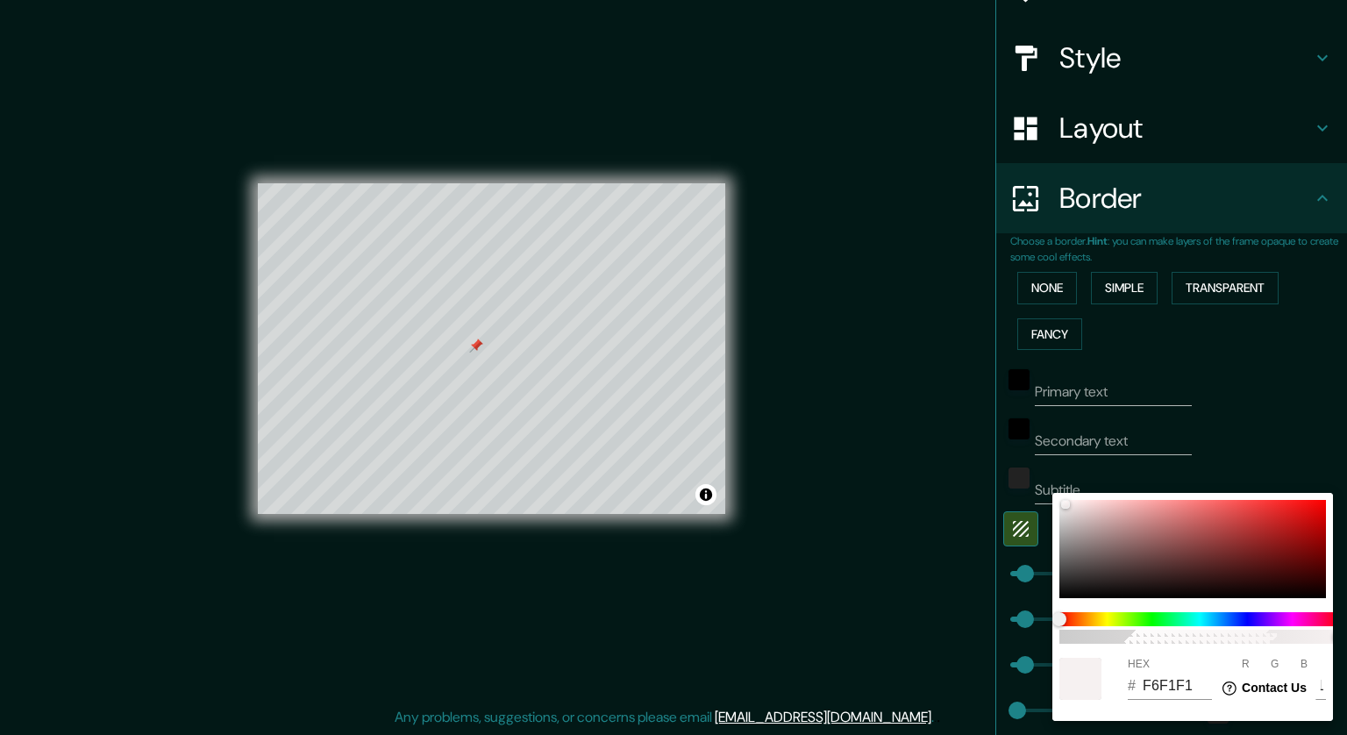
click at [896, 447] on div at bounding box center [673, 367] width 1347 height 735
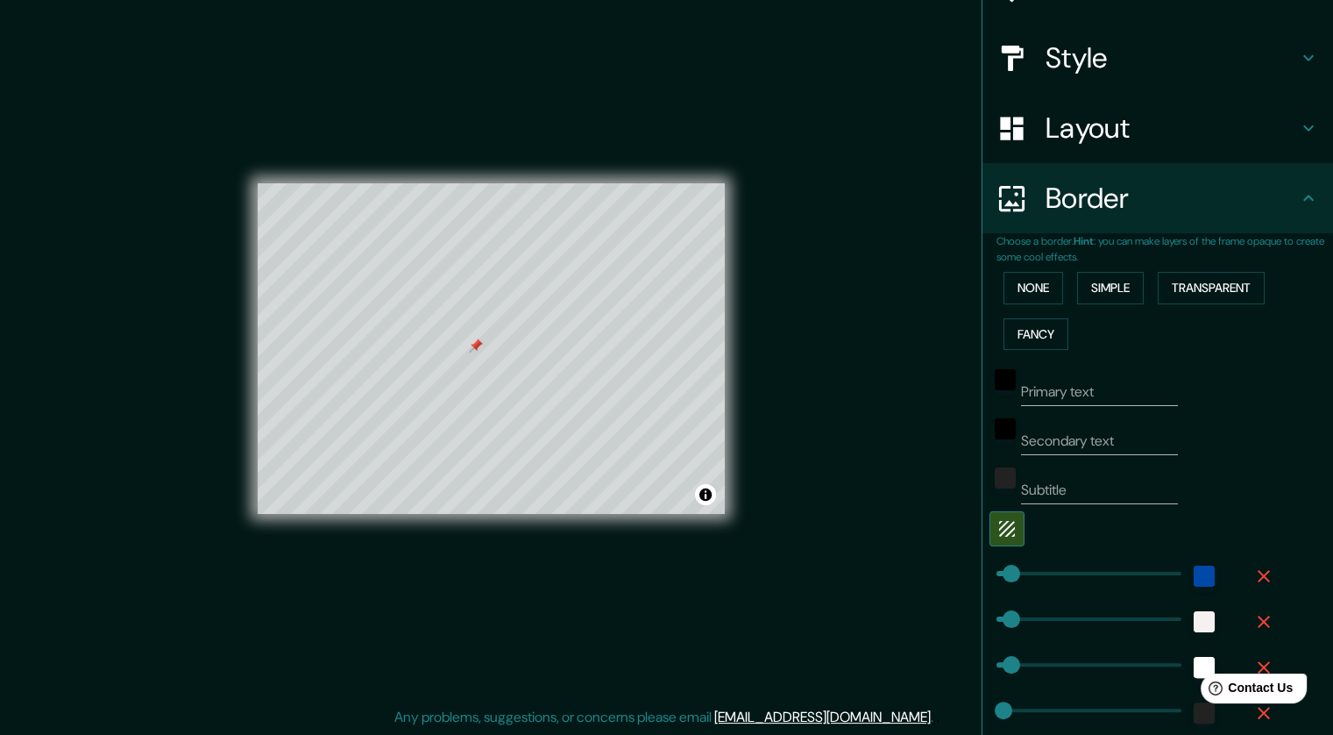
click at [896, 667] on html "Help Contact Us" at bounding box center [1245, 684] width 137 height 37
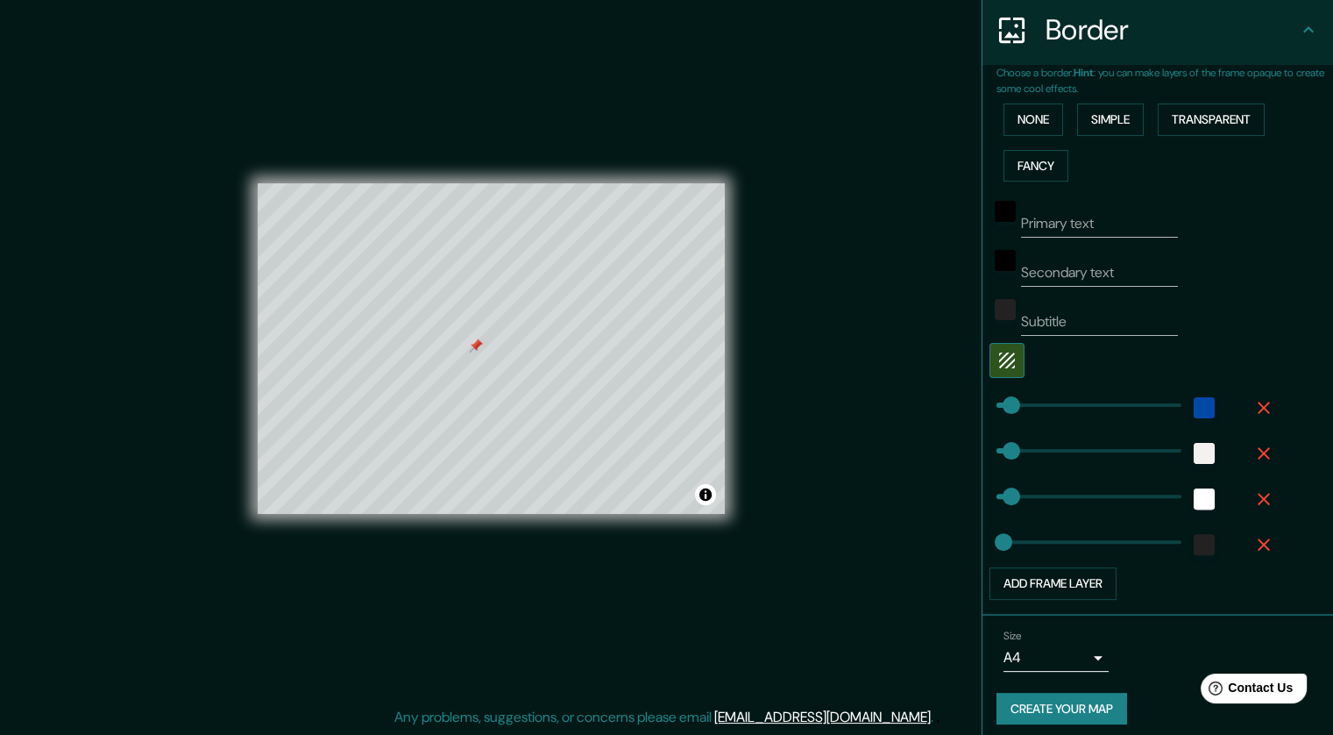
scroll to position [352, 0]
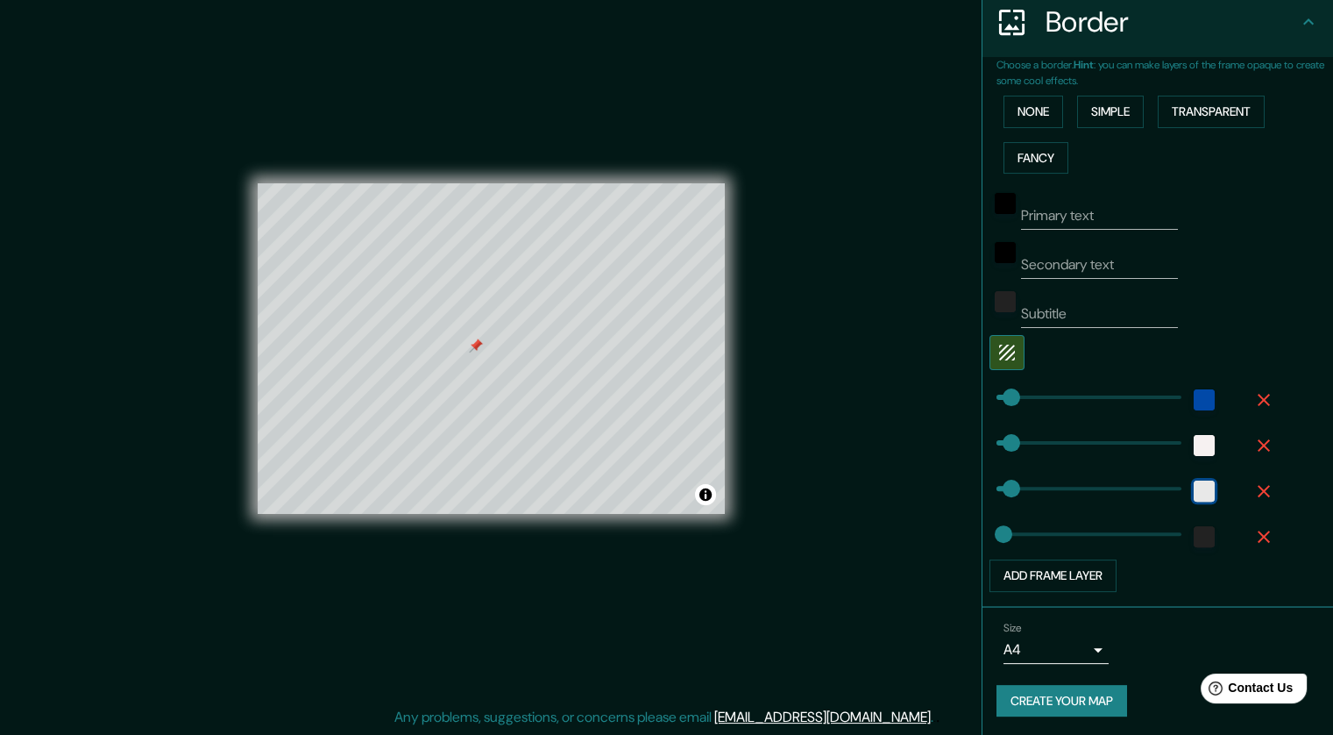
click at [896, 490] on div "white" at bounding box center [1204, 490] width 21 height 21
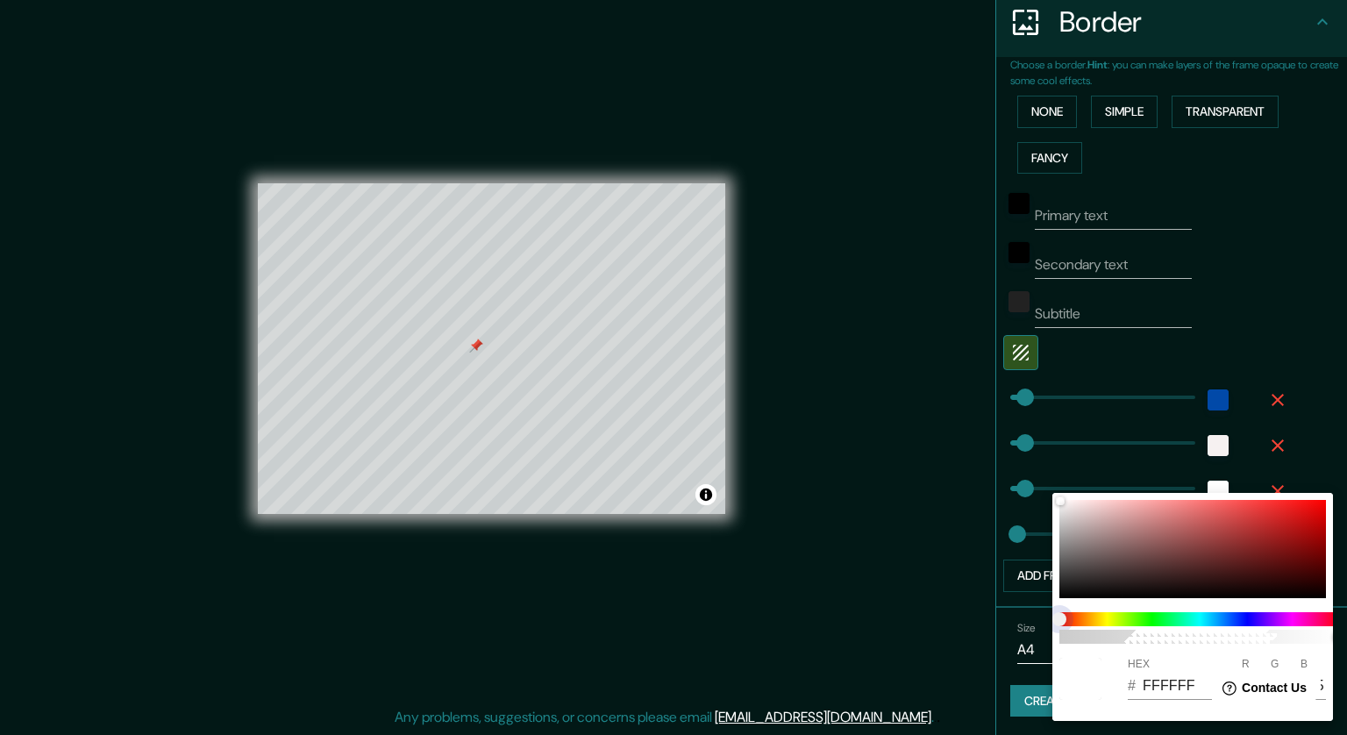
click at [896, 619] on span at bounding box center [1199, 619] width 281 height 14
click at [896, 616] on span at bounding box center [1199, 619] width 281 height 14
click at [896, 198] on div at bounding box center [673, 367] width 1347 height 735
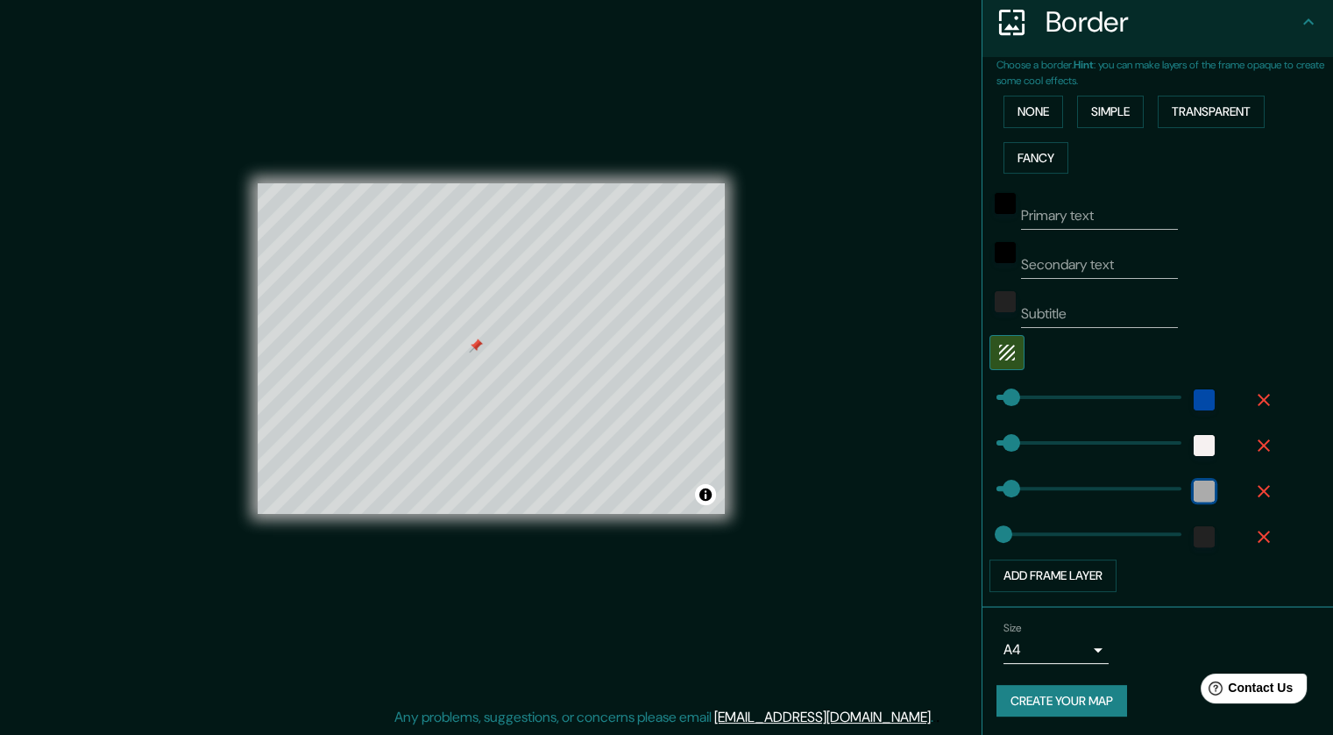
click at [896, 489] on div "white" at bounding box center [1204, 490] width 21 height 21
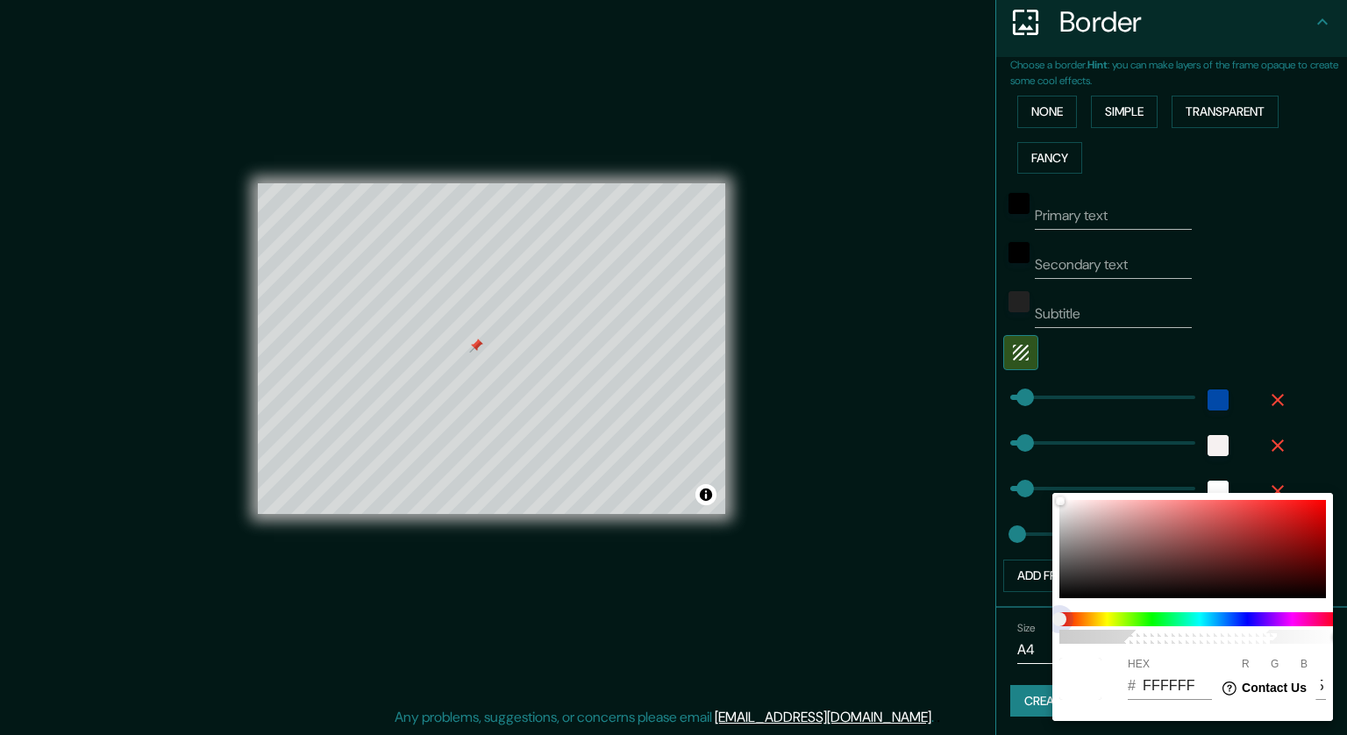
click at [896, 622] on span at bounding box center [1199, 619] width 281 height 14
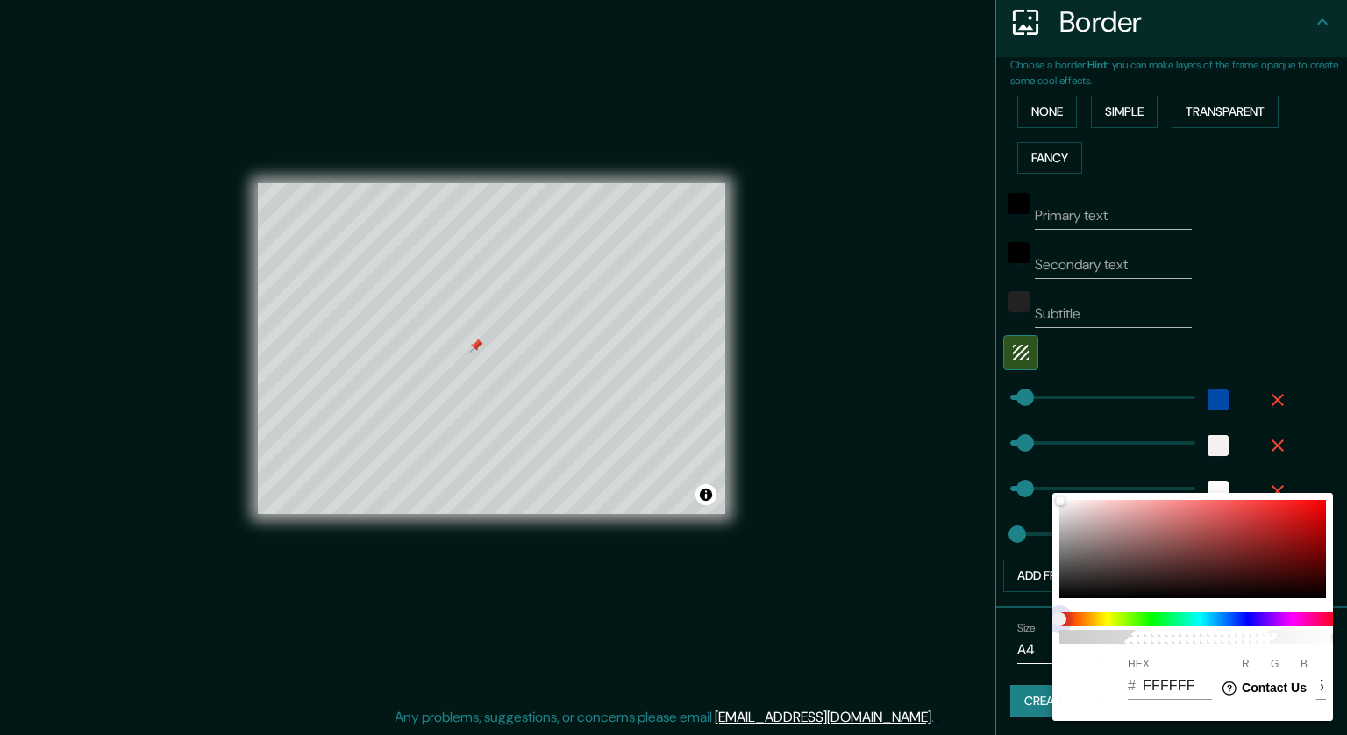
click at [896, 622] on span at bounding box center [1199, 619] width 281 height 14
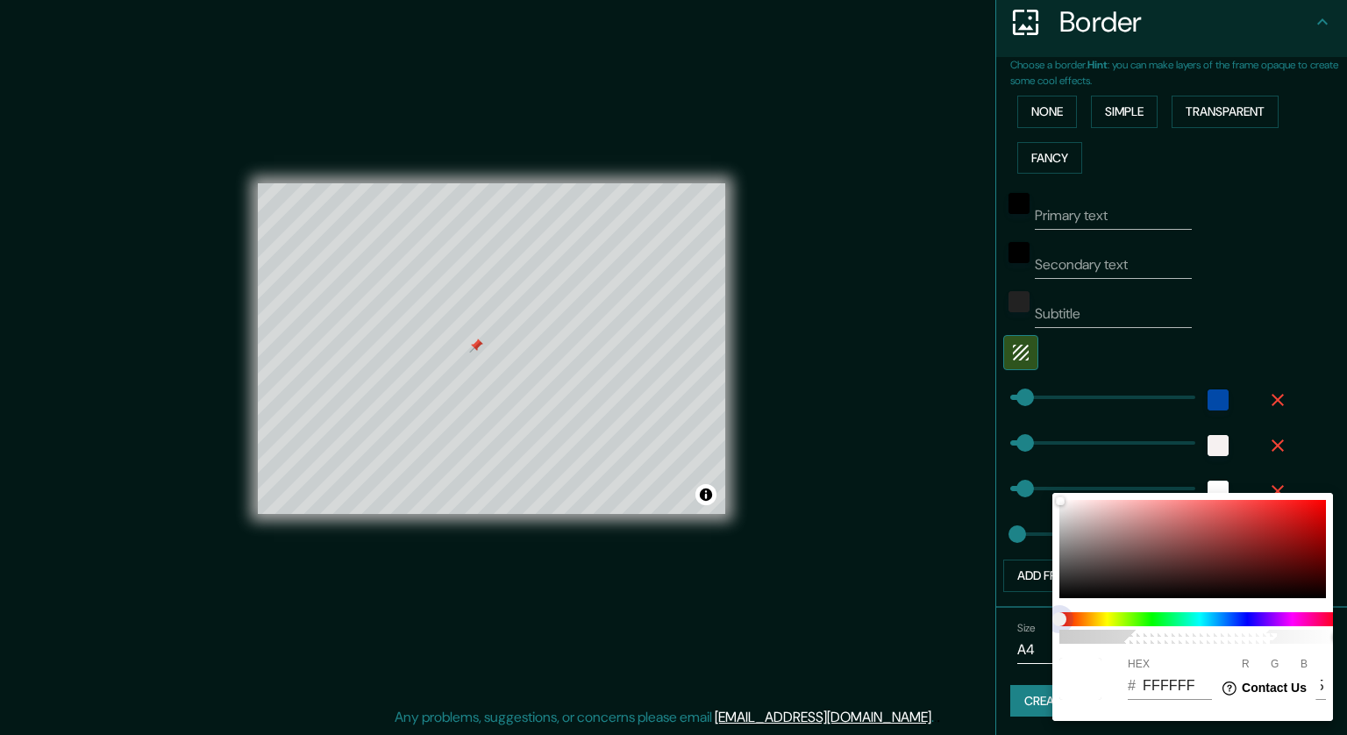
click at [896, 622] on span at bounding box center [1199, 619] width 281 height 14
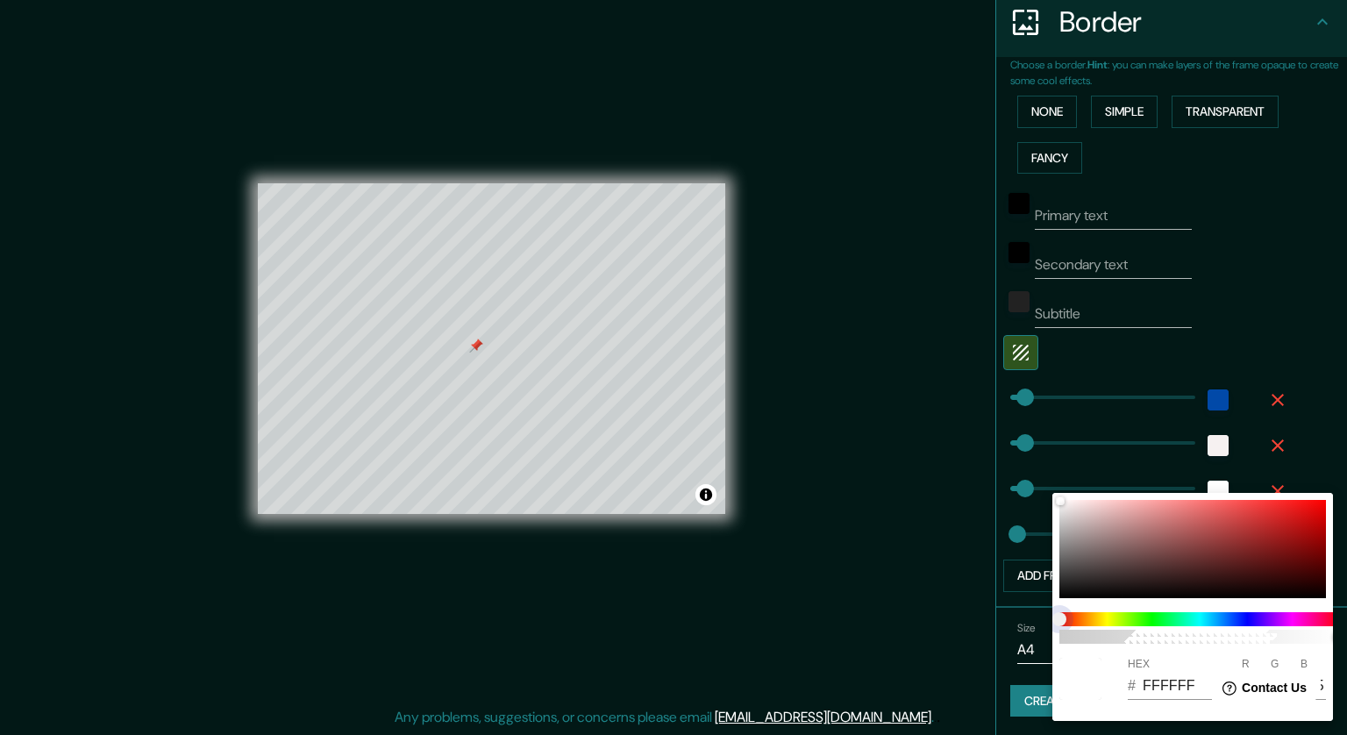
click at [896, 622] on span at bounding box center [1199, 619] width 281 height 14
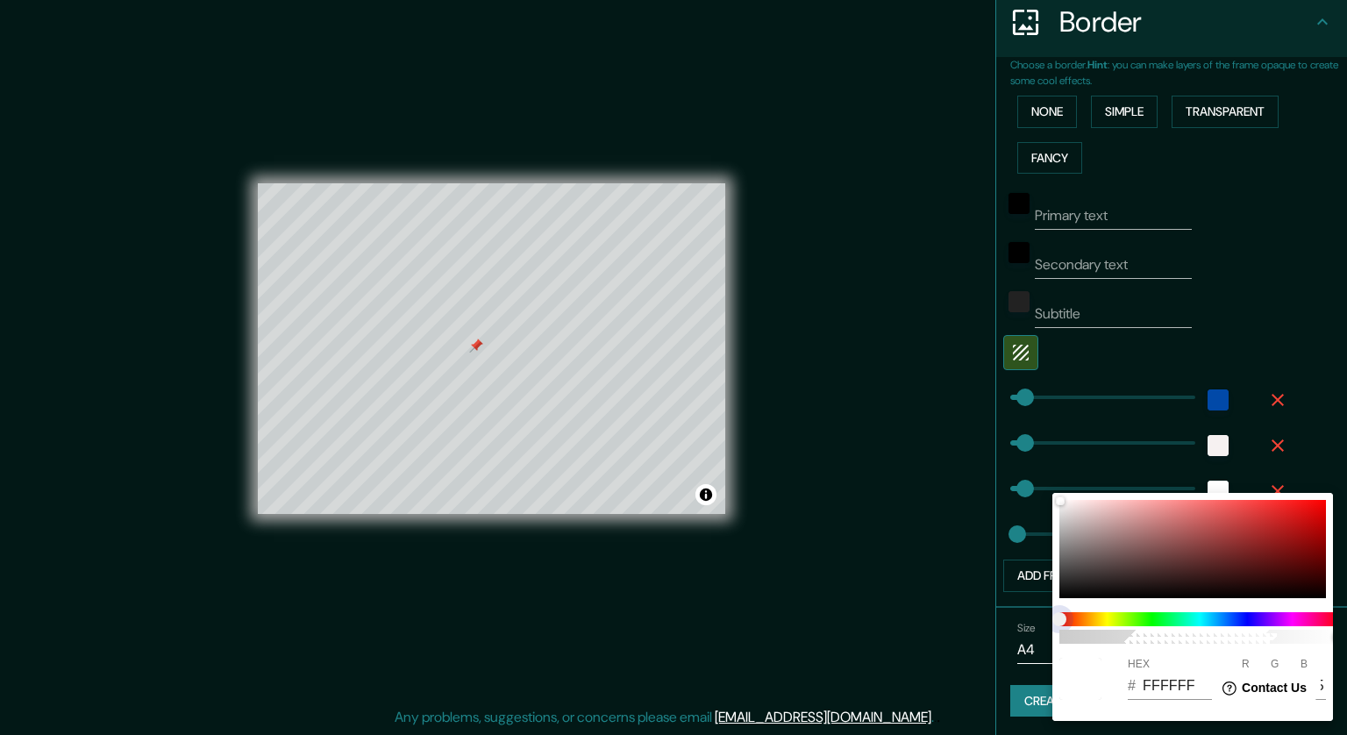
click at [896, 622] on span at bounding box center [1199, 619] width 281 height 14
click at [896, 566] on div at bounding box center [673, 367] width 1347 height 735
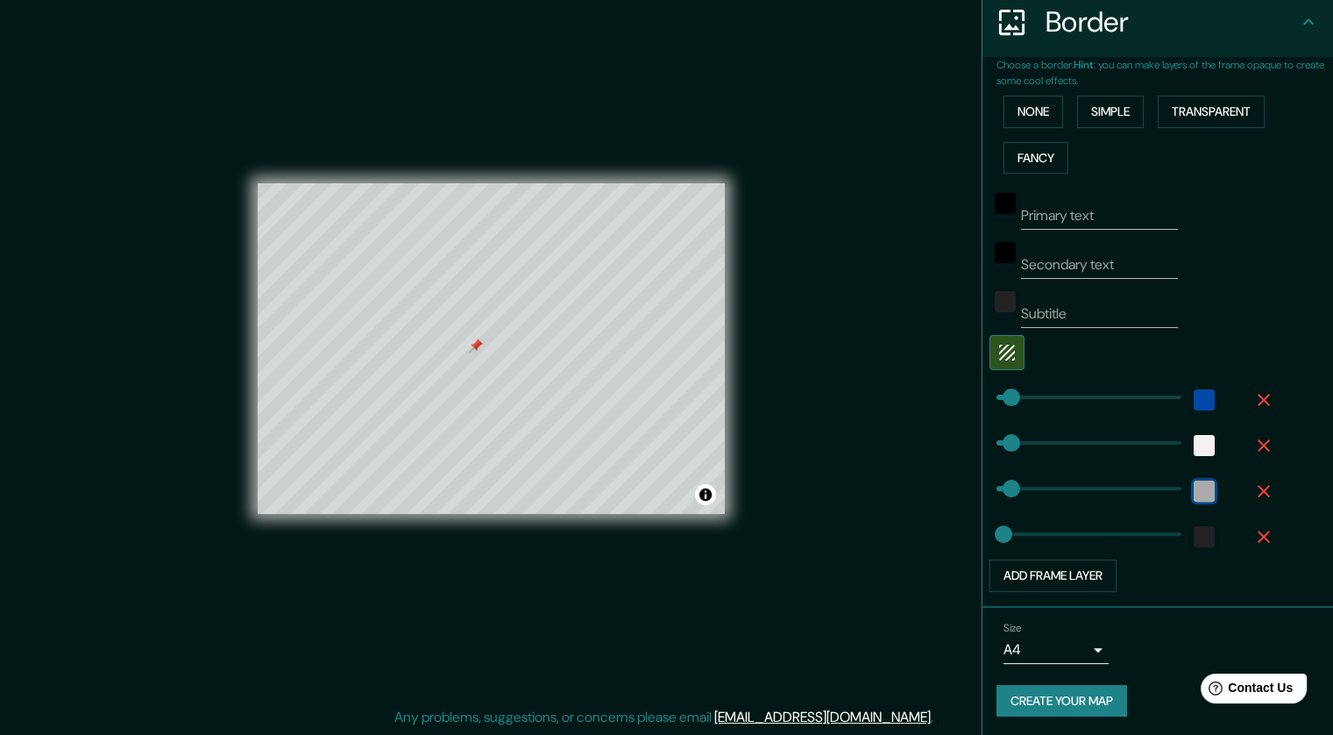
click at [896, 486] on div "white" at bounding box center [1204, 490] width 21 height 21
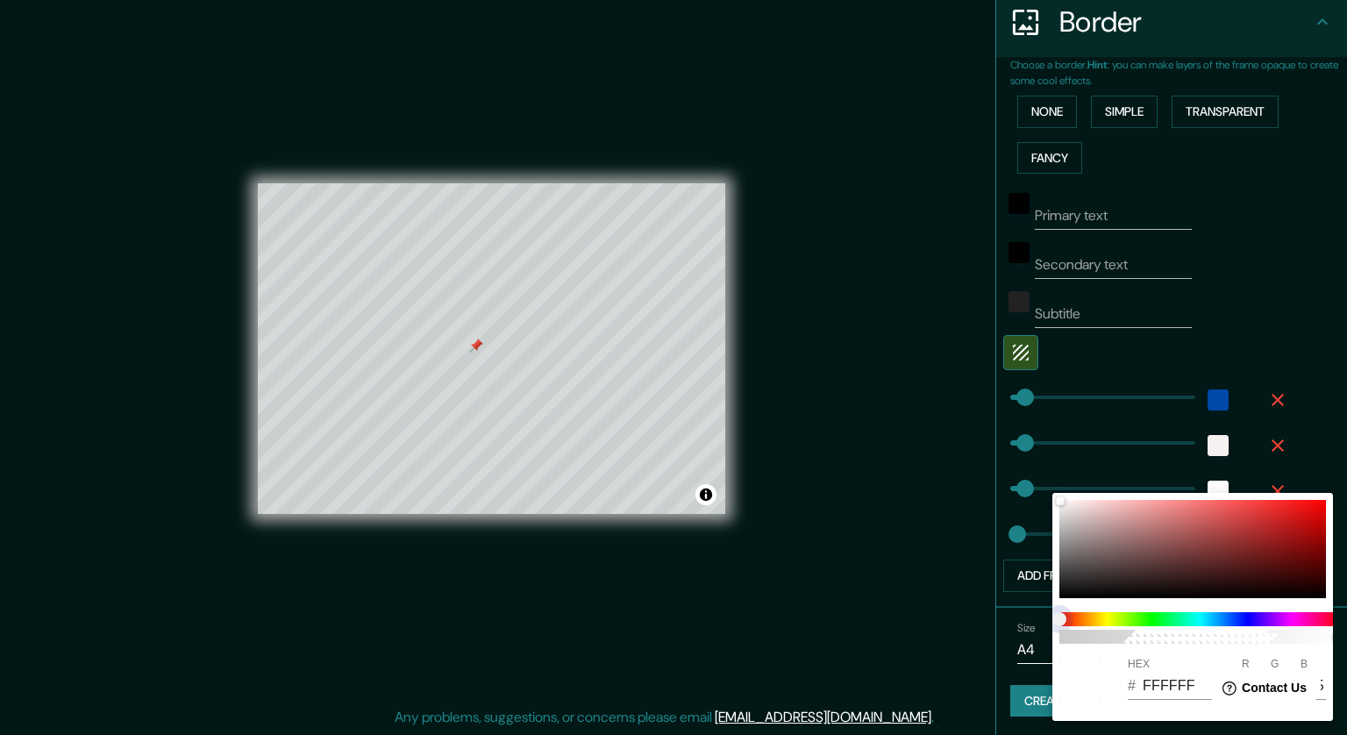
click at [896, 622] on span at bounding box center [1199, 619] width 281 height 14
drag, startPoint x: 1249, startPoint y: 622, endPoint x: 1241, endPoint y: 619, distance: 9.4
click at [896, 622] on span at bounding box center [1199, 619] width 281 height 14
click at [896, 619] on span at bounding box center [1199, 619] width 281 height 14
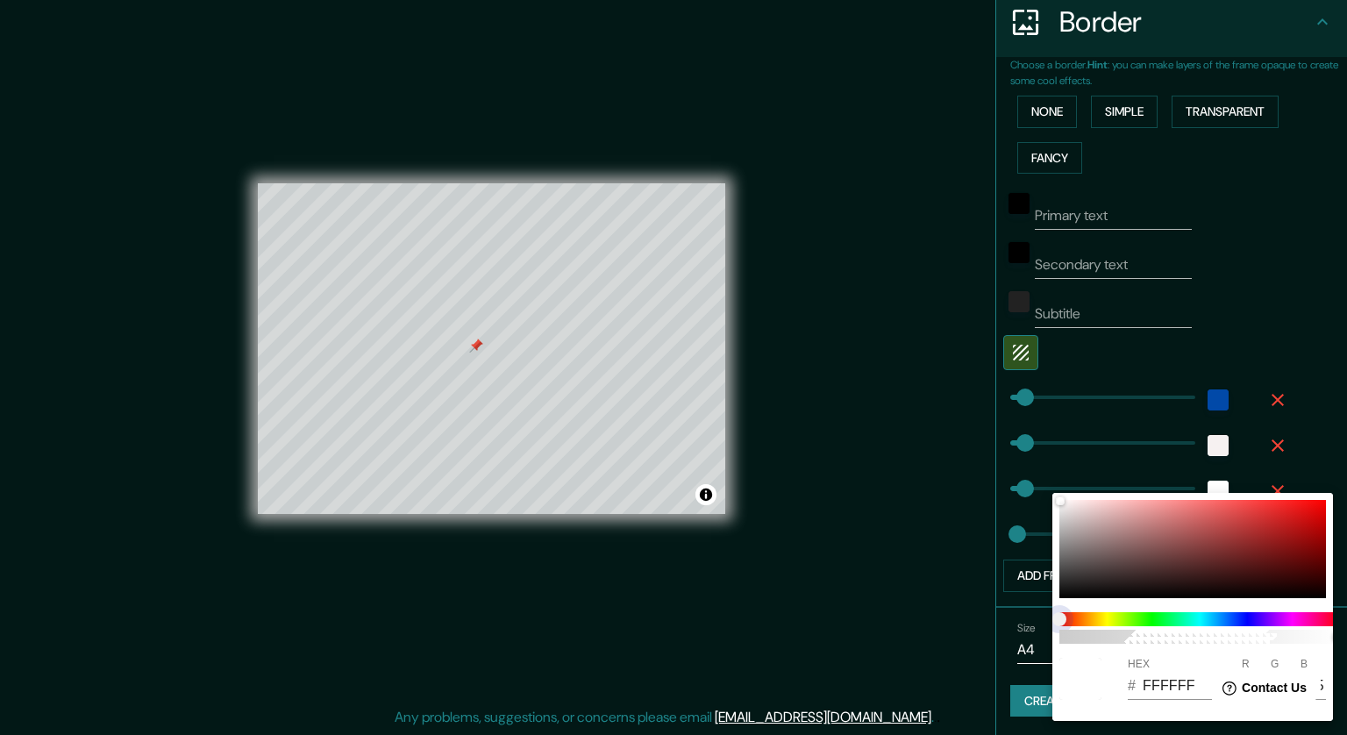
click at [896, 619] on span at bounding box center [1199, 619] width 281 height 14
click at [810, 527] on div at bounding box center [673, 367] width 1347 height 735
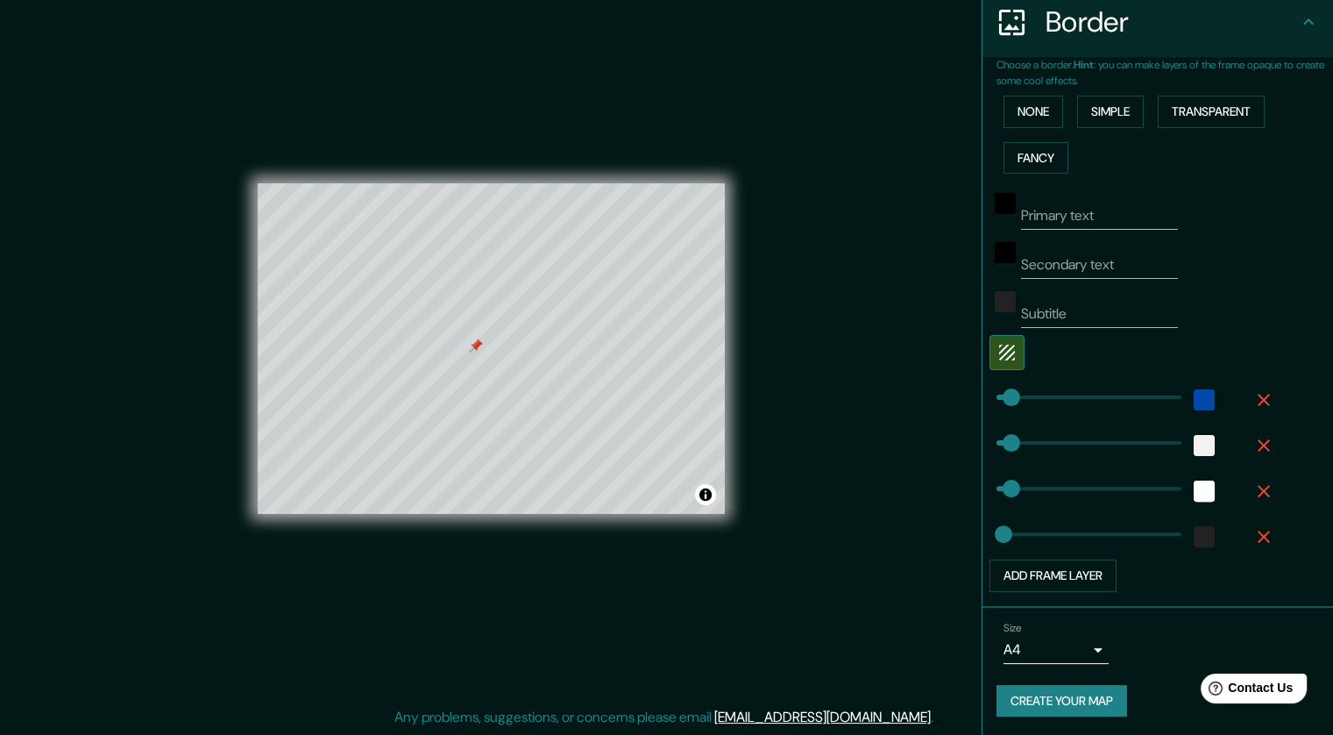
click at [896, 535] on icon "button" at bounding box center [1264, 536] width 21 height 21
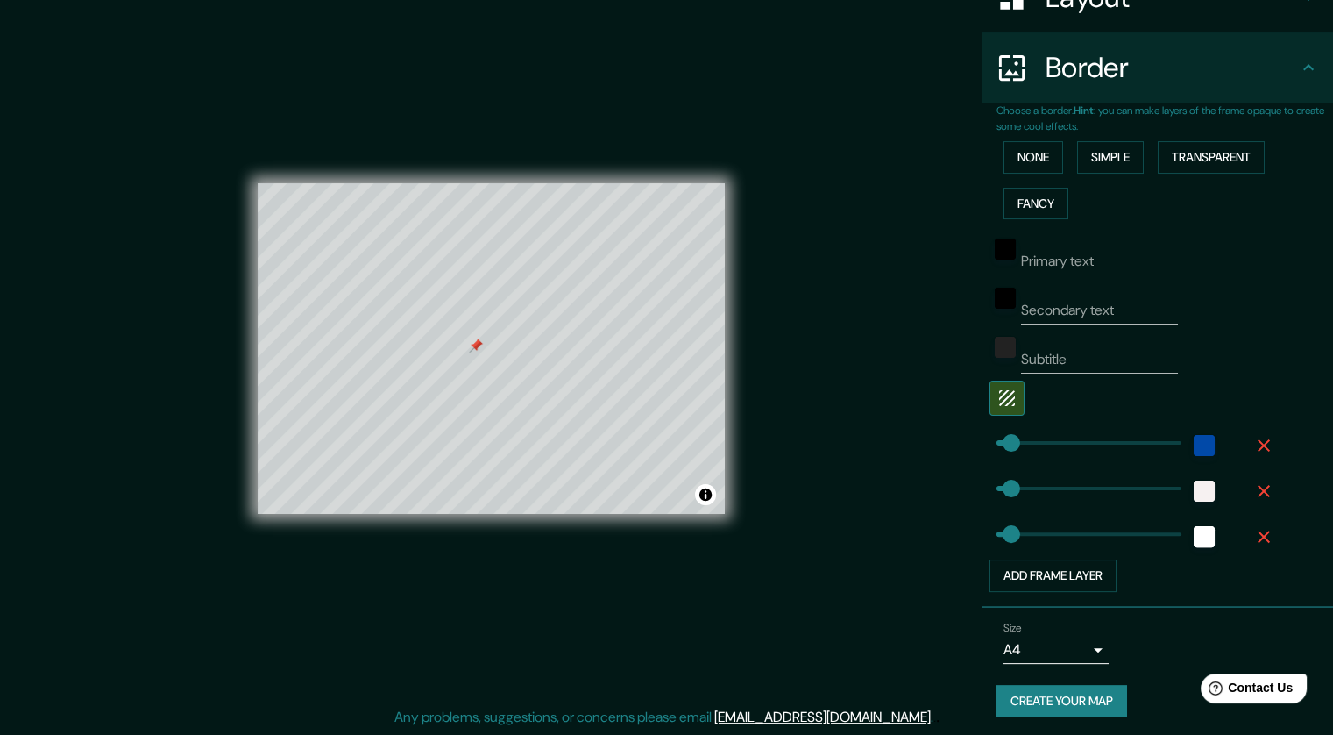
click at [896, 535] on icon "button" at bounding box center [1264, 536] width 21 height 21
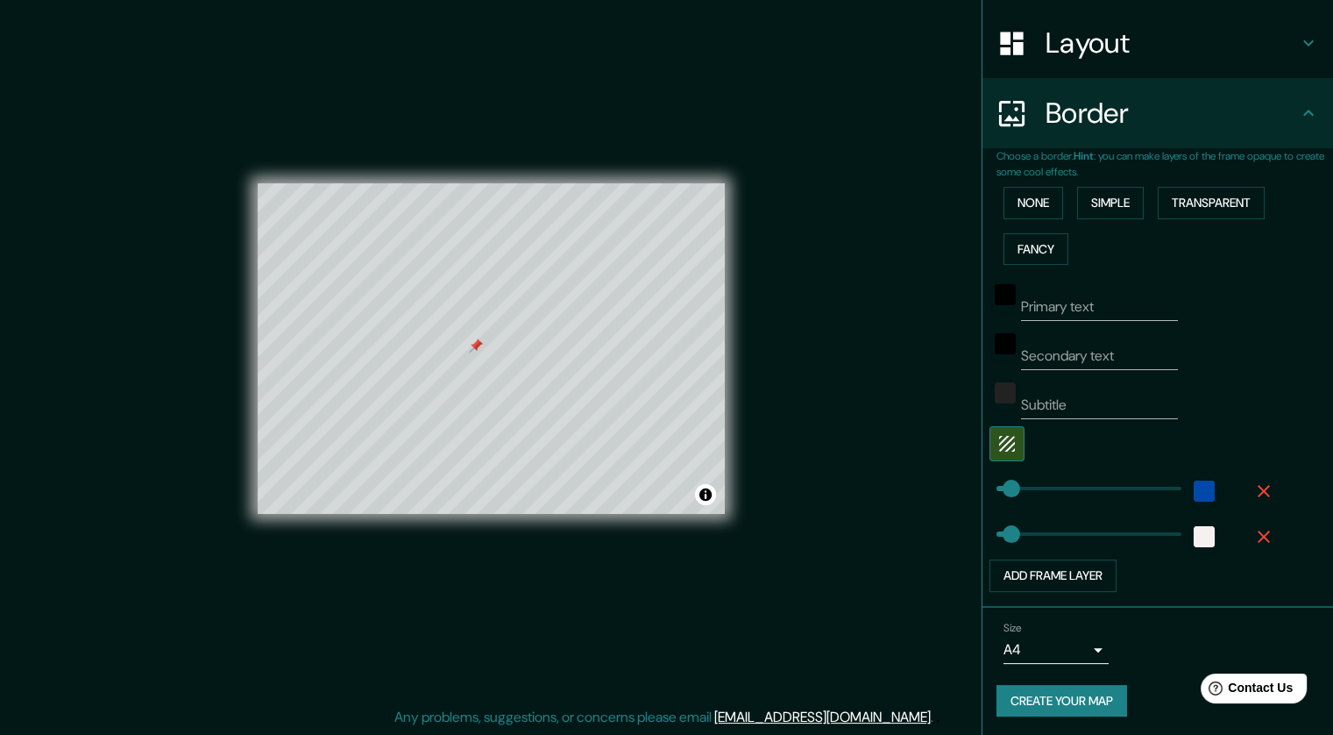
click at [824, 473] on div "Mappin Location [GEOGRAPHIC_DATA][PERSON_NAME], [GEOGRAPHIC_DATA] [GEOGRAPHIC_D…" at bounding box center [666, 361] width 1333 height 745
click at [831, 475] on div "Mappin Location [GEOGRAPHIC_DATA][PERSON_NAME], [GEOGRAPHIC_DATA] [GEOGRAPHIC_D…" at bounding box center [666, 361] width 1333 height 745
click at [896, 707] on button "Create your map" at bounding box center [1062, 701] width 131 height 32
click at [896, 699] on button "Create your map" at bounding box center [1062, 701] width 131 height 32
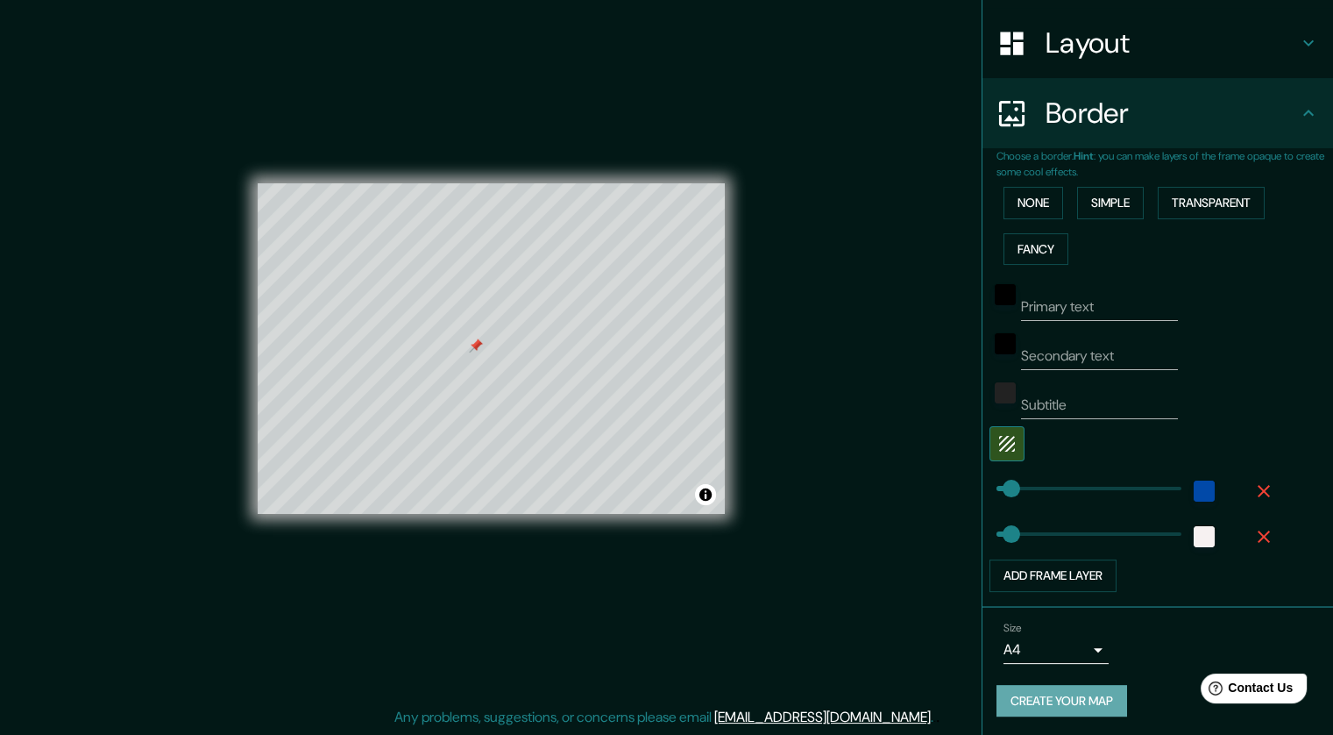
click at [896, 696] on button "Create your map" at bounding box center [1062, 701] width 131 height 32
click at [896, 260] on div "None Simple Transparent Fancy" at bounding box center [1165, 226] width 337 height 92
click at [864, 380] on div "Mappin Location [GEOGRAPHIC_DATA][PERSON_NAME], [GEOGRAPHIC_DATA] [GEOGRAPHIC_D…" at bounding box center [666, 361] width 1333 height 745
click at [896, 488] on div "color-0149A8" at bounding box center [1204, 490] width 21 height 21
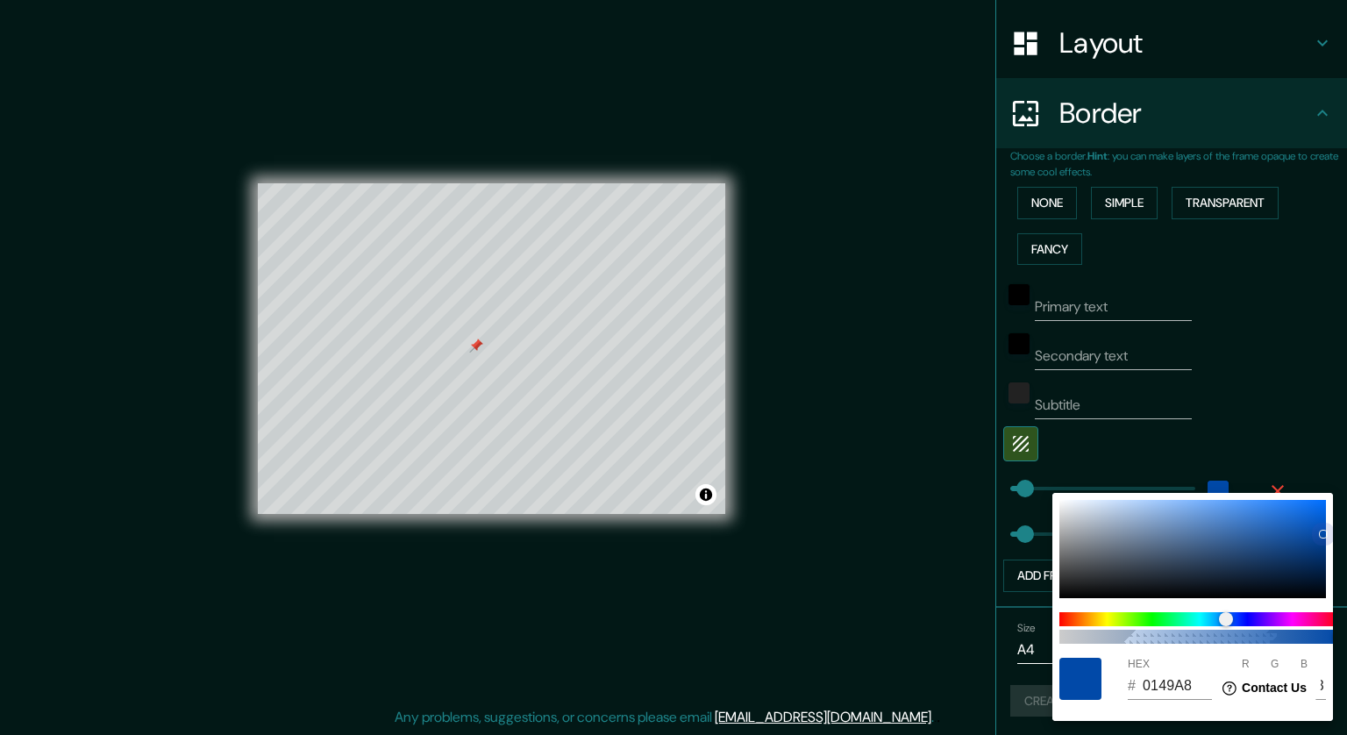
click at [896, 548] on div at bounding box center [1192, 549] width 267 height 98
drag, startPoint x: 1319, startPoint y: 548, endPoint x: 1335, endPoint y: 551, distance: 17.0
click at [896, 551] on div "100 HEX # 00377E R 0 G 55 B 126" at bounding box center [673, 367] width 1347 height 735
click at [896, 538] on div at bounding box center [1192, 549] width 267 height 98
drag, startPoint x: 1311, startPoint y: 539, endPoint x: 1333, endPoint y: 545, distance: 22.8
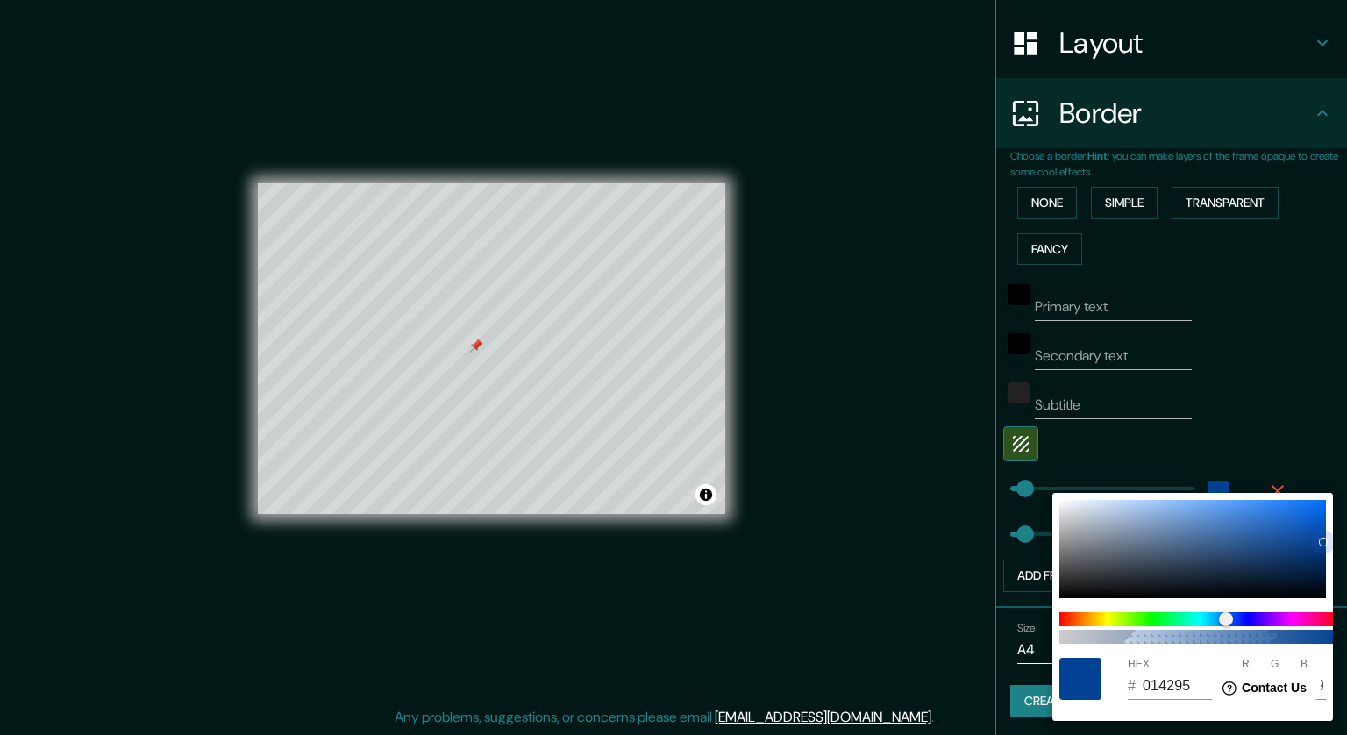
click at [896, 545] on div "100 HEX # 014295 R 1 G 66 B 149" at bounding box center [673, 367] width 1347 height 735
click at [852, 411] on div at bounding box center [673, 367] width 1347 height 735
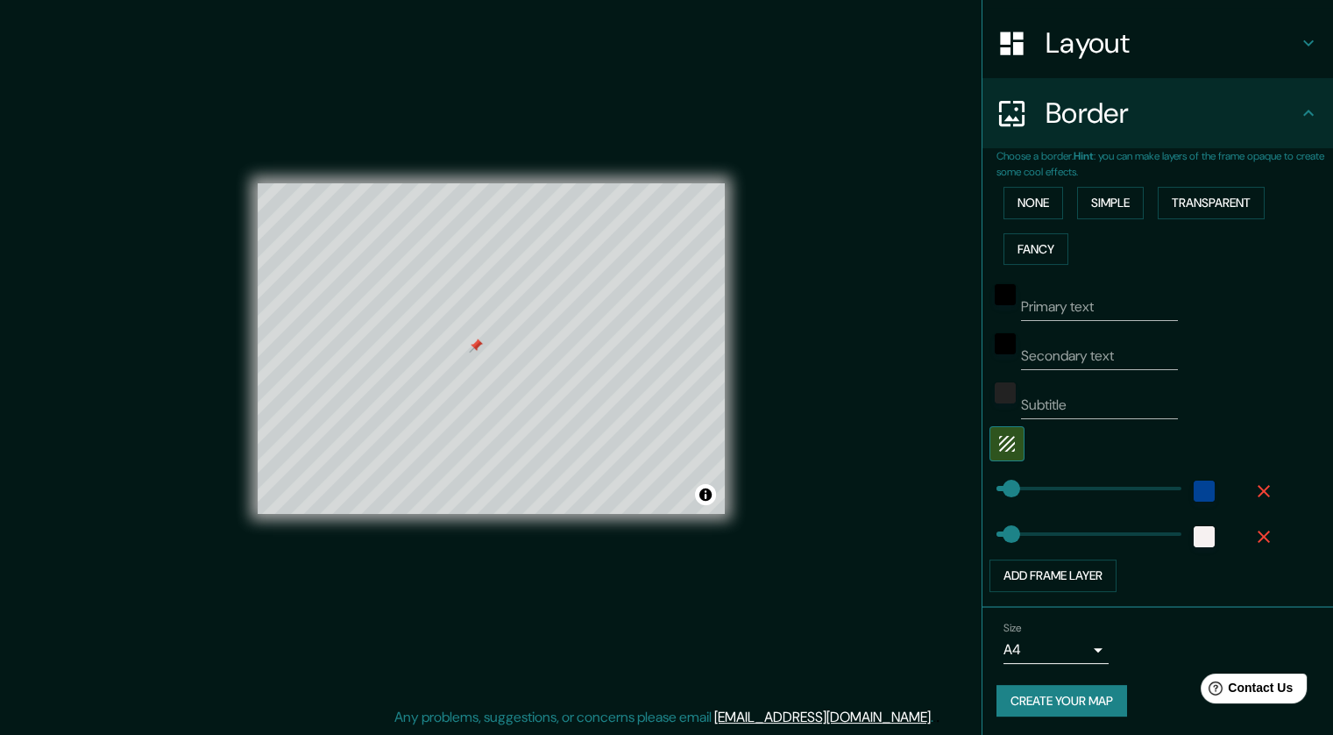
click at [873, 223] on div "Mappin Location [GEOGRAPHIC_DATA][PERSON_NAME], [GEOGRAPHIC_DATA] [GEOGRAPHIC_D…" at bounding box center [666, 361] width 1333 height 745
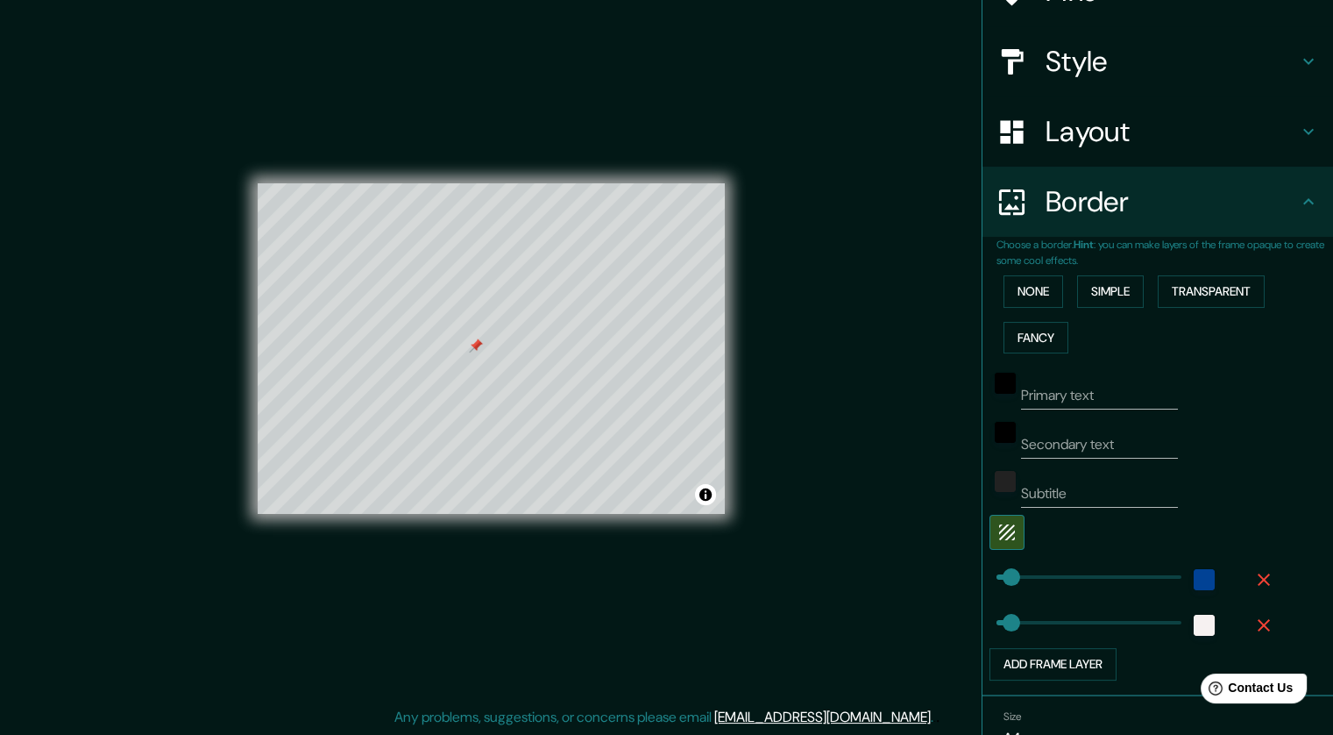
scroll to position [0, 0]
